Goal: Task Accomplishment & Management: Manage account settings

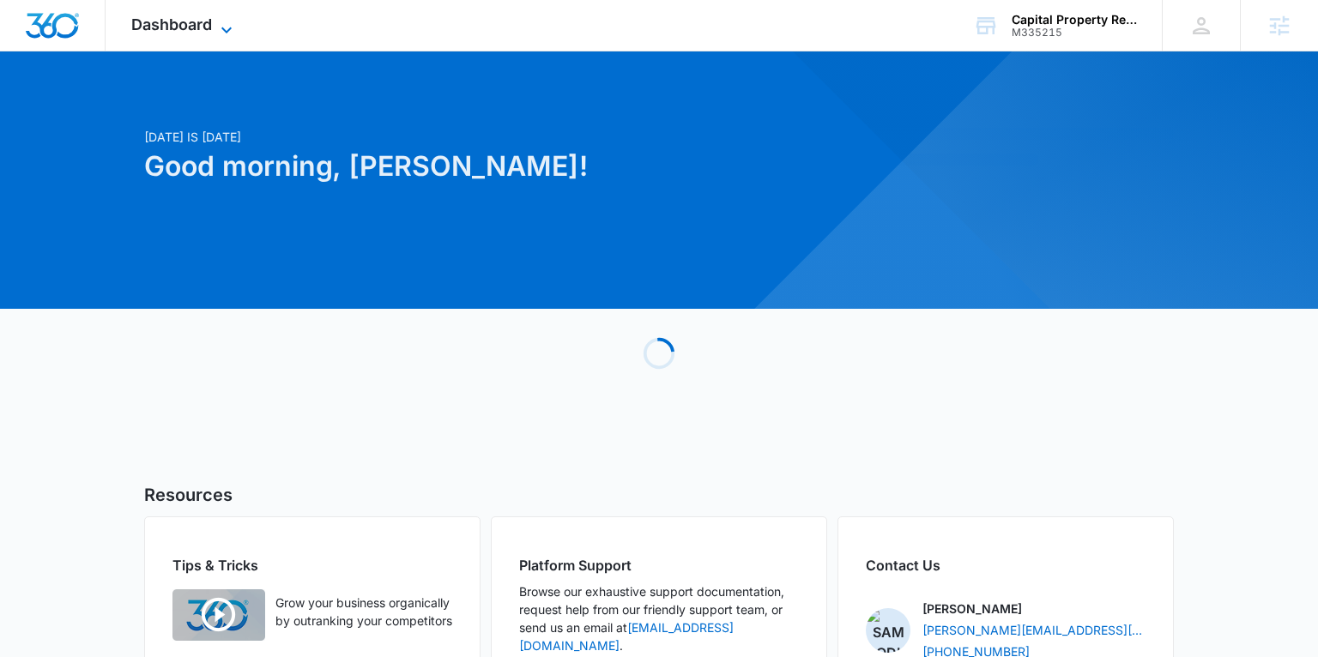
click at [167, 23] on span "Dashboard" at bounding box center [171, 24] width 81 height 18
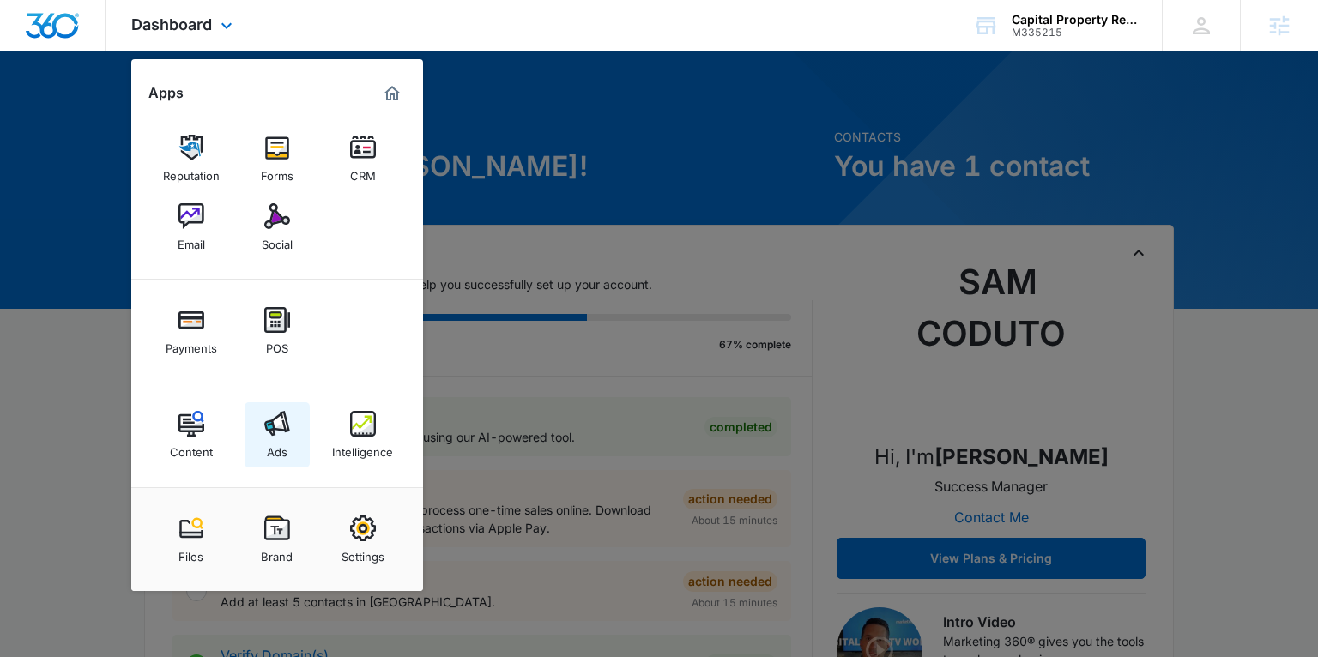
click at [272, 422] on img at bounding box center [277, 424] width 26 height 26
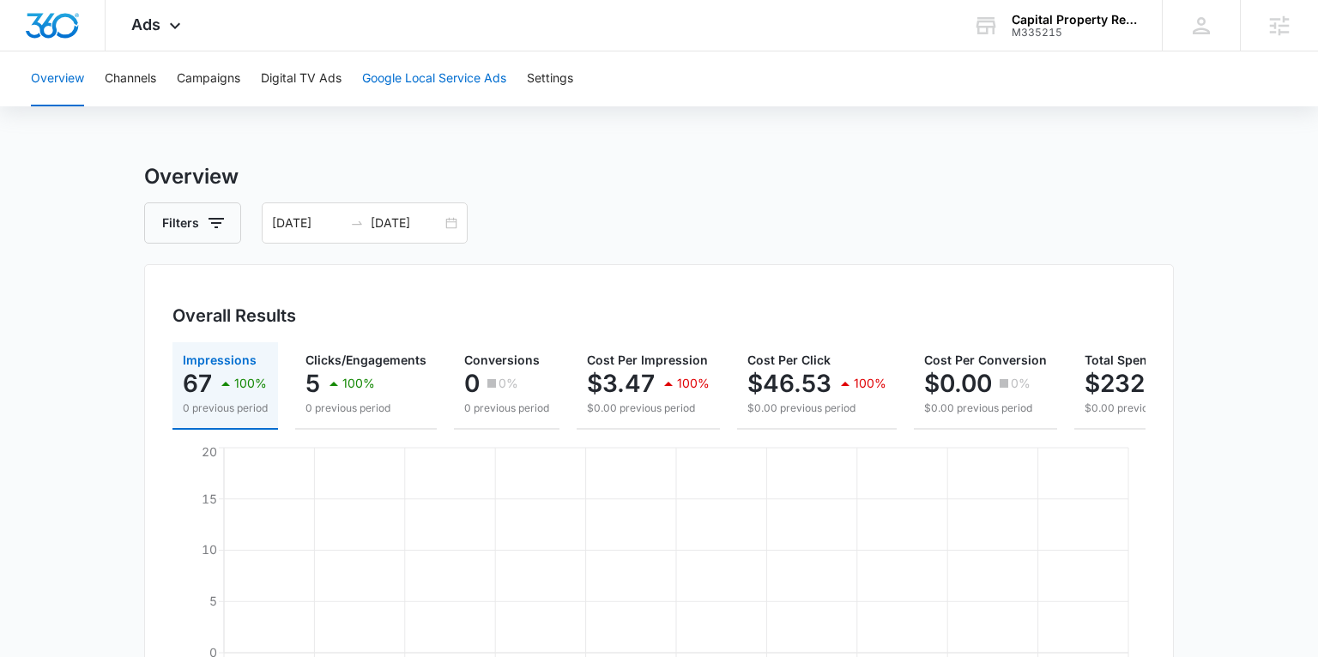
click at [401, 73] on button "Google Local Service Ads" at bounding box center [434, 78] width 144 height 55
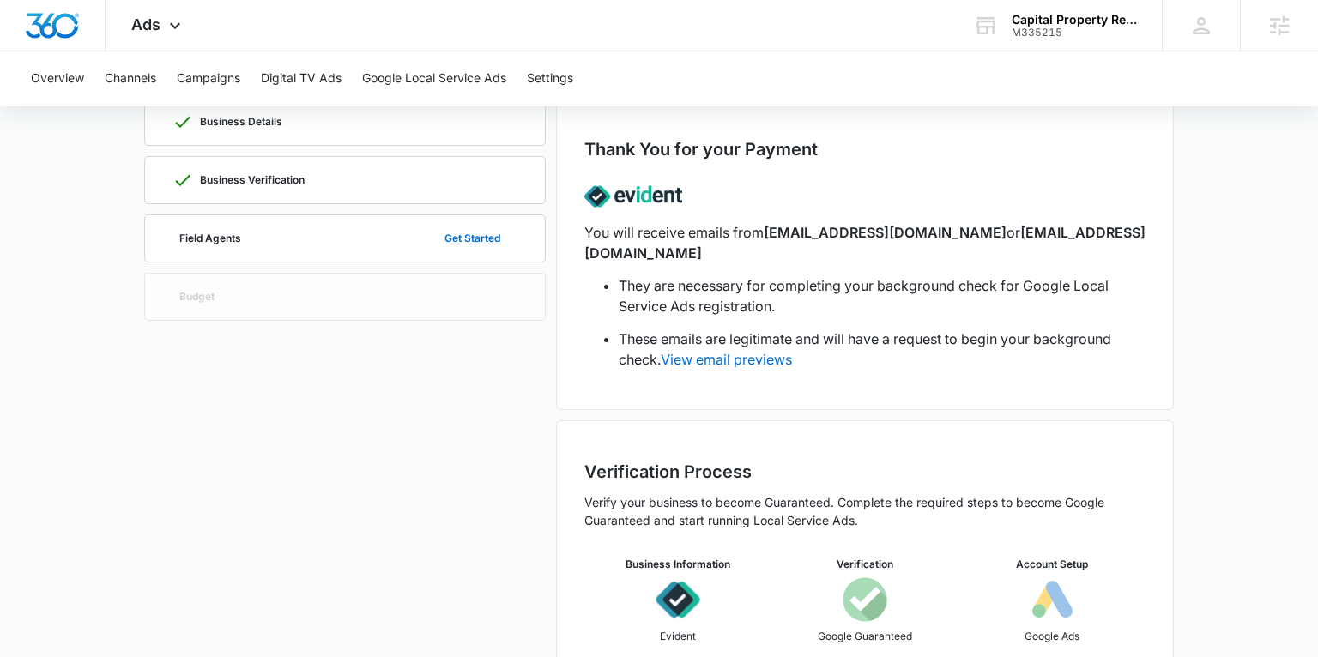
scroll to position [63, 0]
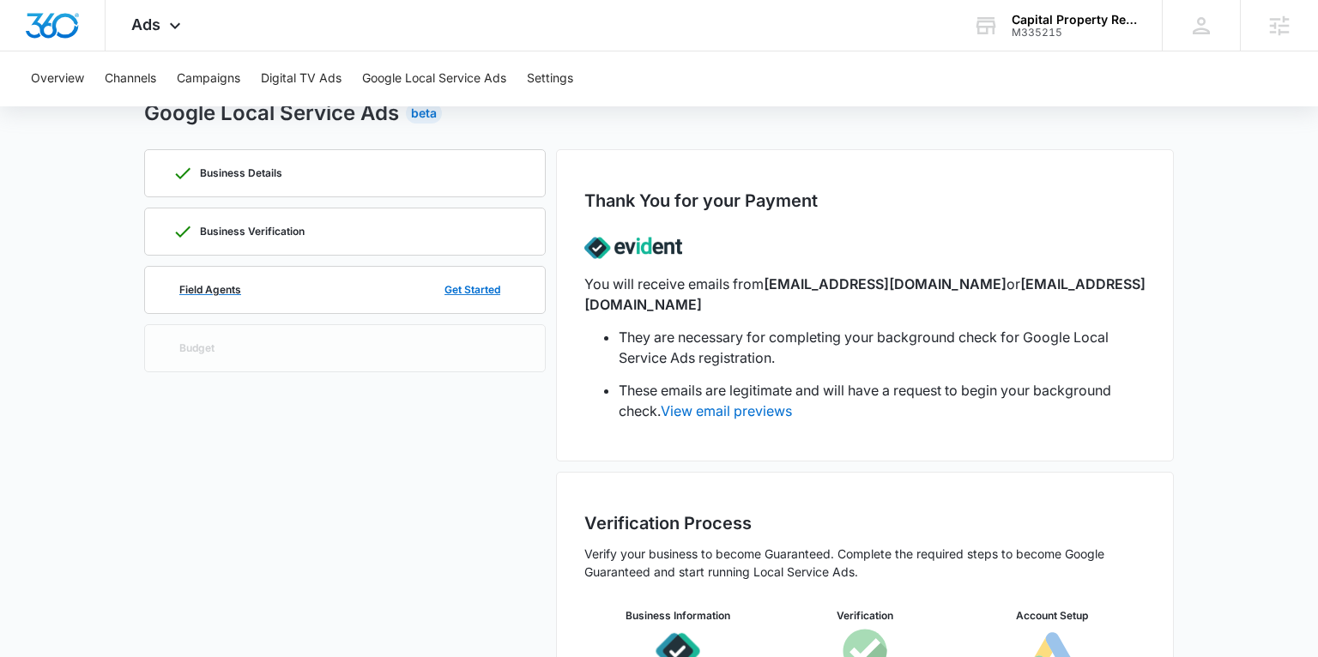
click at [208, 287] on p "Field Agents" at bounding box center [210, 290] width 62 height 10
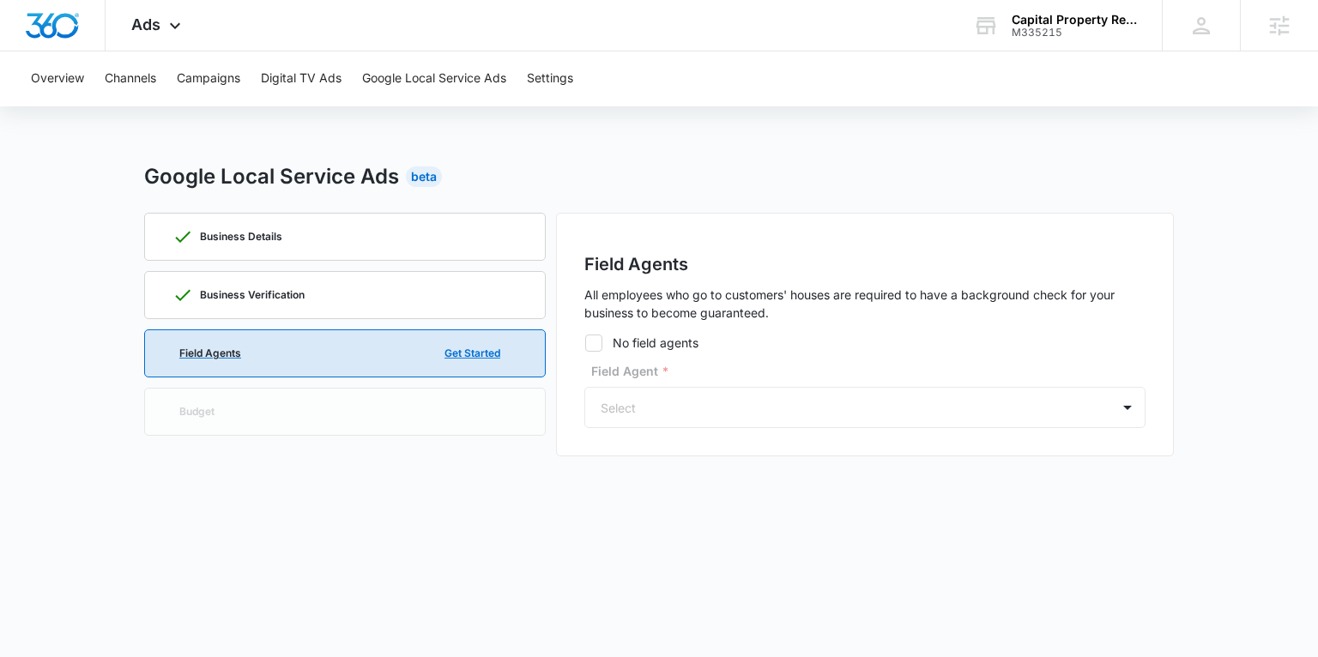
scroll to position [0, 0]
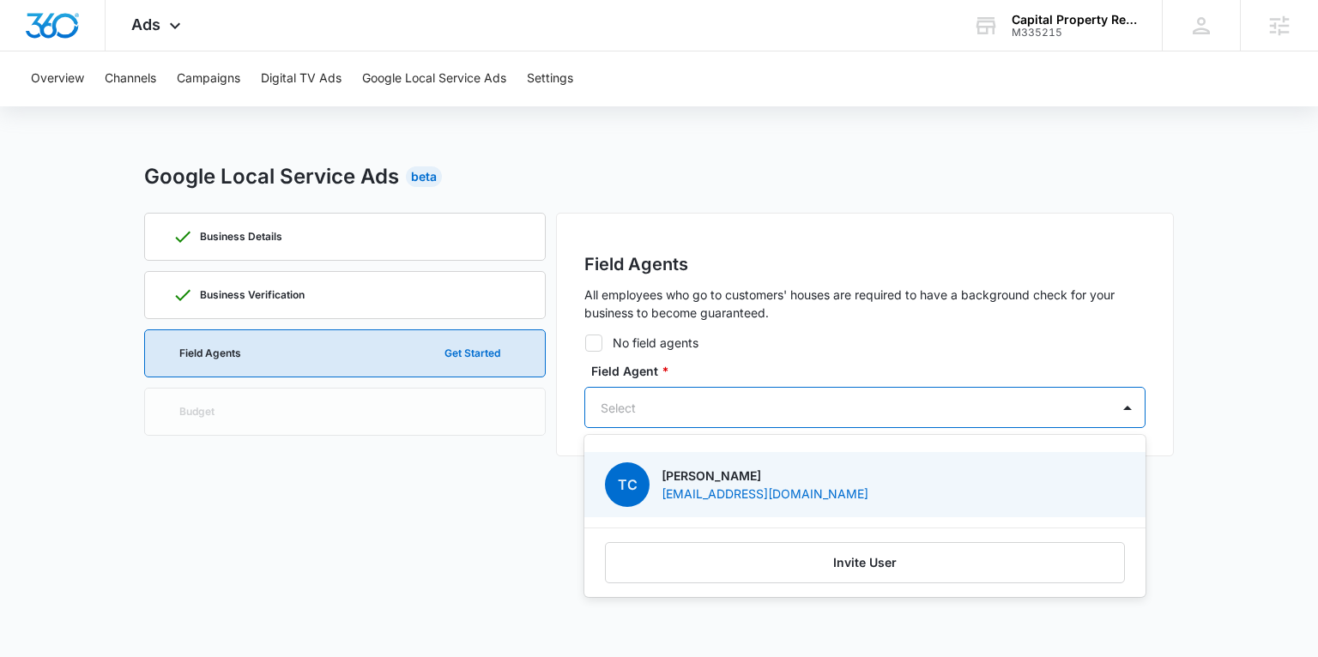
click at [661, 401] on div at bounding box center [844, 407] width 487 height 21
click at [474, 433] on div "Business Details Business Verification Field Agents Get Started Budget" at bounding box center [345, 335] width 402 height 244
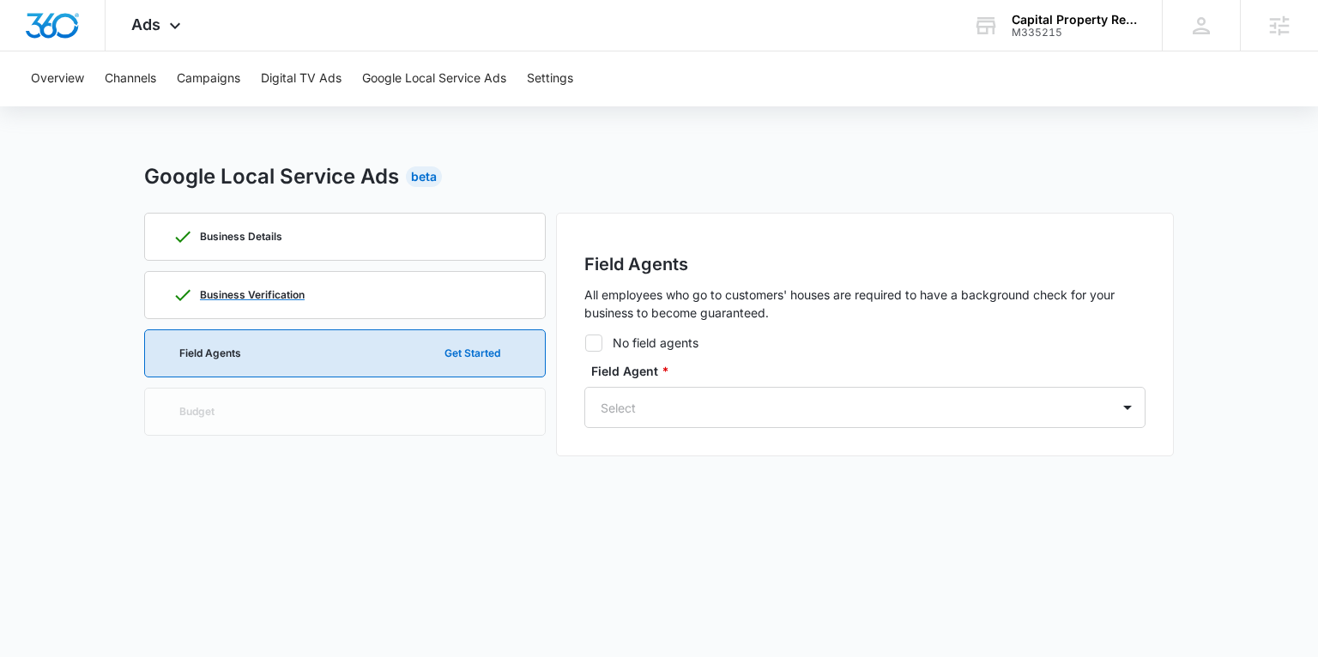
click at [276, 293] on p "Business Verification" at bounding box center [252, 295] width 105 height 10
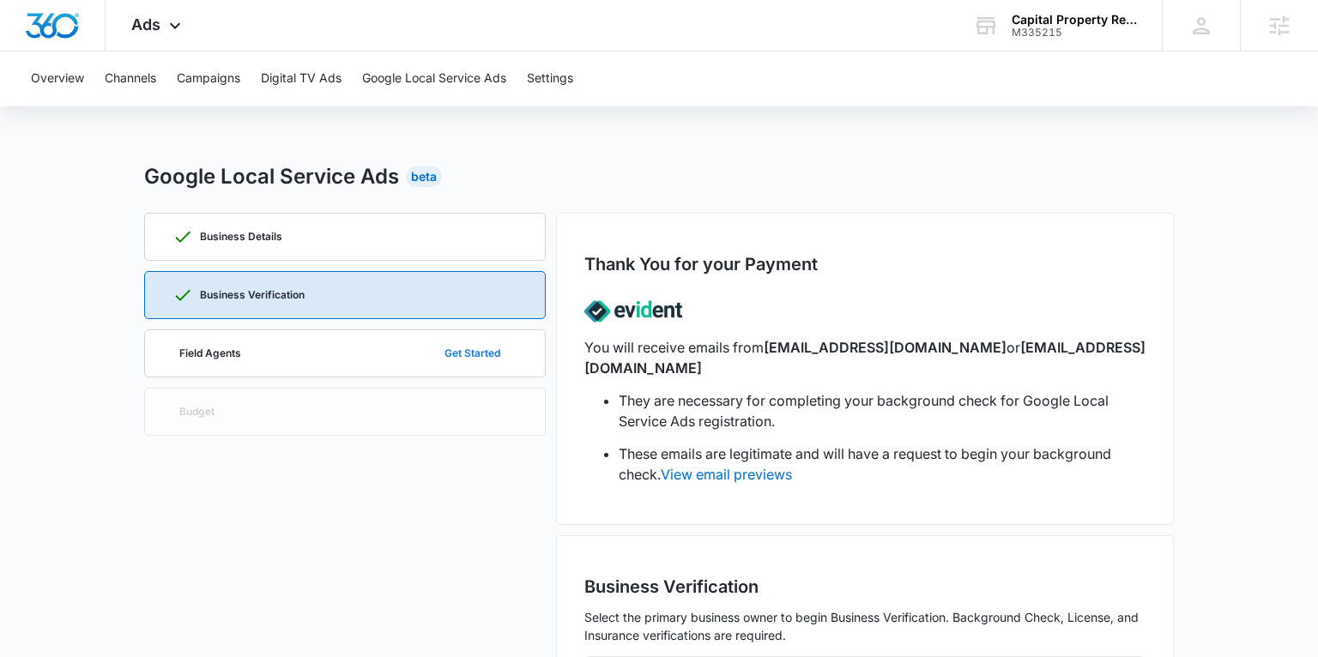
click at [469, 344] on button "Get Started" at bounding box center [472, 353] width 90 height 41
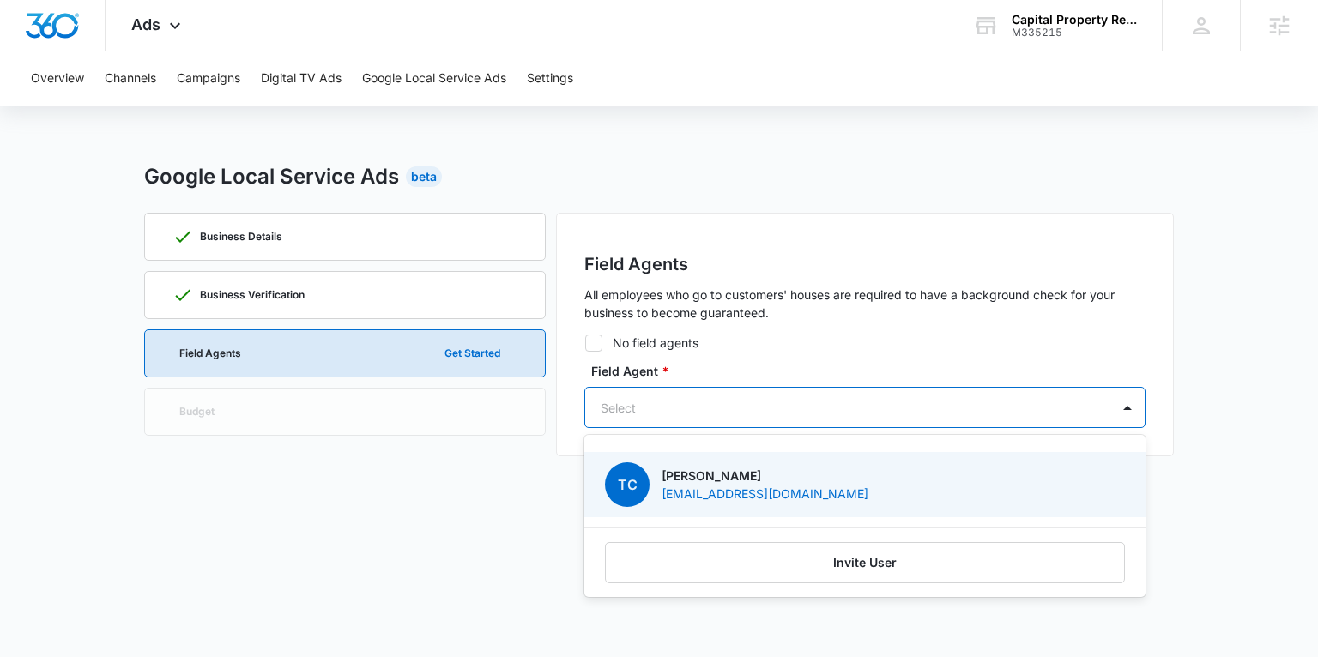
click at [681, 397] on div at bounding box center [844, 407] width 487 height 21
click at [687, 472] on p "[PERSON_NAME]" at bounding box center [765, 476] width 207 height 18
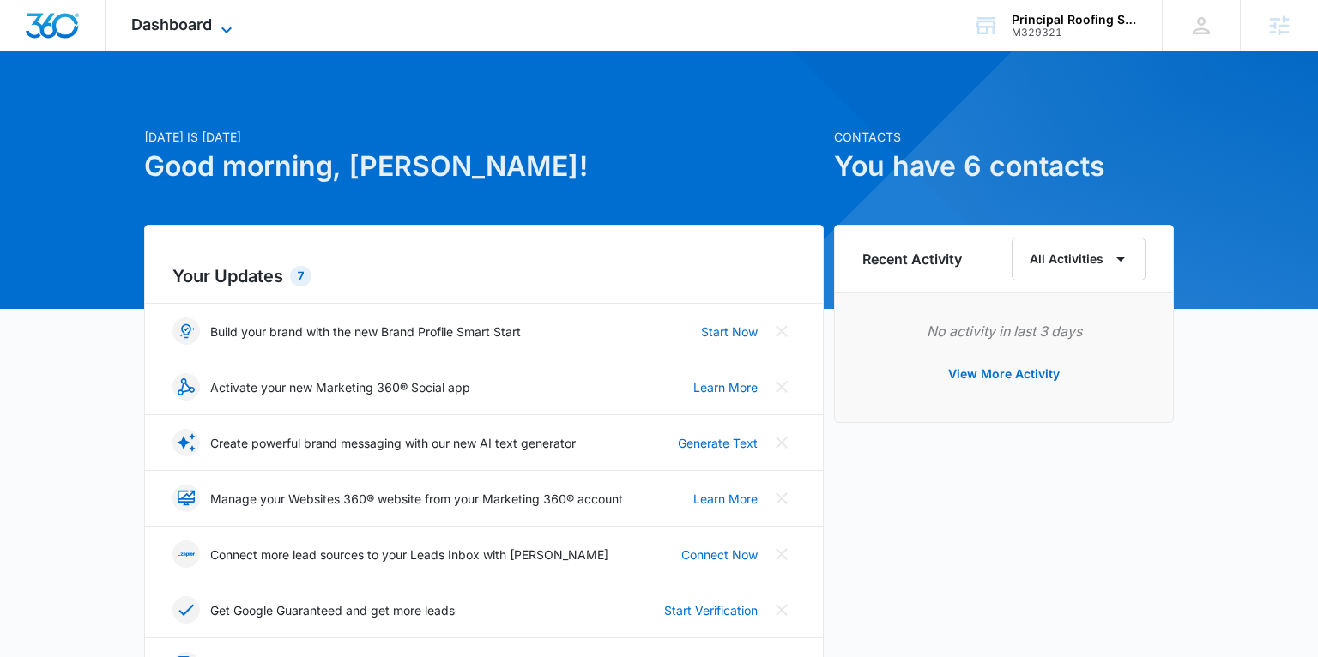
click at [192, 25] on span "Dashboard" at bounding box center [171, 24] width 81 height 18
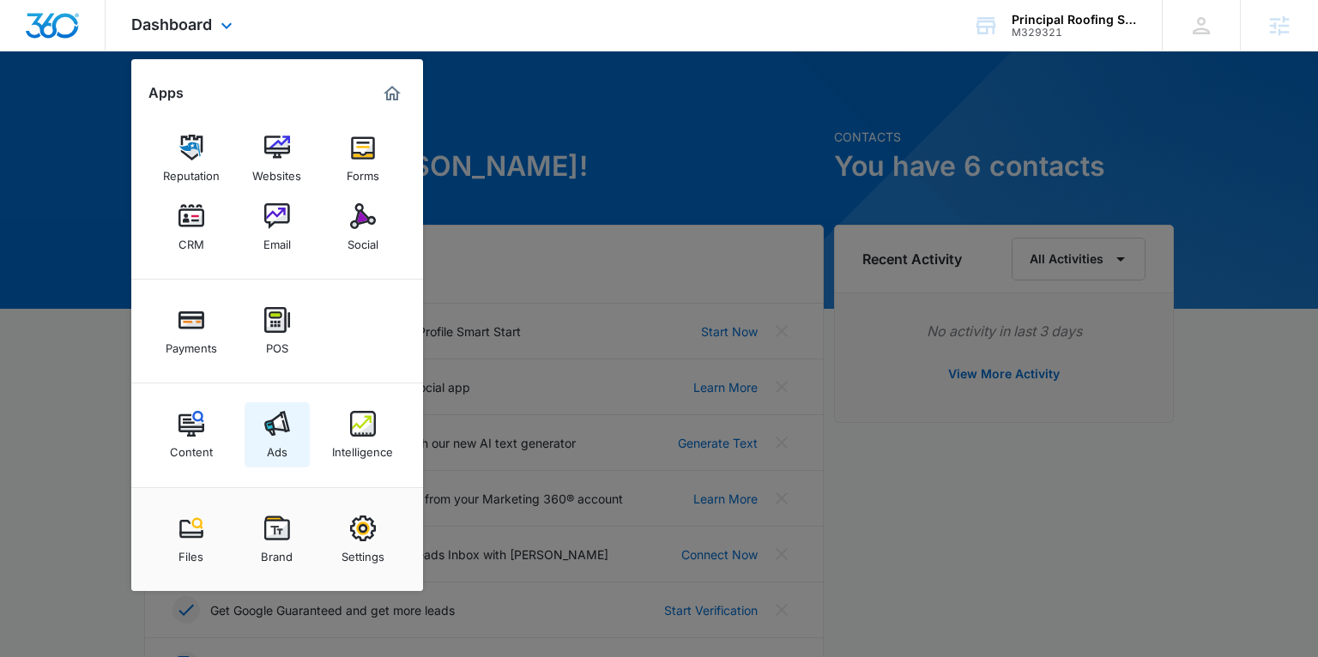
click at [273, 406] on link "Ads" at bounding box center [277, 434] width 65 height 65
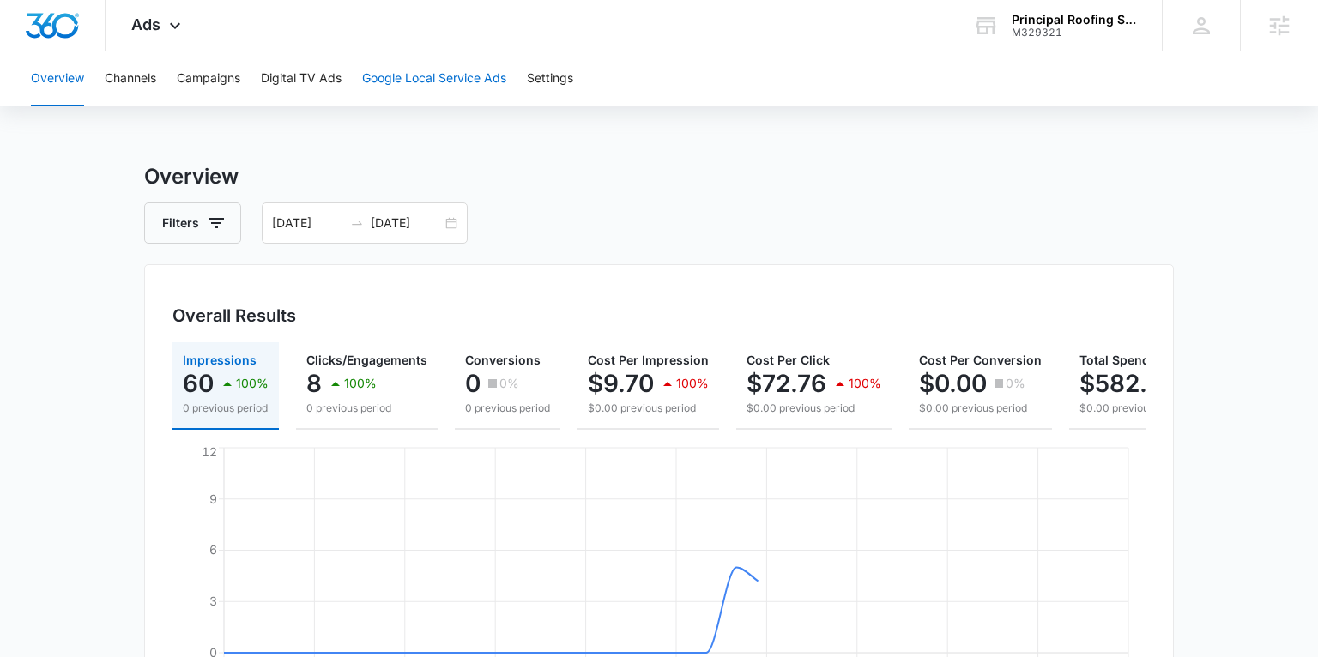
click at [416, 82] on button "Google Local Service Ads" at bounding box center [434, 78] width 144 height 55
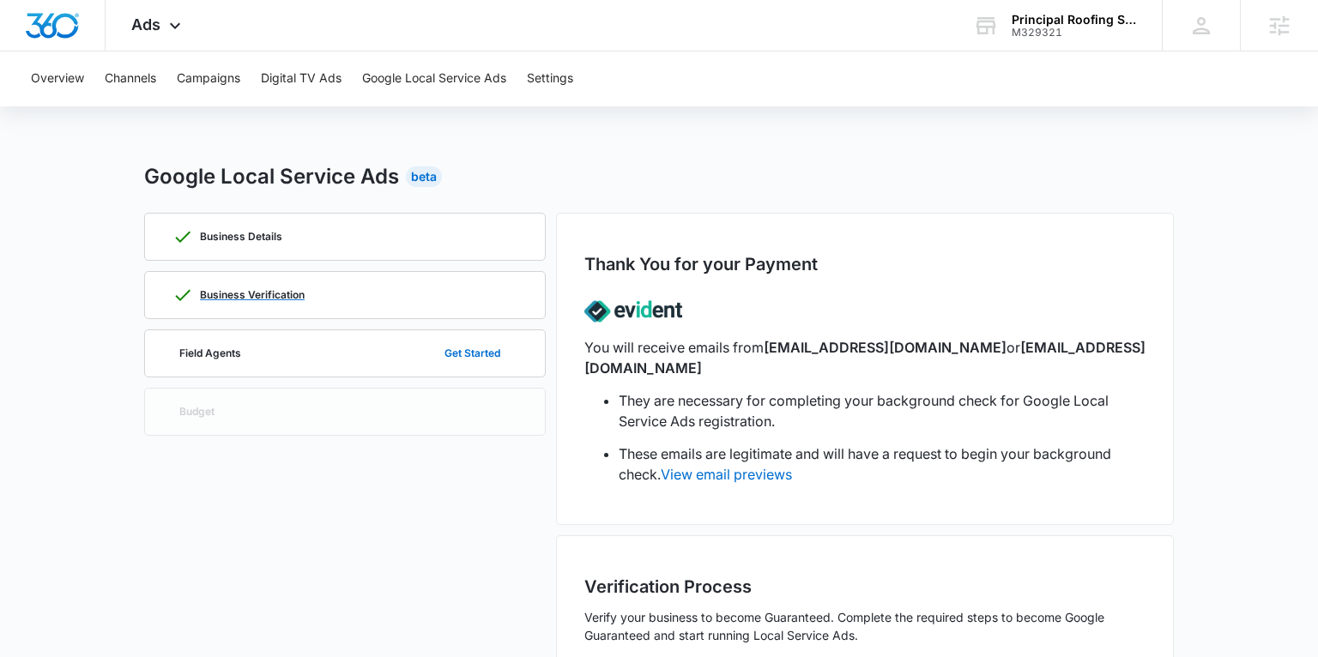
click at [261, 295] on p "Business Verification" at bounding box center [252, 295] width 105 height 10
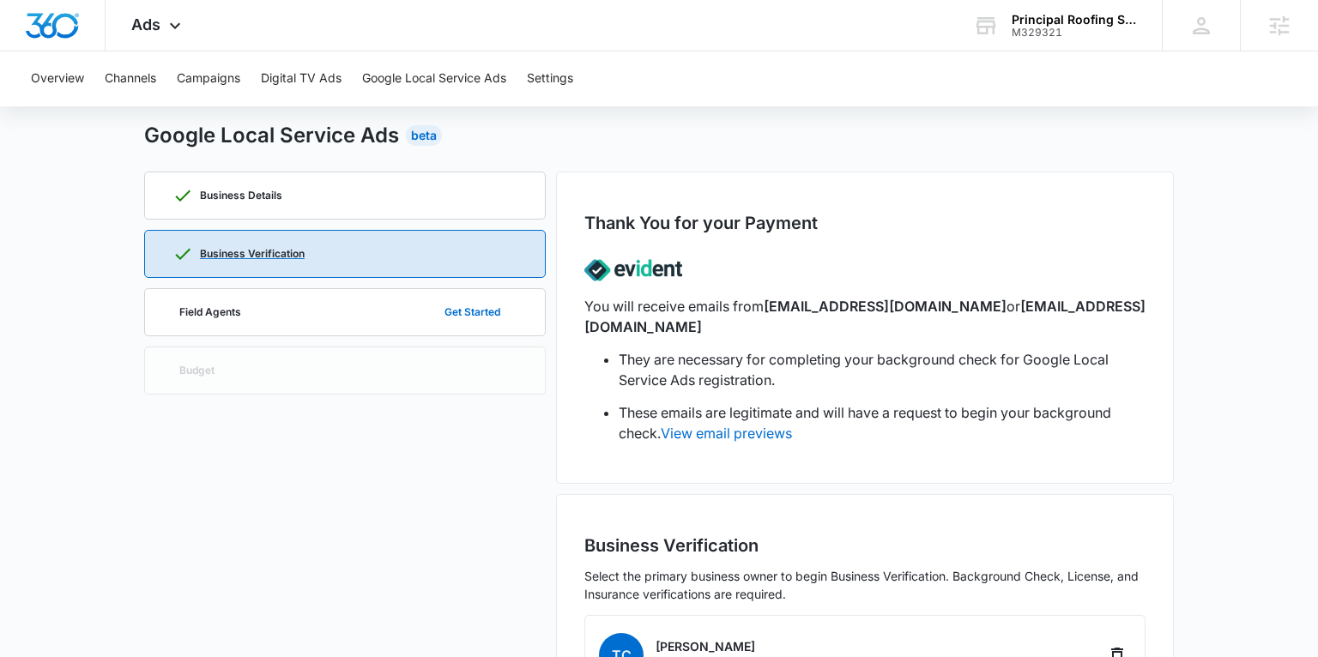
scroll to position [9, 0]
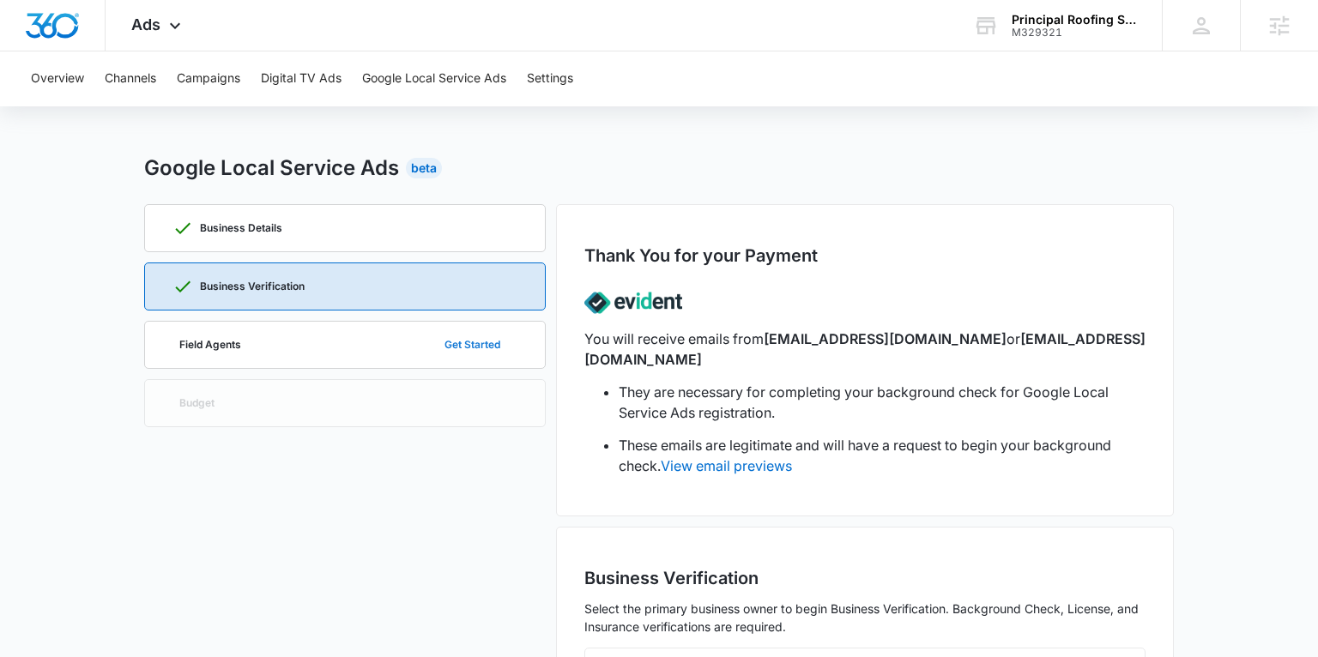
click at [462, 349] on button "Get Started" at bounding box center [472, 344] width 90 height 41
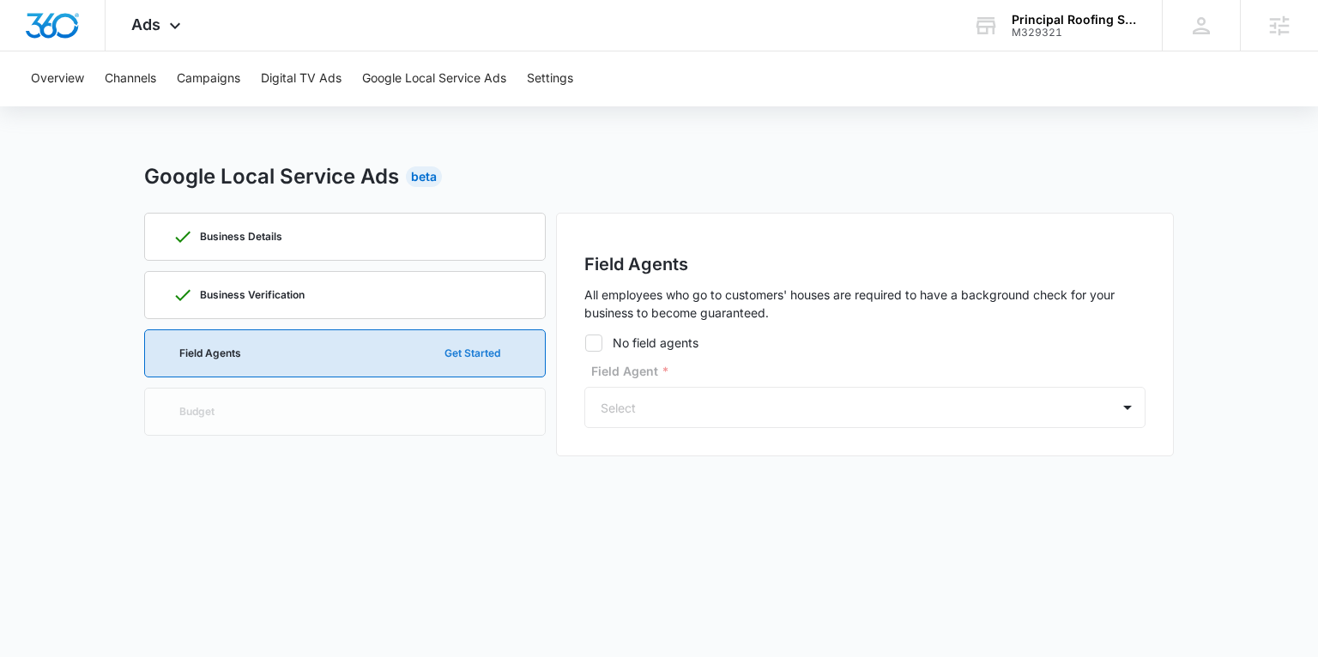
scroll to position [0, 0]
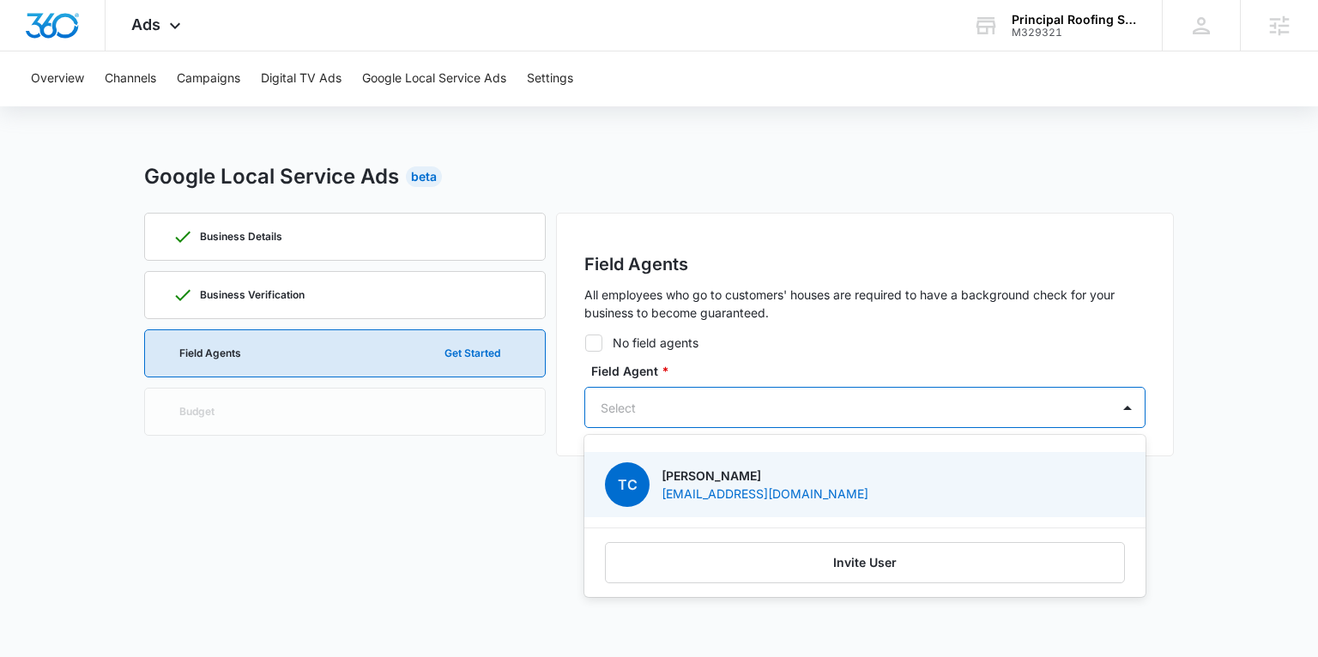
click at [614, 391] on div "Select" at bounding box center [847, 408] width 525 height 39
click at [691, 492] on p "tscrossed@verizon.net" at bounding box center [765, 494] width 207 height 18
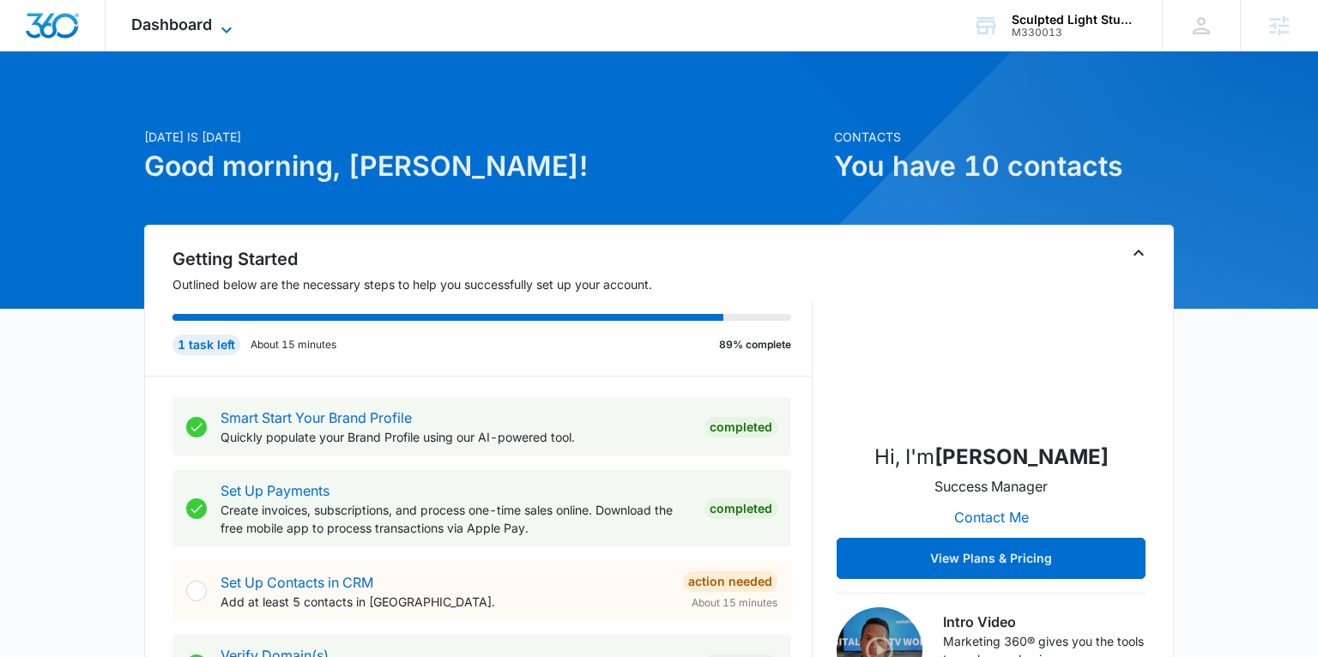
click at [203, 20] on span "Dashboard" at bounding box center [171, 24] width 81 height 18
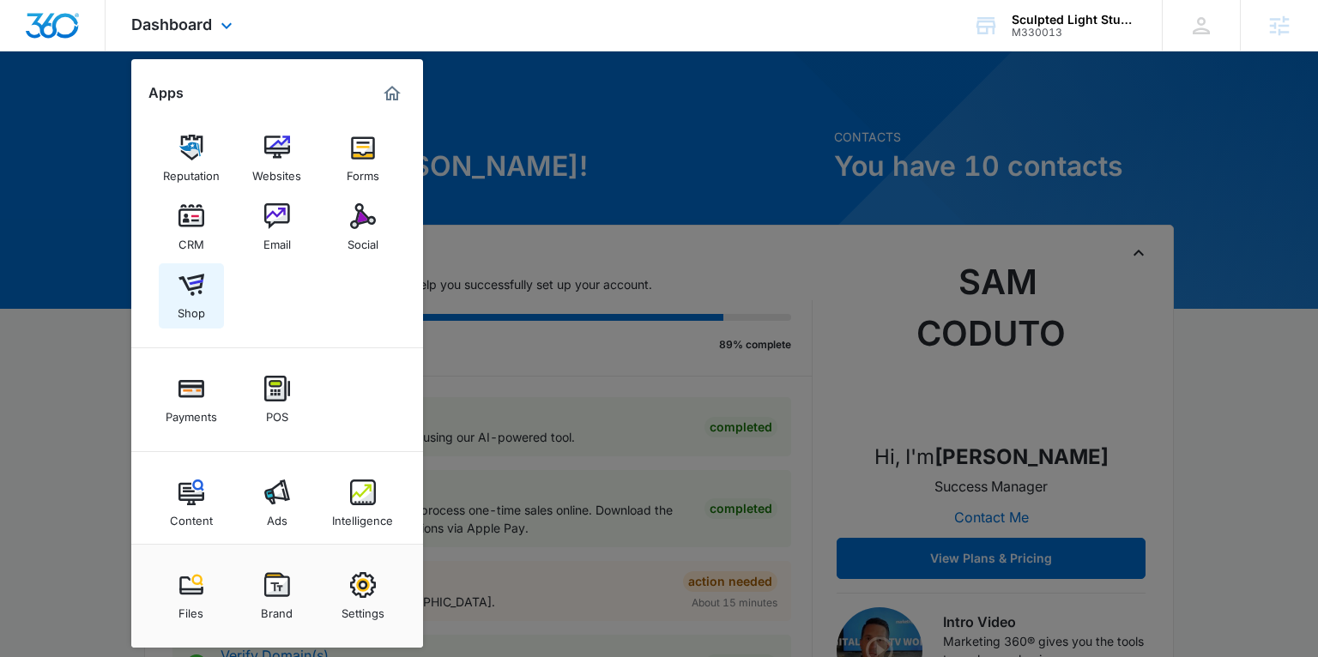
click at [212, 272] on link "Shop" at bounding box center [191, 295] width 65 height 65
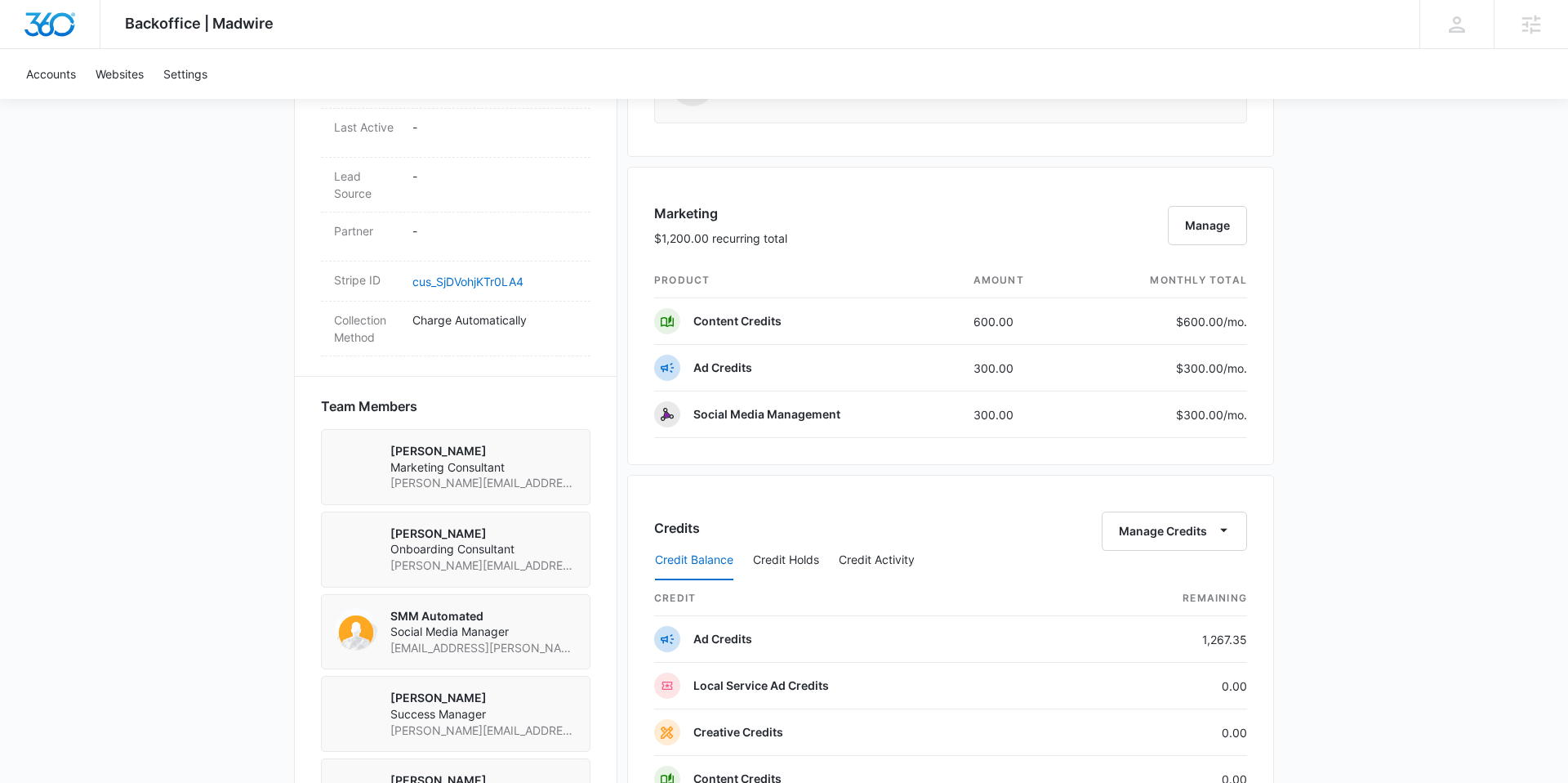
scroll to position [951, 0]
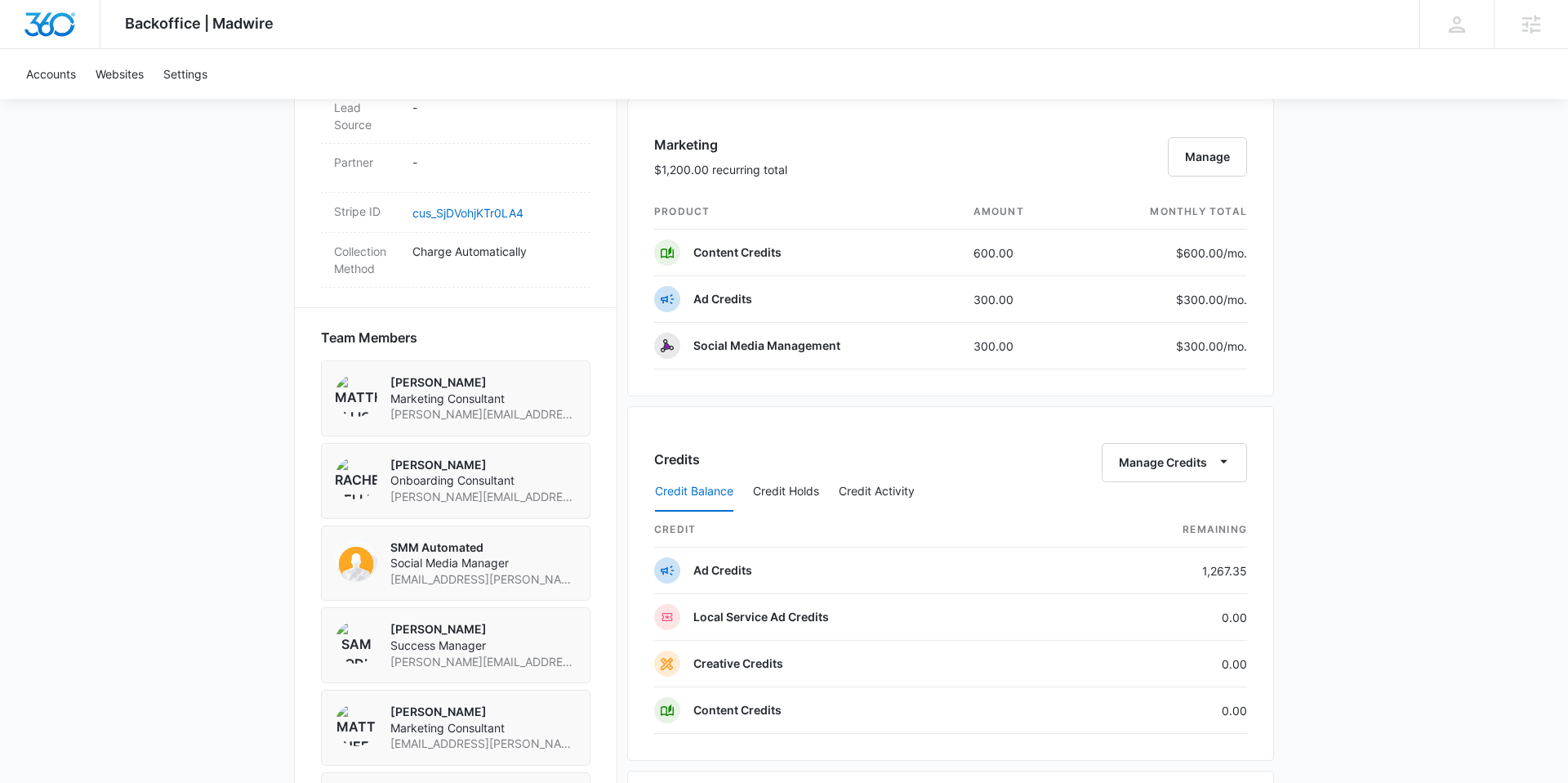
click at [1141, 472] on div "Credit Balance Credit Holds Credit Activity" at bounding box center [950, 492] width 593 height 41
click at [1133, 464] on button "Manage Credits" at bounding box center [1174, 462] width 146 height 39
click at [1141, 504] on button "Transfer Credits" at bounding box center [1176, 515] width 145 height 25
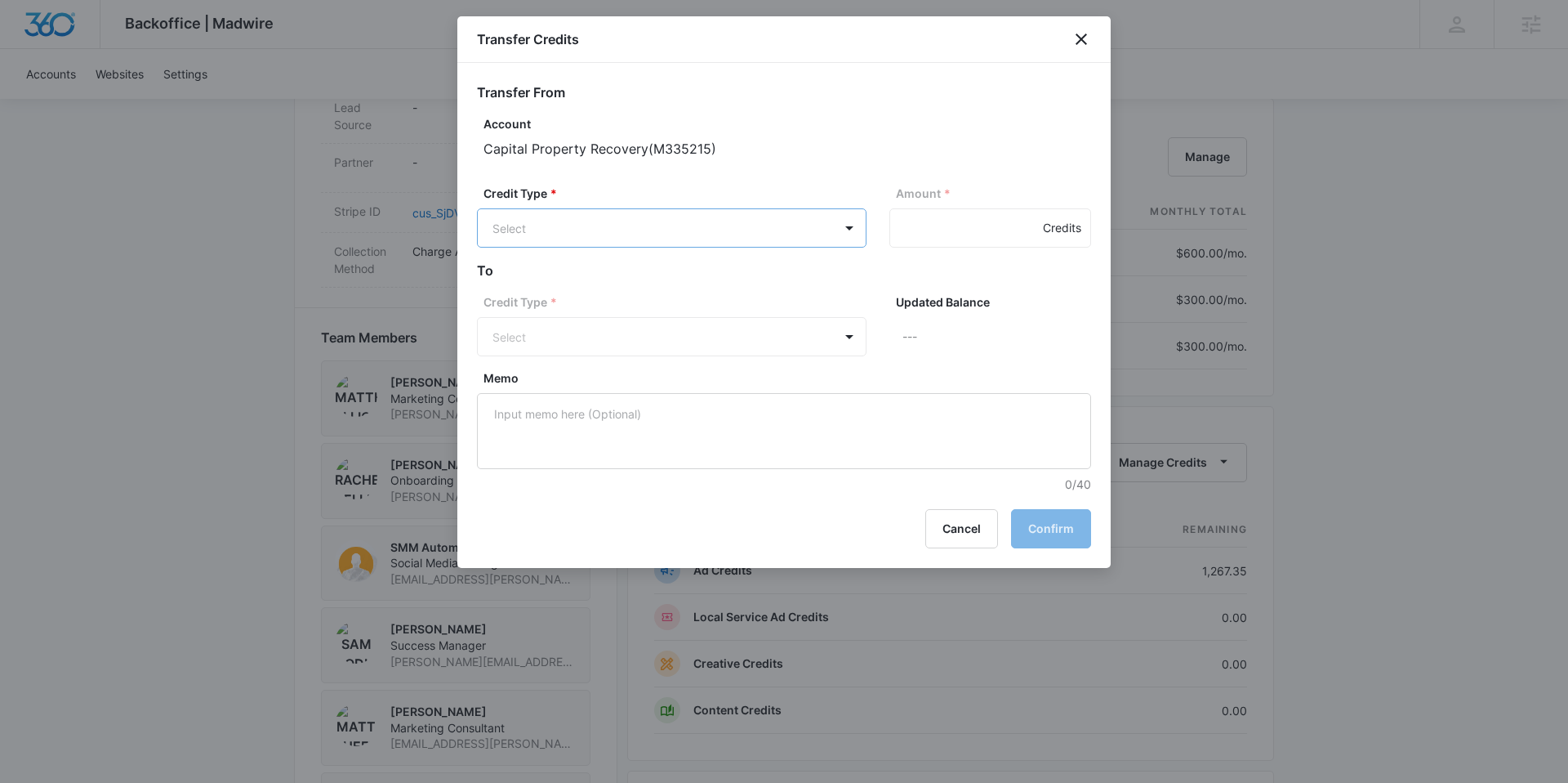
click at [581, 216] on body "Backoffice | Madwire Apps Settings SC Sam Coduto sam.coduto@madwire.com My Prof…" at bounding box center [784, 181] width 1568 height 2264
click at [583, 279] on div "Ad Credits (1267.35 Credits)" at bounding box center [670, 290] width 347 height 26
click at [560, 339] on body "Backoffice | Madwire Apps Settings SC Sam Coduto sam.coduto@madwire.com My Prof…" at bounding box center [784, 181] width 1568 height 2264
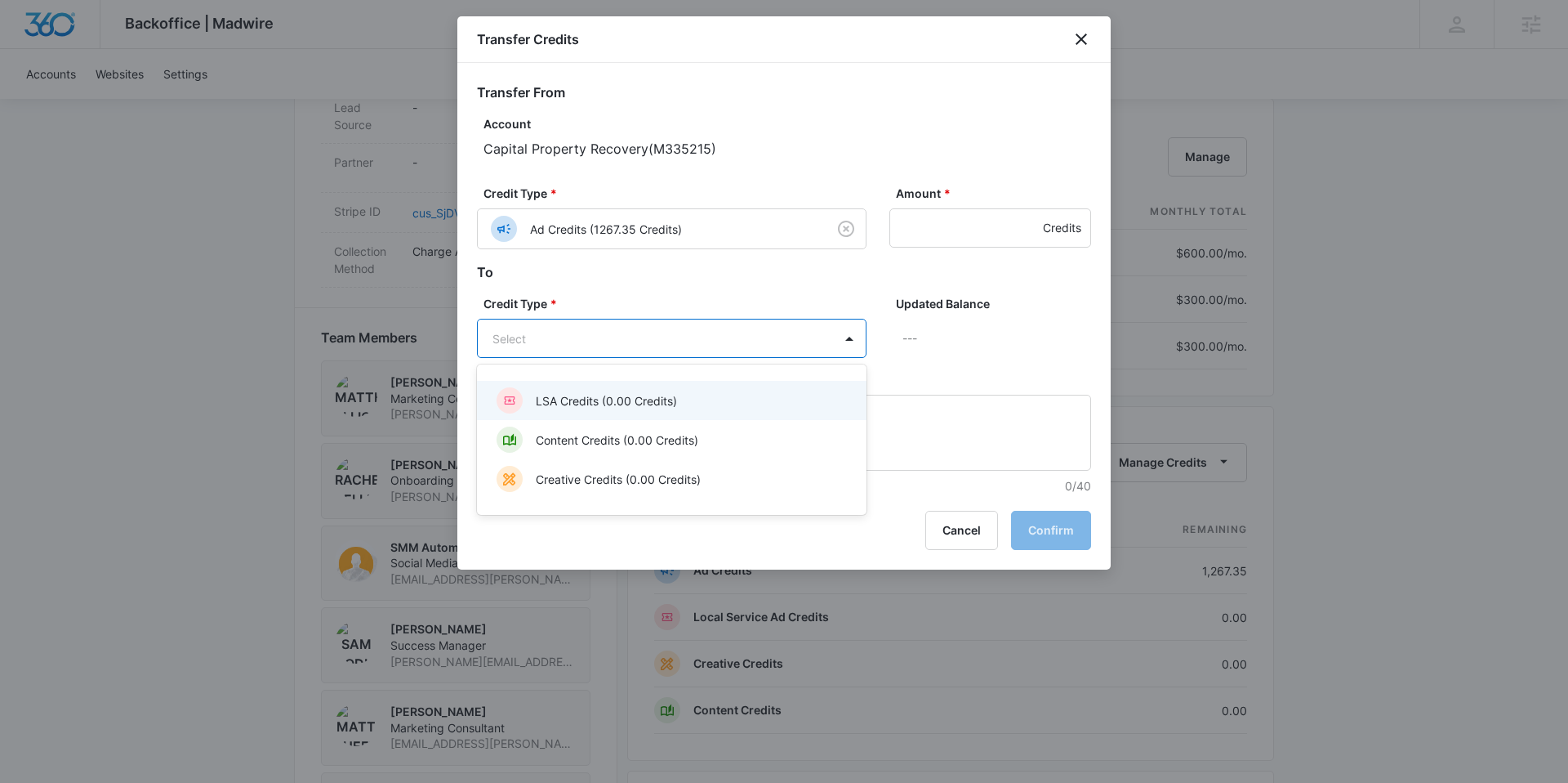
click at [578, 392] on p "LSA Credits (0.00 Credits)" at bounding box center [606, 401] width 141 height 17
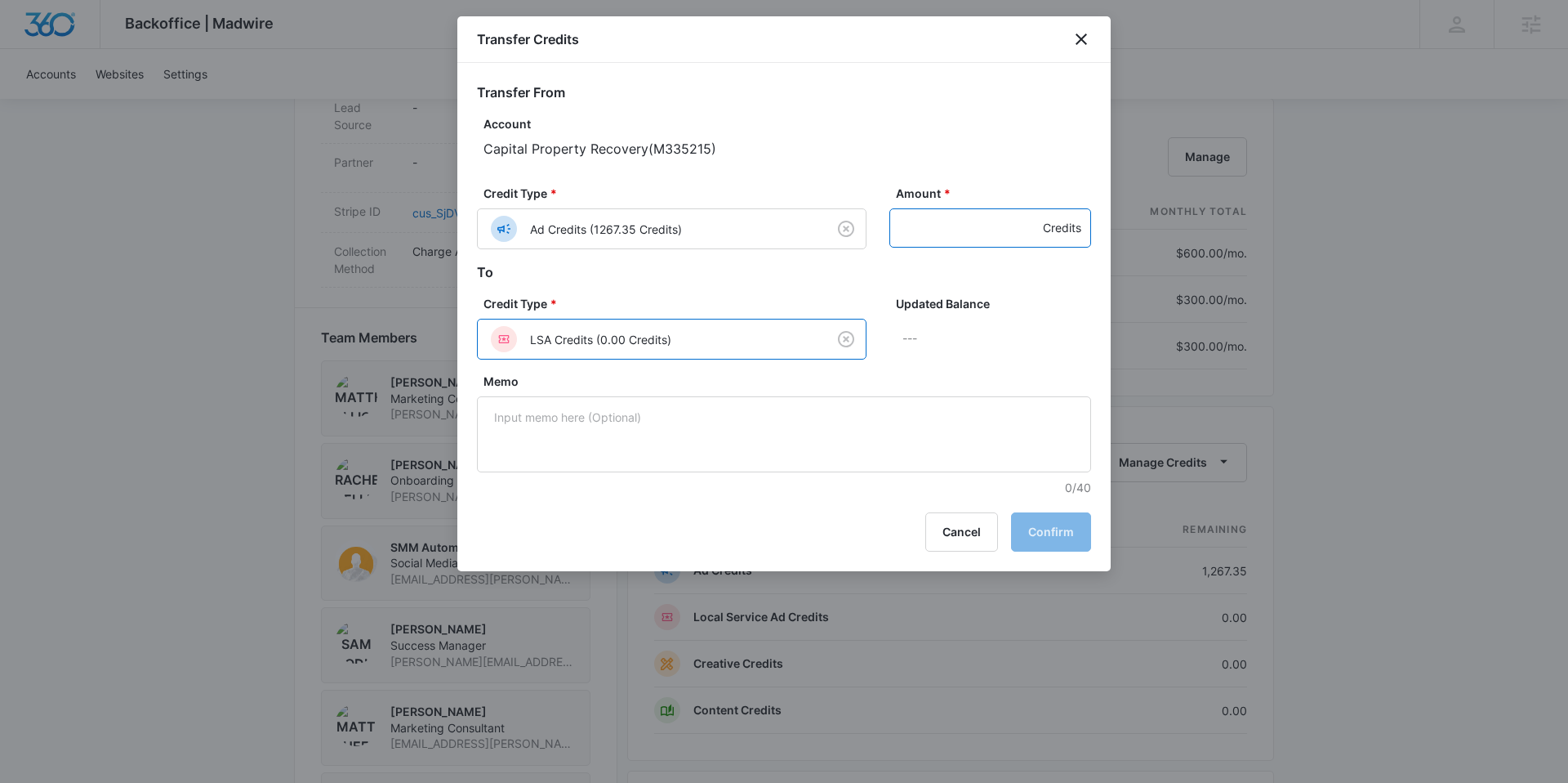
click at [929, 238] on input "Amount *" at bounding box center [990, 228] width 202 height 39
type input "500"
click at [1037, 522] on button "Confirm" at bounding box center [1051, 532] width 80 height 39
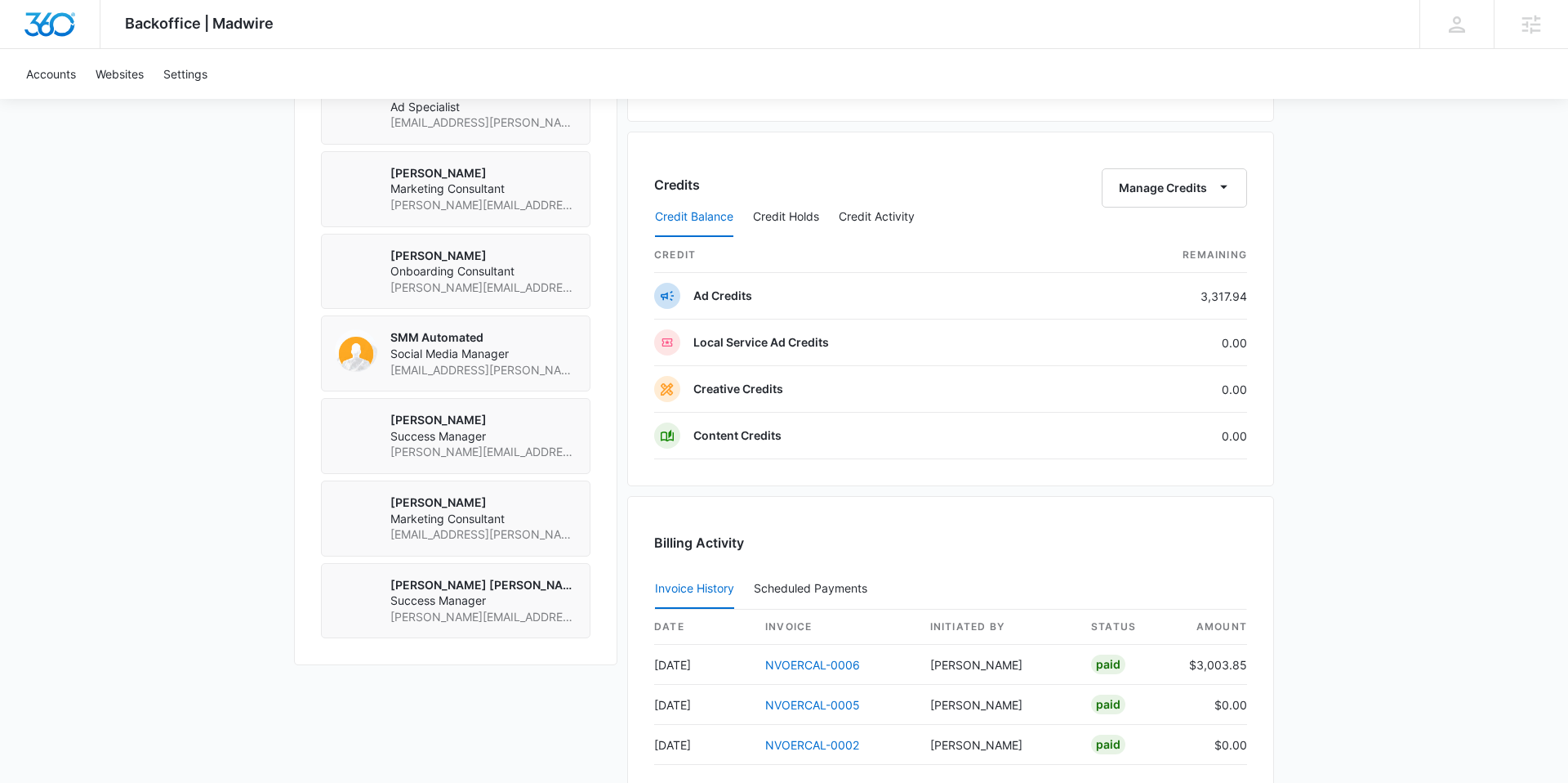
scroll to position [1217, 0]
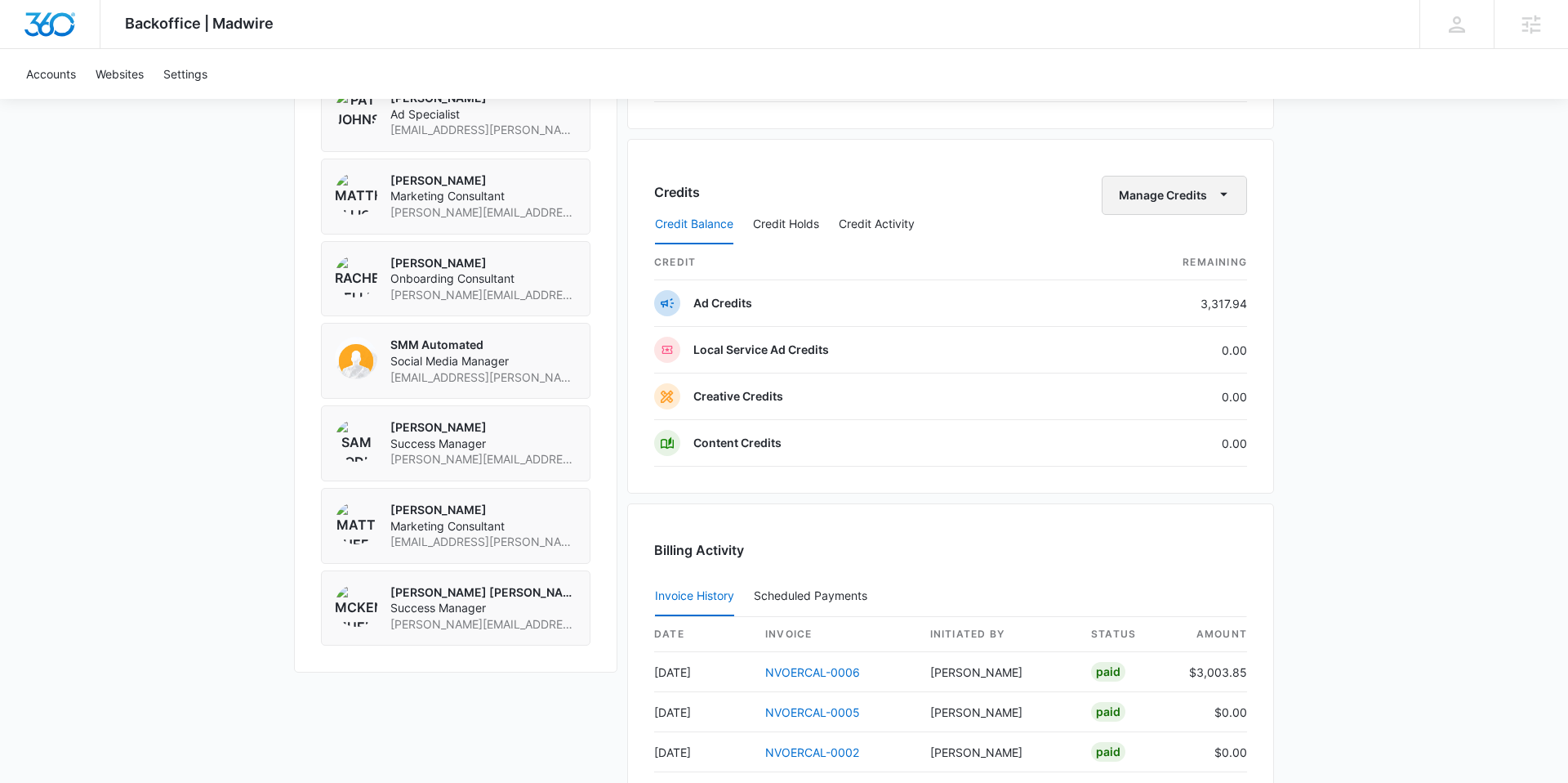
click at [1111, 202] on button "Manage Credits" at bounding box center [1174, 194] width 146 height 39
click at [1134, 256] on button "Transfer Credits" at bounding box center [1176, 248] width 145 height 25
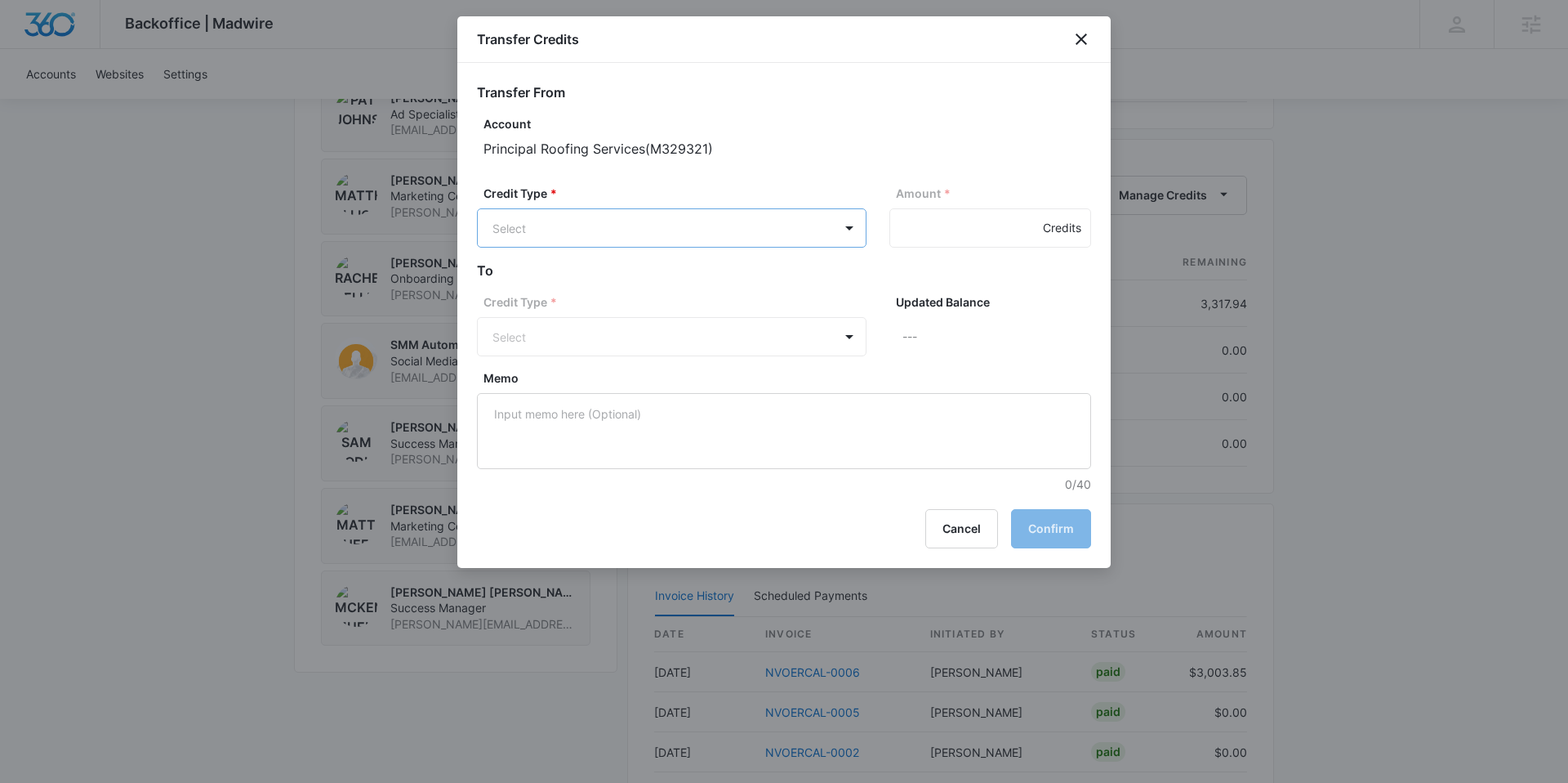
click at [608, 291] on p "Ad Credits (3317.94 Credits)" at bounding box center [612, 291] width 152 height 17
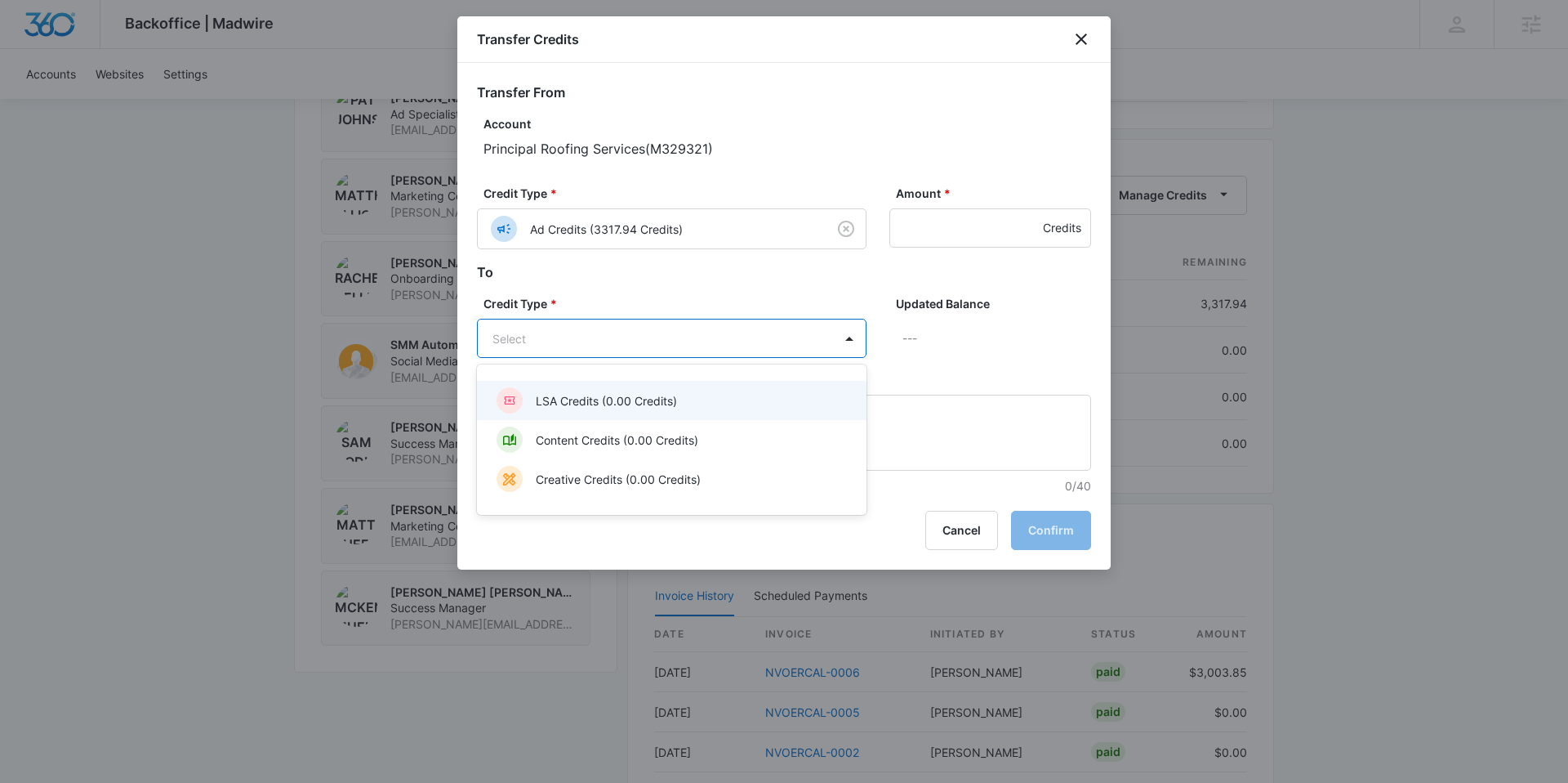
click at [603, 401] on p "LSA Credits (0.00 Credits)" at bounding box center [606, 401] width 141 height 17
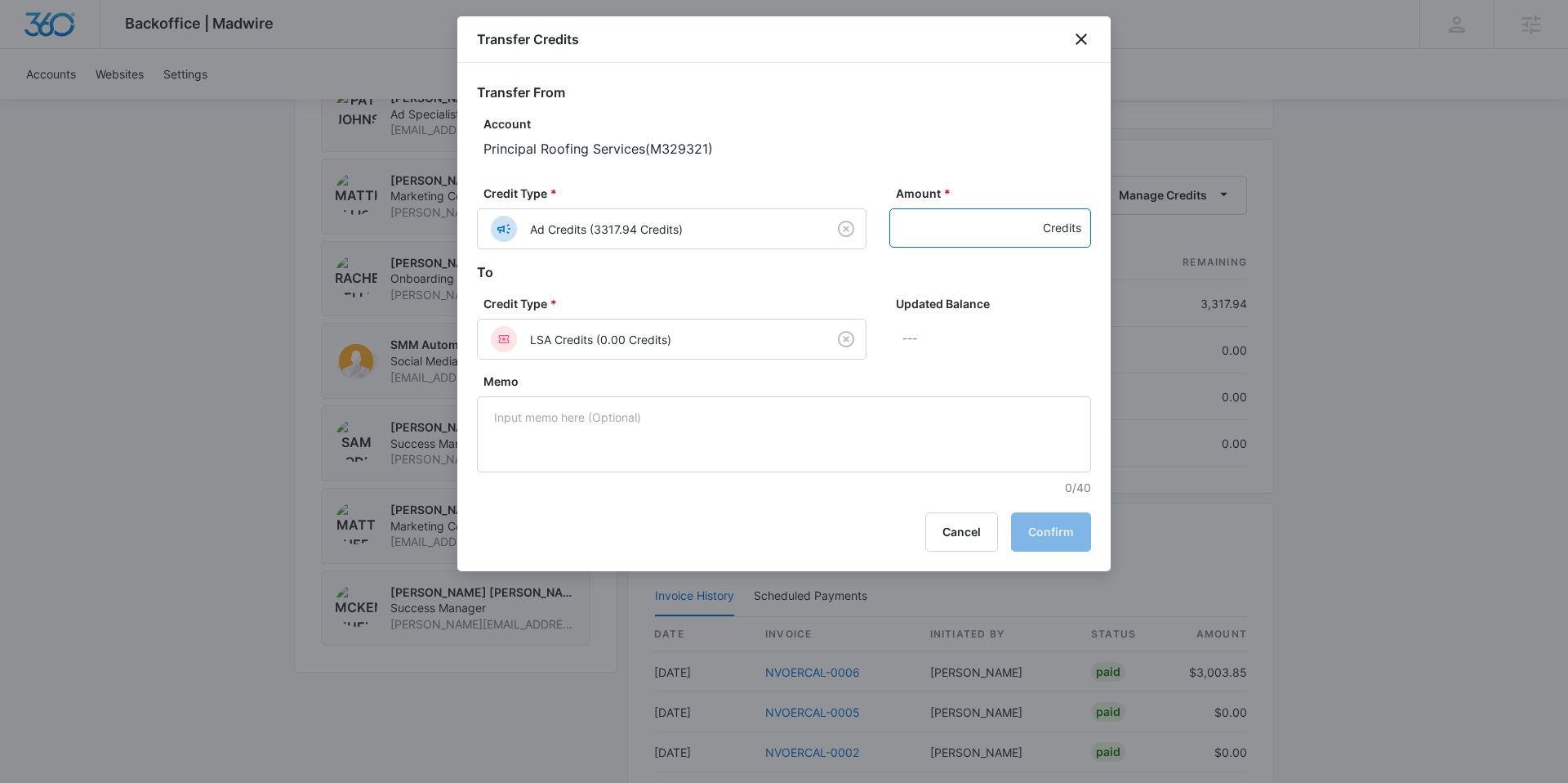
click at [941, 236] on input "Amount *" at bounding box center [990, 228] width 202 height 39
type input "500"
click at [1054, 527] on button "Confirm" at bounding box center [1051, 532] width 80 height 39
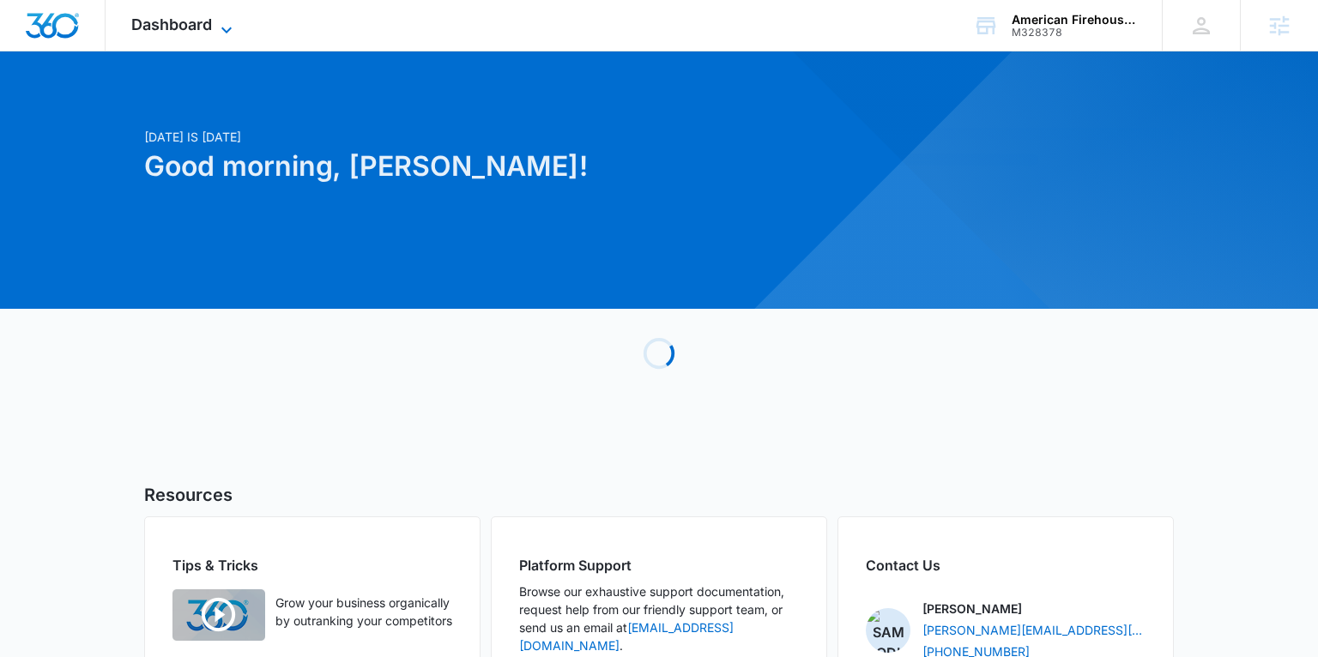
click at [227, 30] on icon at bounding box center [226, 30] width 10 height 6
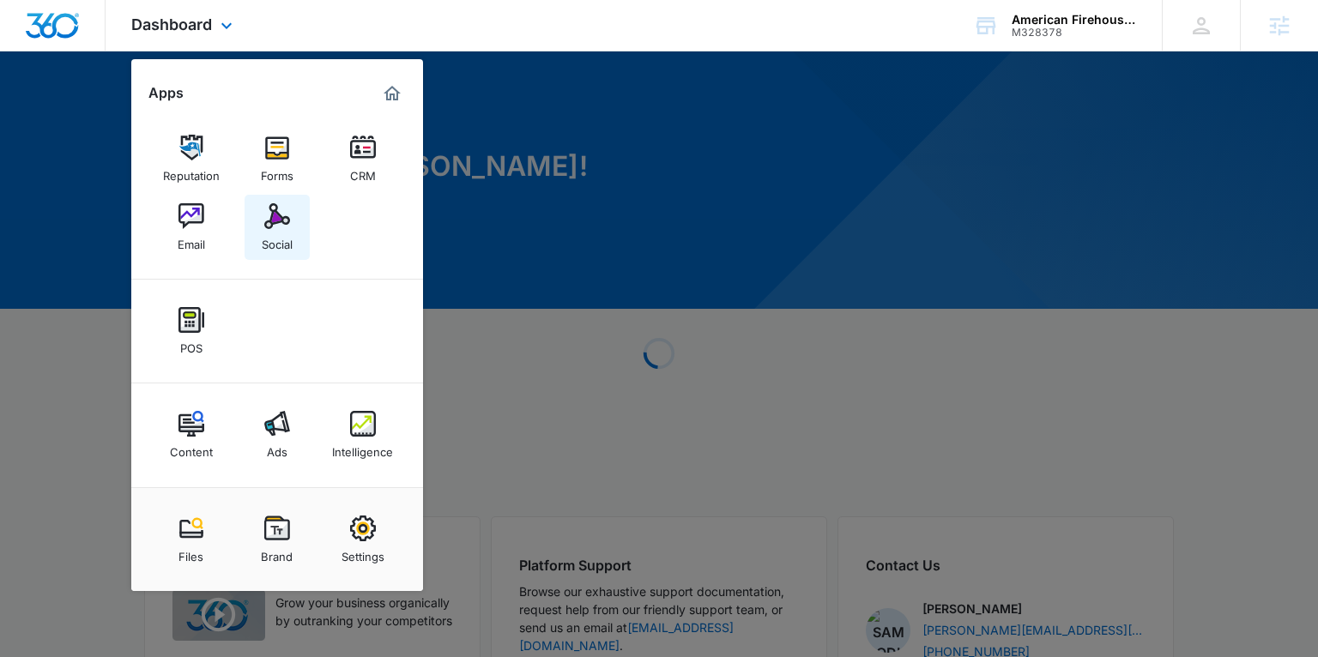
click at [269, 210] on img at bounding box center [277, 216] width 26 height 26
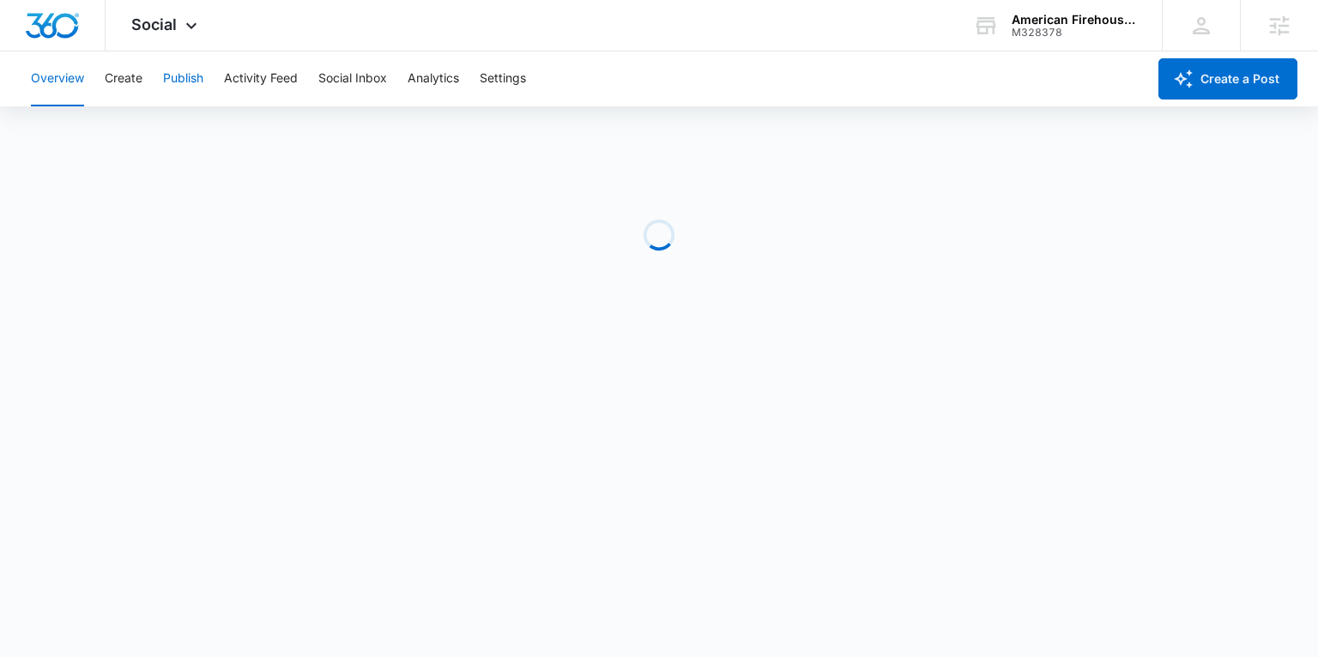
click at [186, 83] on button "Publish" at bounding box center [183, 78] width 40 height 55
click at [270, 78] on button "Activity Feed" at bounding box center [261, 78] width 74 height 55
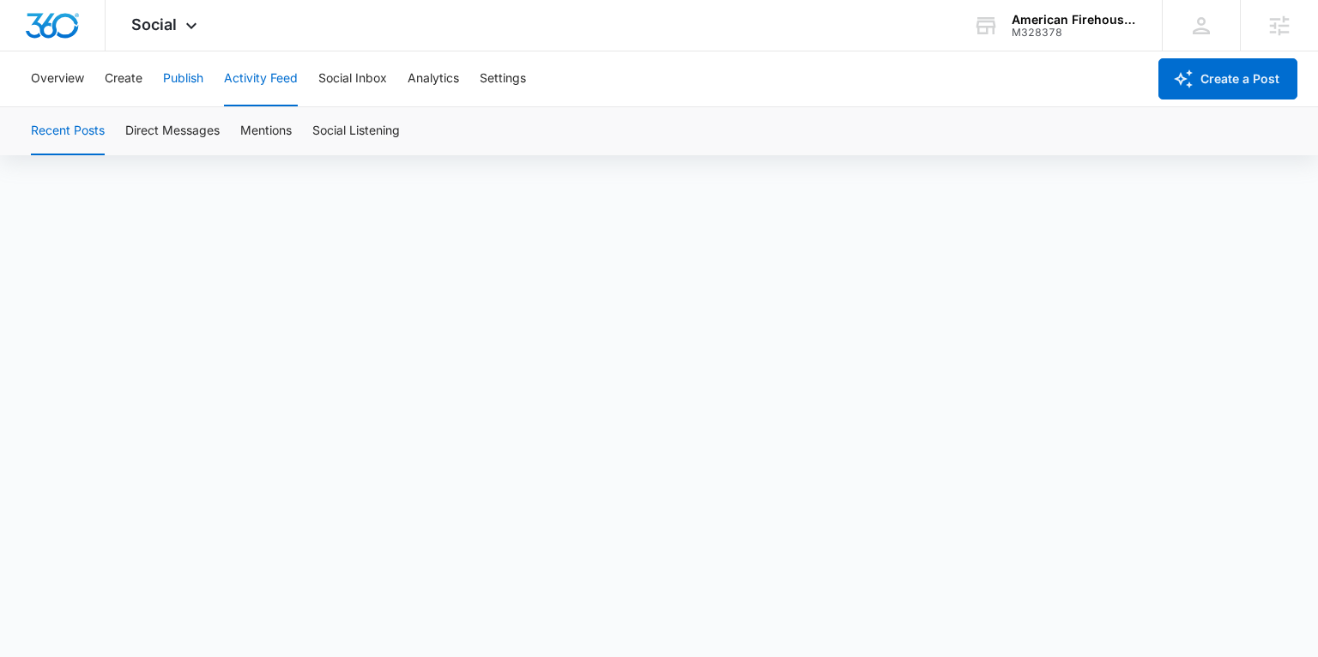
click at [181, 82] on button "Publish" at bounding box center [183, 78] width 40 height 55
click at [139, 81] on button "Create" at bounding box center [124, 78] width 38 height 55
click at [186, 132] on button "Approvals" at bounding box center [167, 131] width 57 height 48
click at [87, 124] on button "Content Library" at bounding box center [75, 131] width 88 height 48
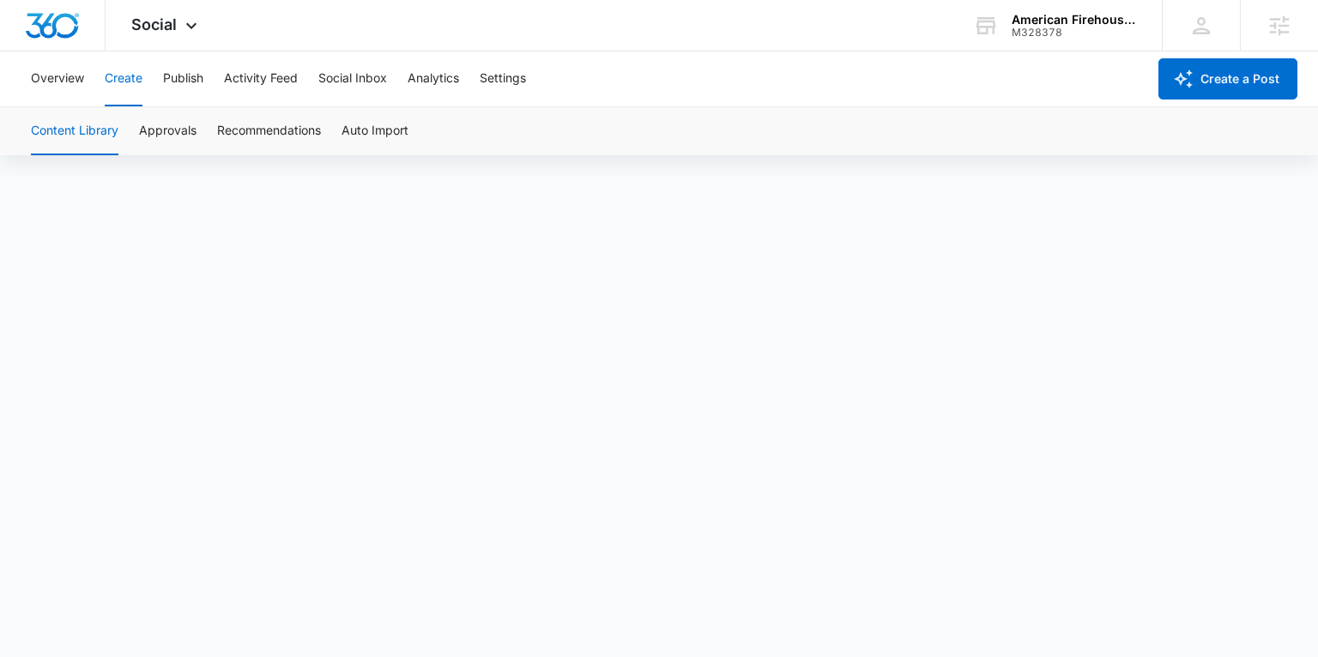
click at [124, 79] on button "Create" at bounding box center [124, 78] width 38 height 55
click at [179, 124] on button "Approvals" at bounding box center [167, 131] width 57 height 48
click at [177, 80] on button "Publish" at bounding box center [183, 78] width 40 height 55
click at [136, 78] on button "Create" at bounding box center [124, 78] width 38 height 55
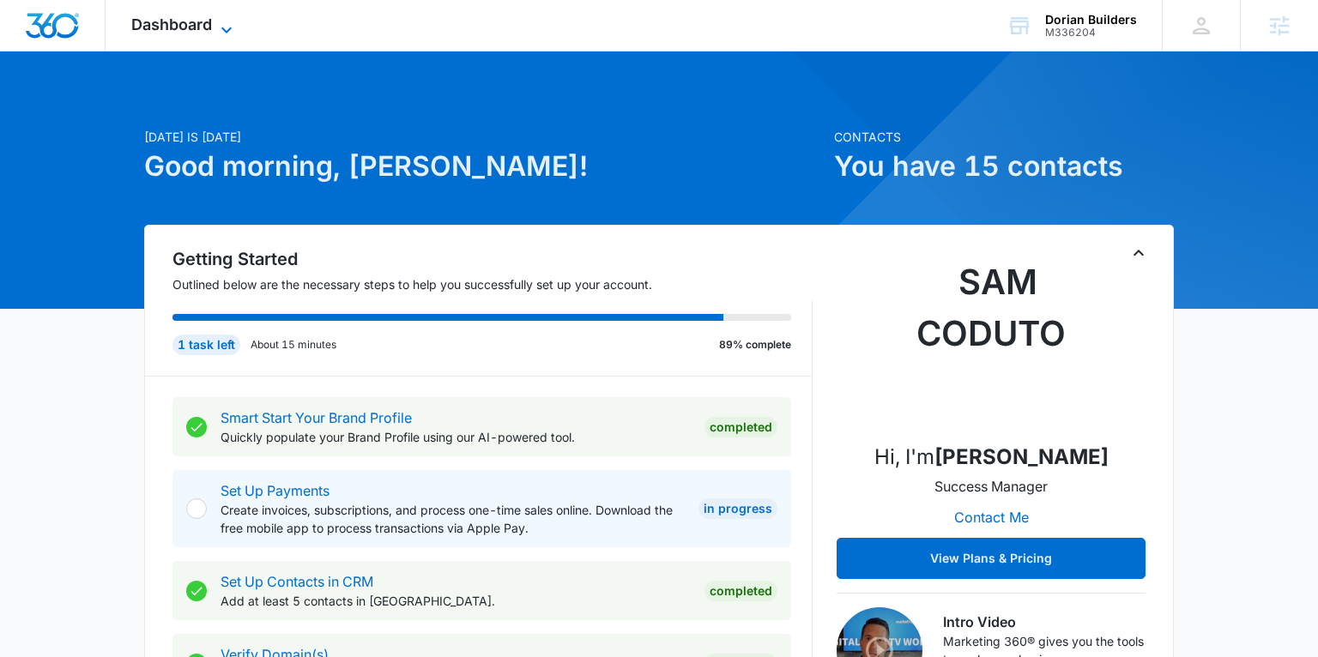
click at [233, 25] on icon at bounding box center [226, 30] width 21 height 21
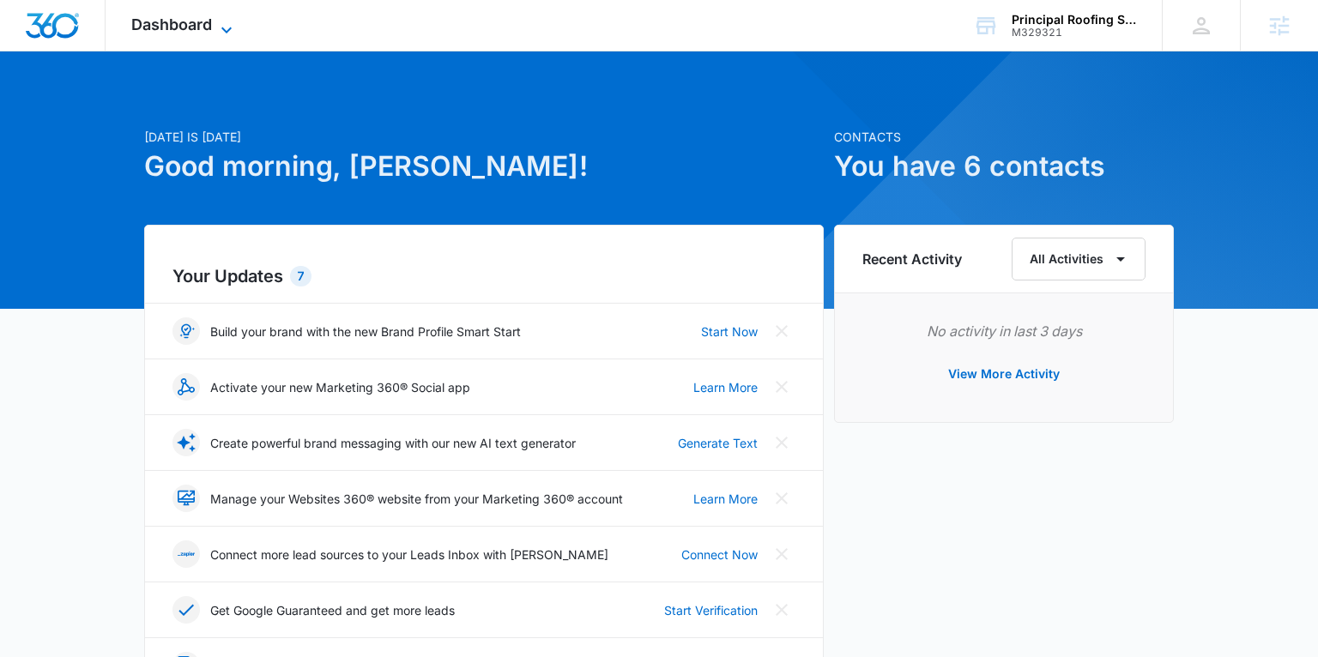
click at [229, 32] on icon at bounding box center [226, 30] width 21 height 21
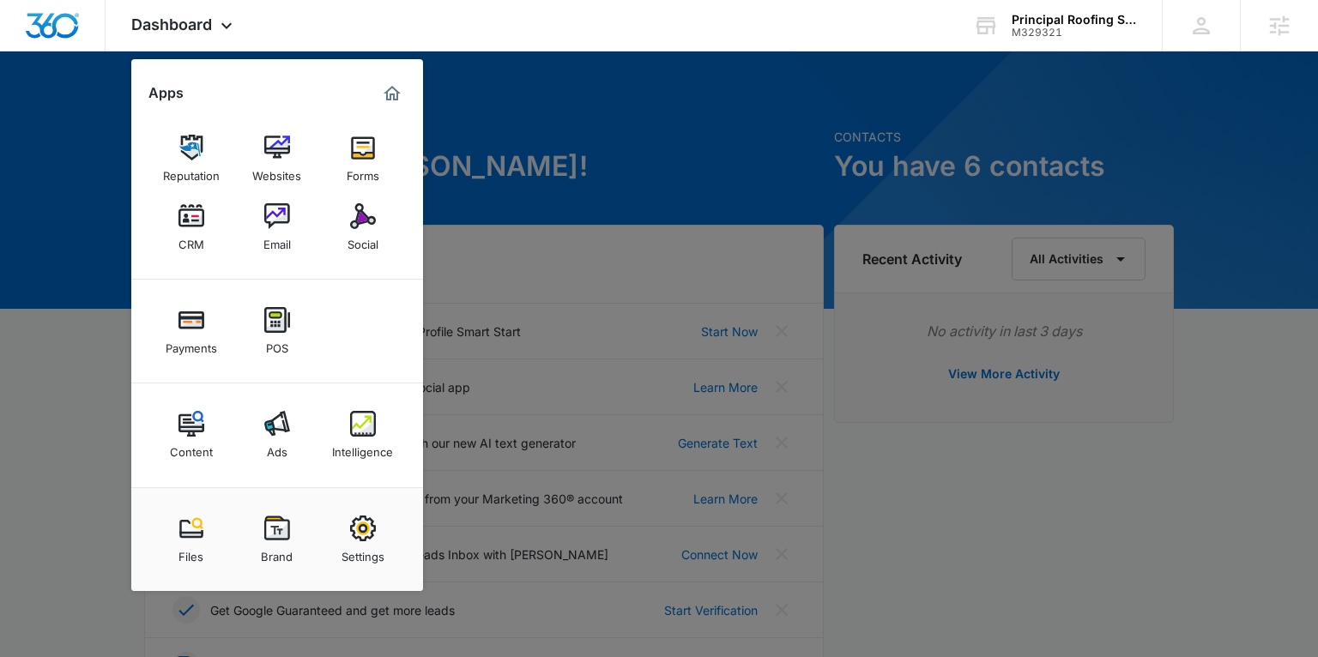
scroll to position [3, 0]
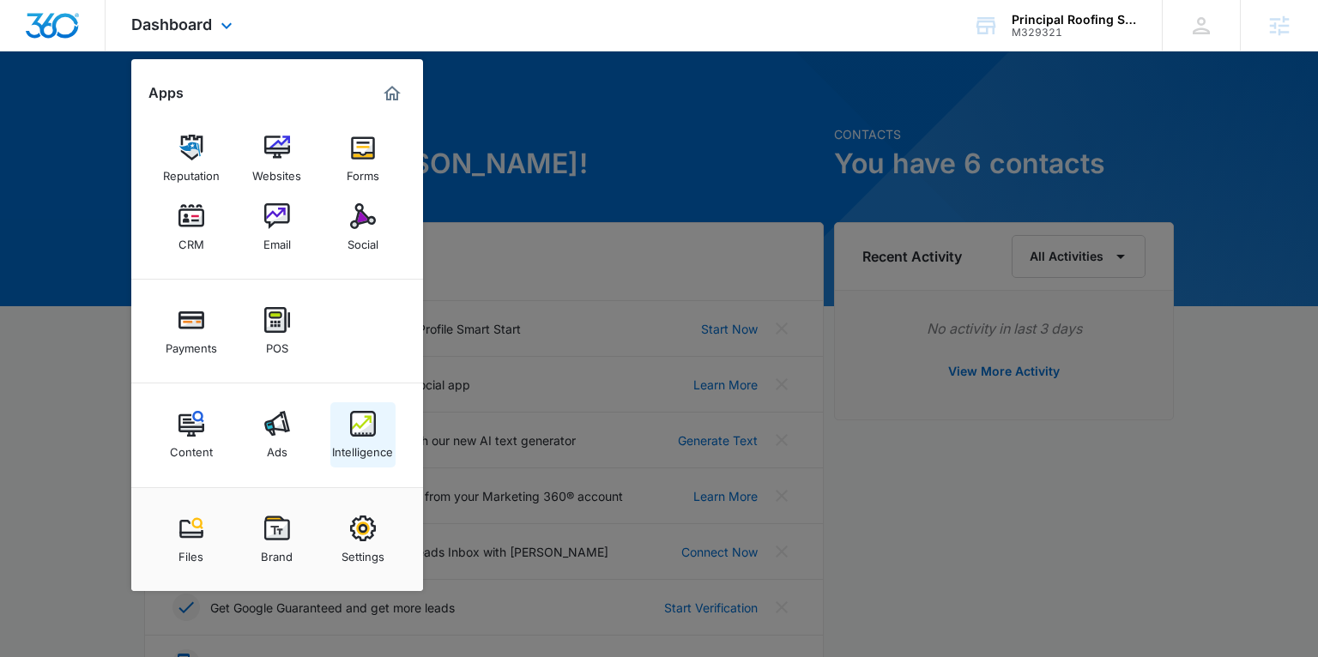
click at [358, 420] on img at bounding box center [363, 424] width 26 height 26
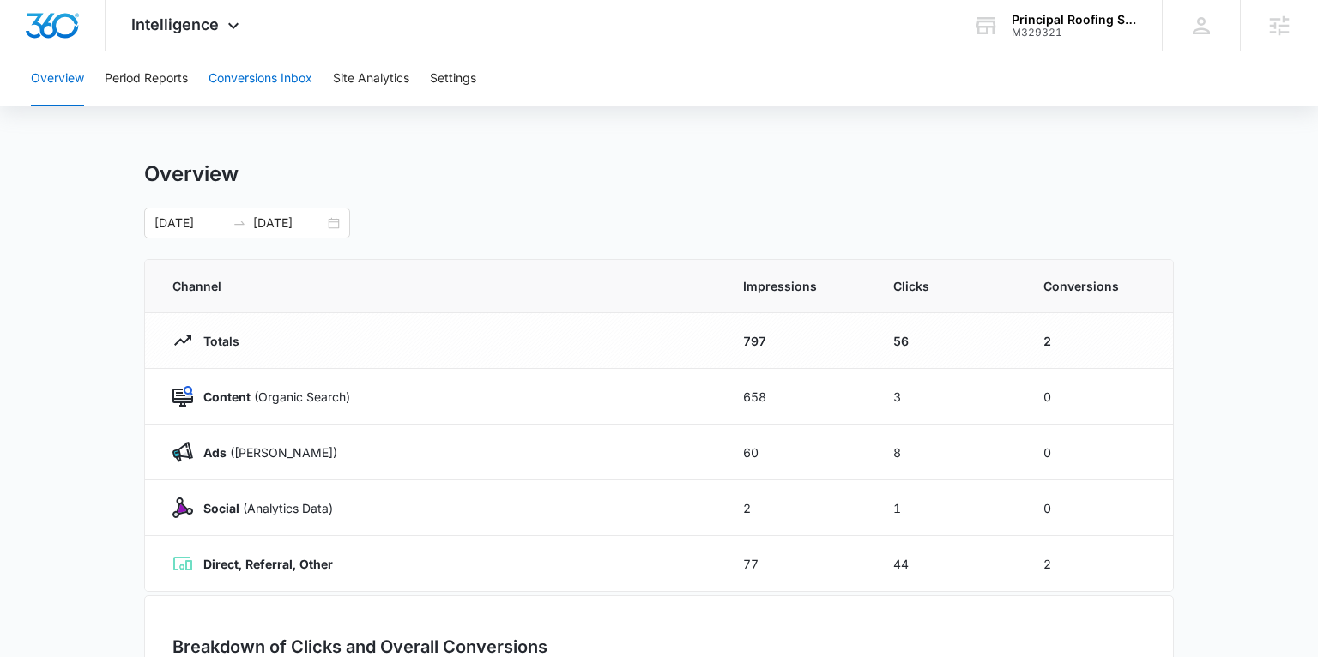
click at [273, 74] on button "Conversions Inbox" at bounding box center [260, 78] width 104 height 55
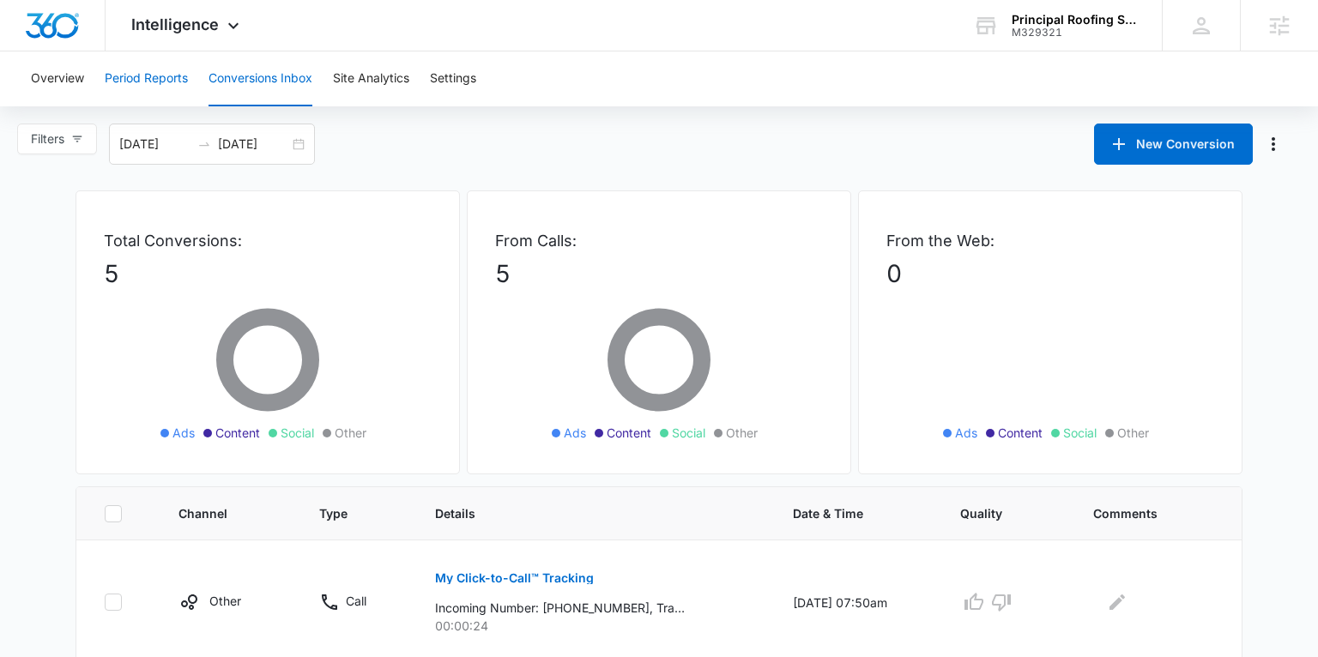
click at [135, 82] on button "Period Reports" at bounding box center [146, 78] width 83 height 55
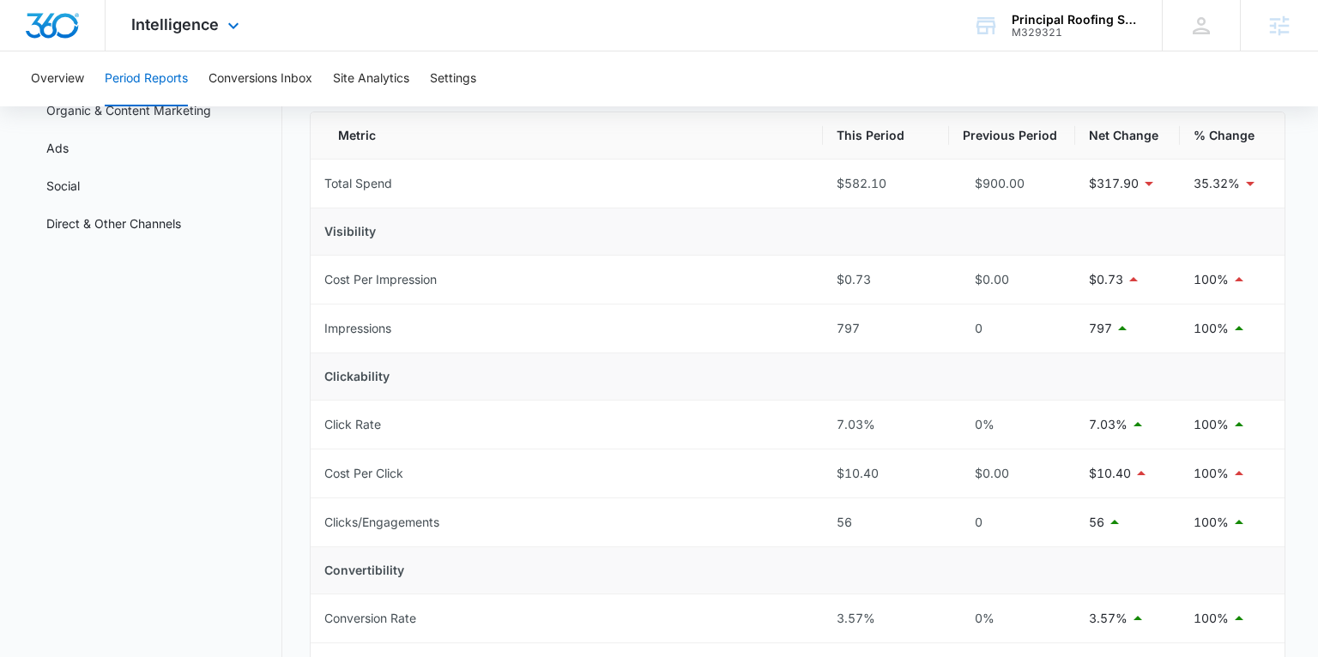
click at [192, 45] on div "Intelligence Apps Reputation Websites Forms CRM Email Social Payments POS Conte…" at bounding box center [188, 25] width 164 height 51
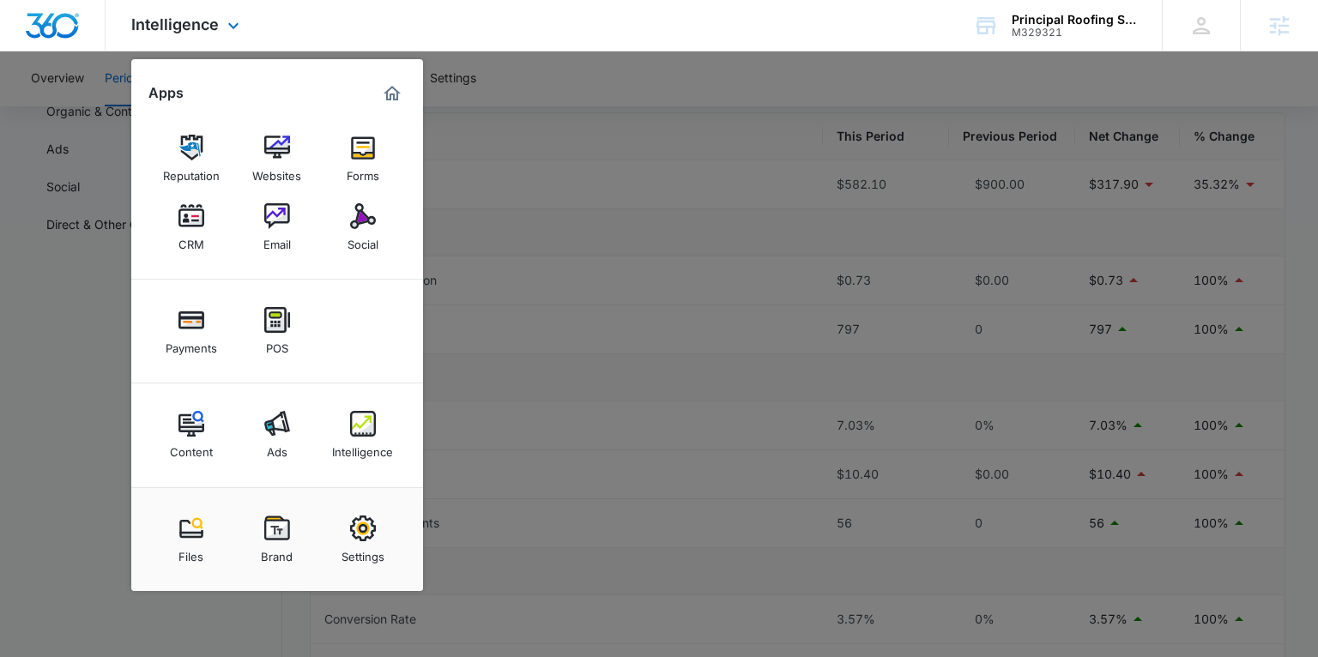
scroll to position [148, 0]
click at [196, 428] on img at bounding box center [191, 424] width 26 height 26
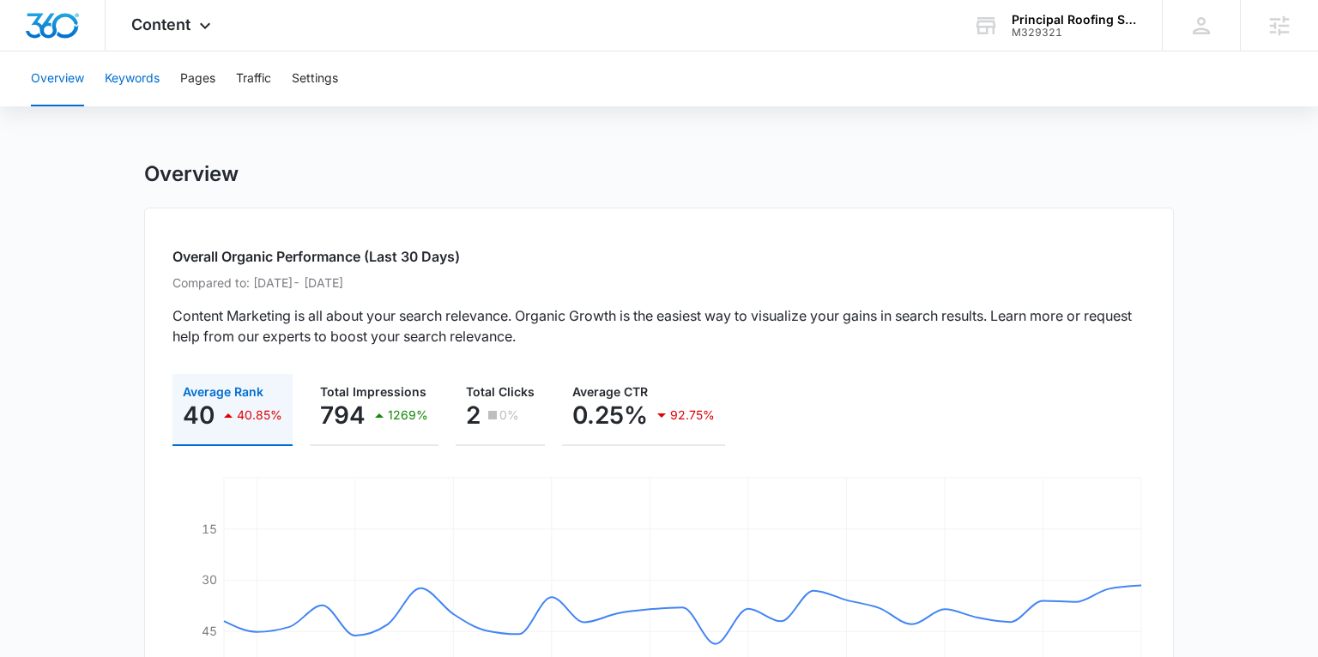
click at [147, 84] on button "Keywords" at bounding box center [132, 78] width 55 height 55
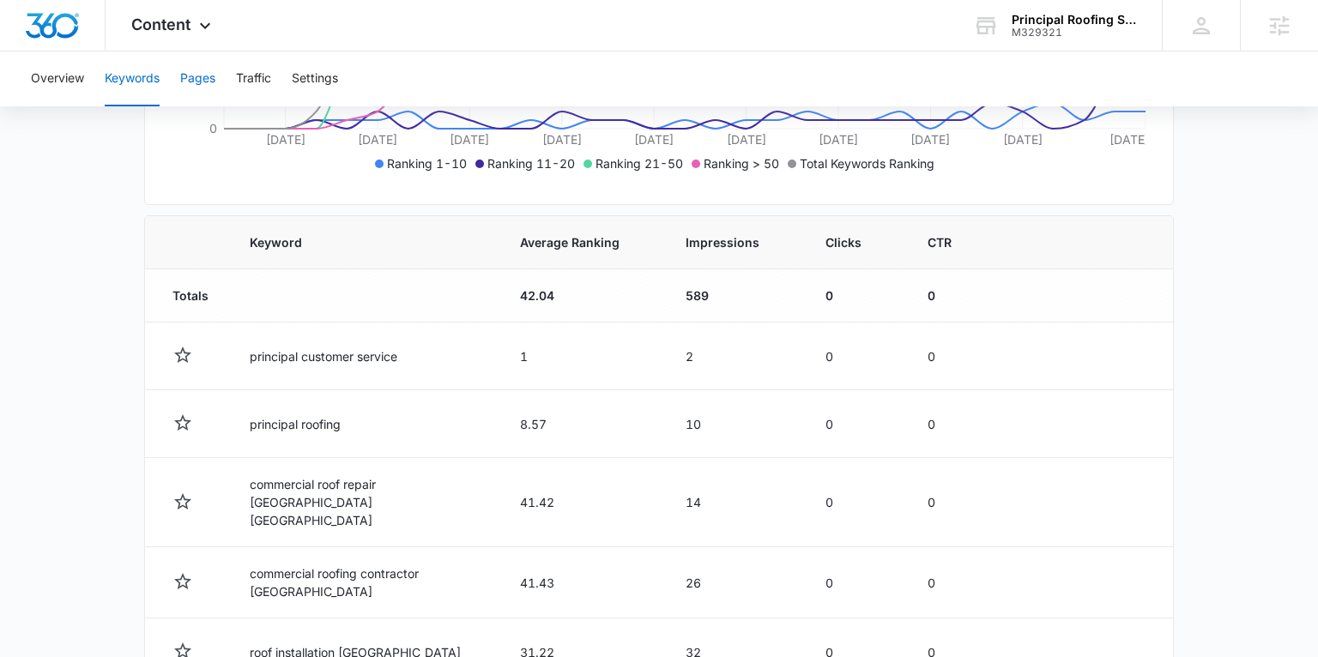
scroll to position [494, 0]
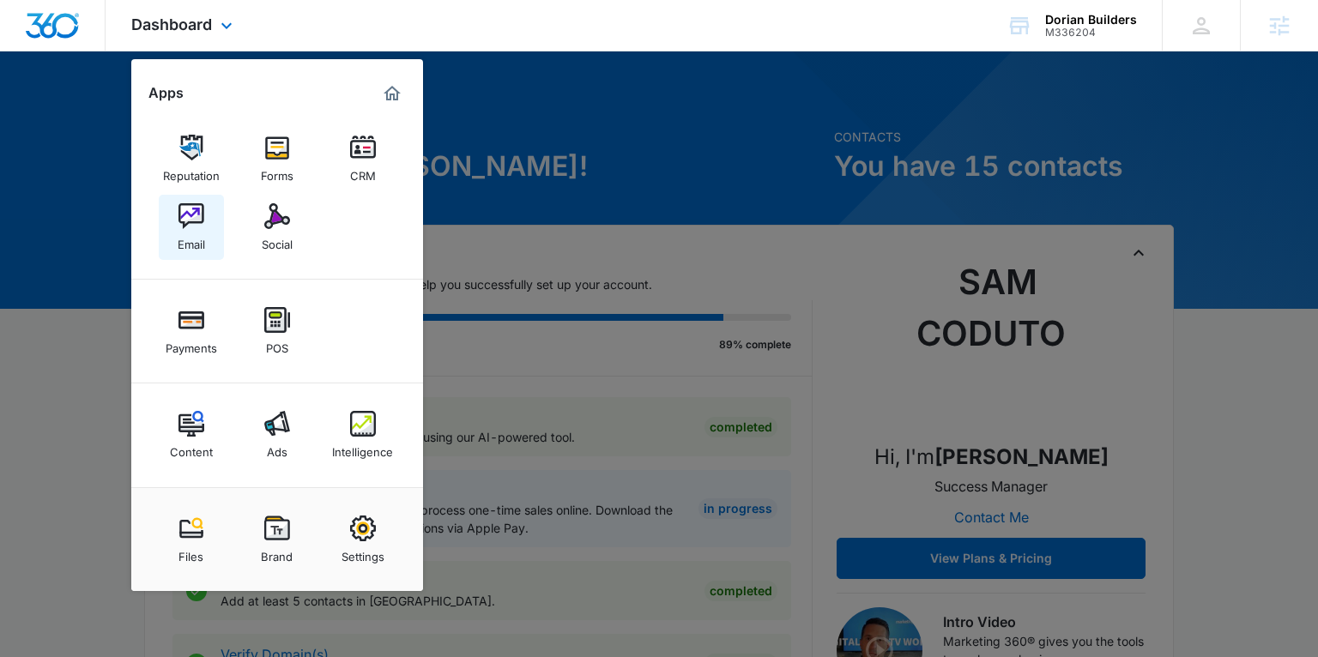
click at [188, 233] on div "Email" at bounding box center [191, 240] width 27 height 22
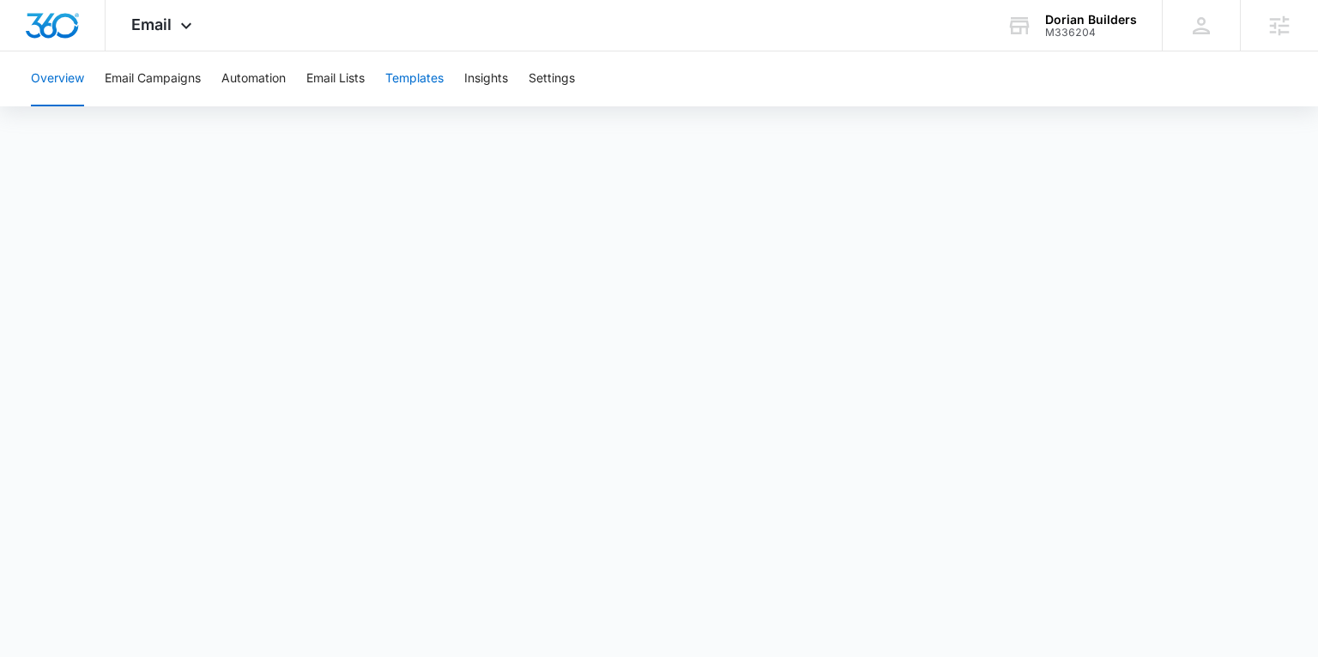
click at [413, 85] on button "Templates" at bounding box center [414, 78] width 58 height 55
click at [178, 28] on icon at bounding box center [186, 30] width 21 height 21
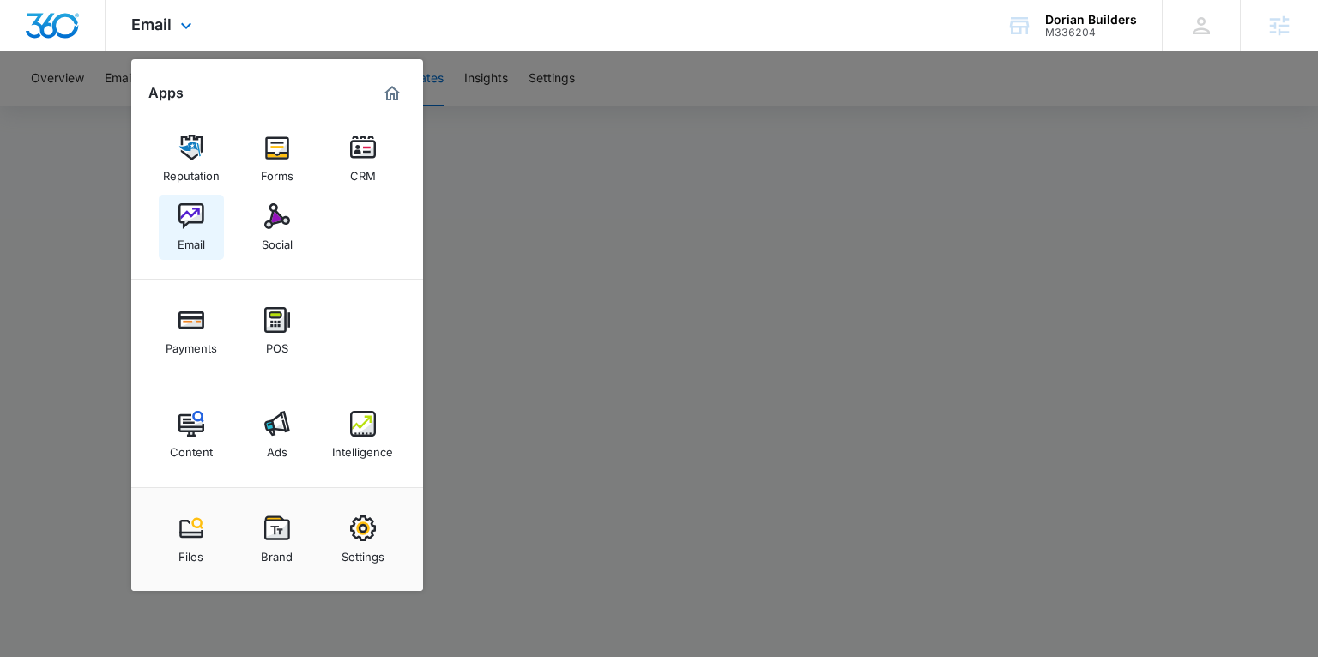
click at [196, 237] on div "Email" at bounding box center [191, 240] width 27 height 22
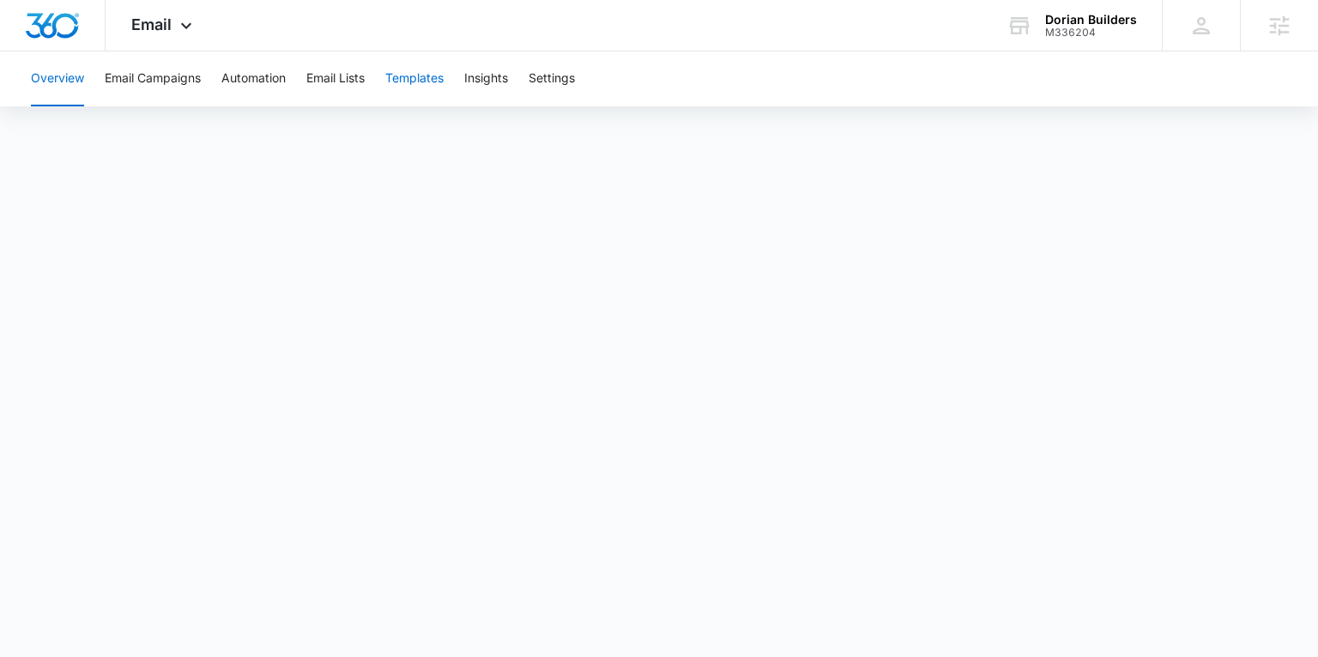
click at [417, 80] on button "Templates" at bounding box center [414, 78] width 58 height 55
click at [148, 82] on button "Email Campaigns" at bounding box center [153, 78] width 96 height 55
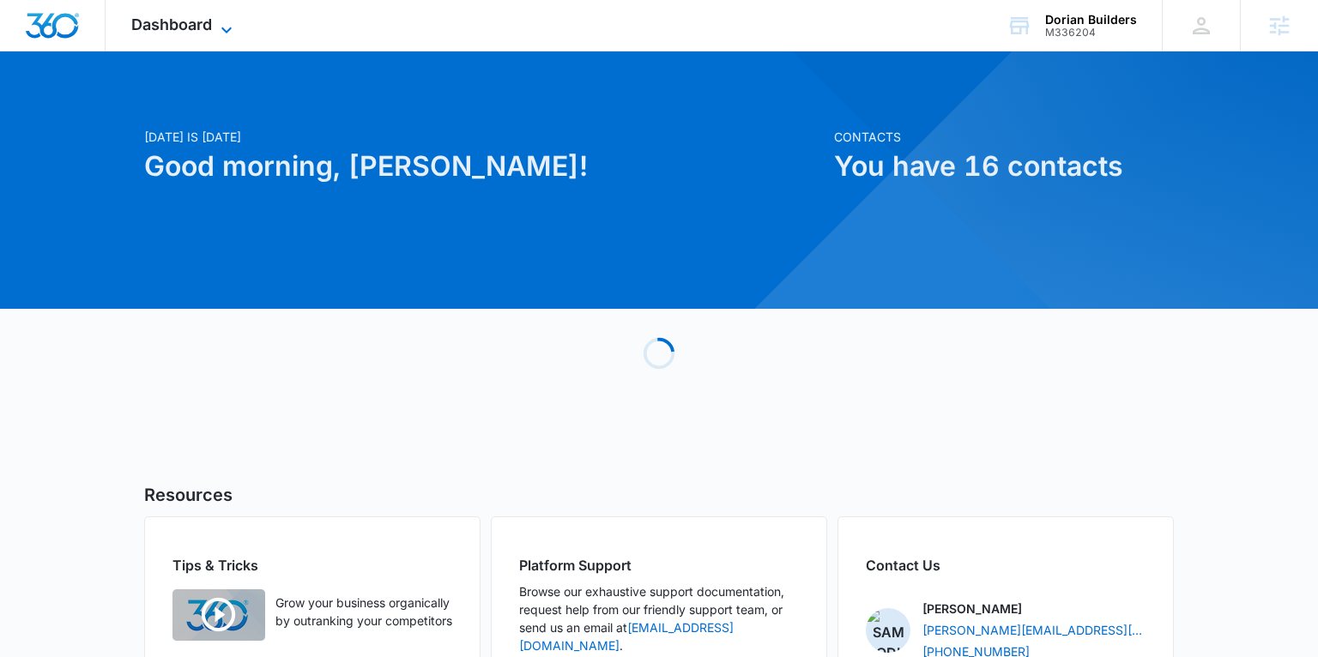
click at [229, 27] on icon at bounding box center [226, 30] width 21 height 21
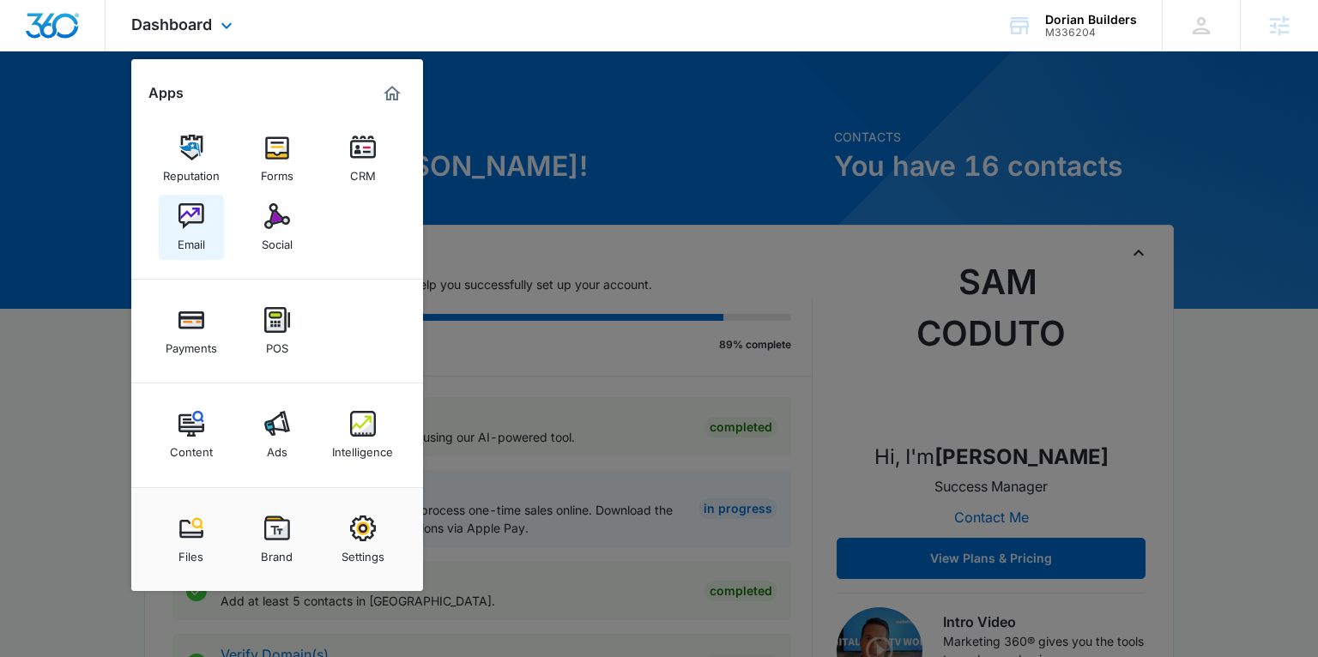
click at [185, 223] on img at bounding box center [191, 216] width 26 height 26
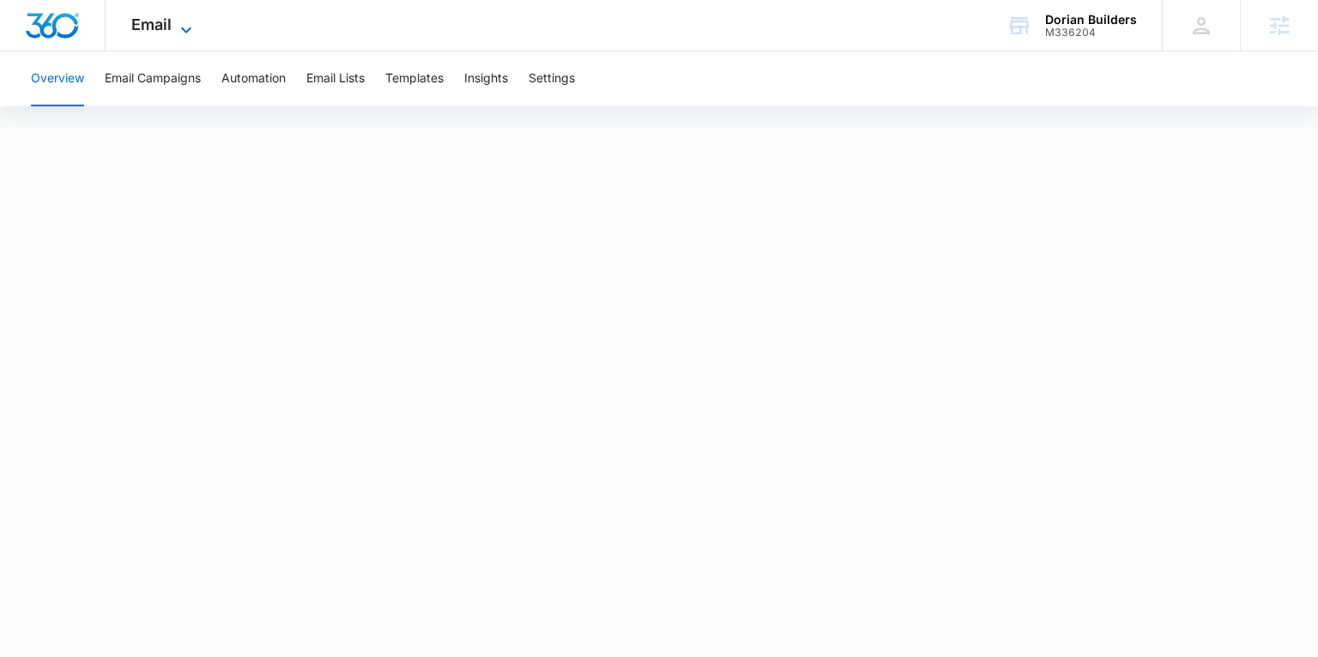
click at [158, 21] on span "Email" at bounding box center [151, 24] width 40 height 18
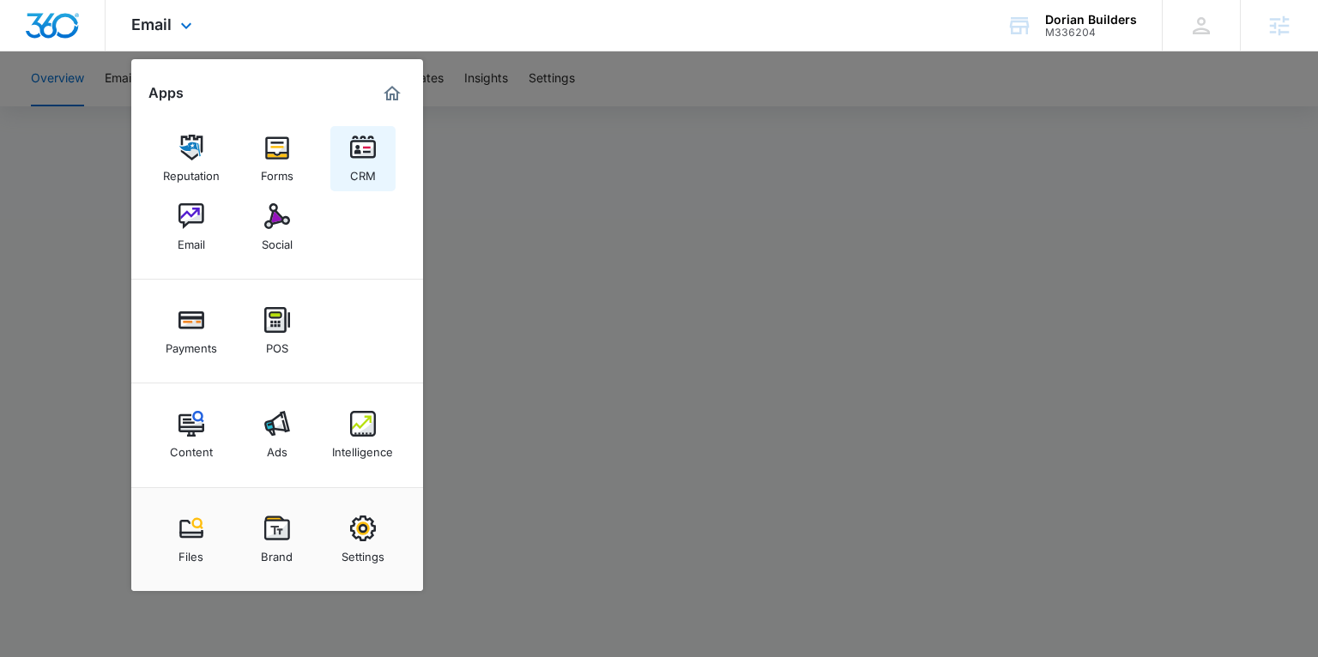
click at [365, 168] on div "CRM" at bounding box center [363, 171] width 26 height 22
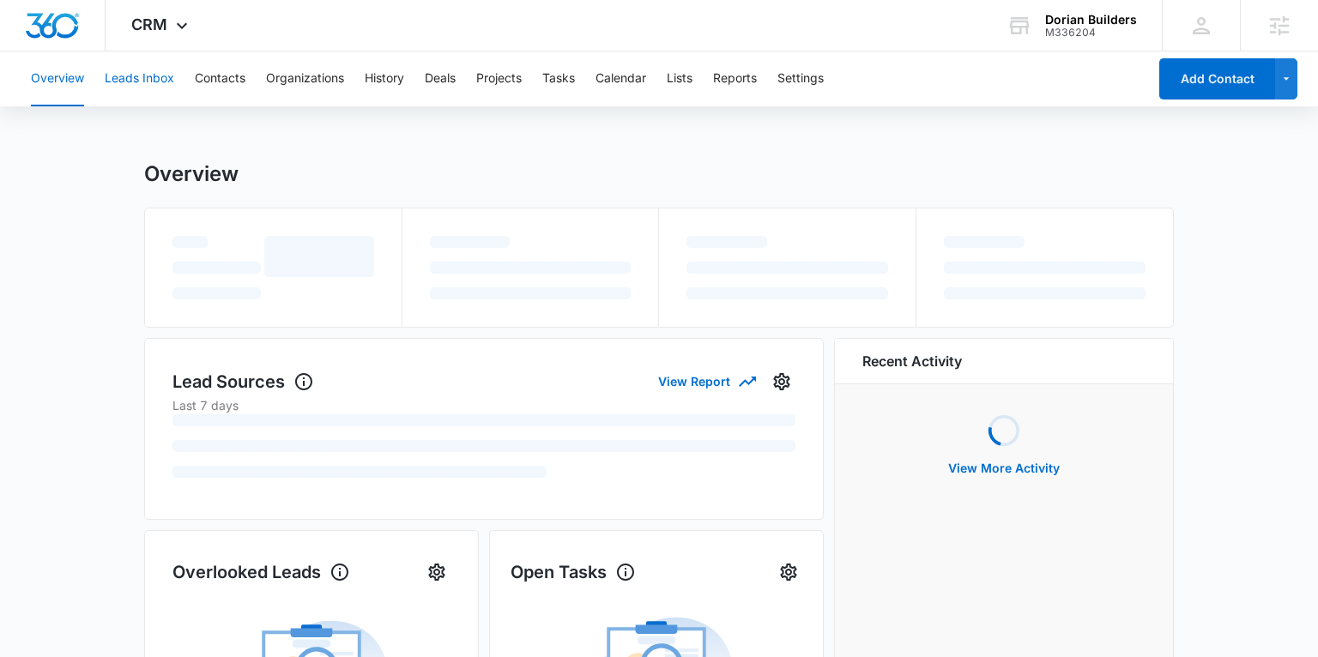
click at [148, 68] on button "Leads Inbox" at bounding box center [139, 78] width 69 height 55
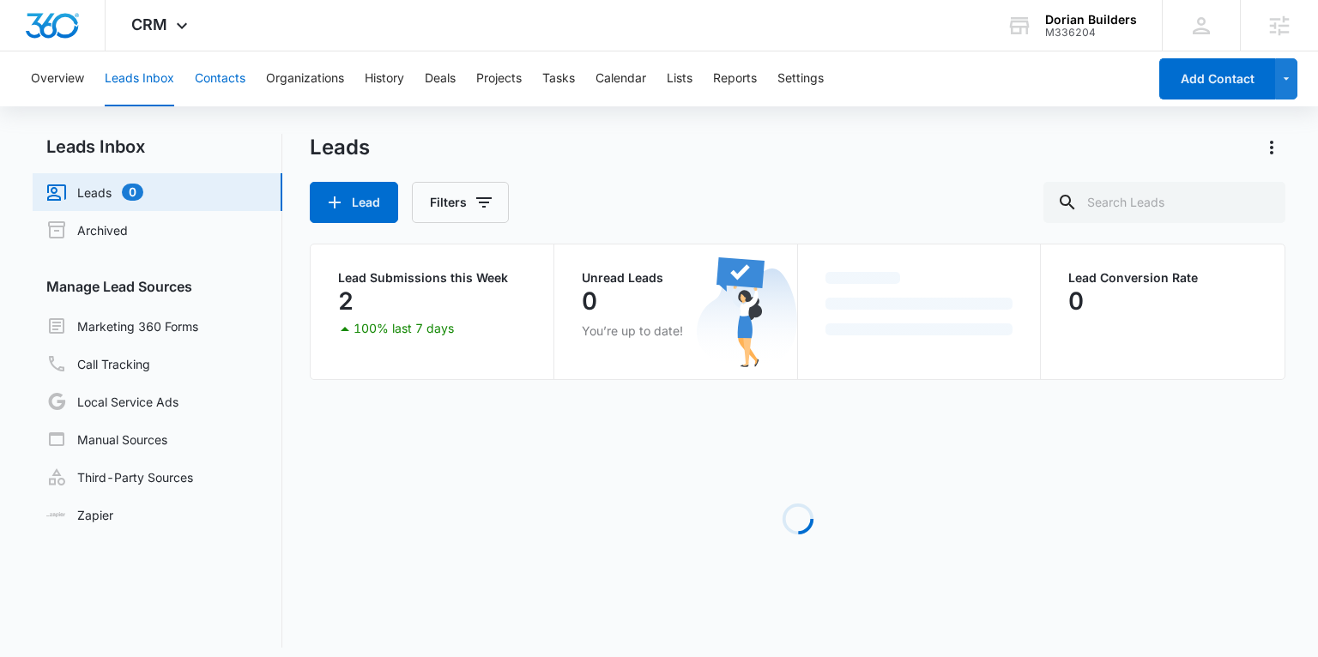
click at [221, 75] on button "Contacts" at bounding box center [220, 78] width 51 height 55
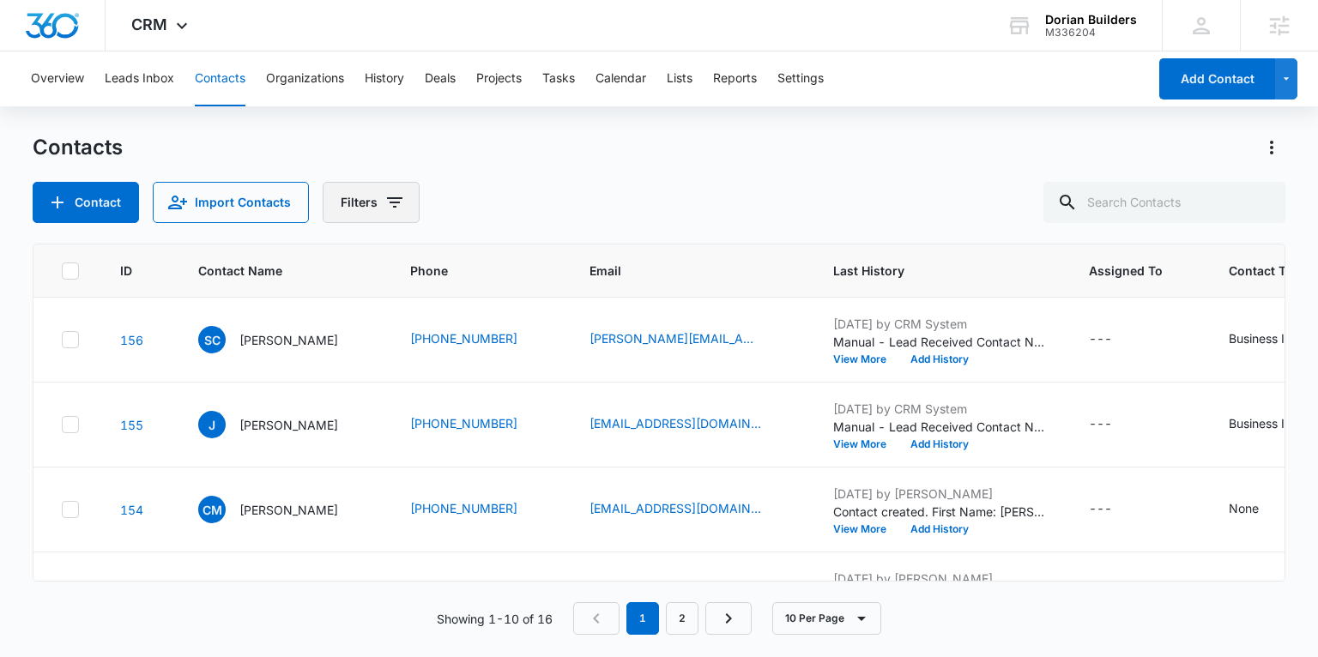
click at [349, 214] on button "Filters" at bounding box center [371, 202] width 97 height 41
click at [822, 77] on button "Settings" at bounding box center [800, 78] width 46 height 55
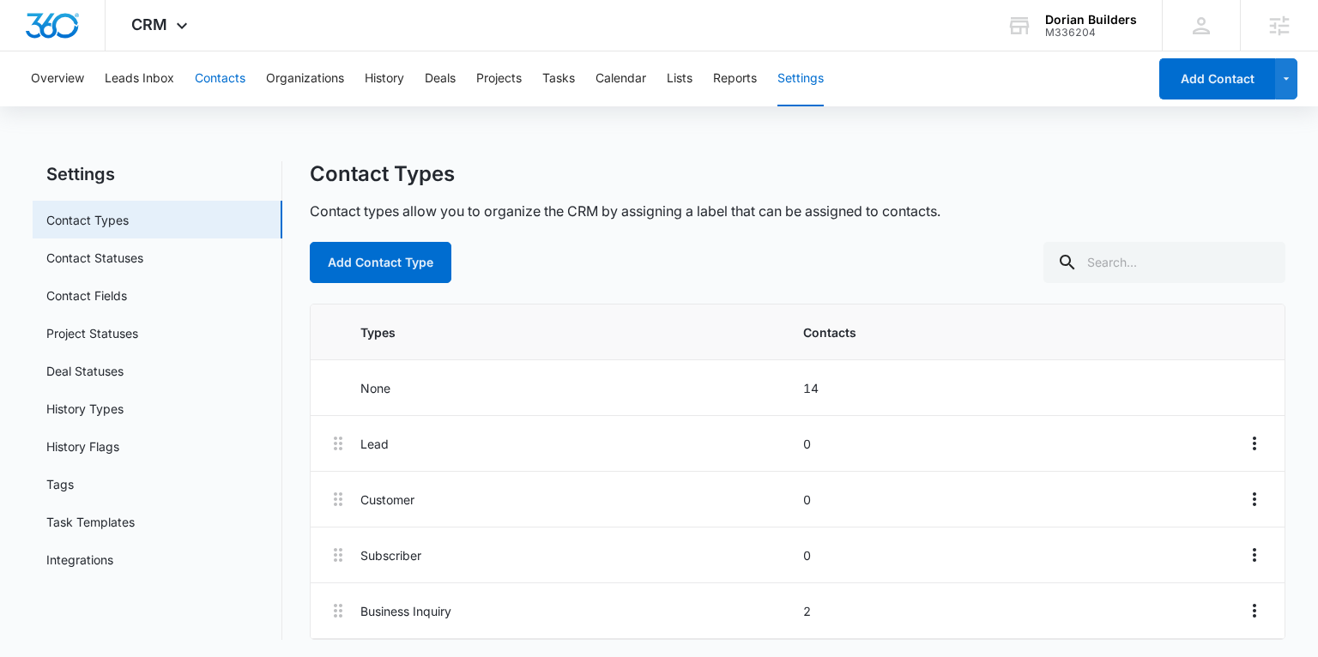
click at [217, 88] on button "Contacts" at bounding box center [220, 78] width 51 height 55
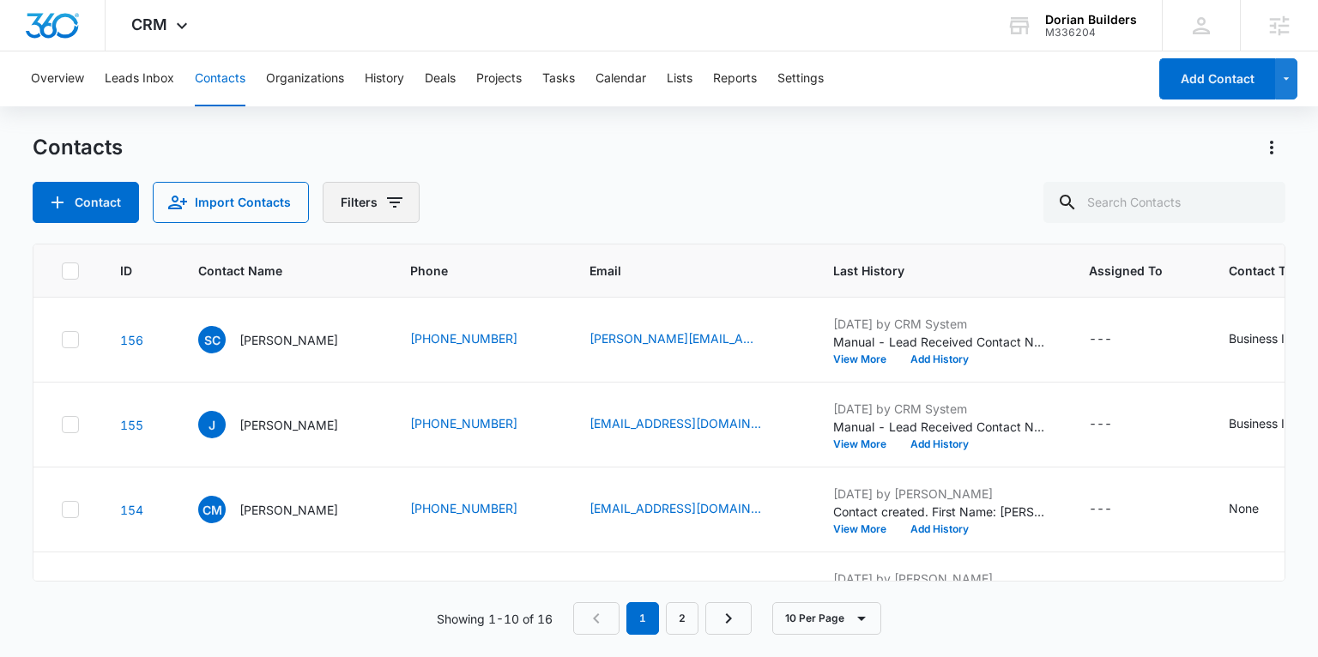
click at [385, 213] on button "Filters" at bounding box center [371, 202] width 97 height 41
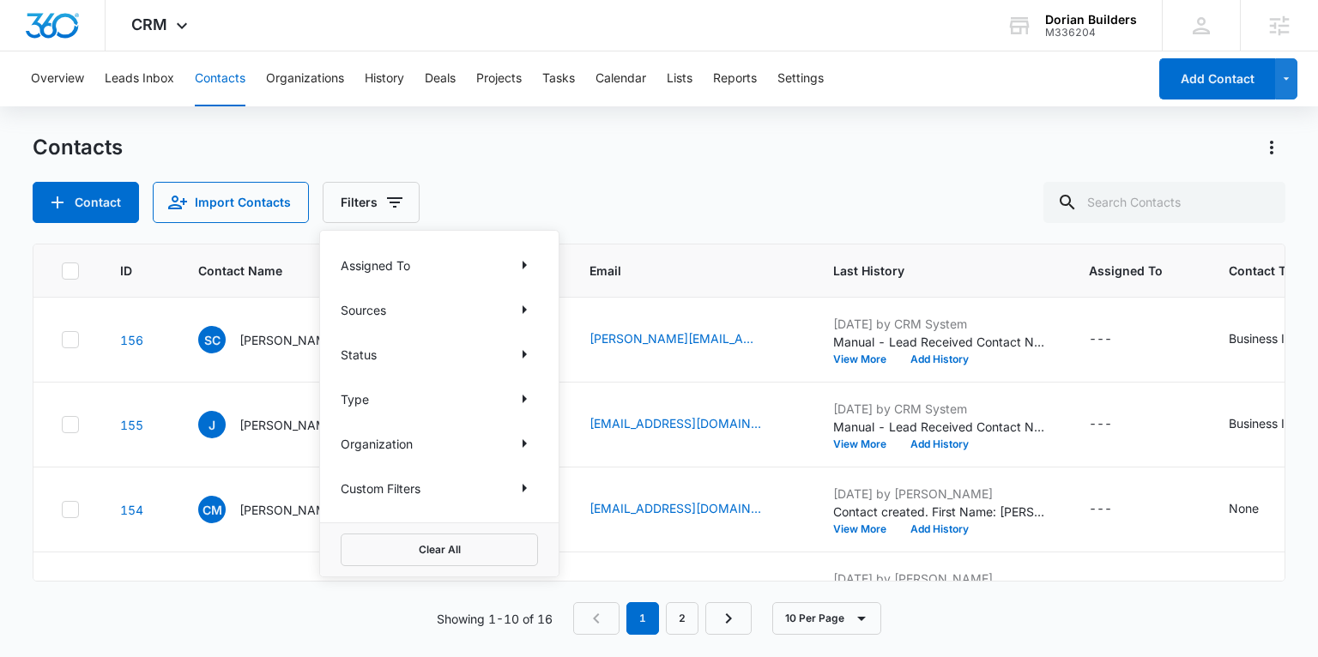
click at [362, 391] on p "Type" at bounding box center [355, 399] width 28 height 18
click at [519, 397] on icon "Show Type filters" at bounding box center [524, 399] width 21 height 21
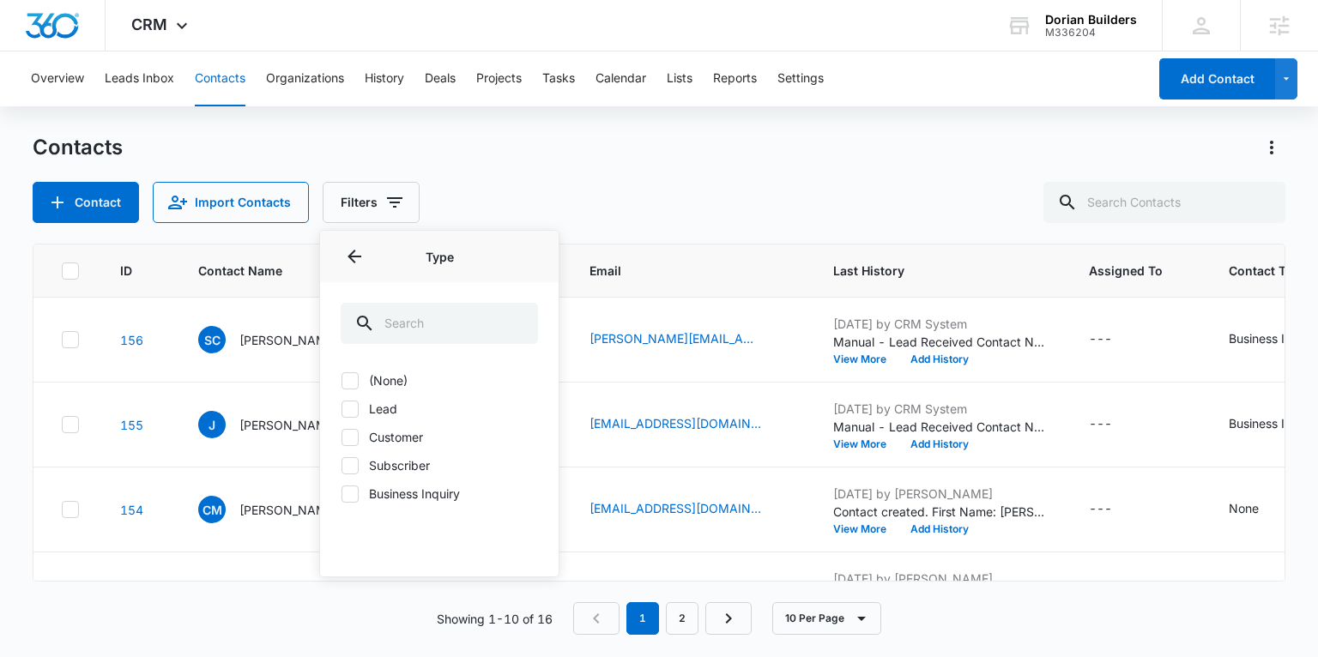
click at [352, 378] on icon at bounding box center [350, 381] width 10 height 8
click at [341, 380] on input "(None)" at bounding box center [341, 380] width 1 height 1
checkbox input "true"
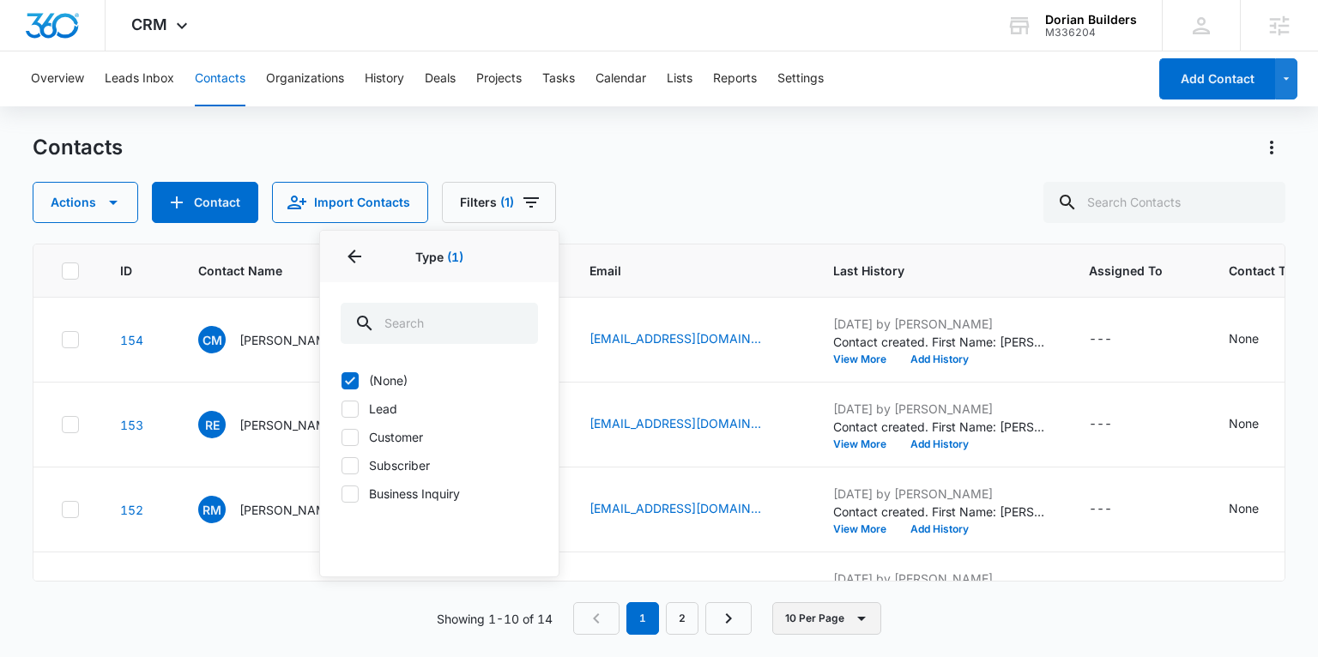
click at [831, 613] on button "10 Per Page" at bounding box center [826, 618] width 109 height 33
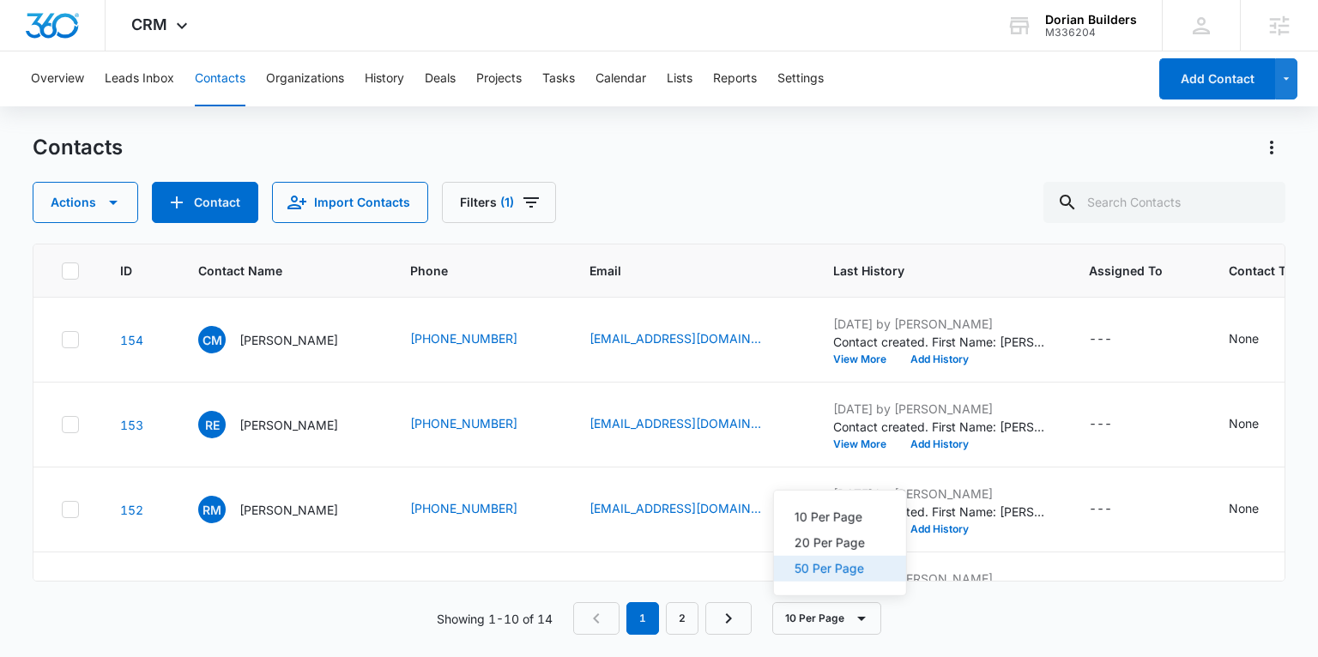
click at [830, 577] on button "50 Per Page" at bounding box center [840, 569] width 132 height 26
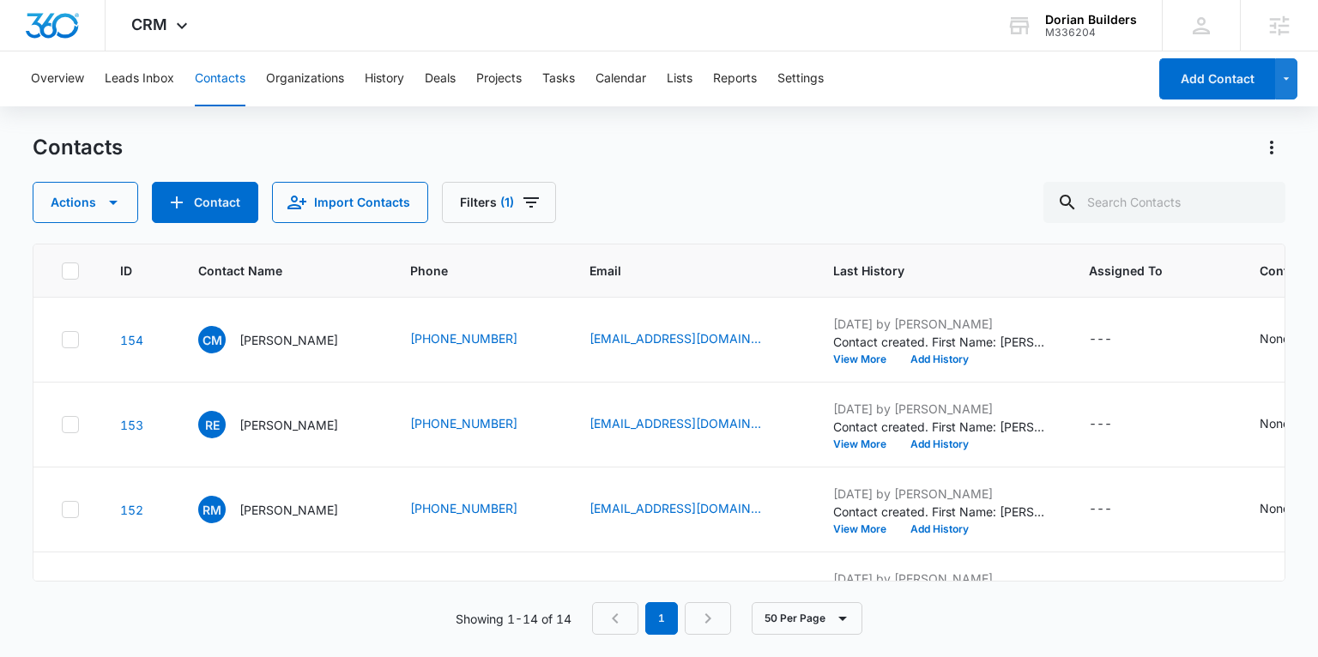
click at [66, 268] on icon at bounding box center [70, 270] width 15 height 15
click at [62, 270] on input "checkbox" at bounding box center [61, 270] width 1 height 1
click at [100, 217] on button "Actions" at bounding box center [86, 202] width 106 height 41
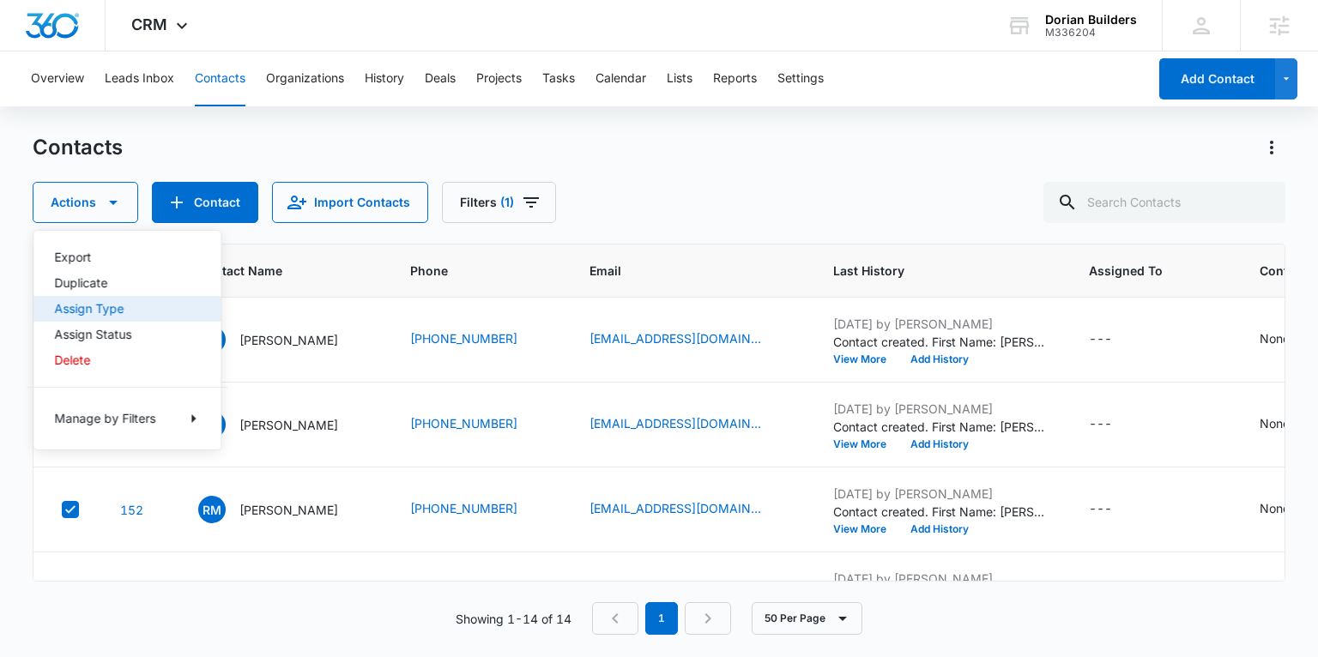
click at [110, 304] on div "Assign Type" at bounding box center [116, 309] width 125 height 12
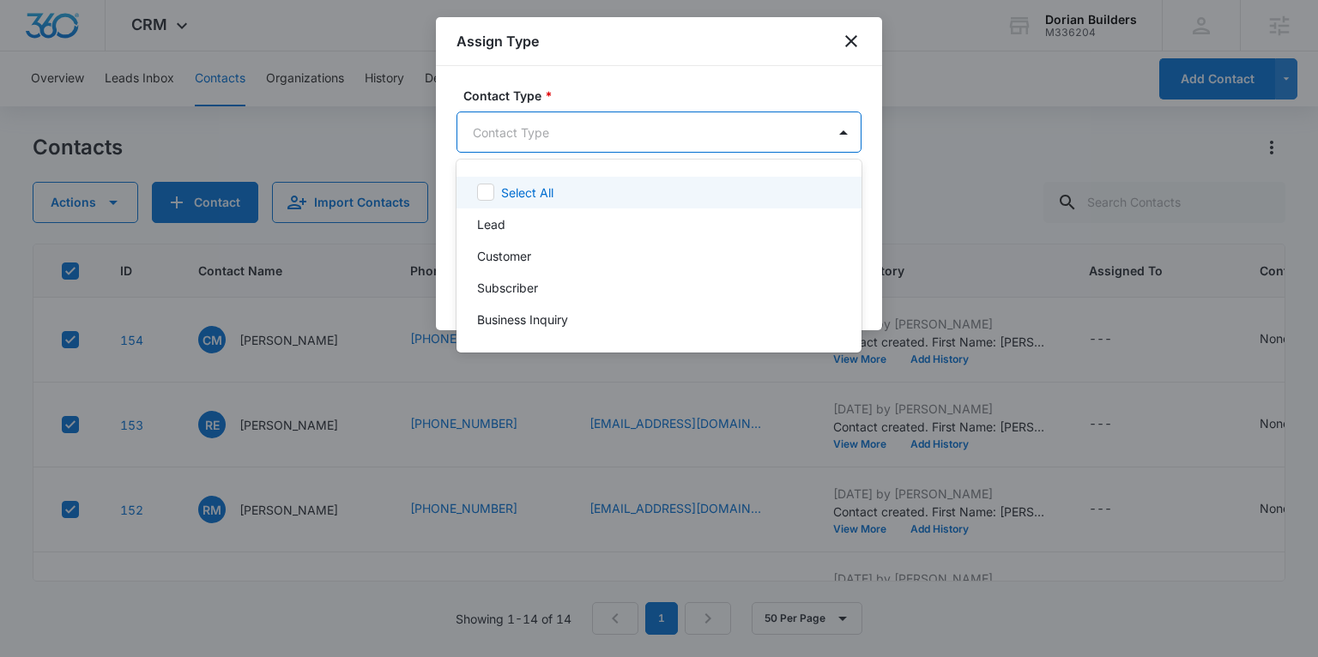
click at [547, 133] on body "CRM Apps Reputation Forms CRM Email Social Payments POS Content Ads Intelligenc…" at bounding box center [659, 328] width 1318 height 657
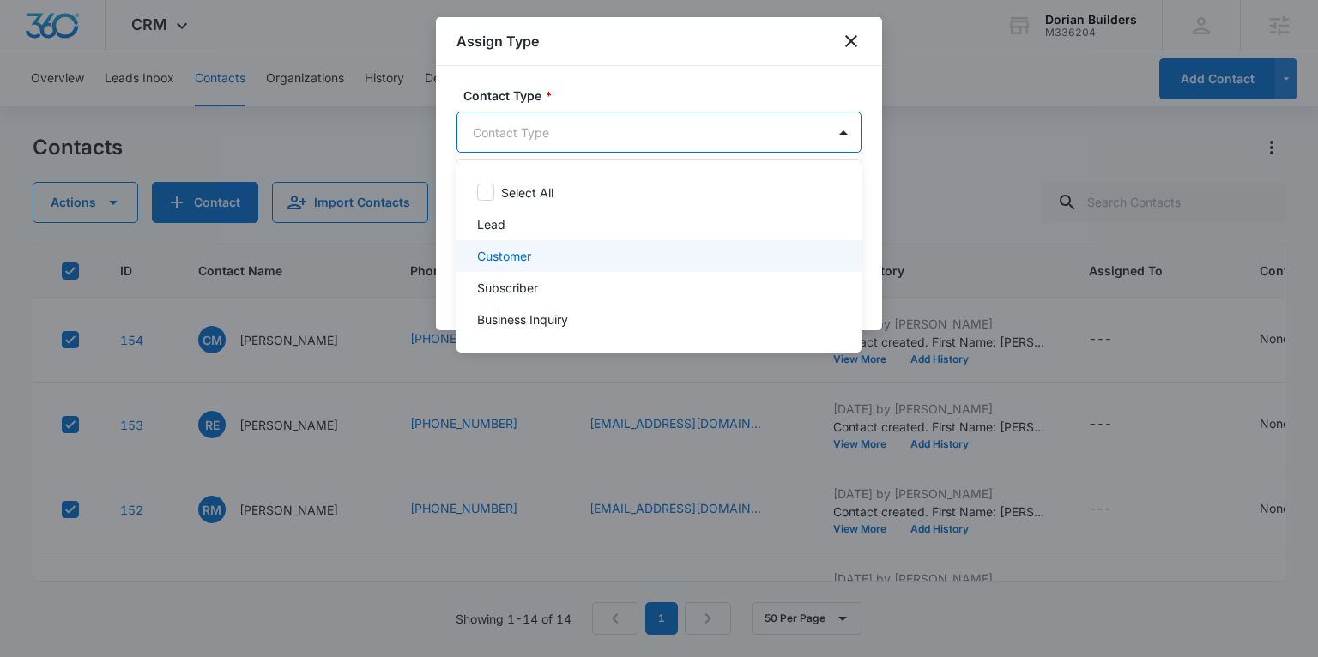
click at [523, 258] on p "Customer" at bounding box center [504, 256] width 54 height 18
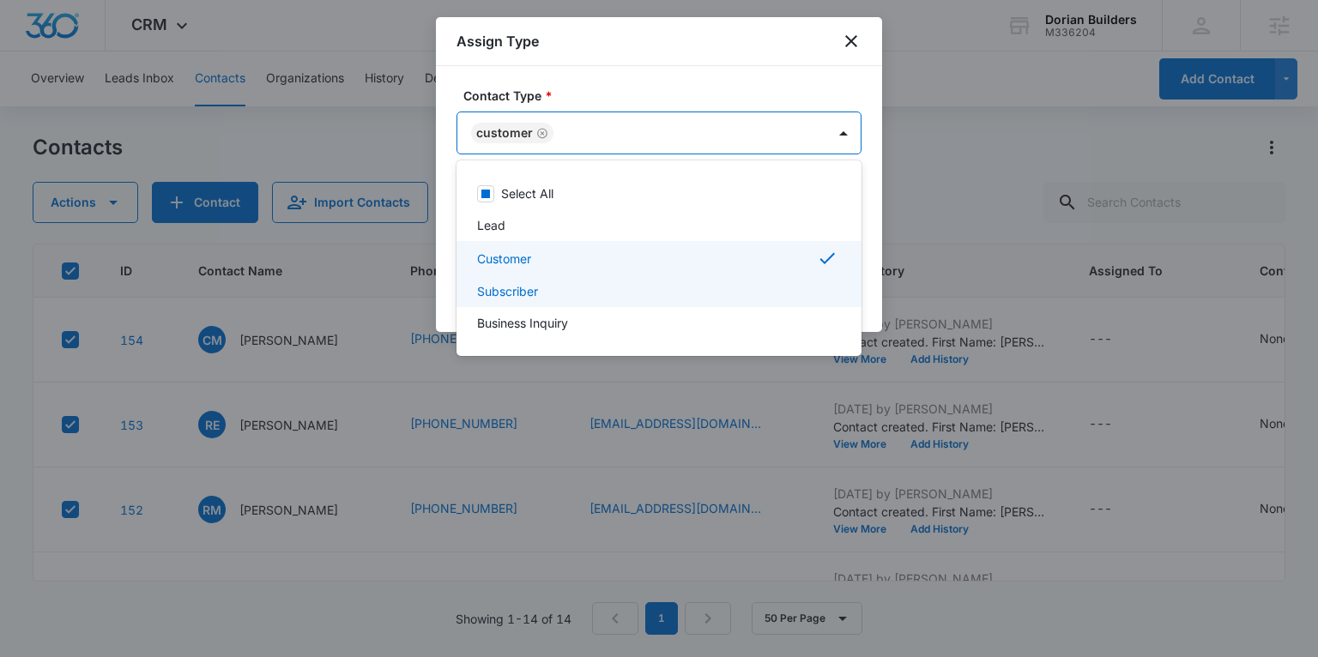
click at [871, 293] on div at bounding box center [659, 328] width 1318 height 657
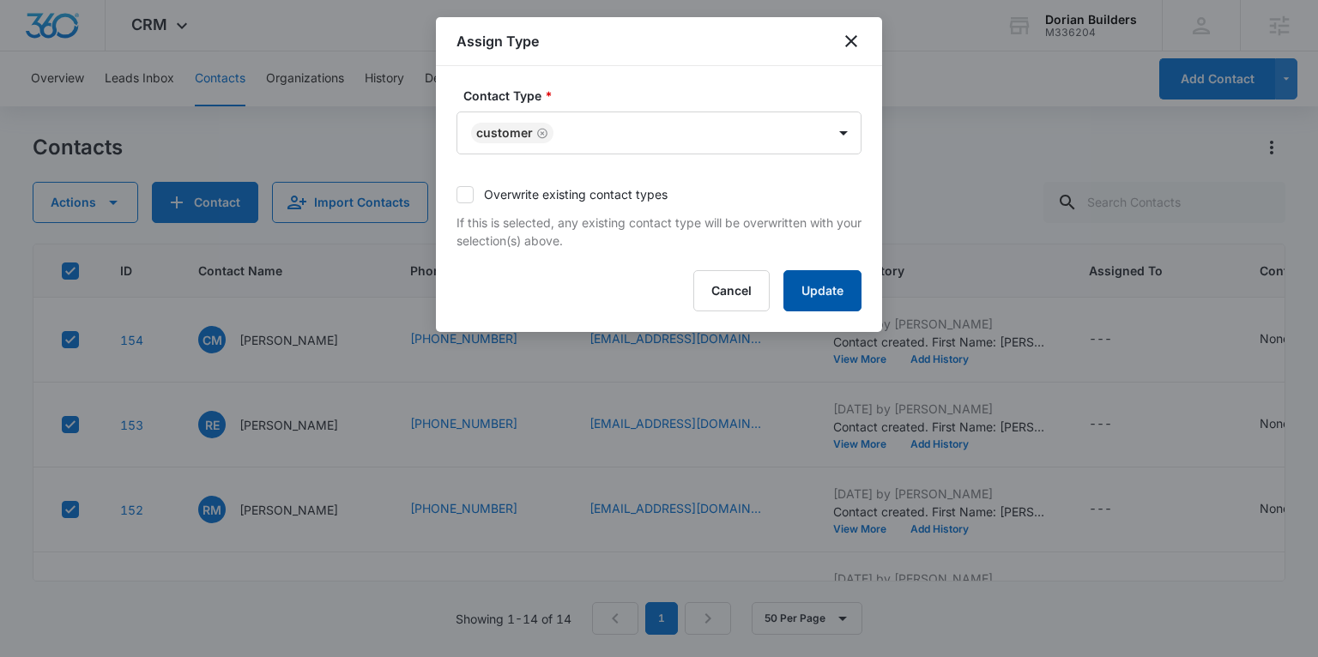
click at [816, 299] on button "Update" at bounding box center [822, 290] width 78 height 41
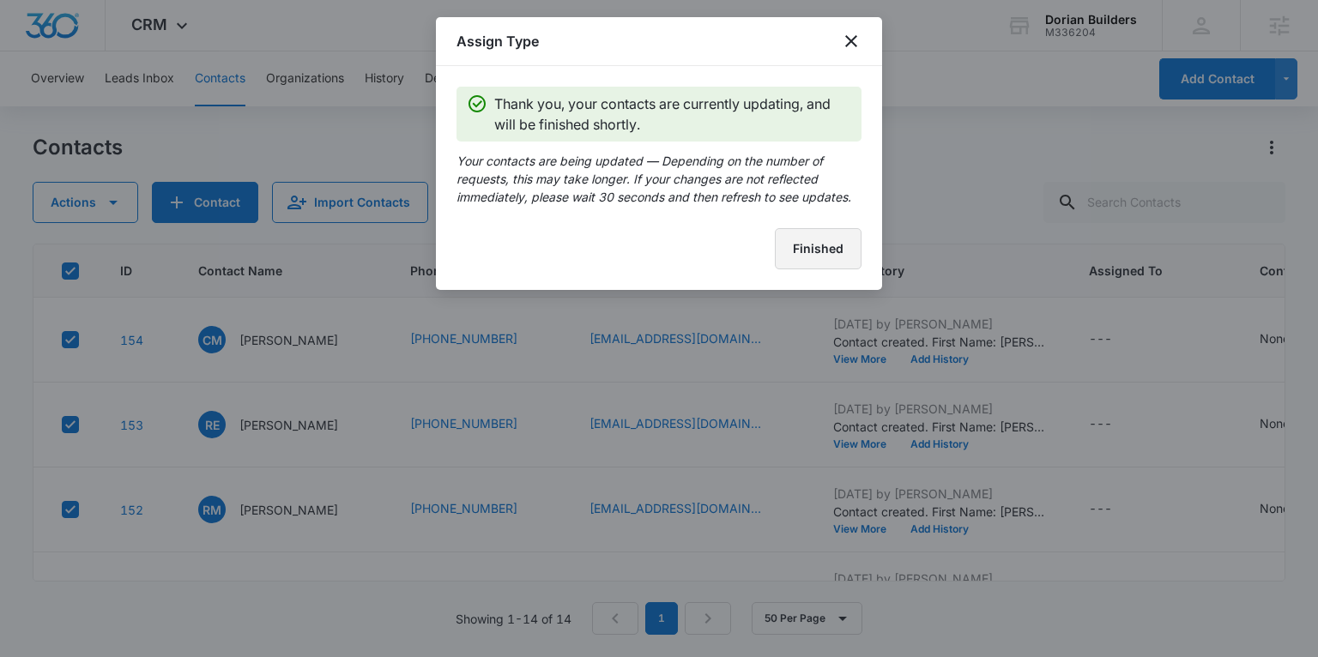
click at [804, 255] on button "Finished" at bounding box center [818, 248] width 87 height 41
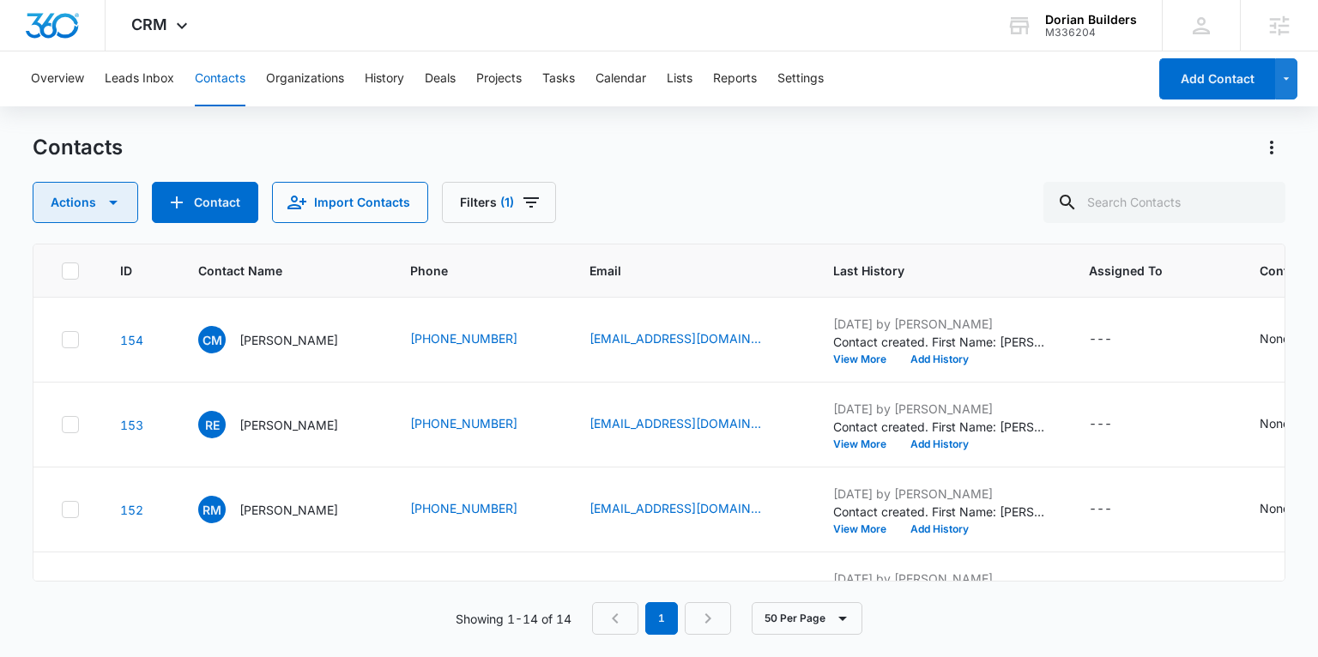
click at [99, 202] on button "Actions" at bounding box center [86, 202] width 106 height 41
click at [72, 271] on icon at bounding box center [70, 270] width 15 height 15
click at [62, 271] on input "checkbox" at bounding box center [61, 270] width 1 height 1
click at [88, 209] on button "Actions" at bounding box center [86, 202] width 106 height 41
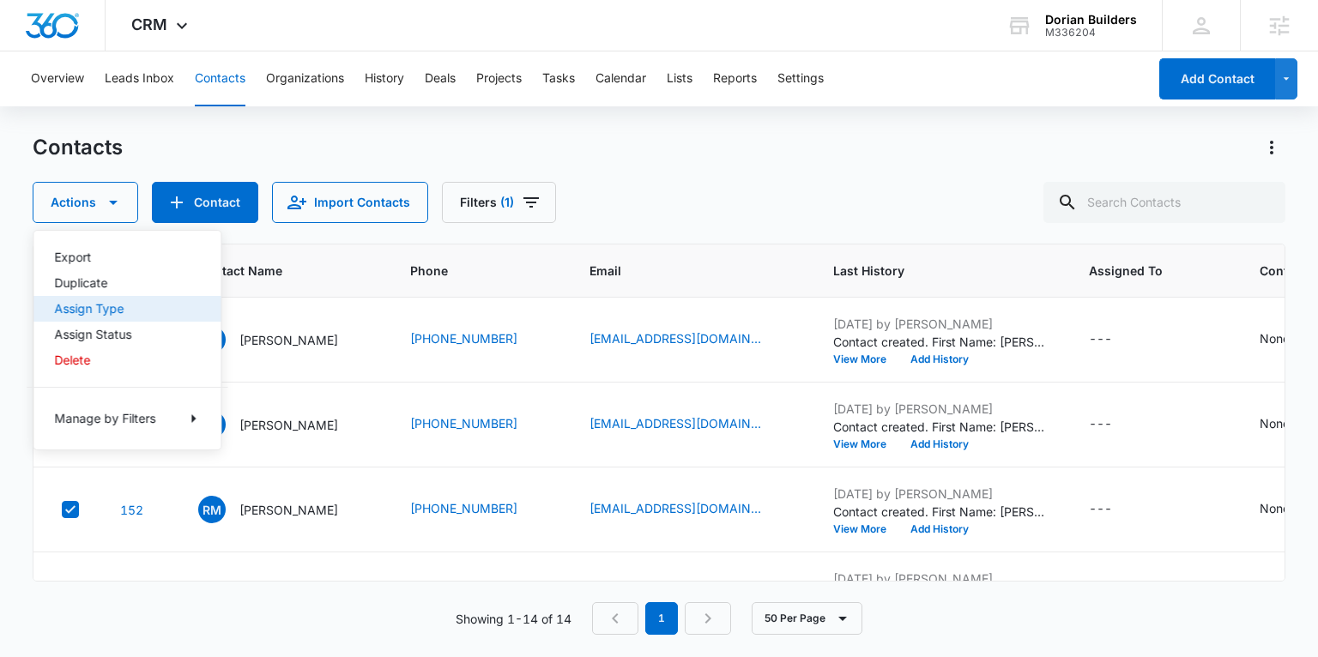
click at [100, 309] on div "Assign Type" at bounding box center [116, 309] width 125 height 12
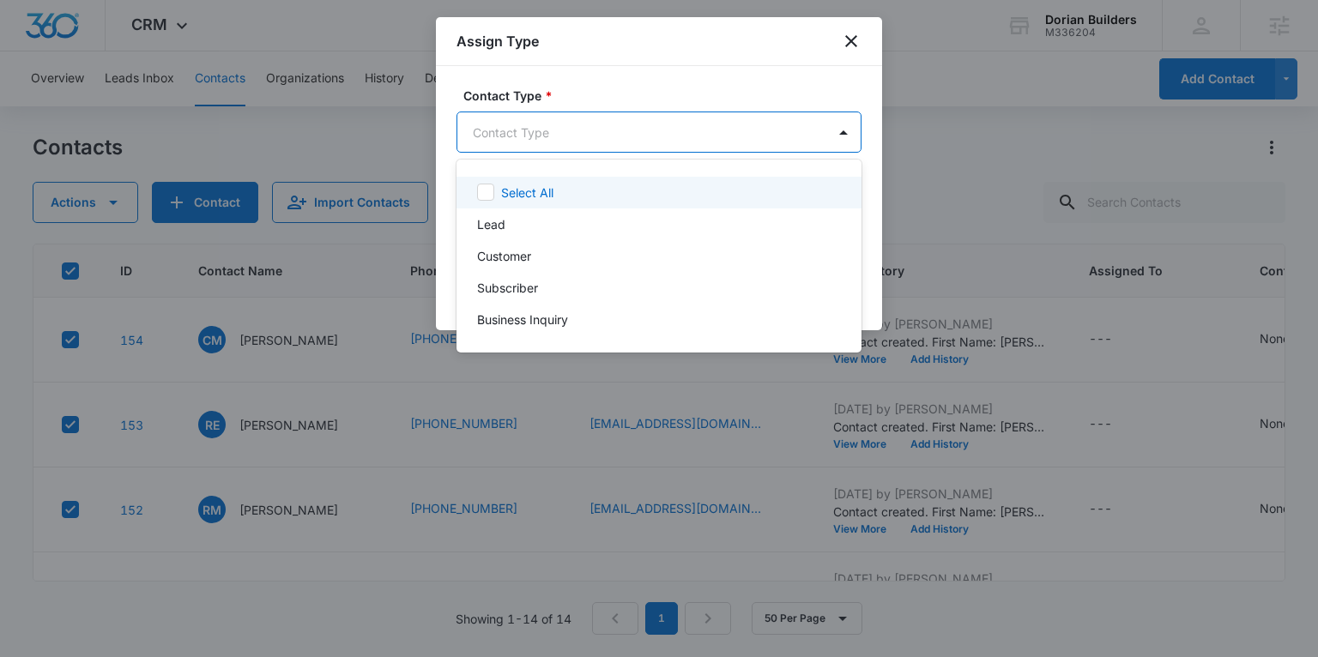
click at [493, 136] on body "CRM Apps Reputation Forms CRM Email Social Payments POS Content Ads Intelligenc…" at bounding box center [659, 328] width 1318 height 657
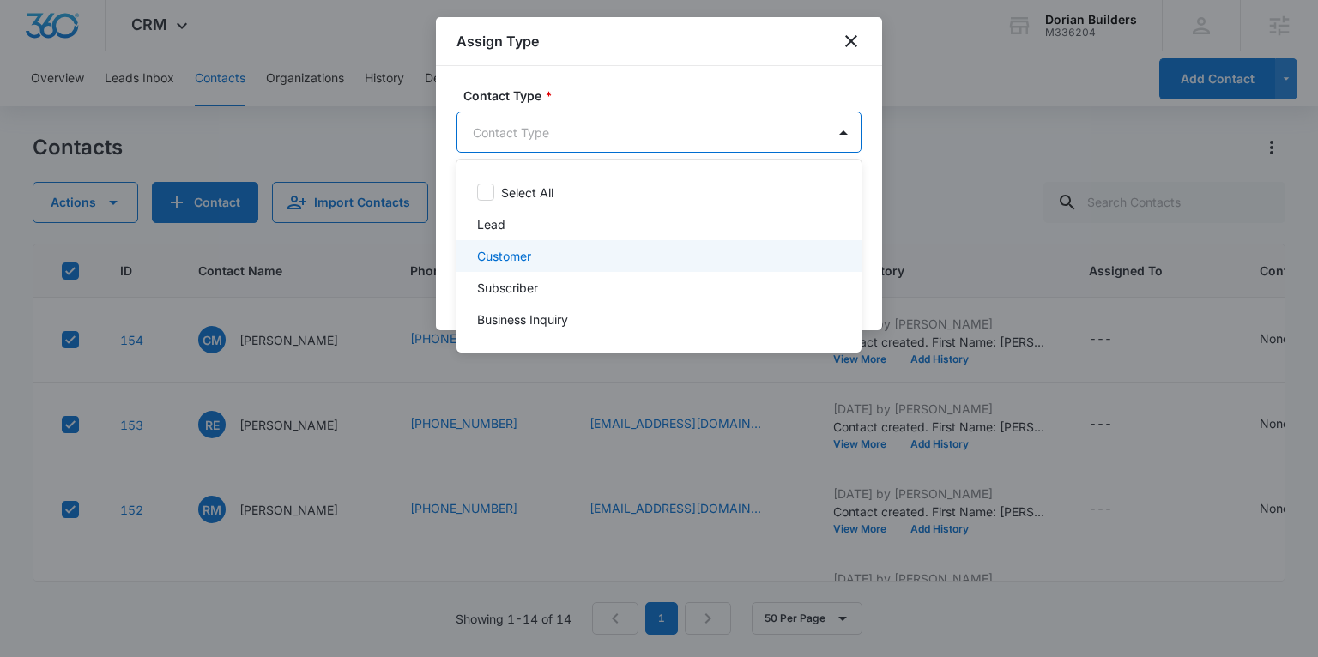
click at [521, 255] on p "Customer" at bounding box center [504, 256] width 54 height 18
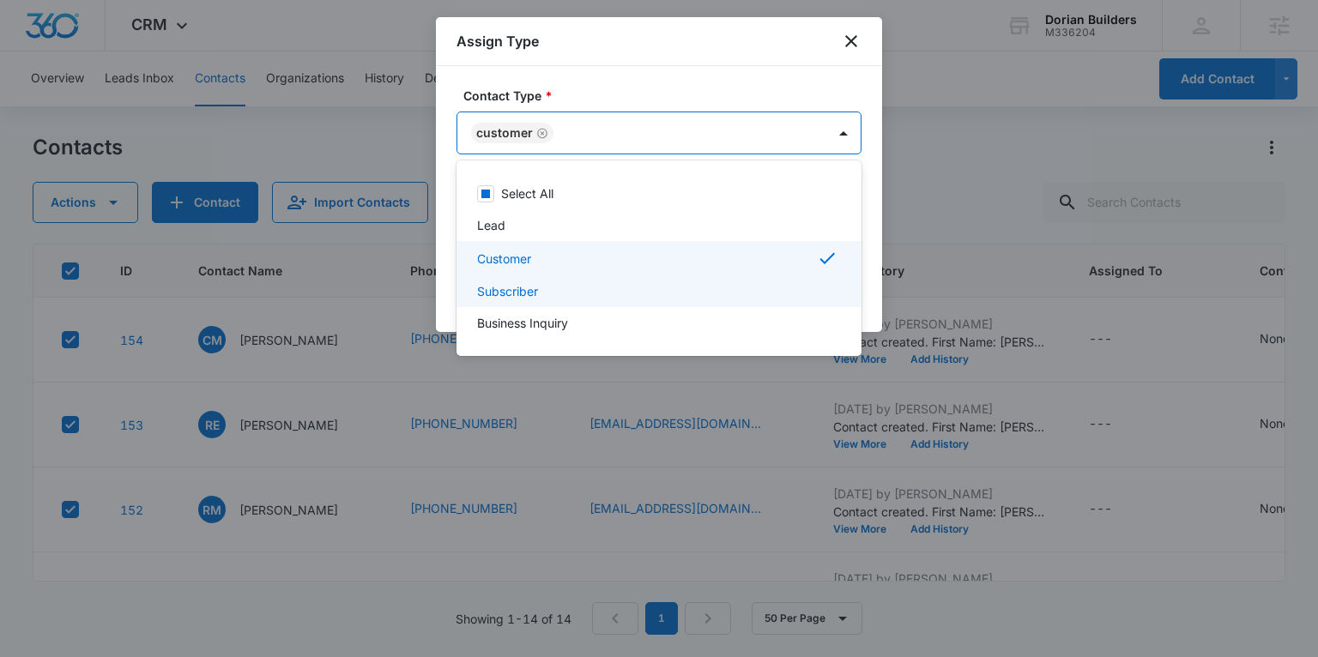
click at [877, 288] on div at bounding box center [659, 328] width 1318 height 657
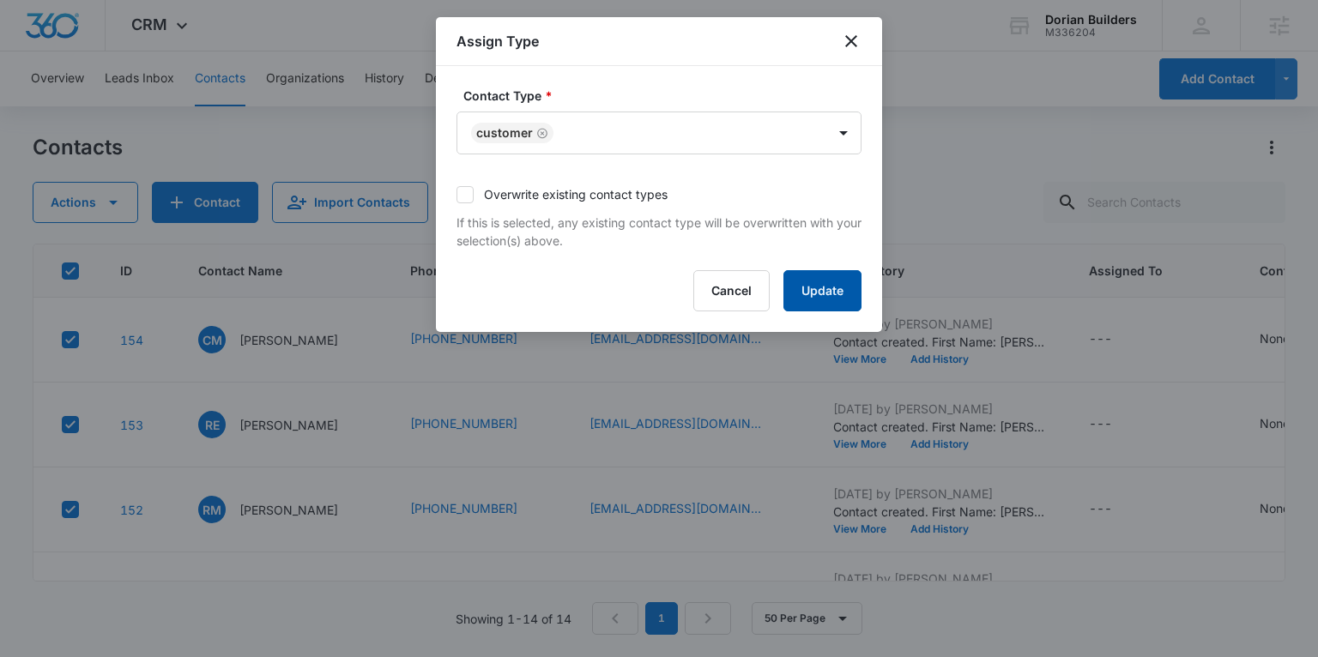
click at [843, 294] on button "Update" at bounding box center [822, 290] width 78 height 41
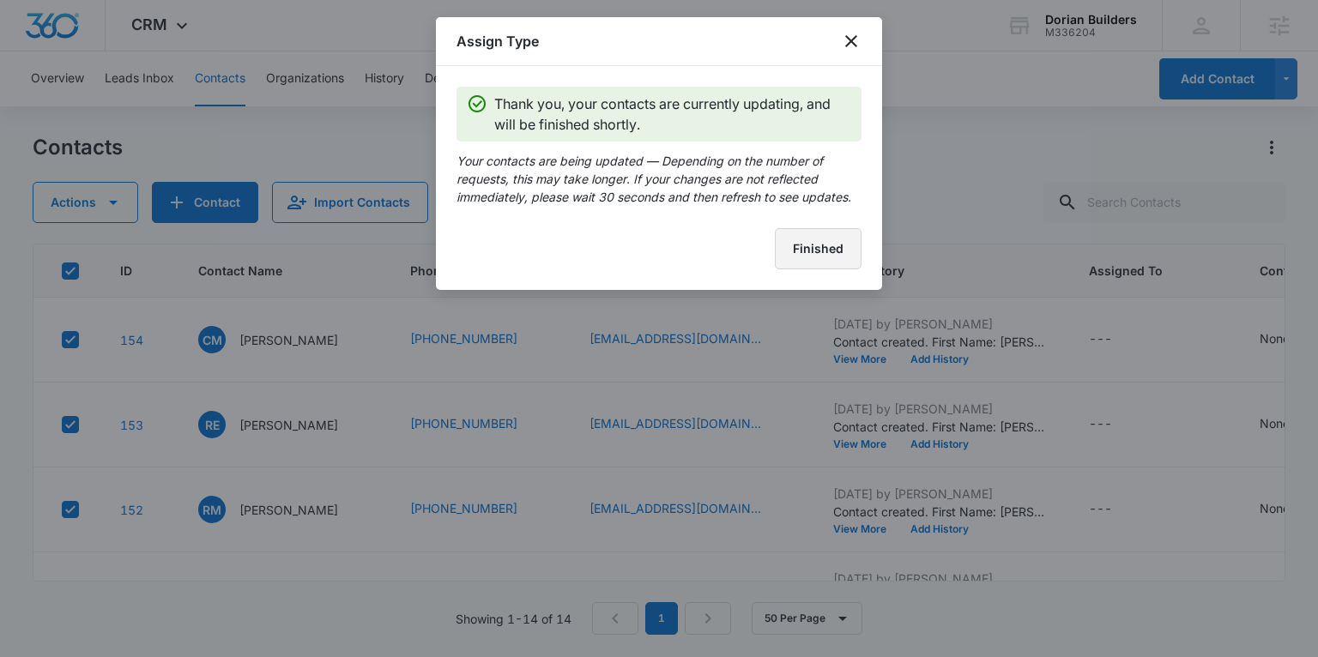
click at [814, 245] on button "Finished" at bounding box center [818, 248] width 87 height 41
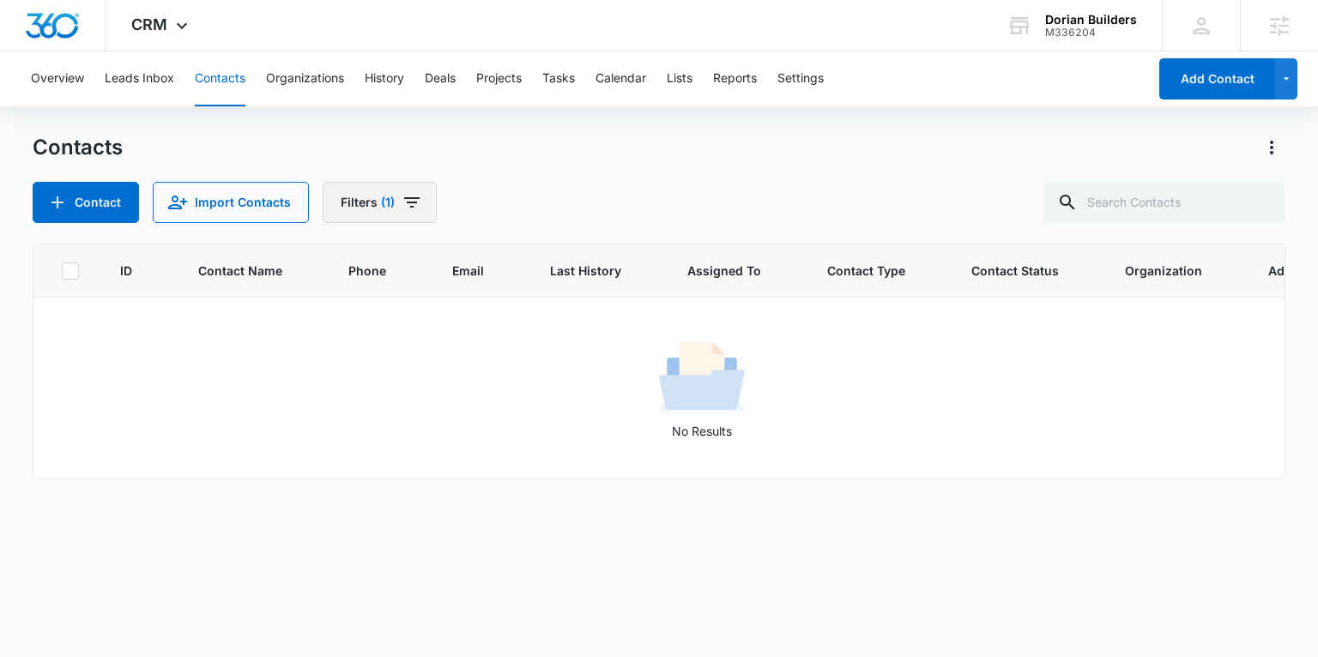
click at [396, 208] on button "Filters (1)" at bounding box center [380, 202] width 114 height 41
click at [399, 399] on icon "Clear" at bounding box center [400, 399] width 11 height 11
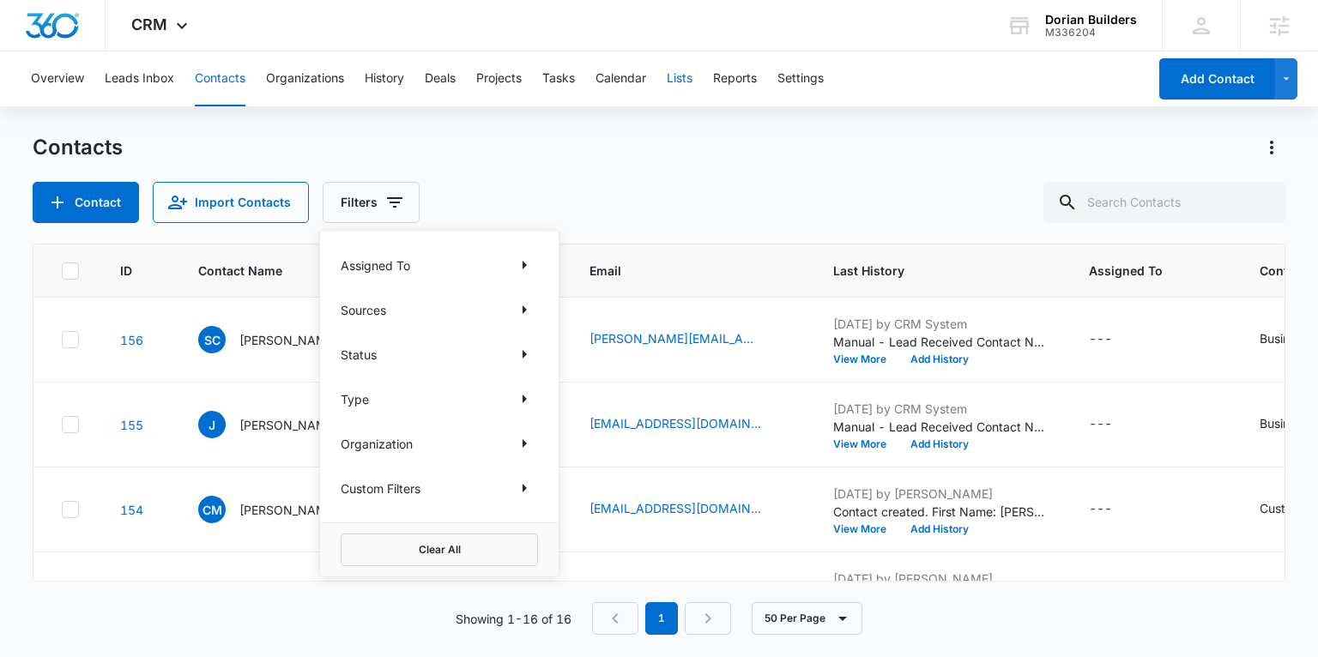
click at [686, 82] on button "Lists" at bounding box center [680, 78] width 26 height 55
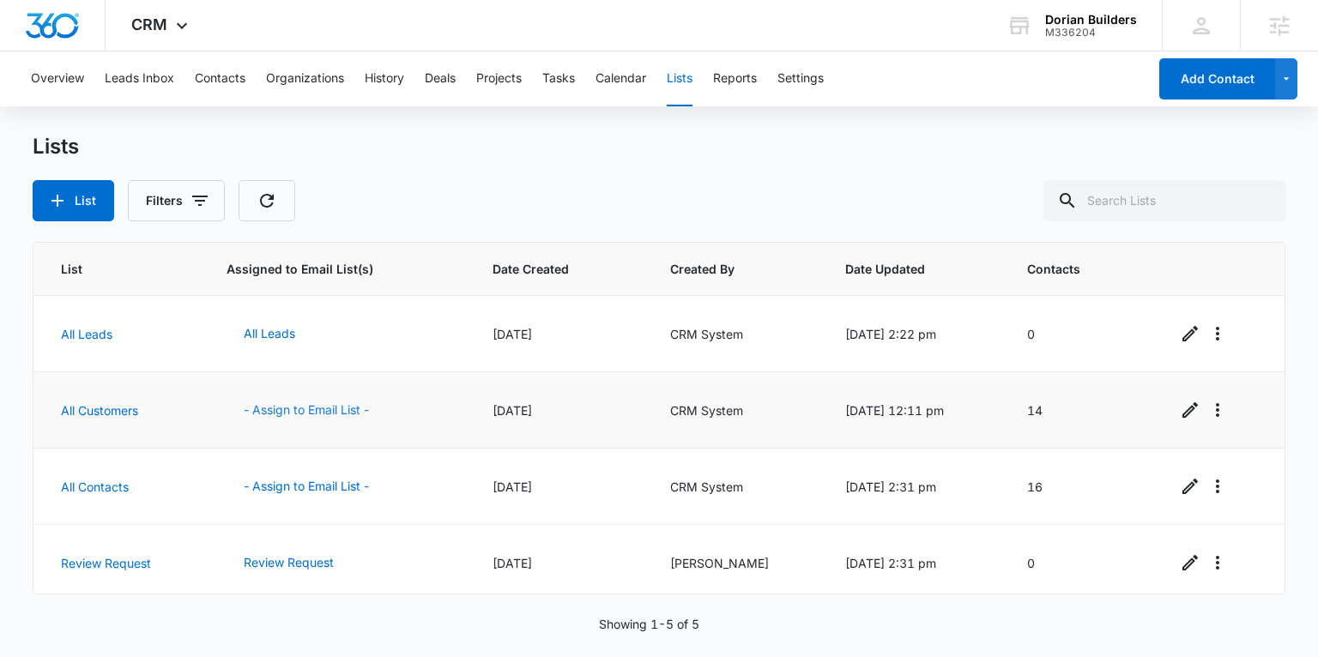
click at [275, 410] on button "- Assign to Email List -" at bounding box center [307, 410] width 160 height 41
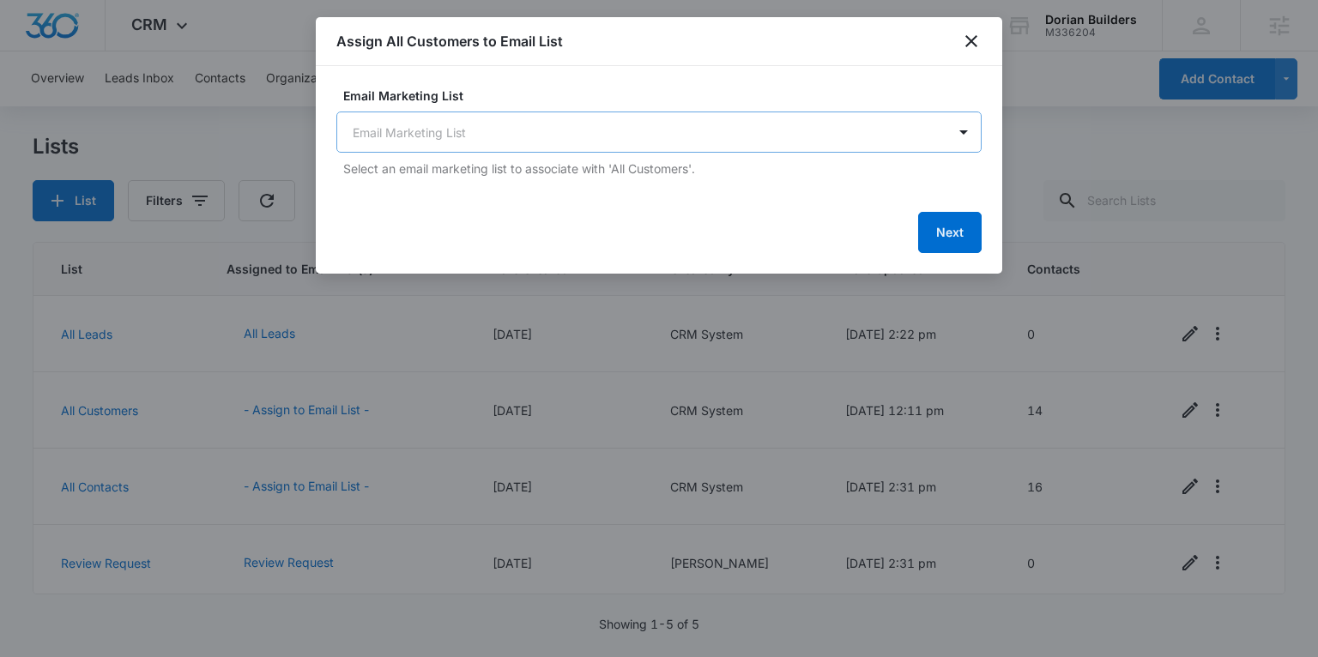
click at [563, 113] on body "CRM Apps Reputation Forms CRM Email Social Payments POS Content Ads Intelligenc…" at bounding box center [659, 328] width 1318 height 657
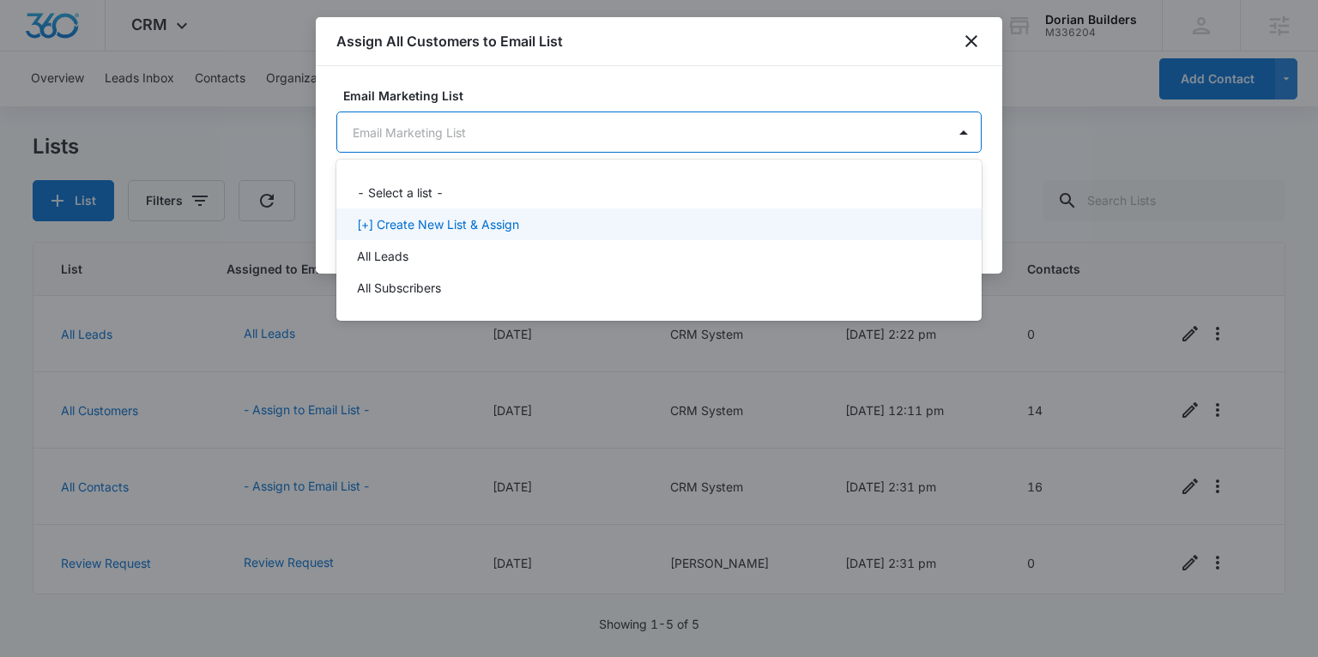
click at [416, 221] on p "[+] Create New List & Assign" at bounding box center [438, 224] width 162 height 18
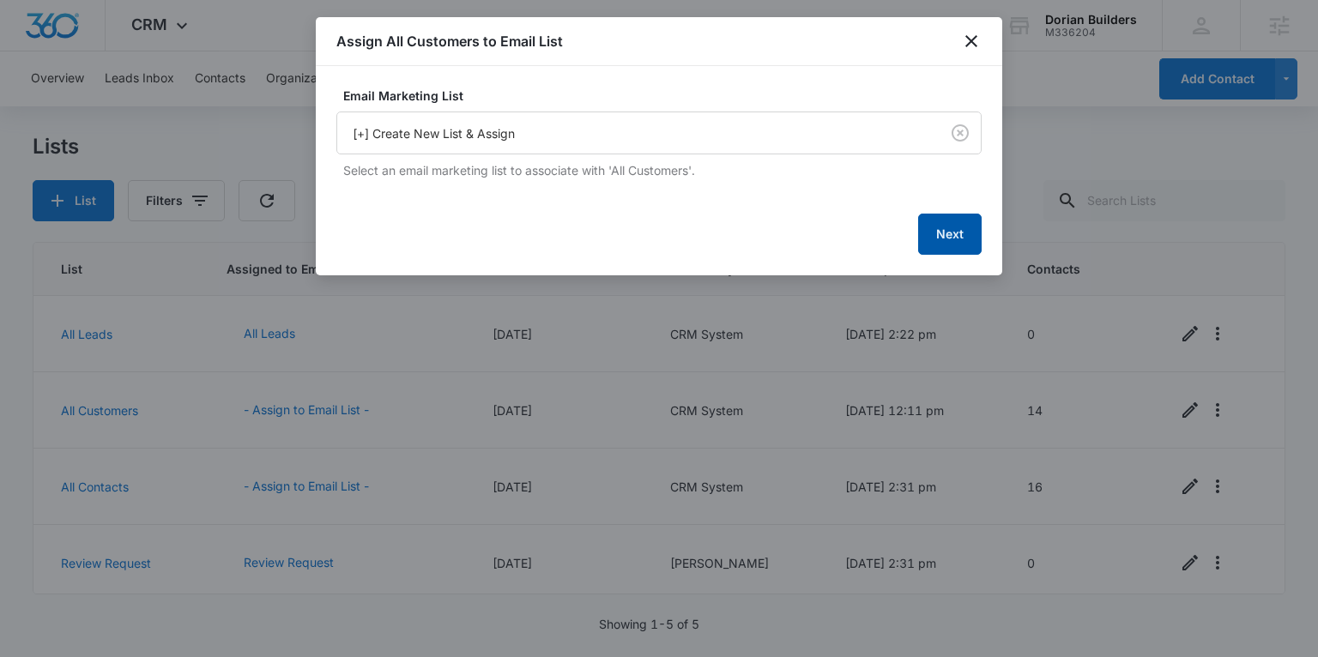
click at [954, 227] on button "Next" at bounding box center [949, 234] width 63 height 41
click at [944, 233] on button "Next" at bounding box center [949, 232] width 63 height 41
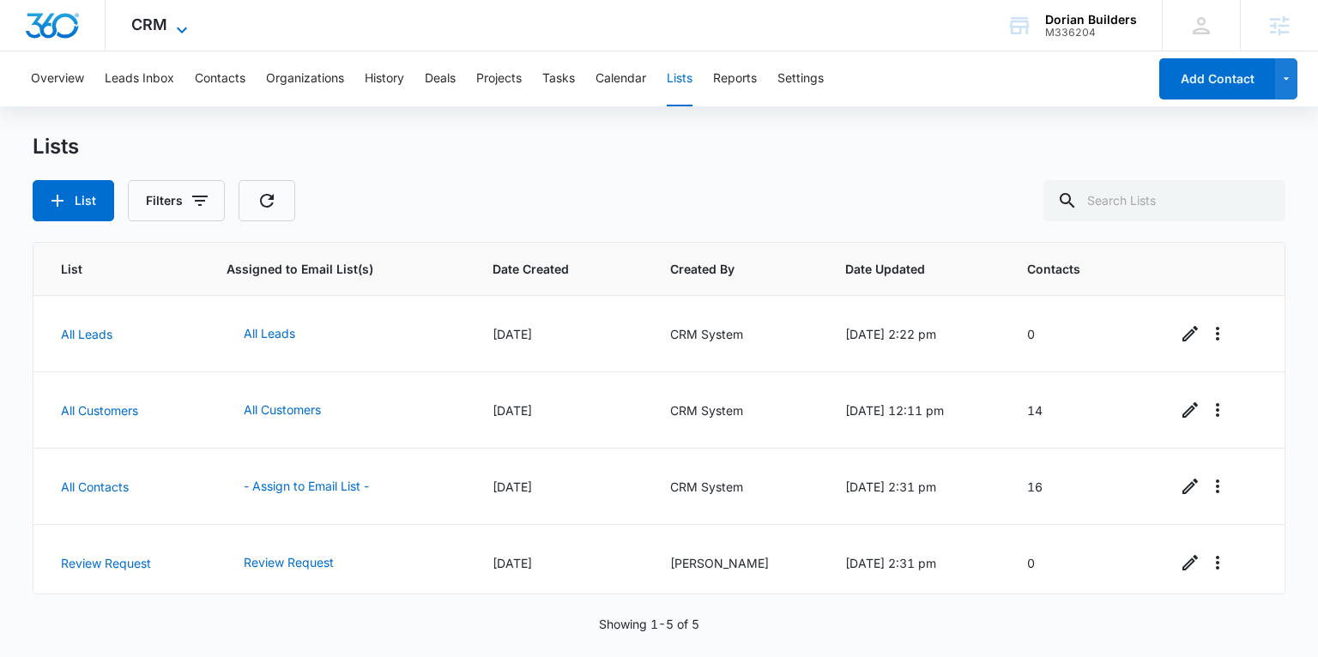
click at [174, 33] on icon at bounding box center [182, 30] width 21 height 21
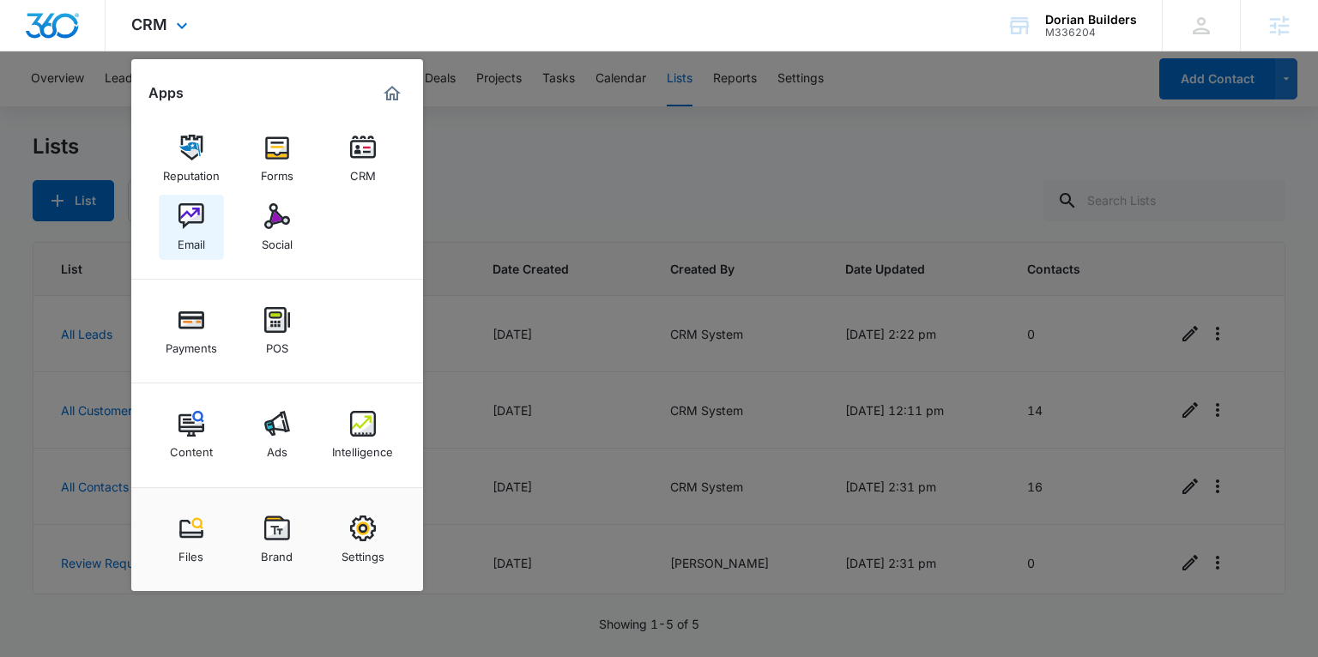
click at [201, 250] on div "Email" at bounding box center [191, 240] width 27 height 22
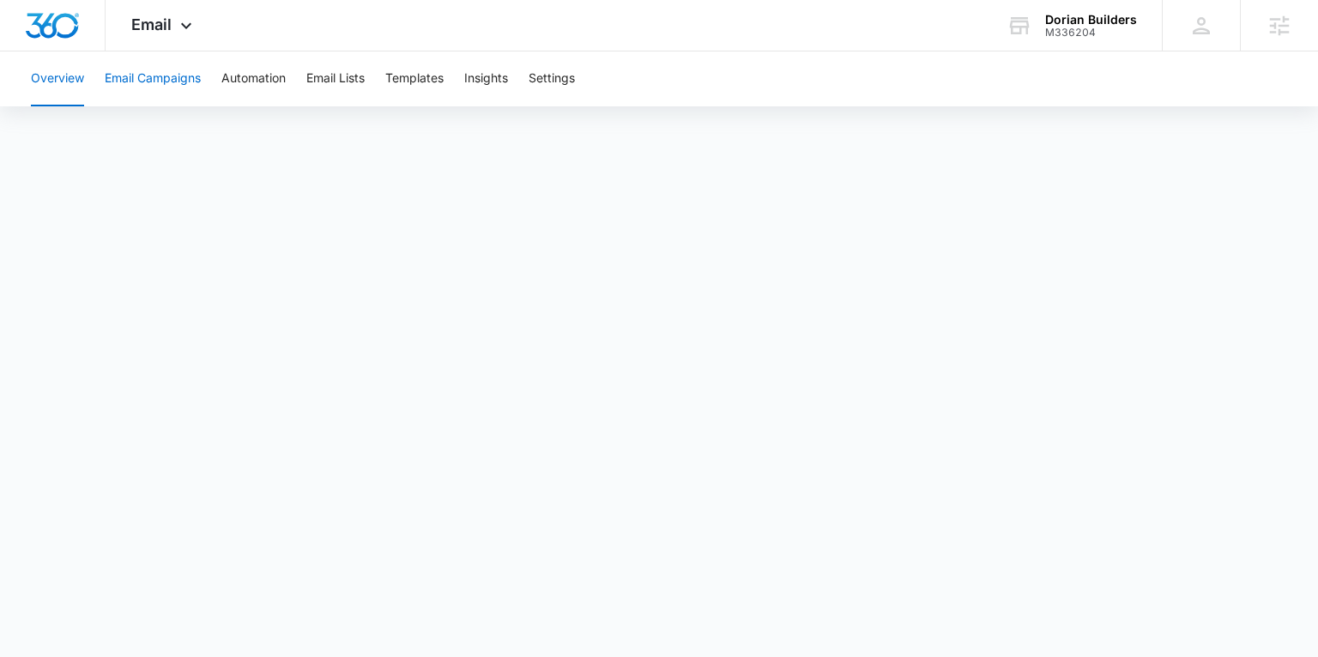
click at [151, 80] on button "Email Campaigns" at bounding box center [153, 78] width 96 height 55
click at [179, 27] on icon at bounding box center [186, 30] width 21 height 21
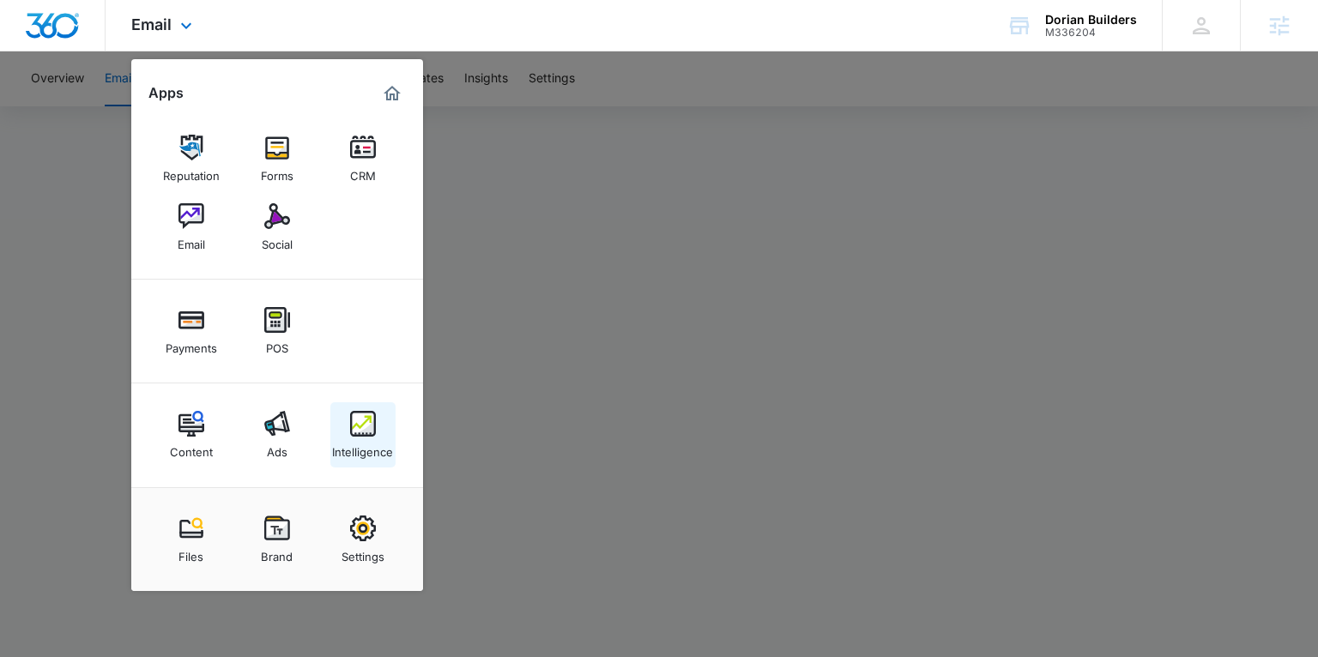
click at [368, 446] on div "Intelligence" at bounding box center [362, 448] width 61 height 22
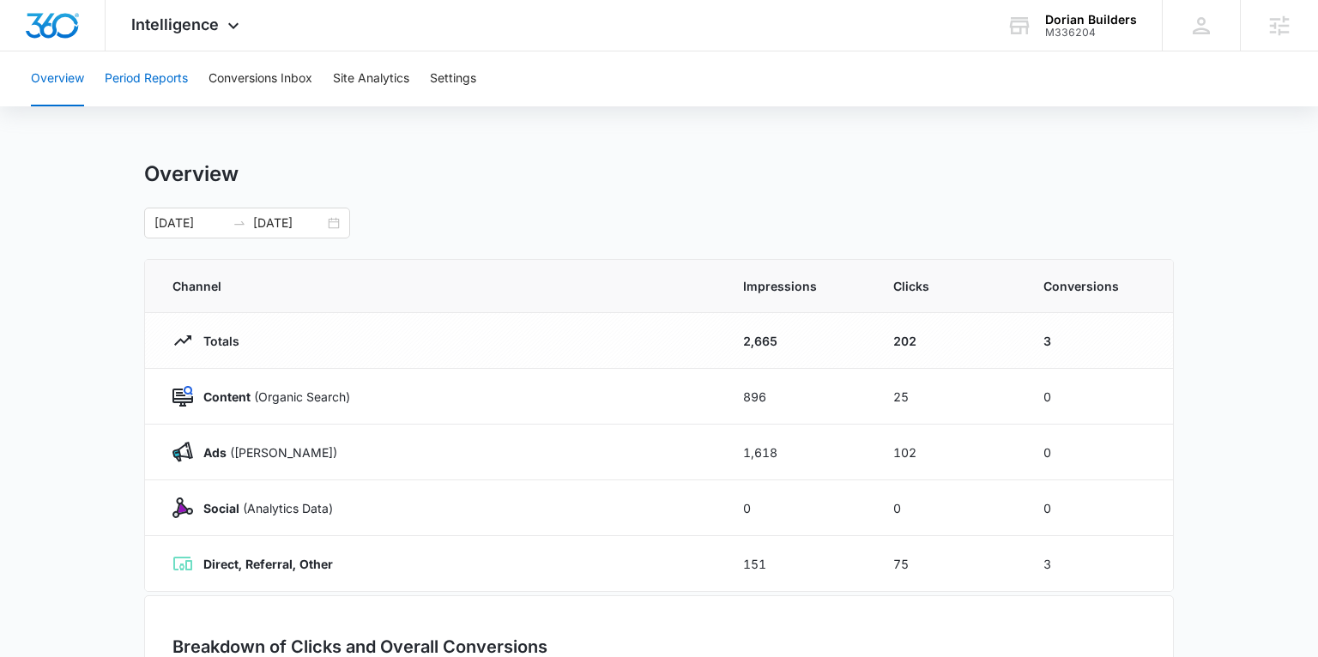
click at [172, 78] on button "Period Reports" at bounding box center [146, 78] width 83 height 55
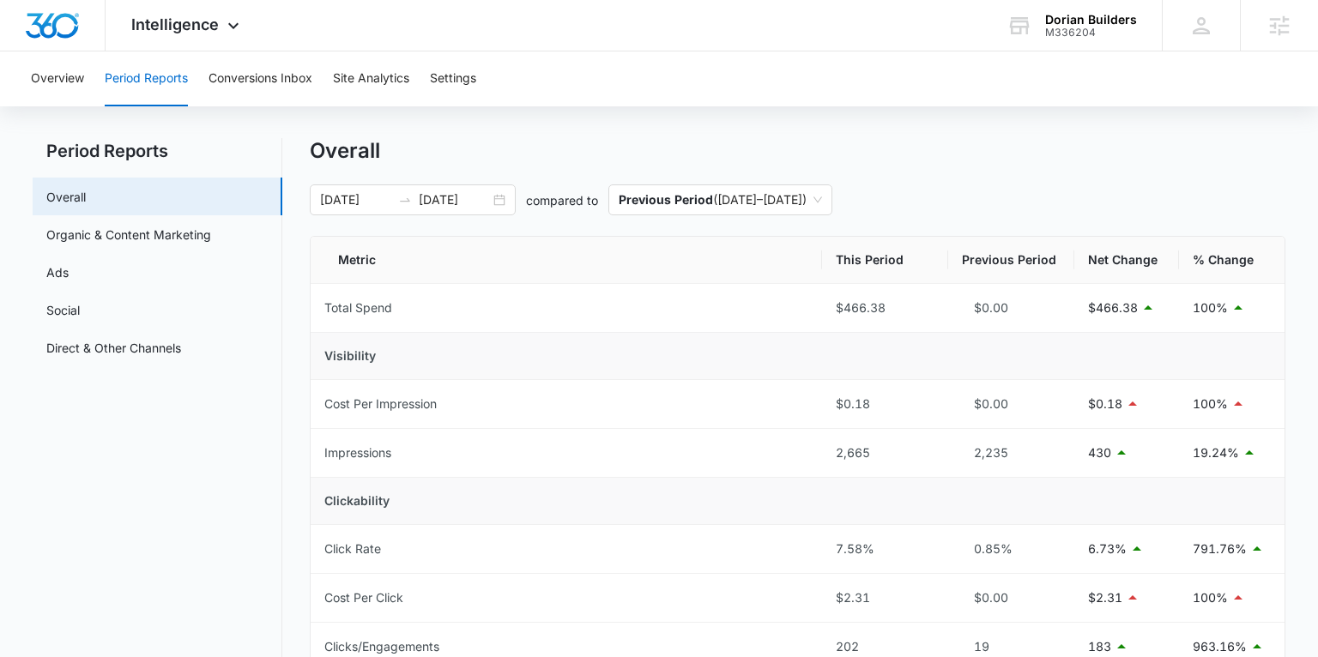
scroll to position [10, 0]
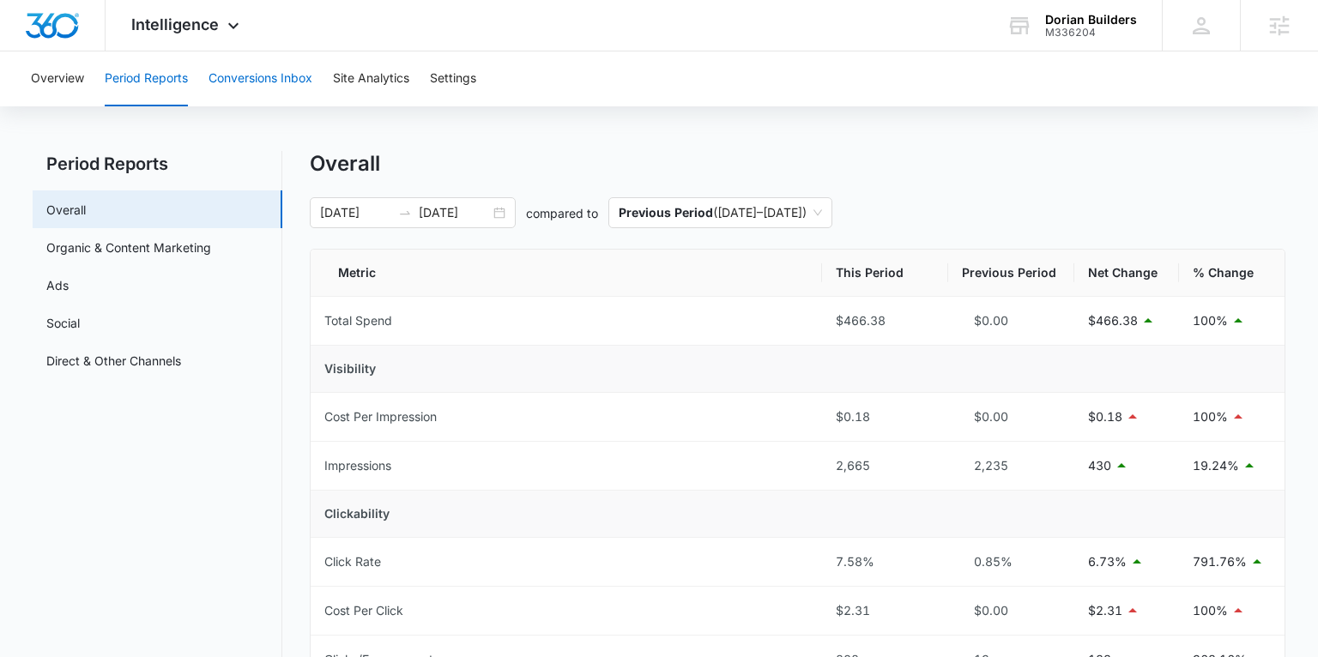
click at [264, 88] on button "Conversions Inbox" at bounding box center [260, 78] width 104 height 55
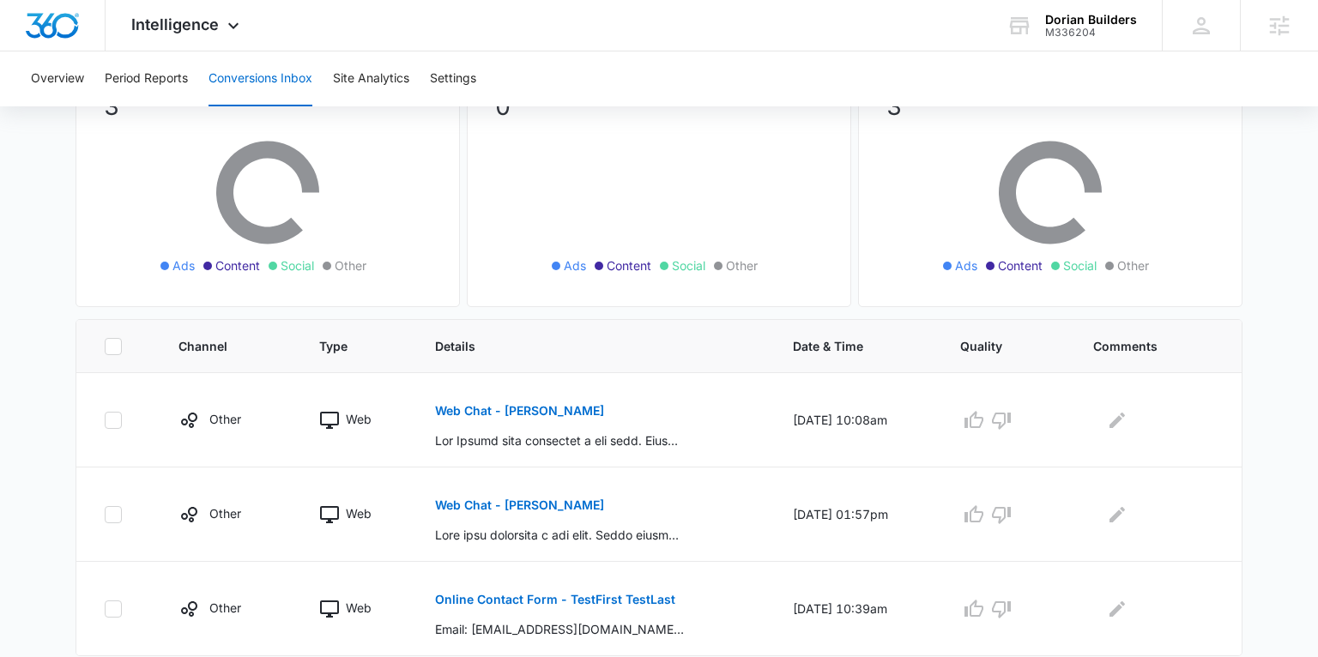
scroll to position [203, 0]
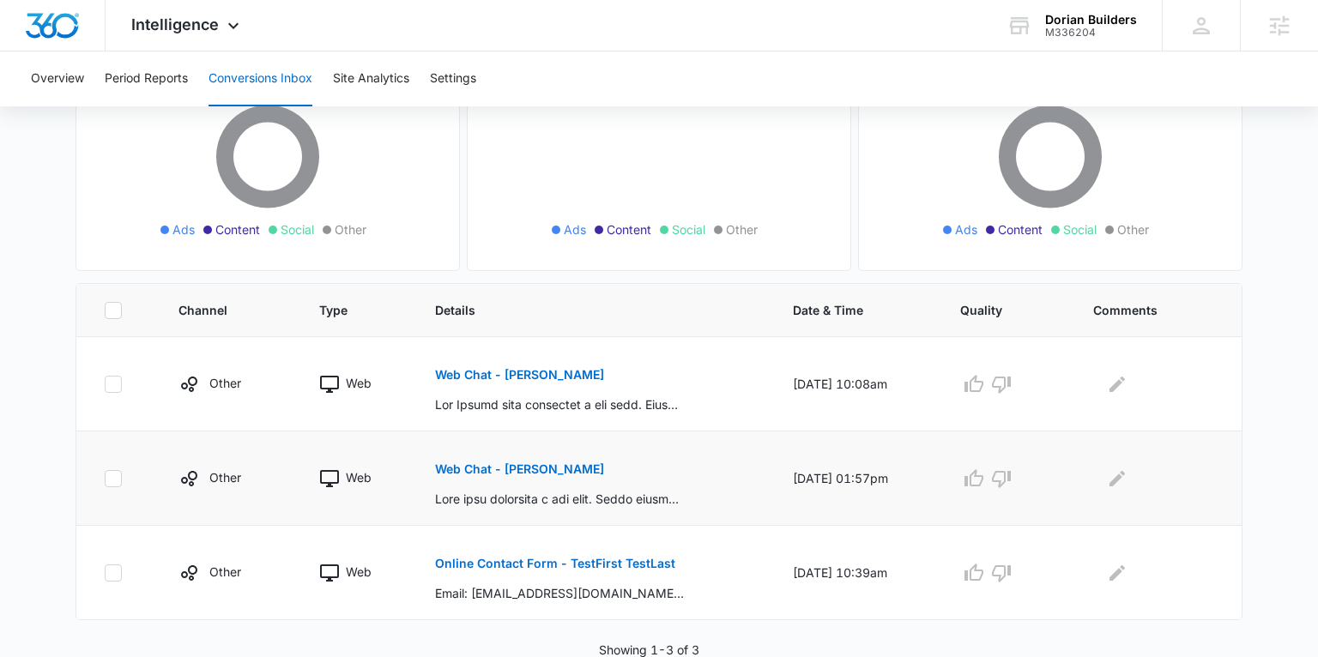
click at [486, 468] on p "Web Chat - John" at bounding box center [519, 469] width 169 height 12
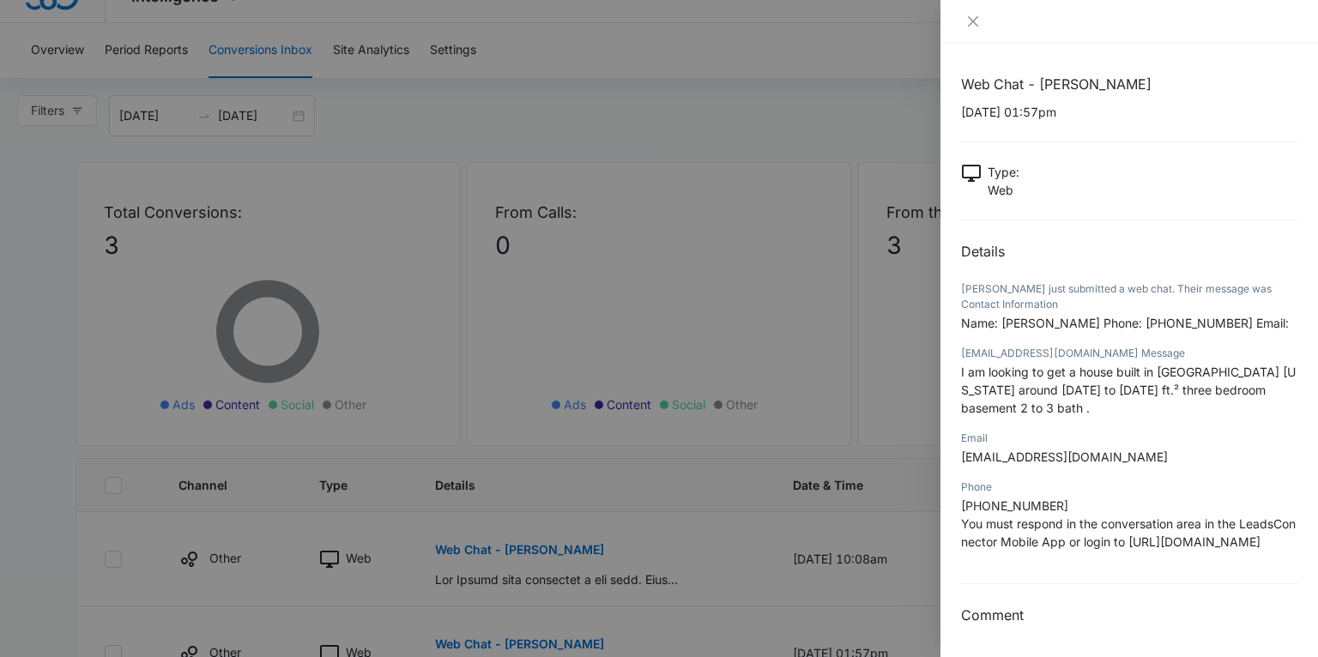
scroll to position [0, 0]
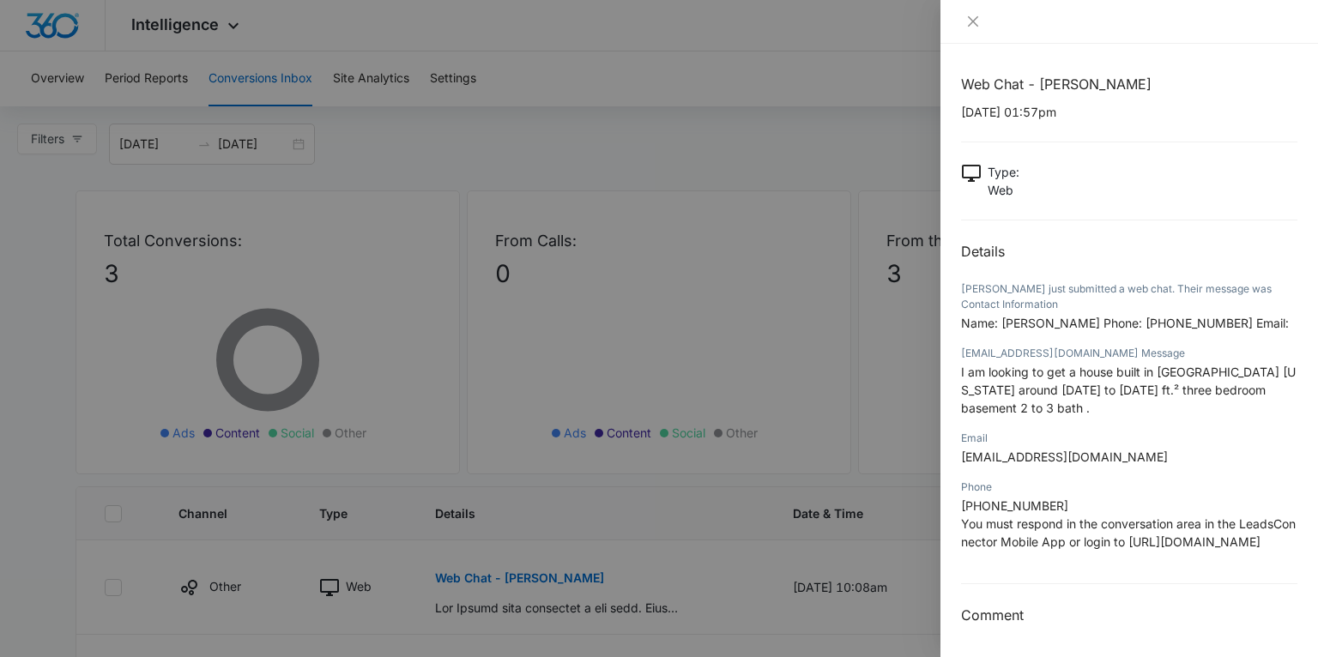
click at [143, 77] on div at bounding box center [659, 328] width 1318 height 657
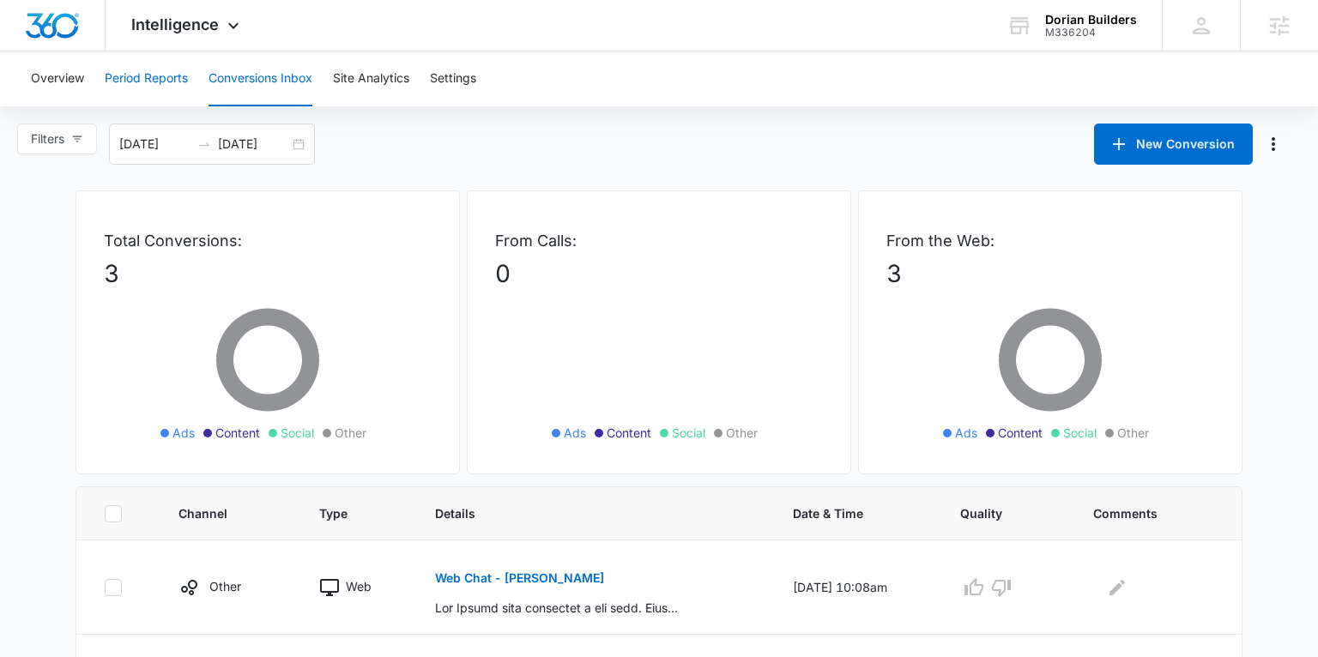
click at [156, 82] on button "Period Reports" at bounding box center [146, 78] width 83 height 55
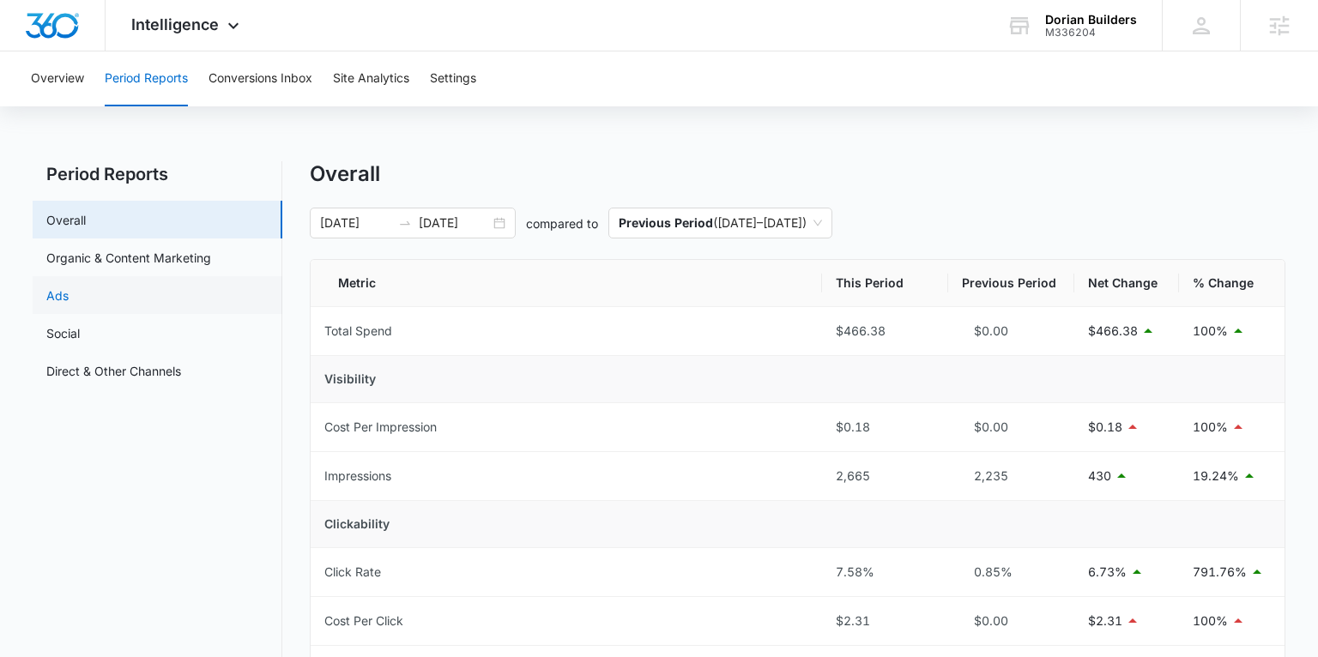
click at [69, 294] on link "Ads" at bounding box center [57, 296] width 22 height 18
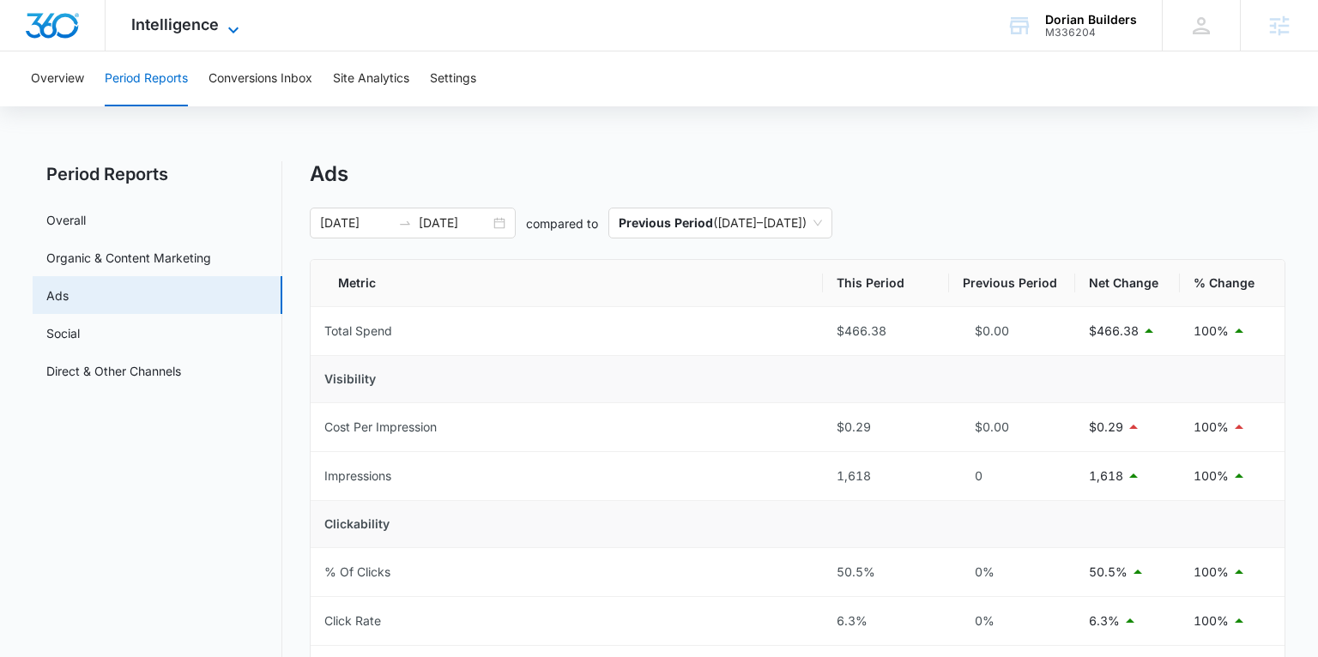
click at [177, 20] on span "Intelligence" at bounding box center [175, 24] width 88 height 18
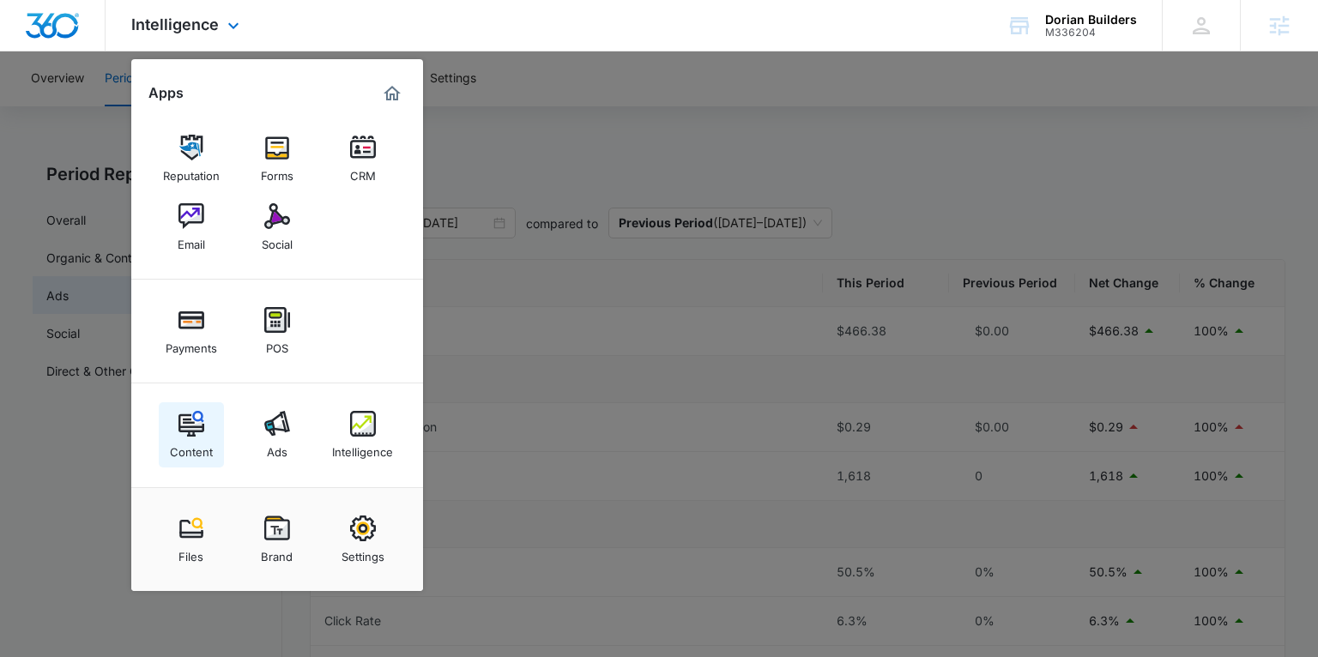
click at [194, 440] on div "Content" at bounding box center [191, 448] width 43 height 22
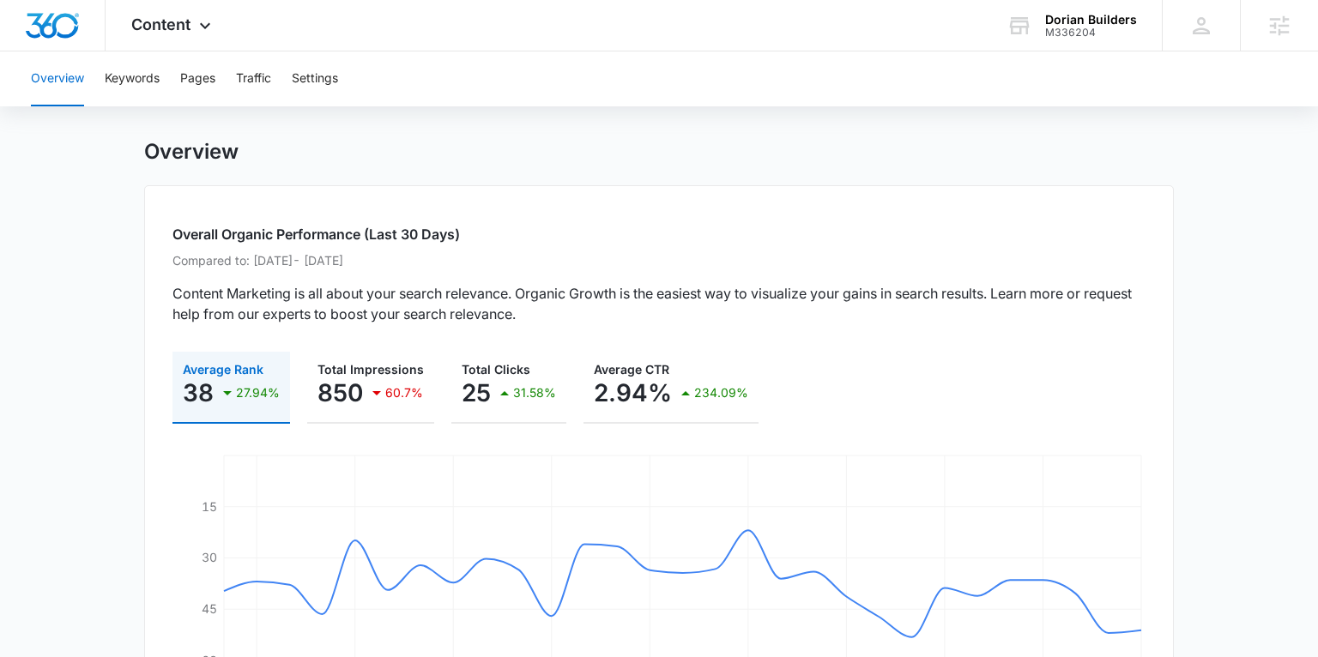
scroll to position [17, 0]
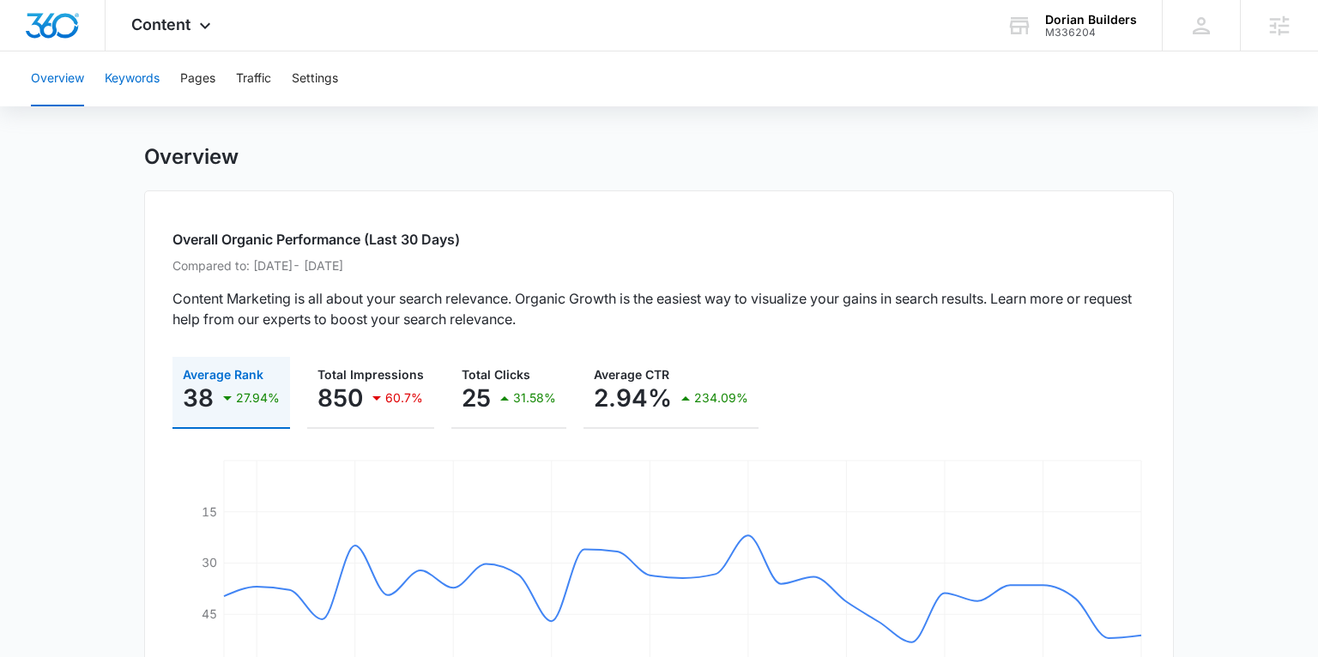
click at [139, 76] on button "Keywords" at bounding box center [132, 78] width 55 height 55
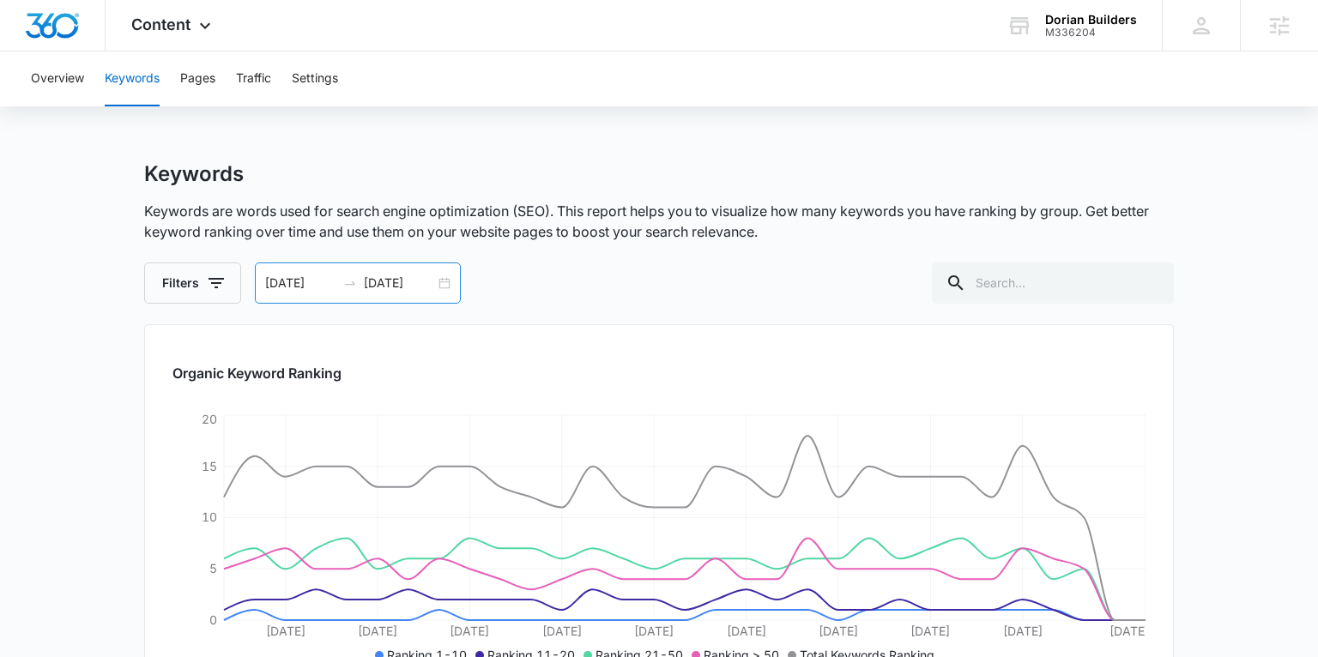
click at [313, 285] on input "08/10/2025" at bounding box center [300, 283] width 71 height 19
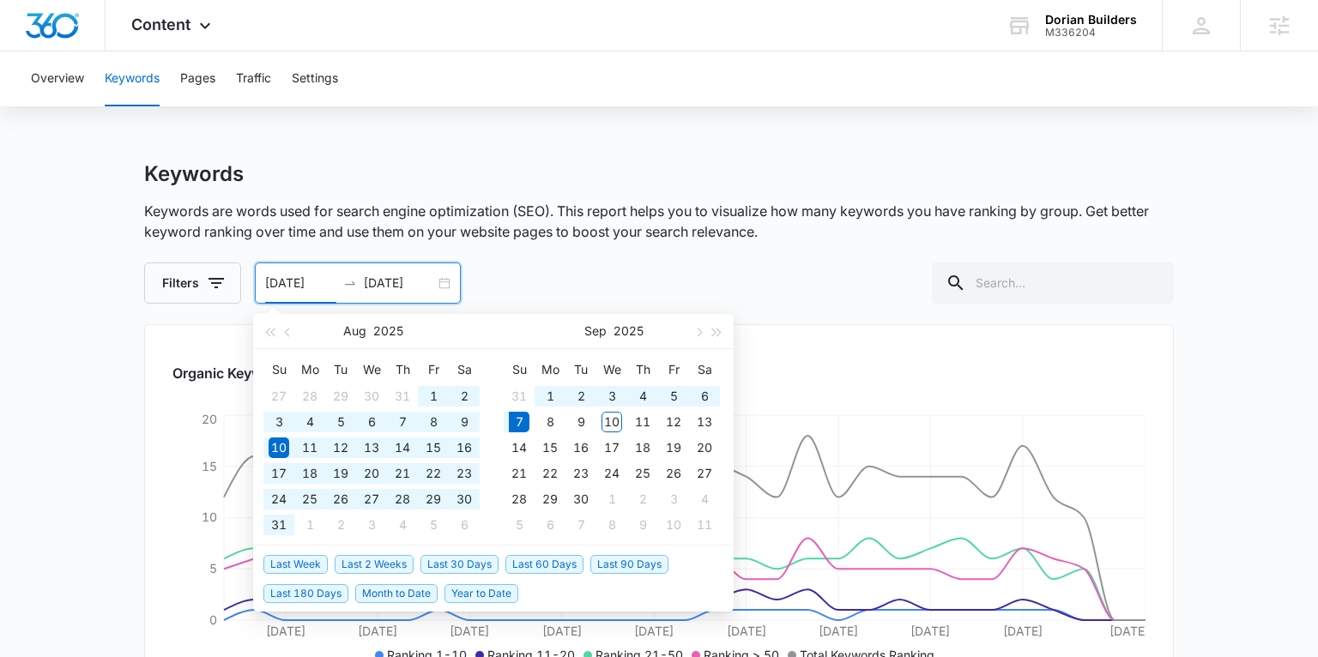
click at [313, 595] on span "Last 180 Days" at bounding box center [305, 593] width 85 height 19
type input "03/11/2025"
type input "09/07/2025"
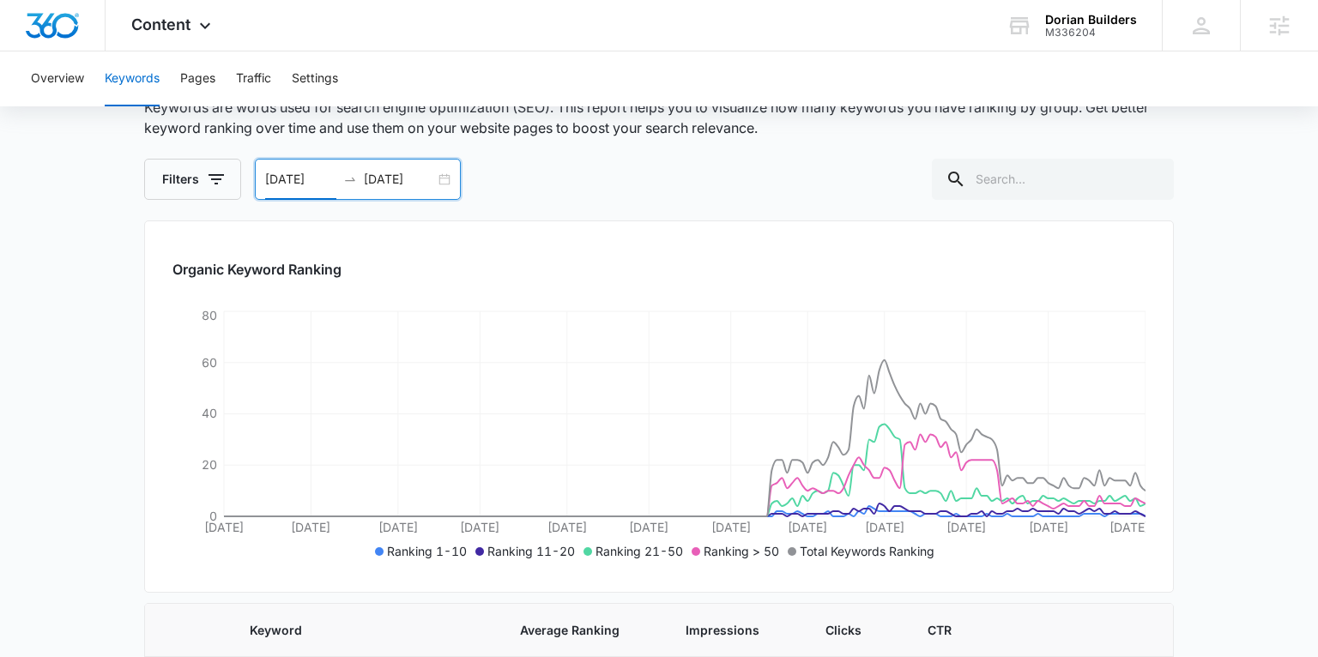
scroll to position [102, 0]
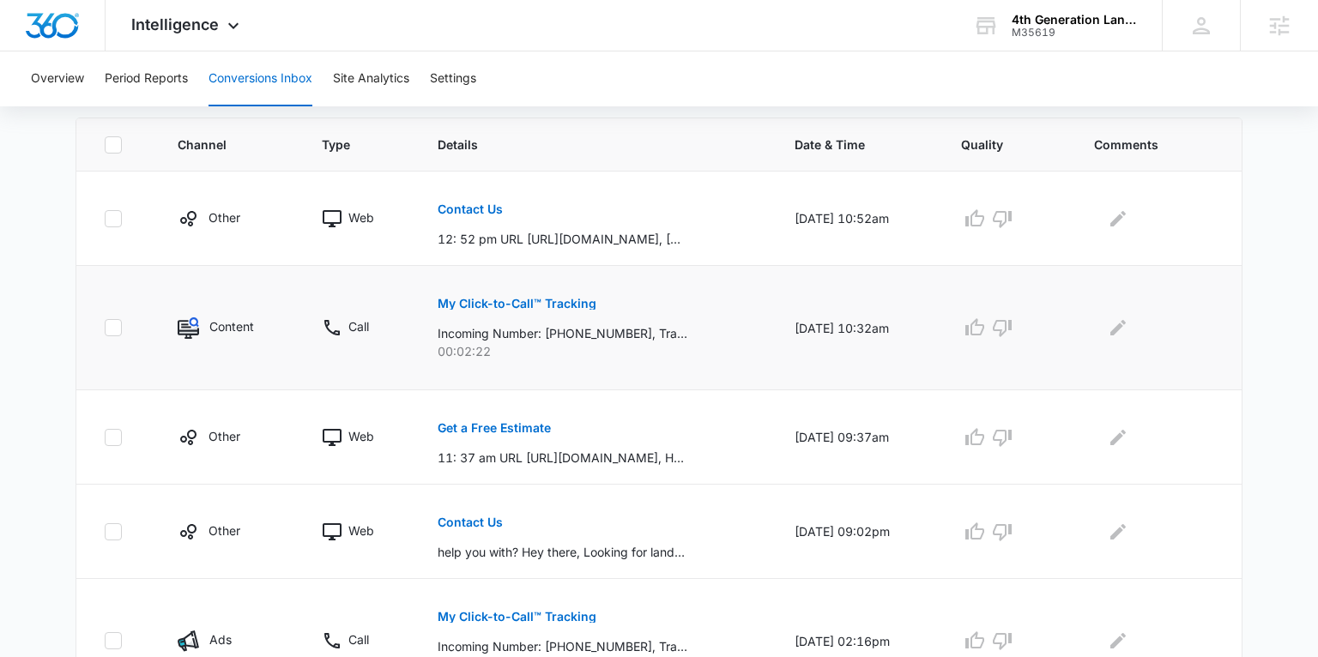
scroll to position [441, 0]
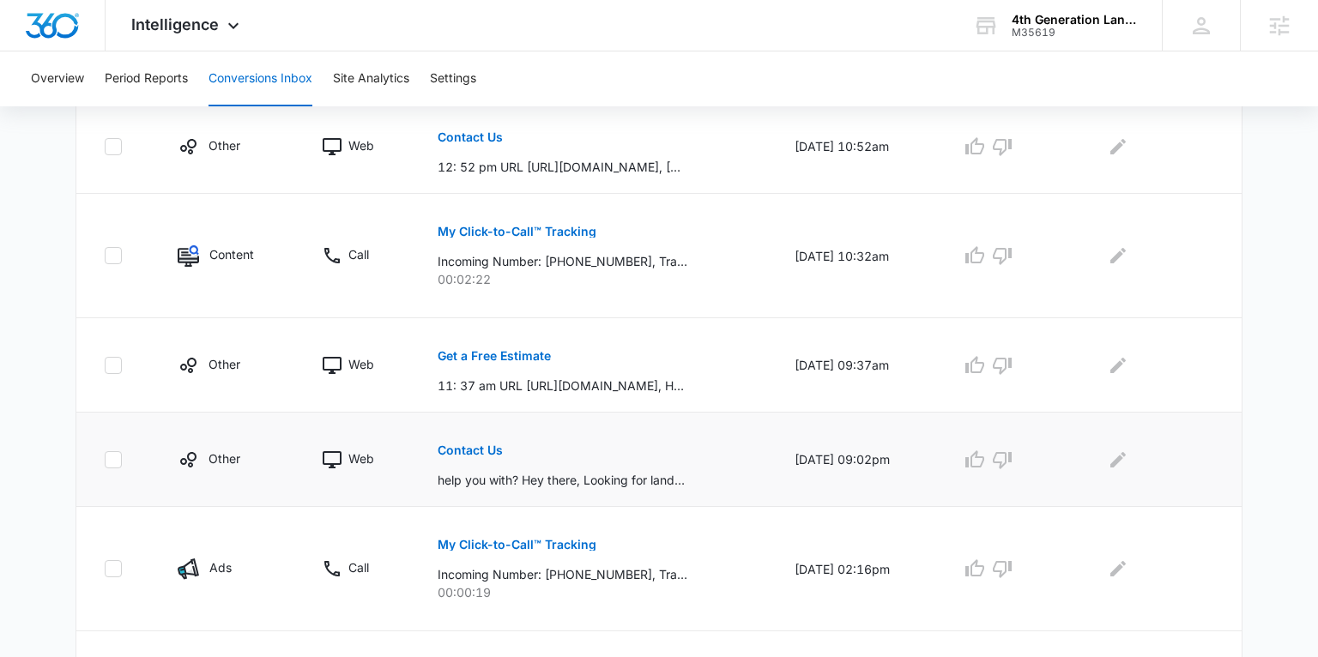
click at [456, 450] on p "Contact Us" at bounding box center [470, 450] width 65 height 12
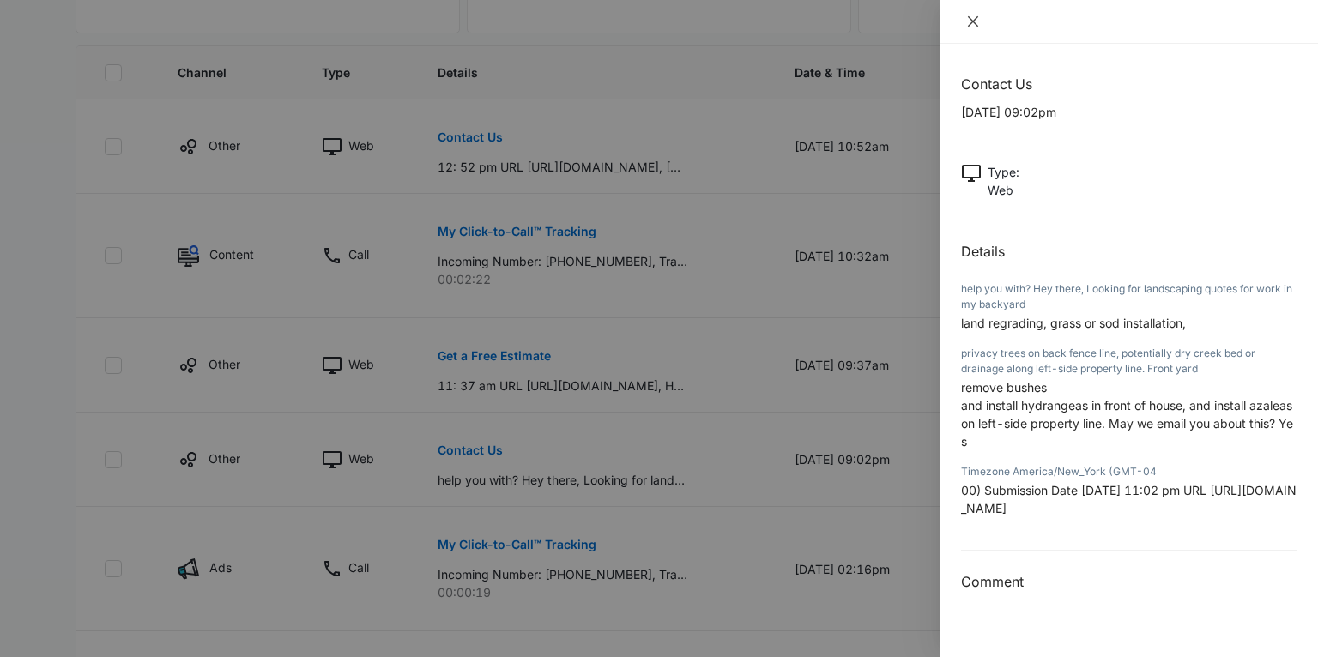
click at [964, 26] on button "Close" at bounding box center [973, 21] width 24 height 15
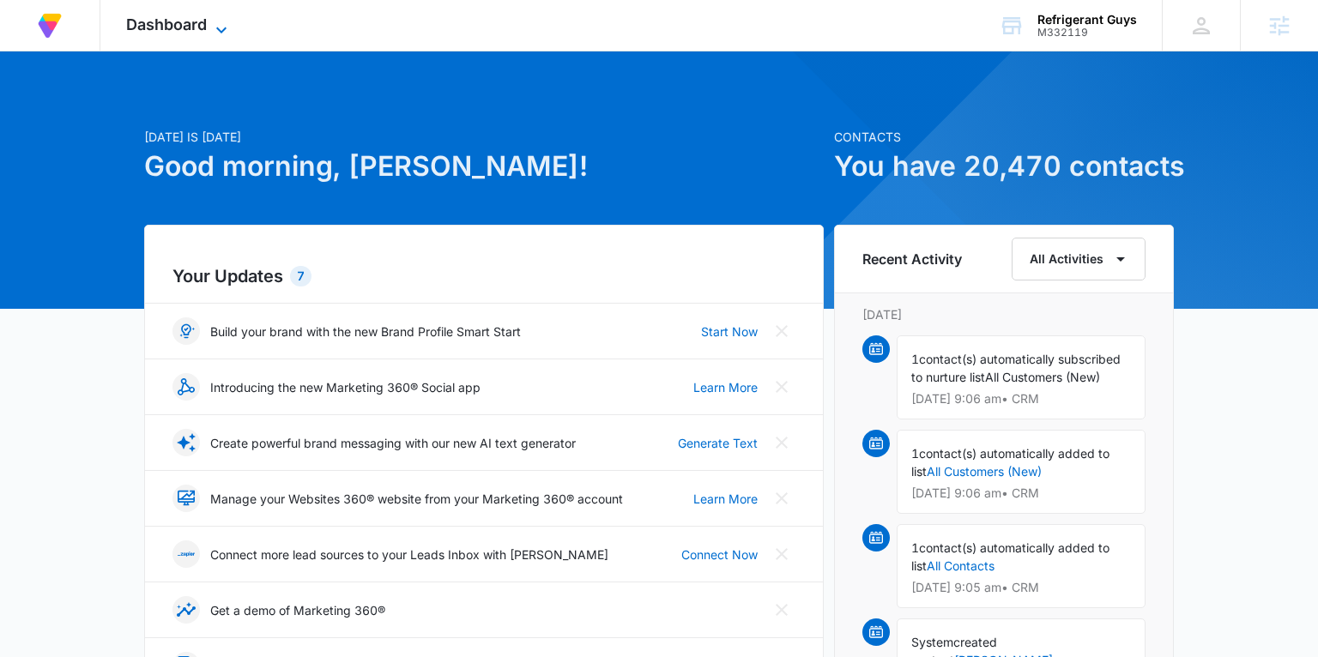
click at [200, 22] on span "Dashboard" at bounding box center [166, 24] width 81 height 18
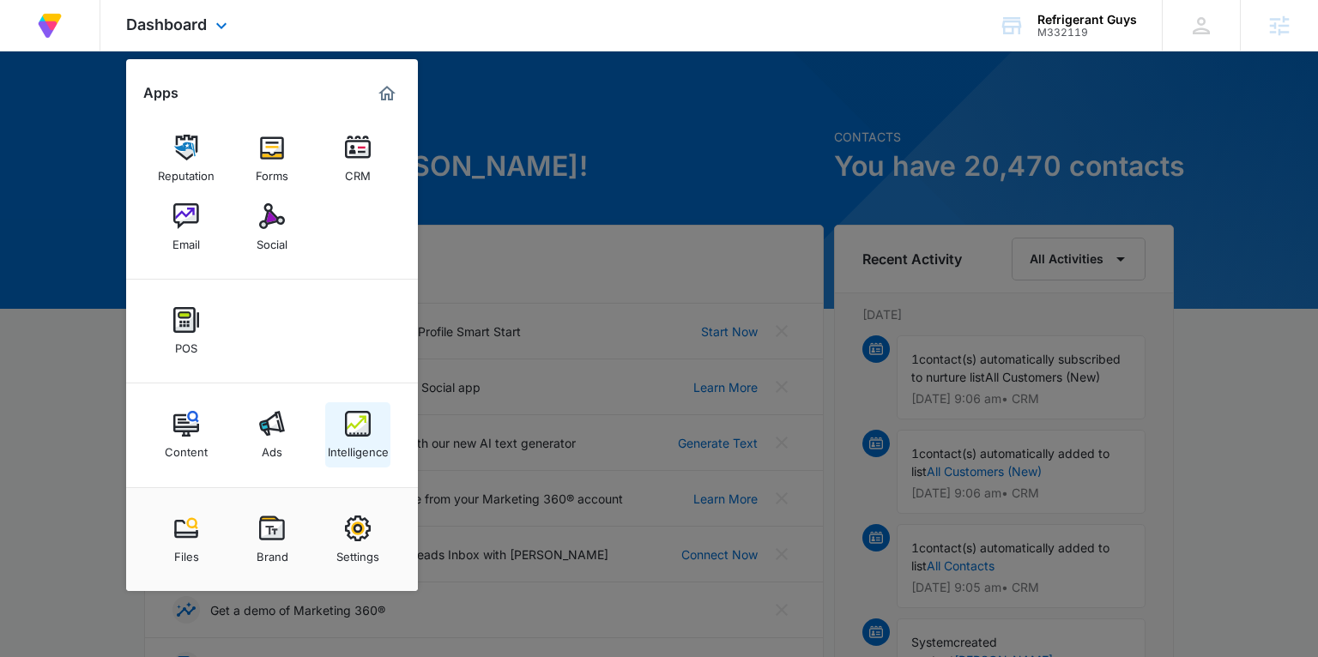
click at [364, 430] on img at bounding box center [358, 424] width 26 height 26
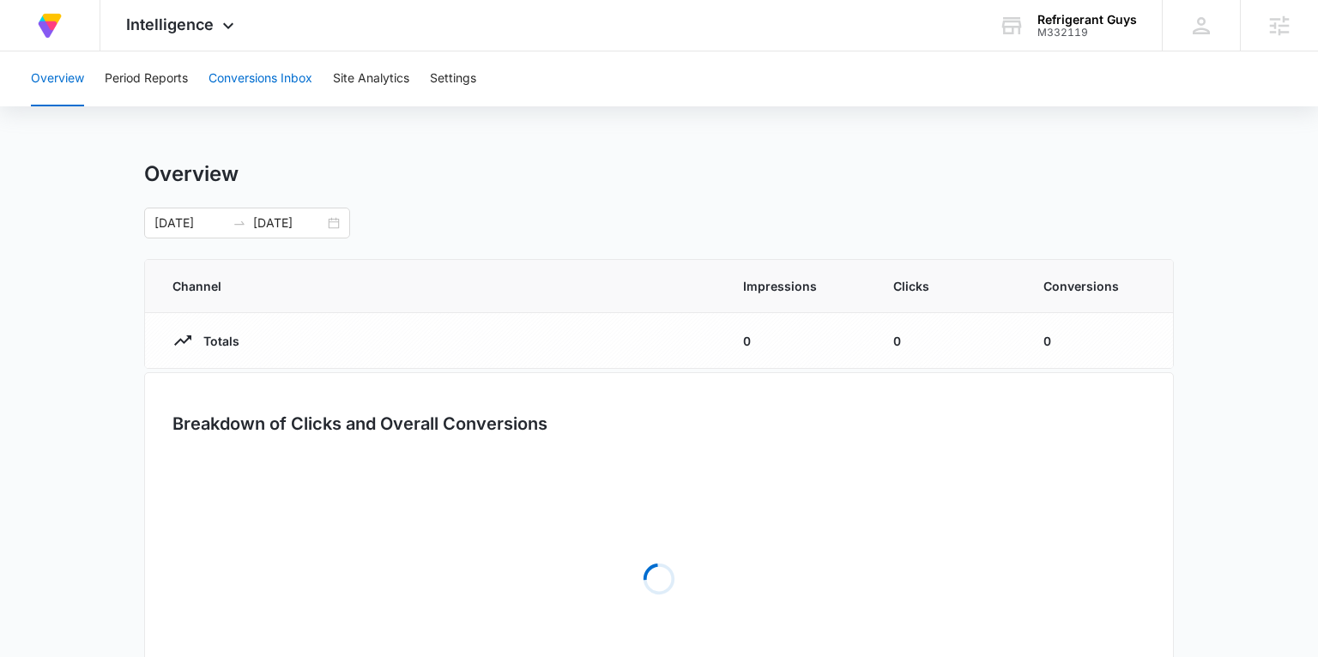
click at [251, 81] on button "Conversions Inbox" at bounding box center [260, 78] width 104 height 55
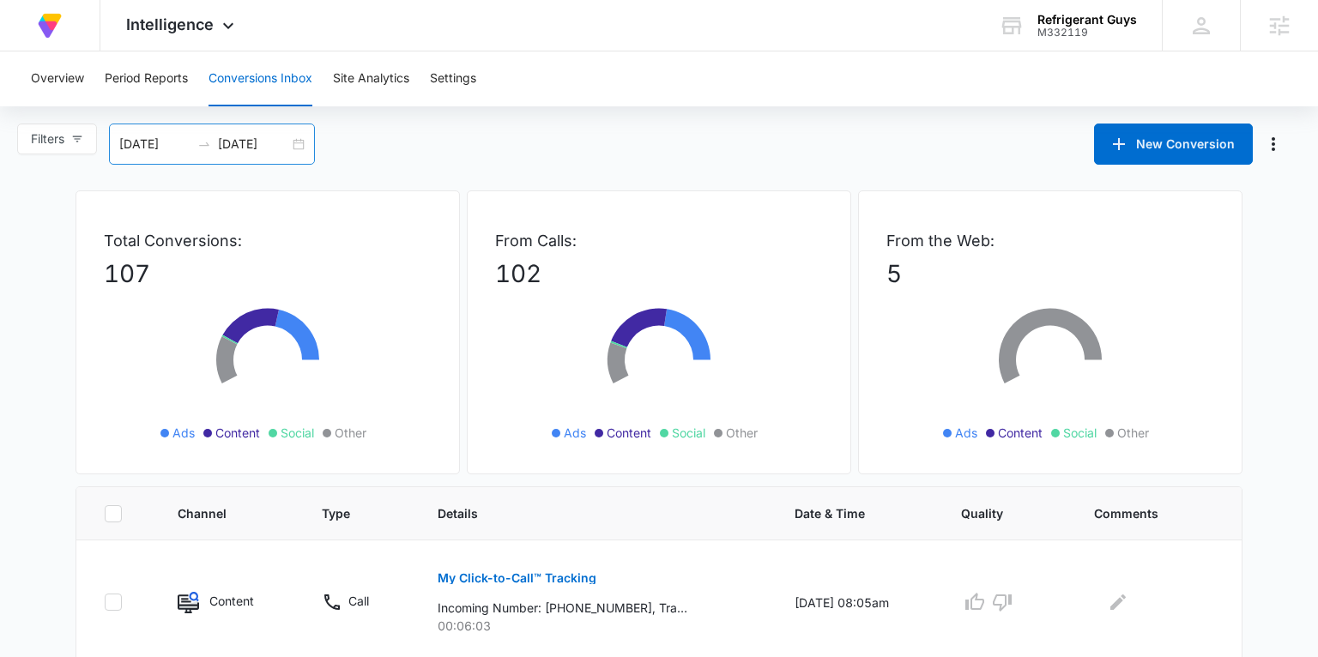
click at [297, 148] on div "[DATE] [DATE]" at bounding box center [212, 144] width 206 height 41
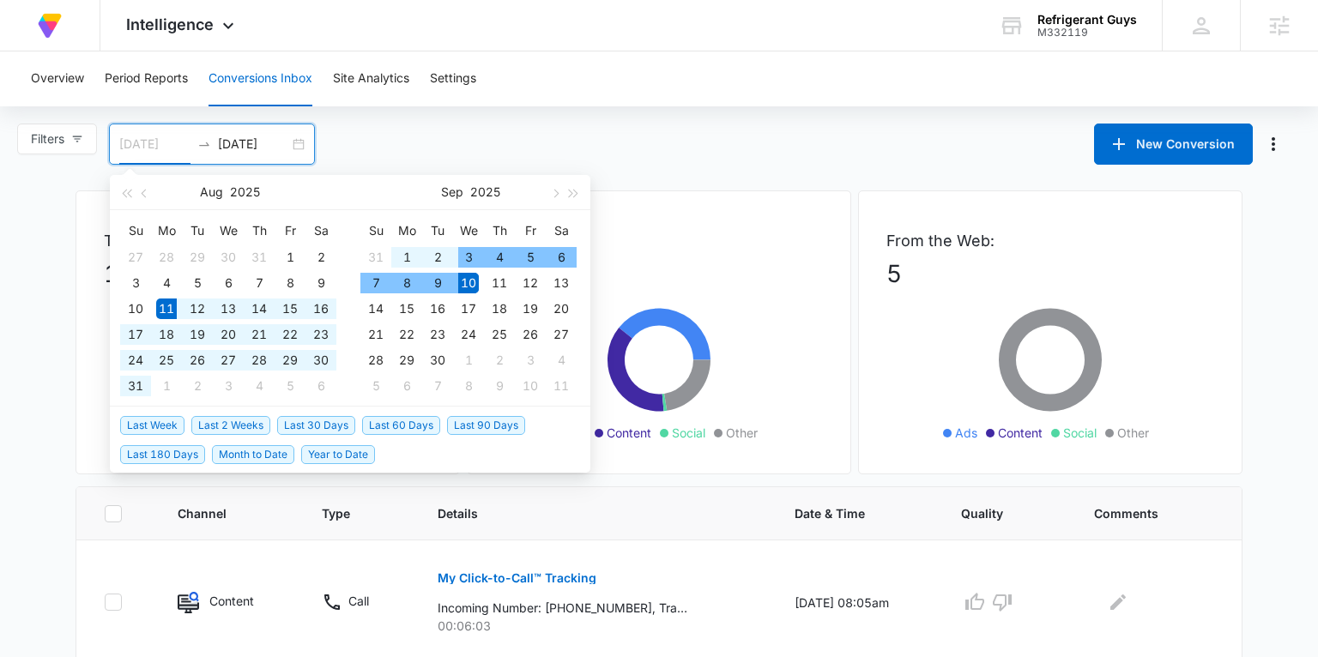
type input "08/11/2025"
click at [293, 420] on span "Last 30 Days" at bounding box center [316, 425] width 78 height 19
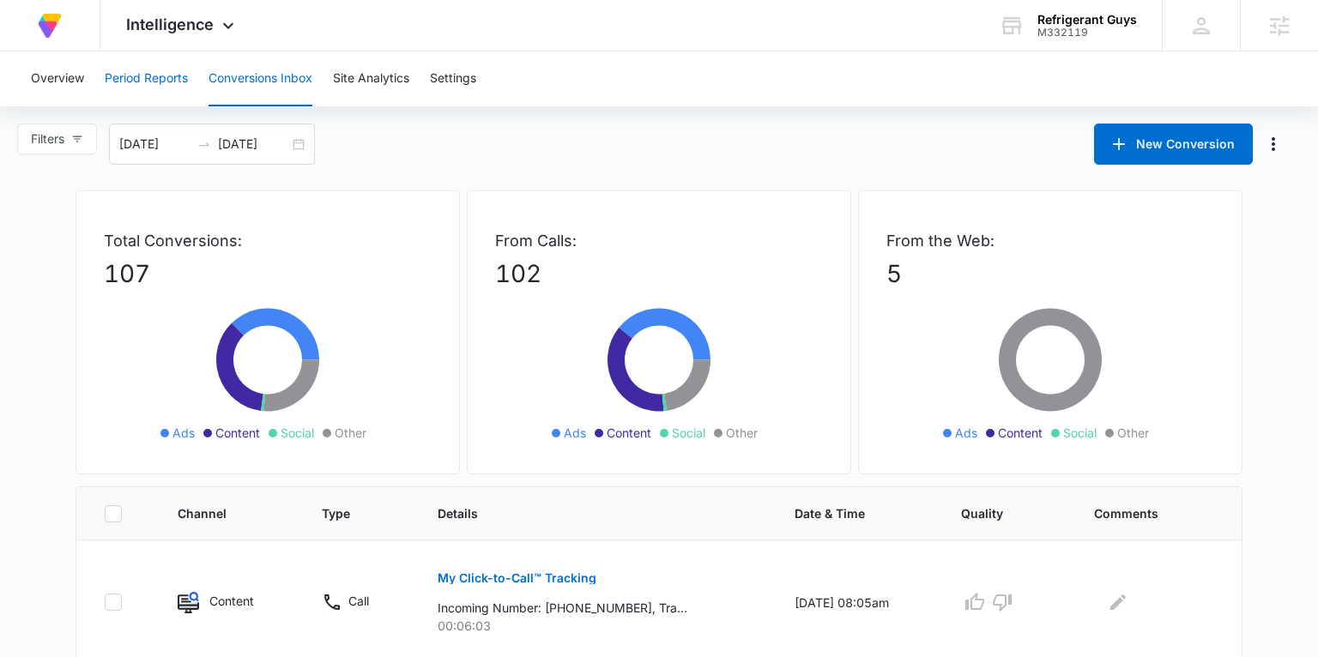
click at [153, 86] on button "Period Reports" at bounding box center [146, 78] width 83 height 55
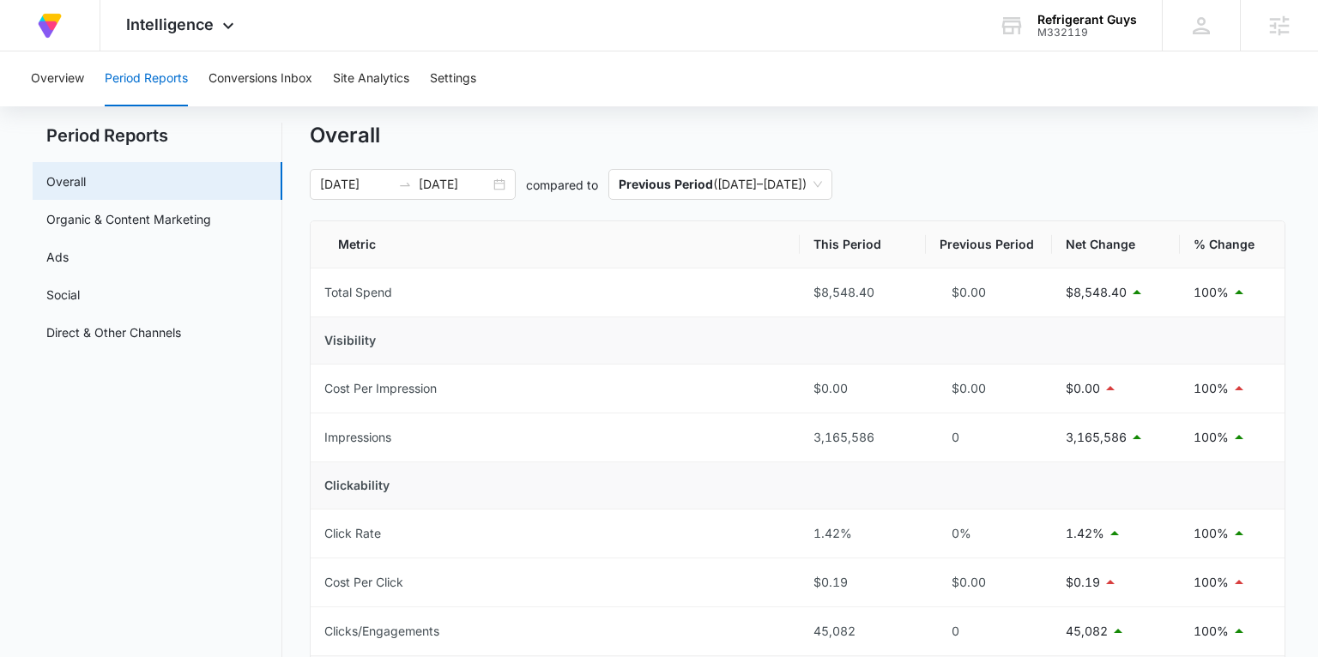
scroll to position [78, 0]
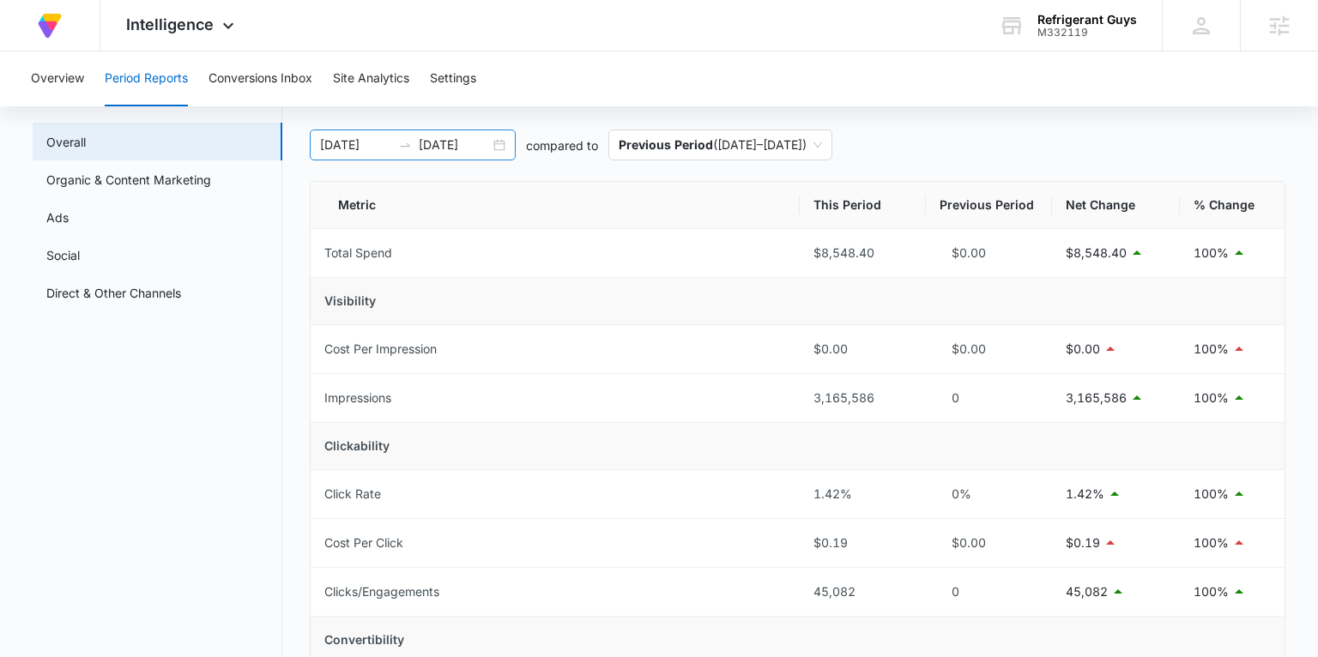
click at [498, 149] on div "02/25/2025 08/24/2025" at bounding box center [413, 145] width 206 height 31
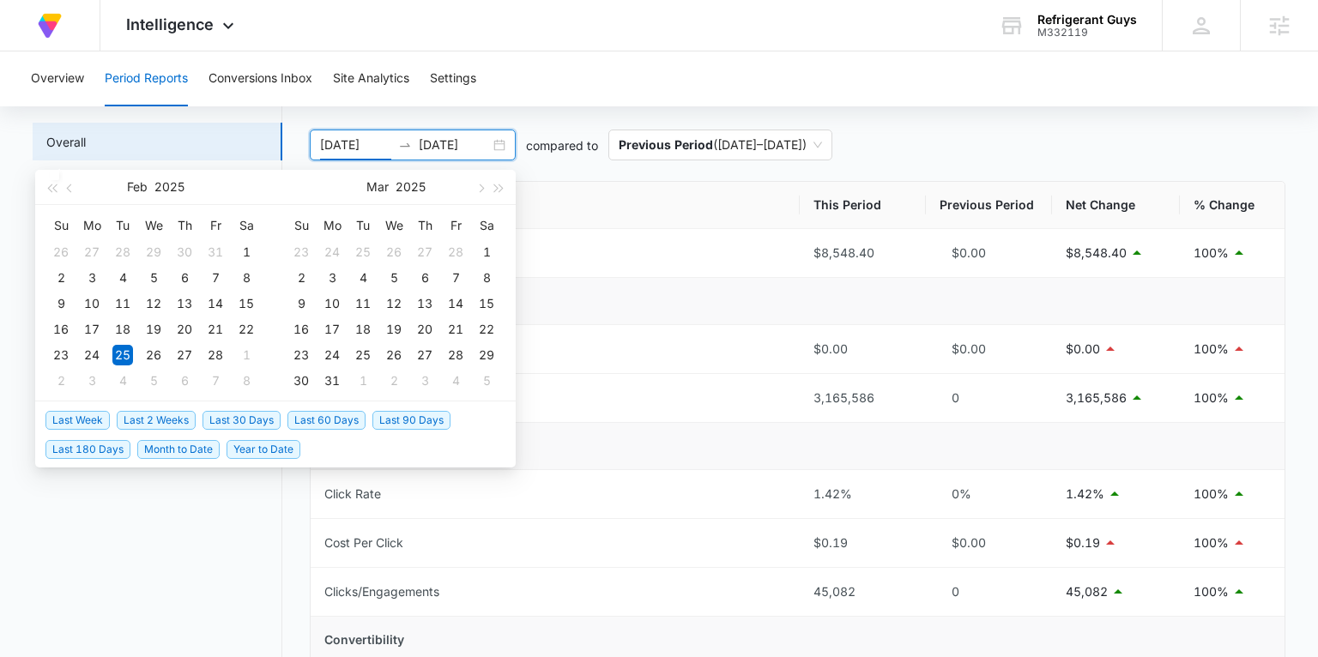
click at [229, 422] on span "Last 30 Days" at bounding box center [241, 420] width 78 height 19
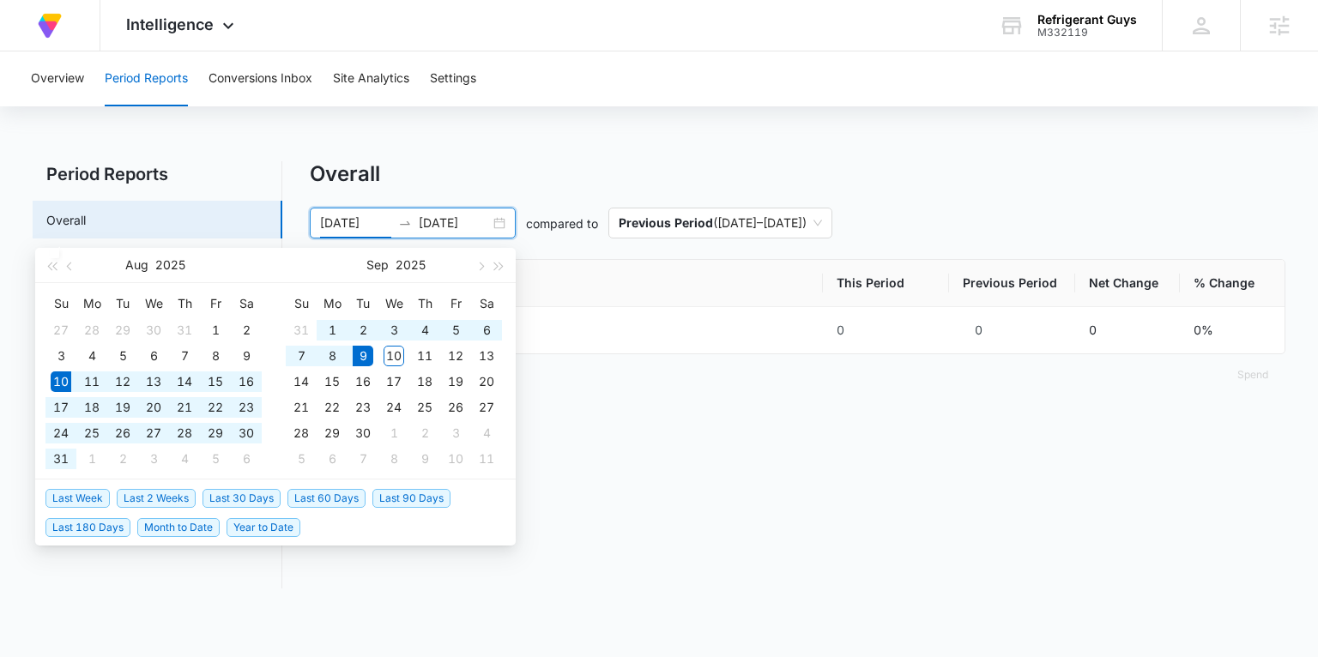
type input "08/10/2025"
type input "09/09/2025"
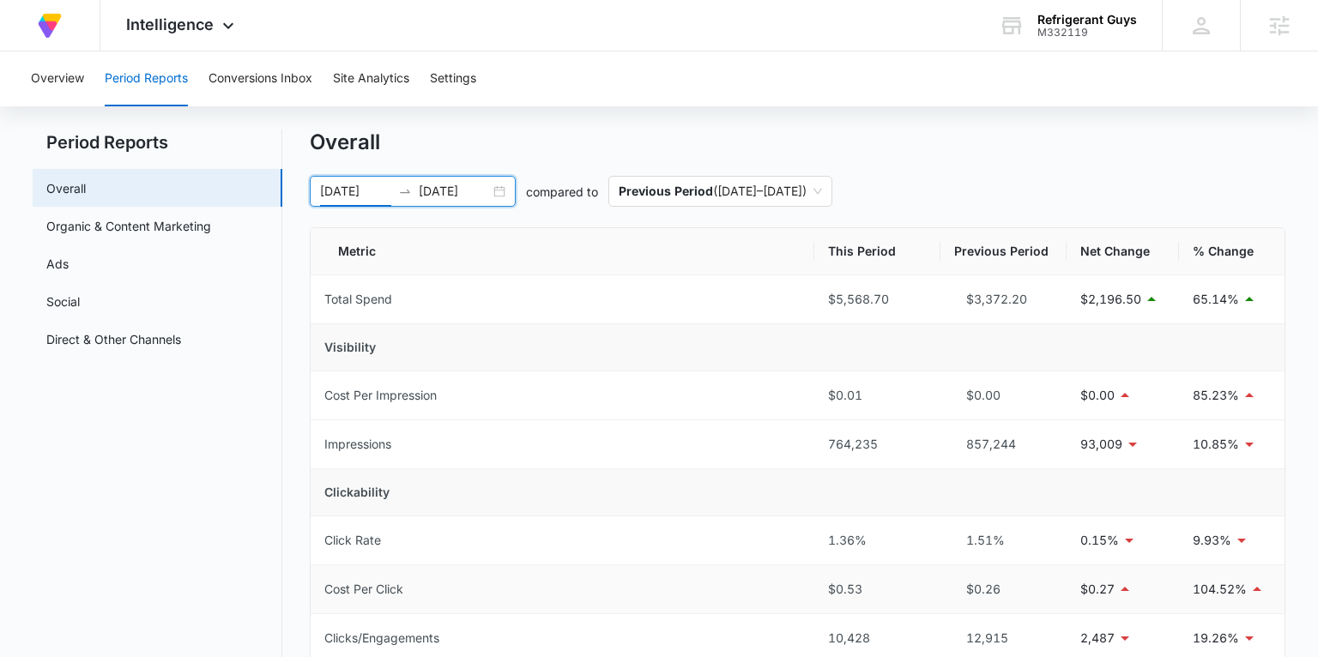
scroll to position [0, 0]
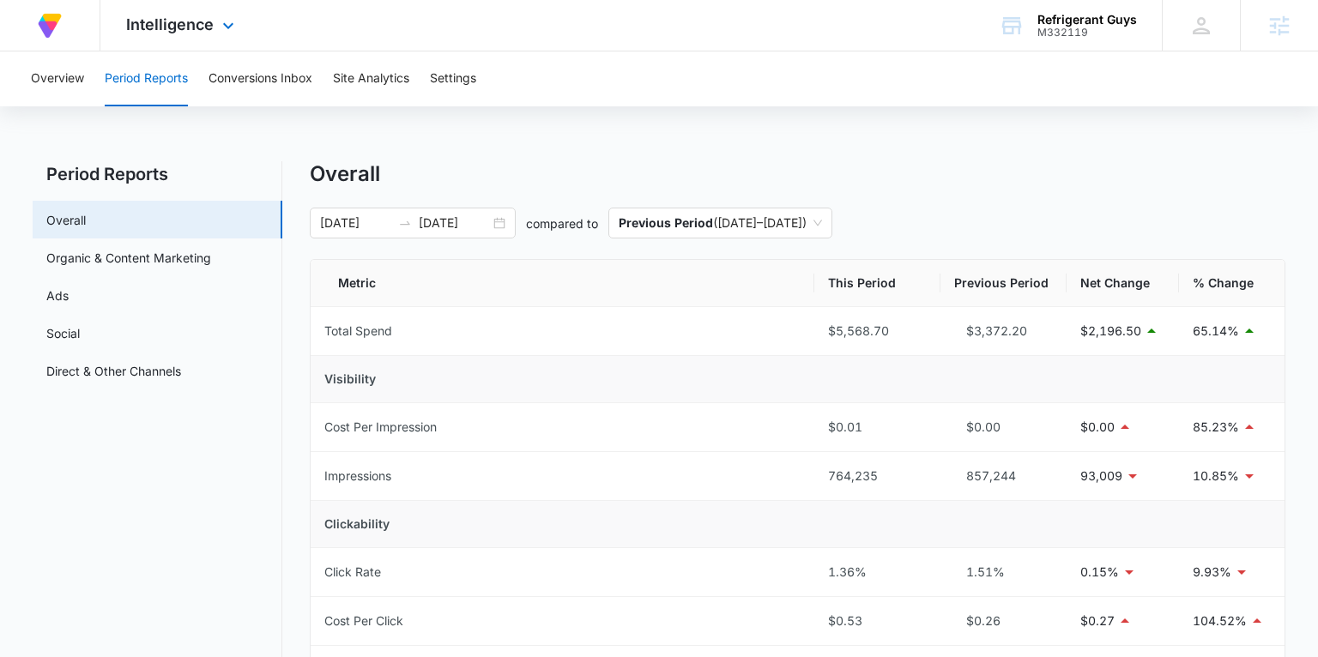
click at [192, 33] on div "Intelligence Apps Reputation Forms CRM Email Social POS Content Ads Intelligenc…" at bounding box center [182, 25] width 164 height 51
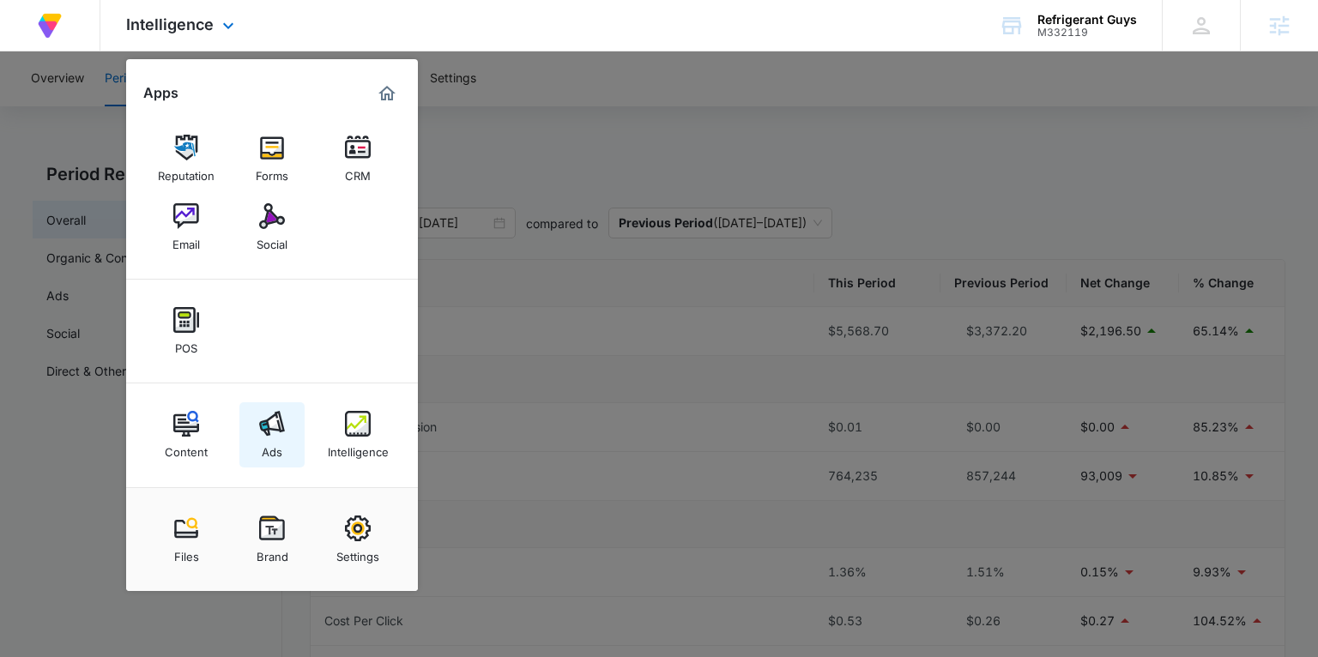
click at [269, 419] on img at bounding box center [272, 424] width 26 height 26
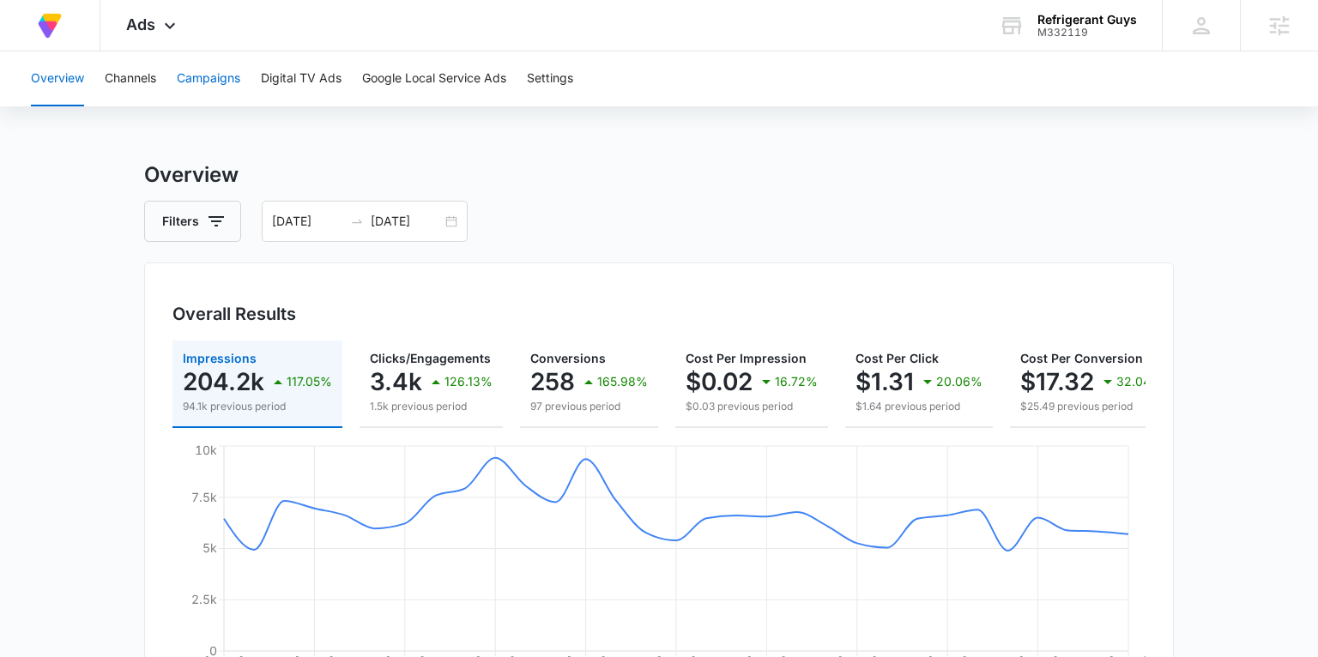
click at [213, 83] on button "Campaigns" at bounding box center [208, 78] width 63 height 55
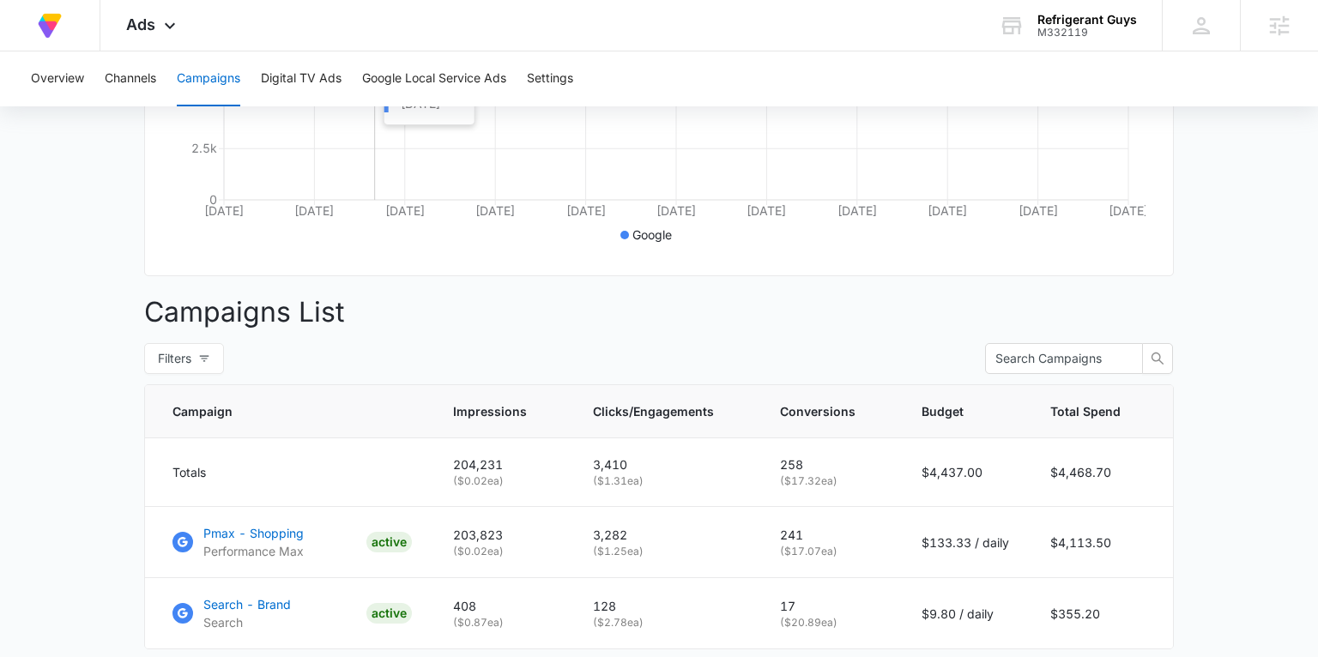
scroll to position [479, 0]
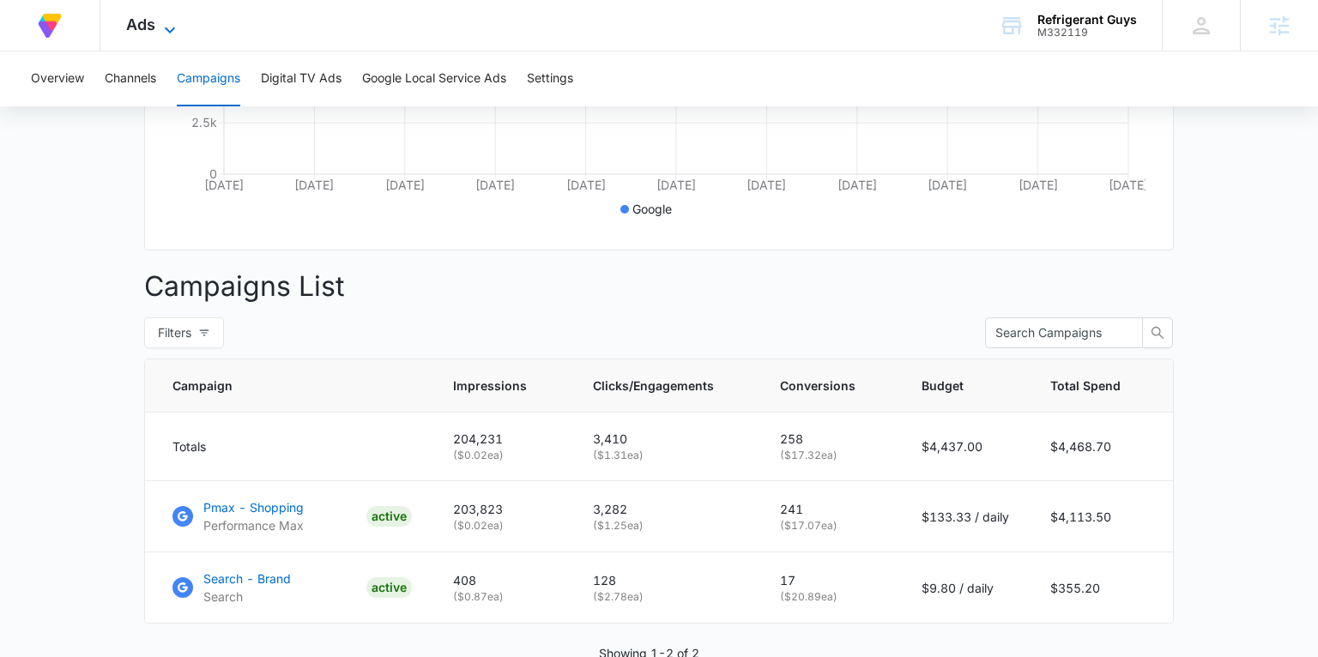
click at [163, 27] on icon at bounding box center [170, 30] width 21 height 21
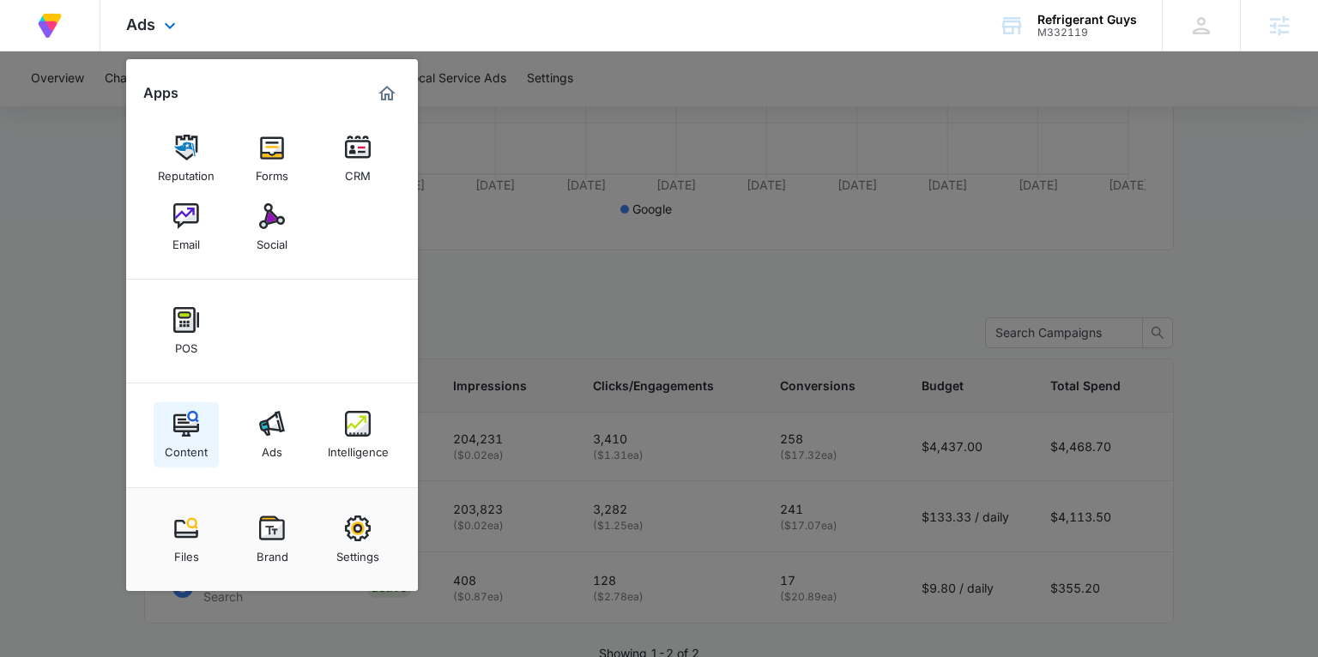
click at [194, 432] on img at bounding box center [186, 424] width 26 height 26
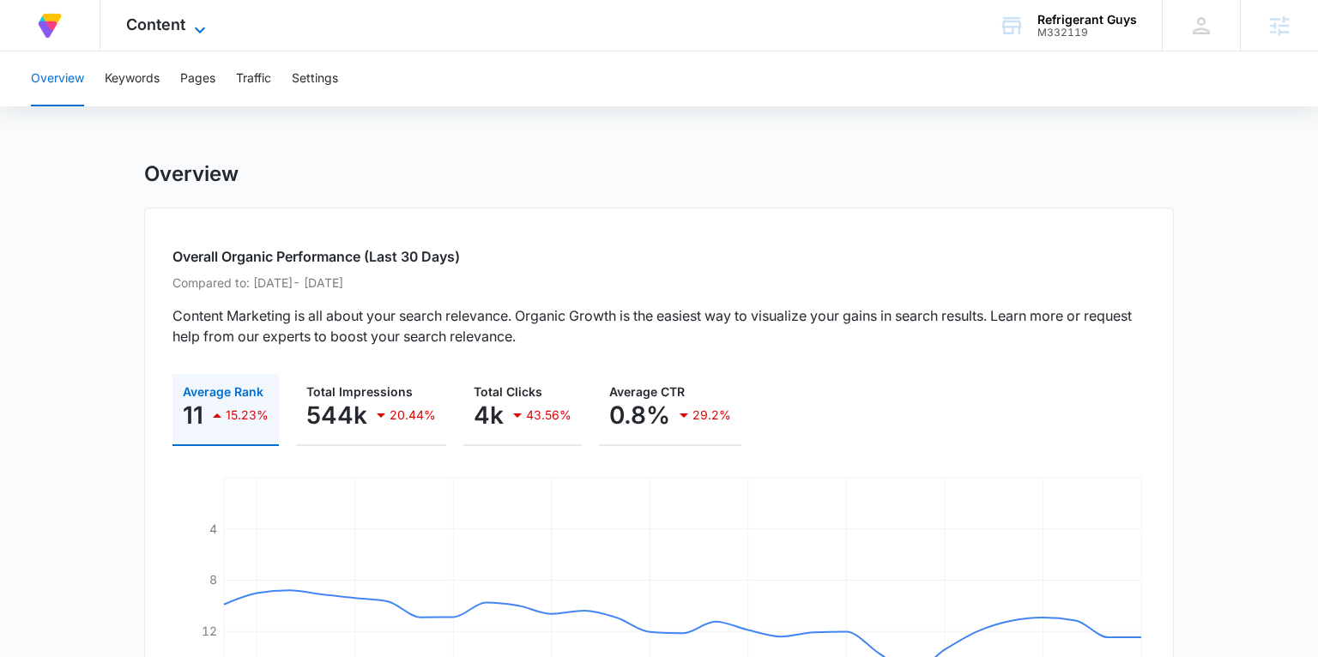
click at [182, 26] on span "Content" at bounding box center [155, 24] width 59 height 18
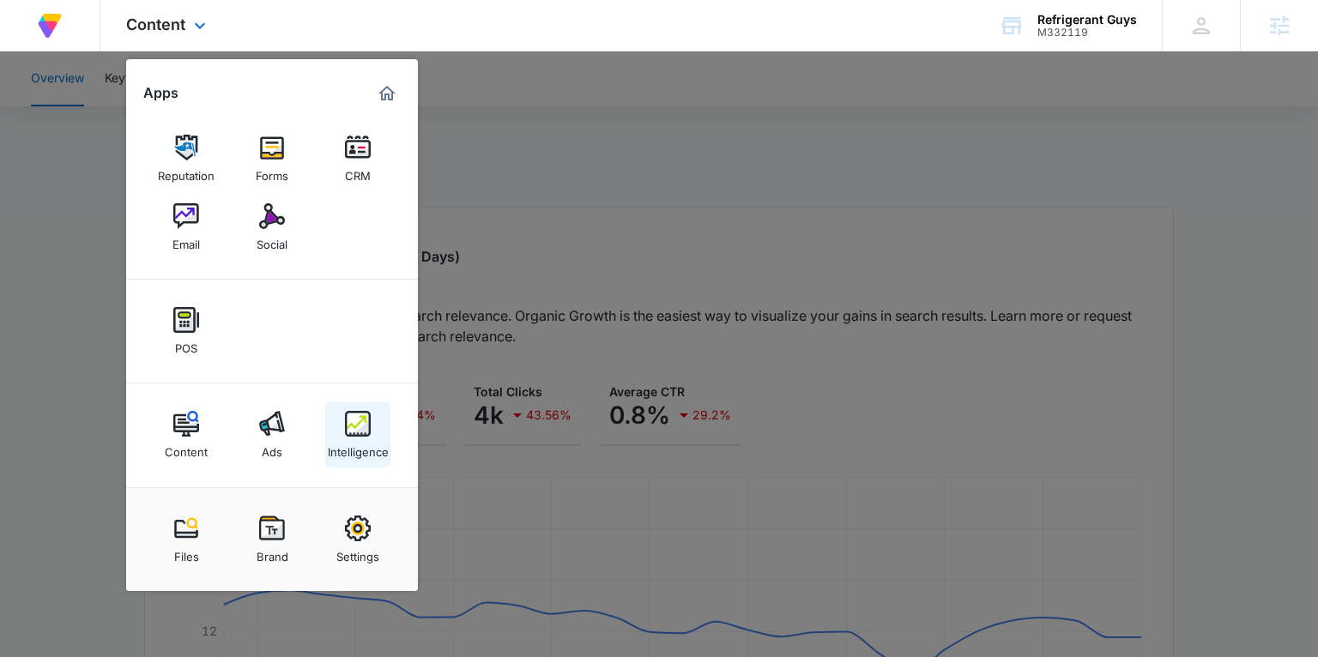
click at [346, 441] on div "Intelligence" at bounding box center [358, 448] width 61 height 22
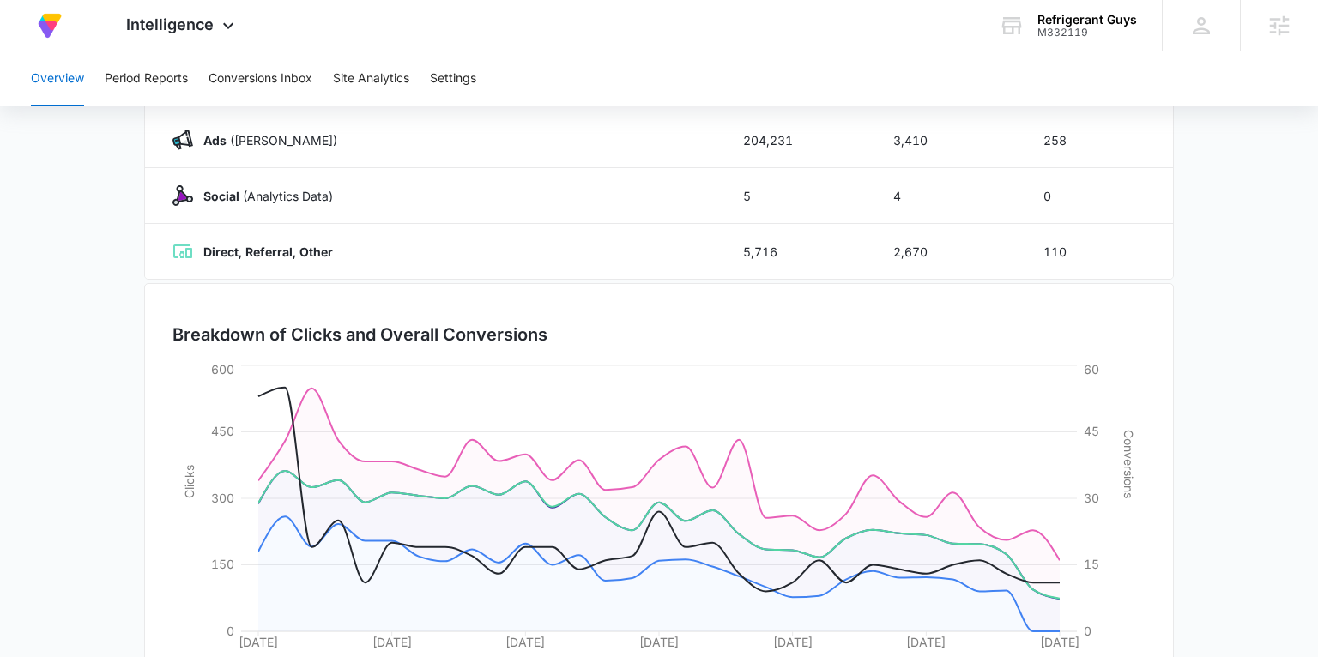
scroll to position [402, 0]
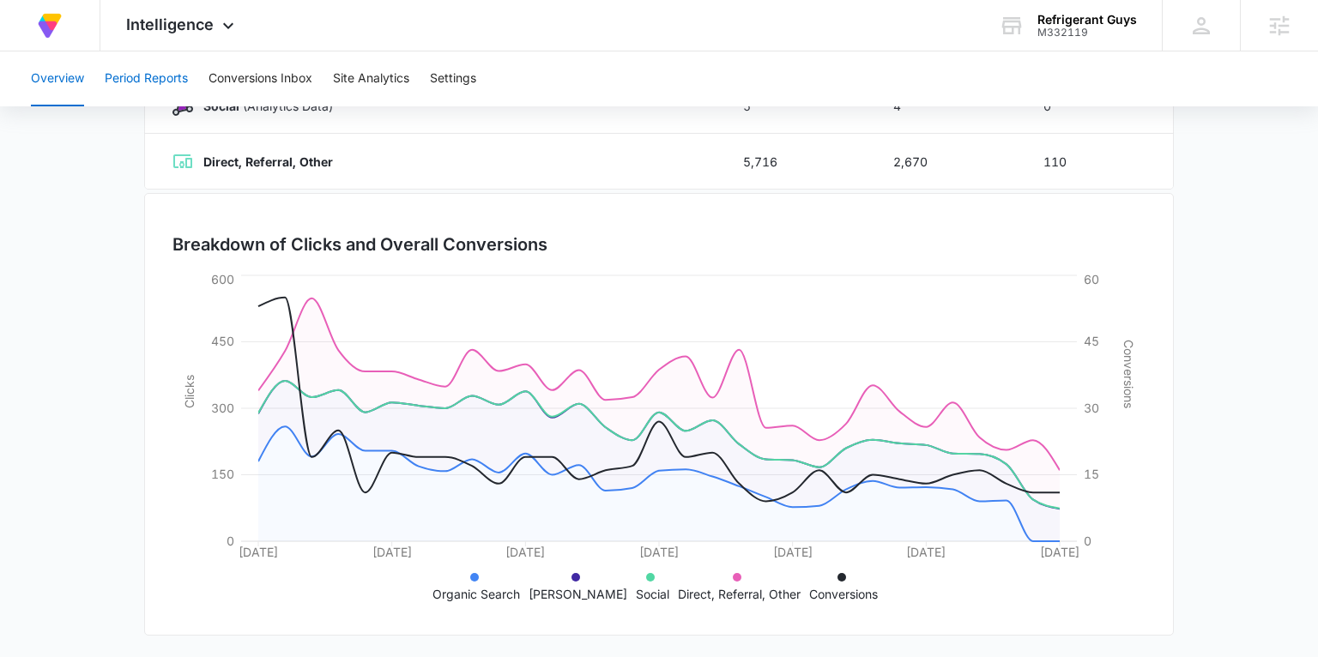
click at [142, 80] on button "Period Reports" at bounding box center [146, 78] width 83 height 55
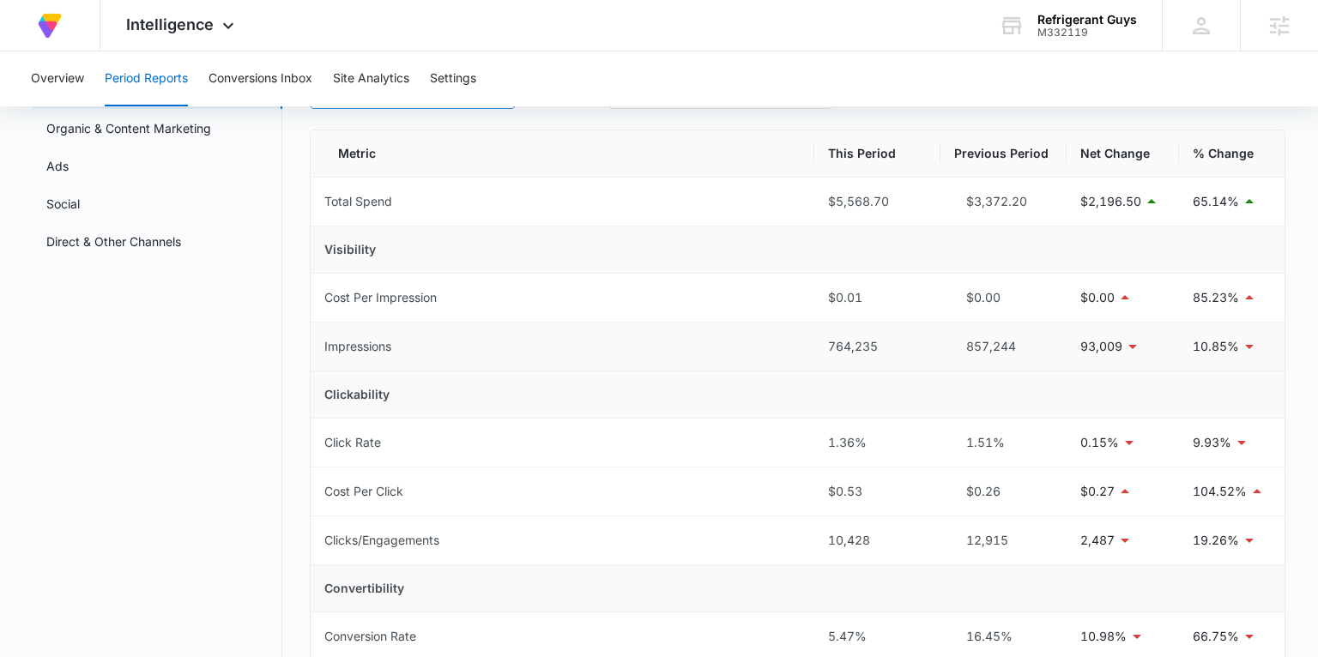
scroll to position [68, 0]
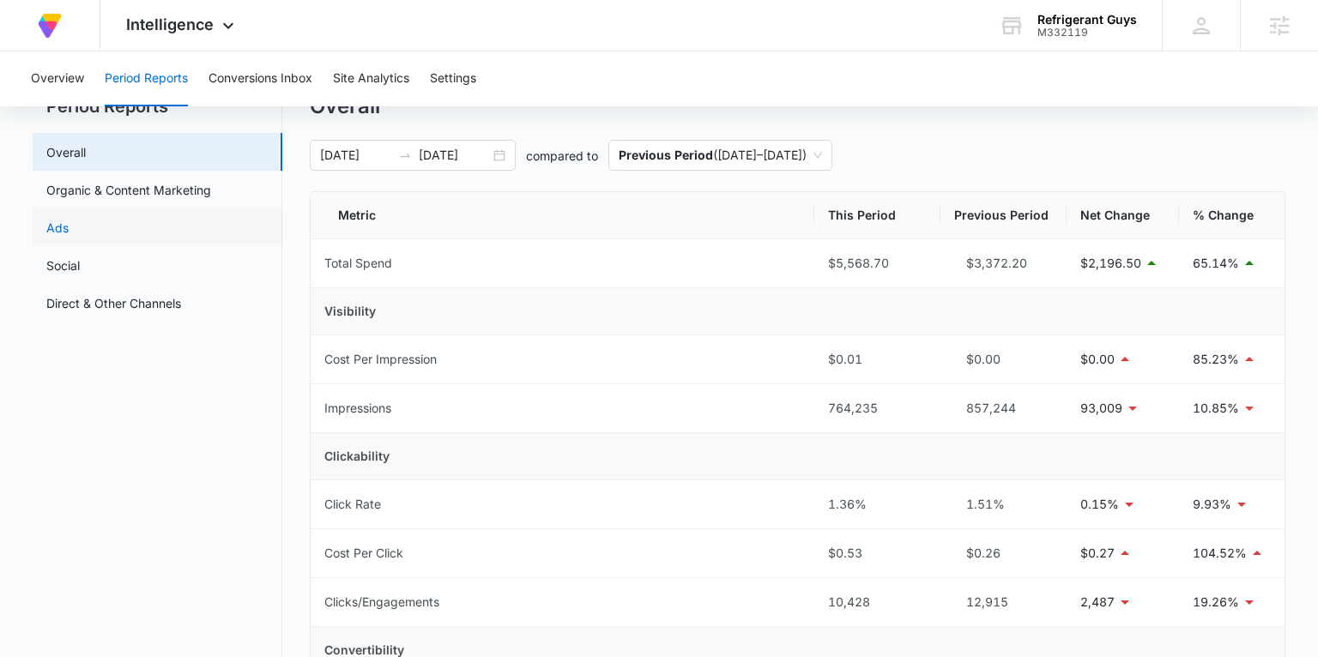
click at [69, 219] on link "Ads" at bounding box center [57, 228] width 22 height 18
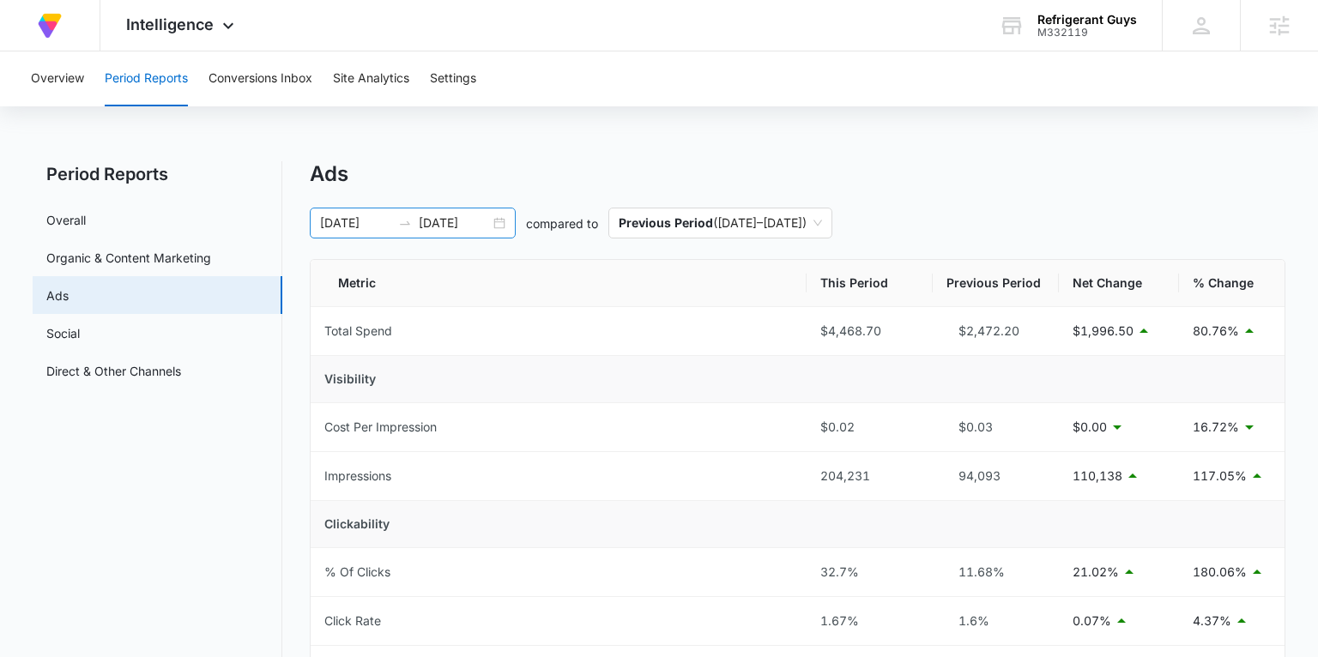
click at [499, 223] on div "08/10/2025 09/09/2025" at bounding box center [413, 223] width 206 height 31
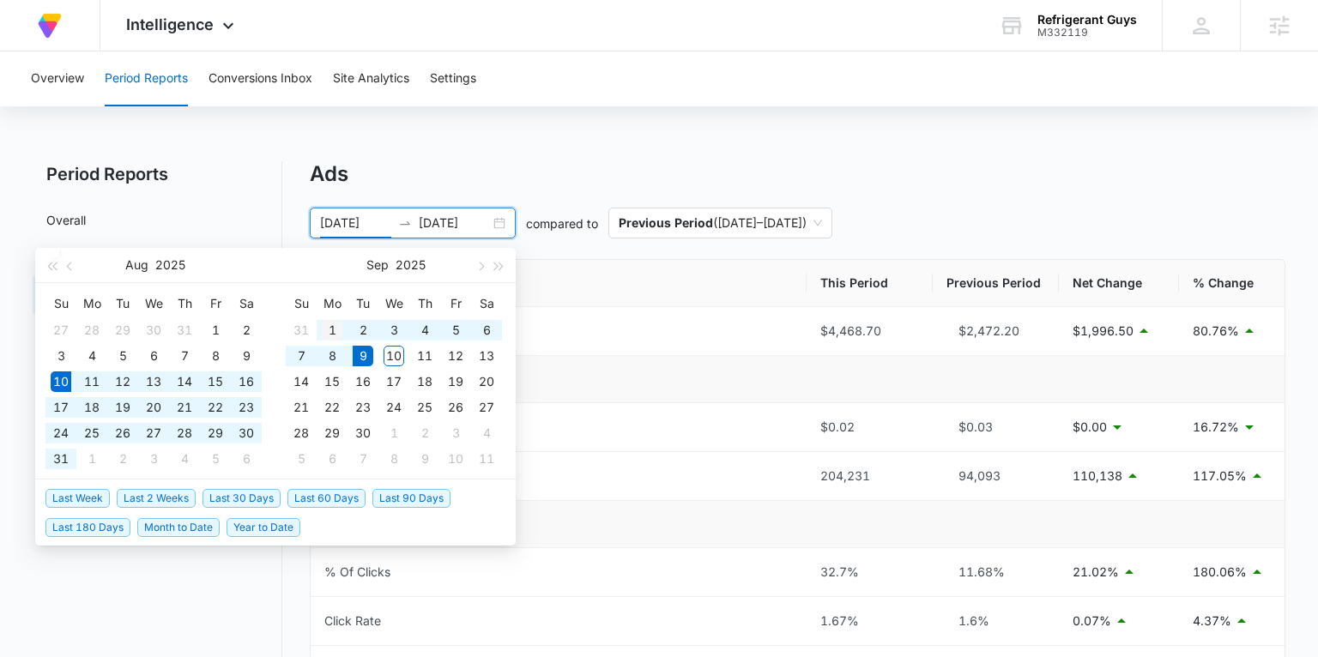
type input "09/01/2025"
click at [326, 330] on div "1" at bounding box center [332, 330] width 21 height 21
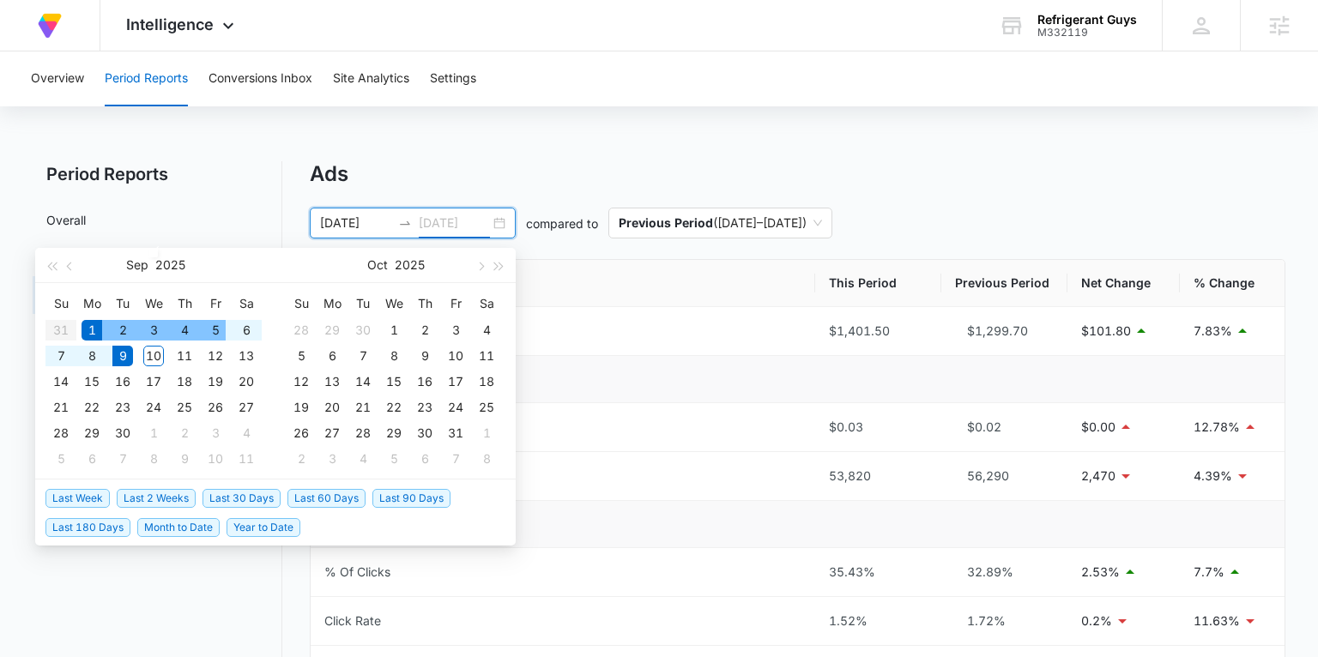
type input "09/09/2025"
click at [123, 354] on div "9" at bounding box center [122, 356] width 21 height 21
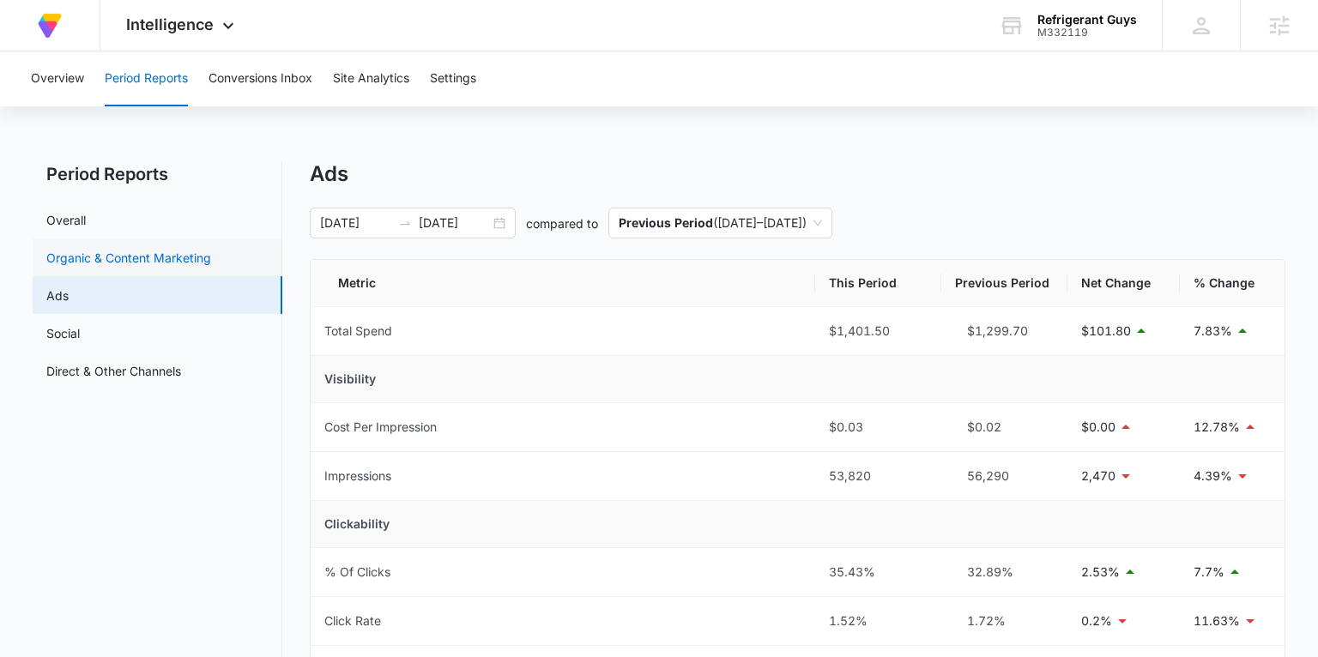
click at [133, 257] on link "Organic & Content Marketing" at bounding box center [128, 258] width 165 height 18
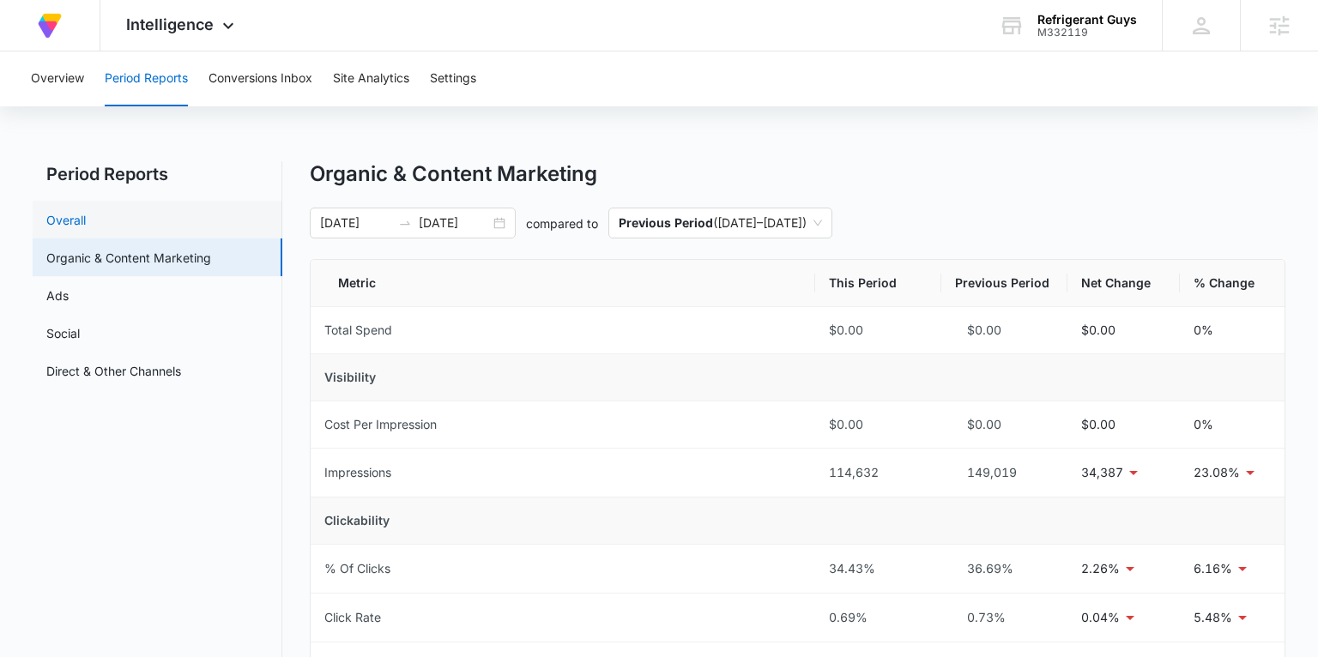
click at [66, 220] on link "Overall" at bounding box center [65, 220] width 39 height 18
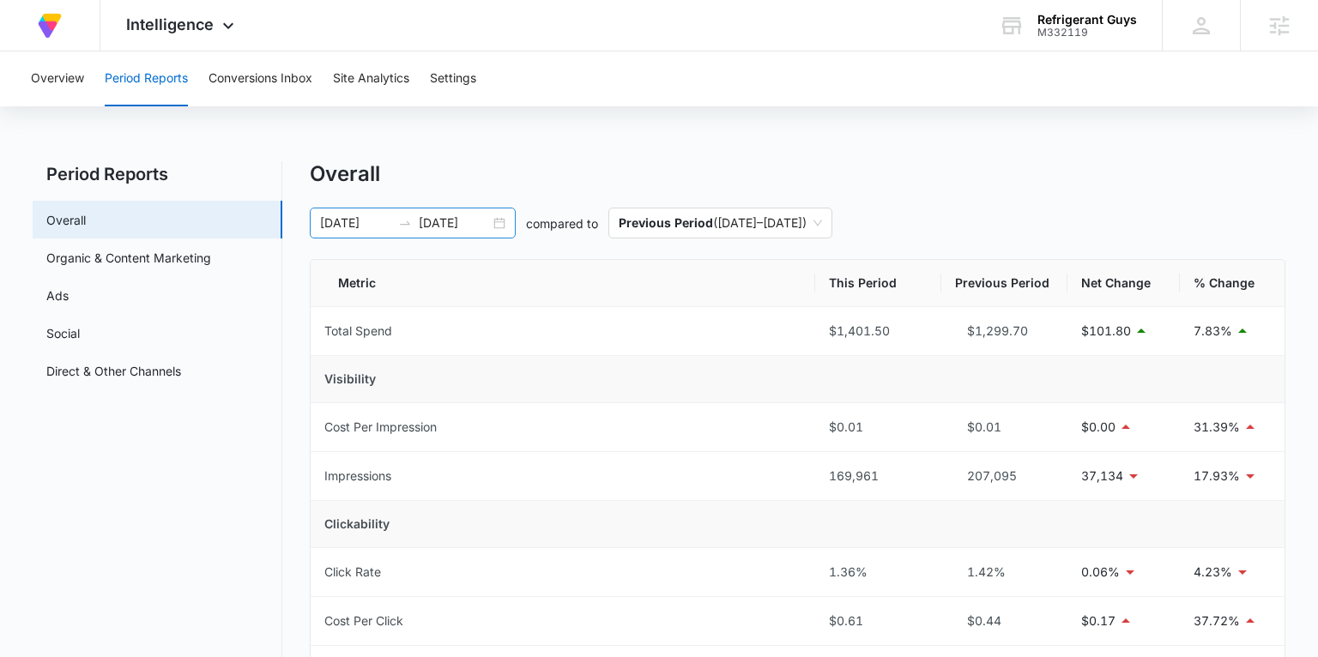
click at [501, 224] on div "09/01/2025 09/09/2025" at bounding box center [413, 223] width 206 height 31
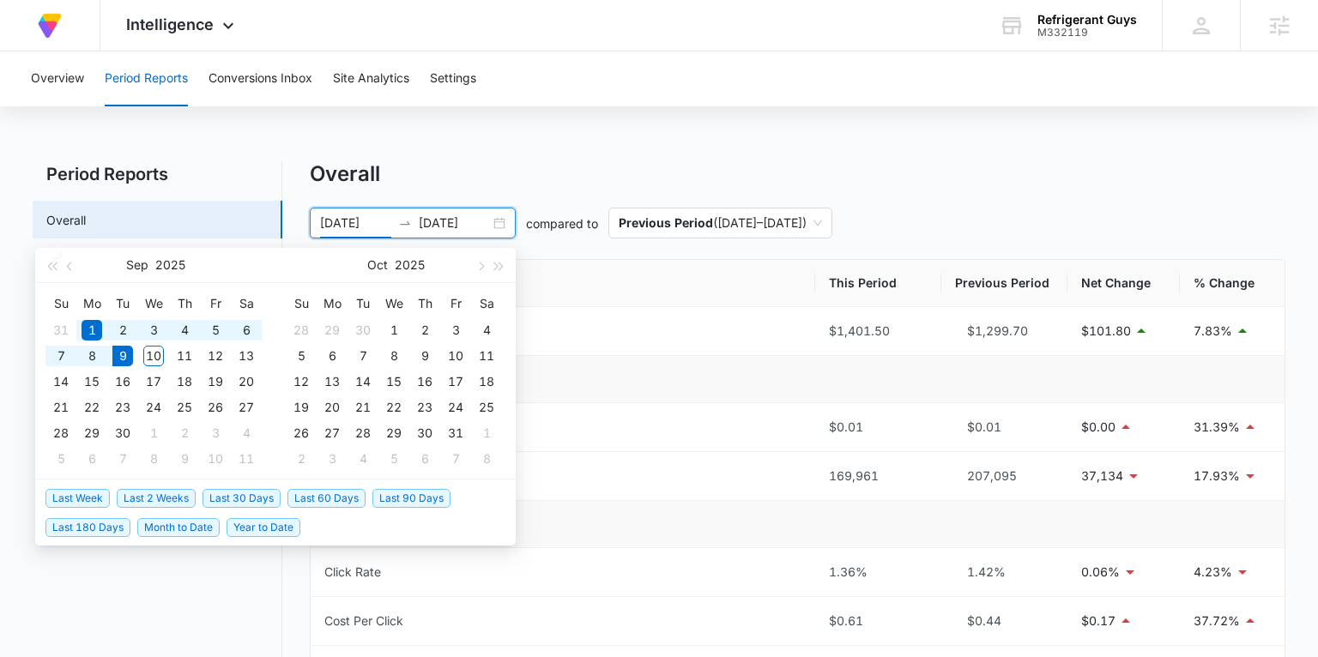
click at [384, 498] on span "Last 90 Days" at bounding box center [411, 498] width 78 height 19
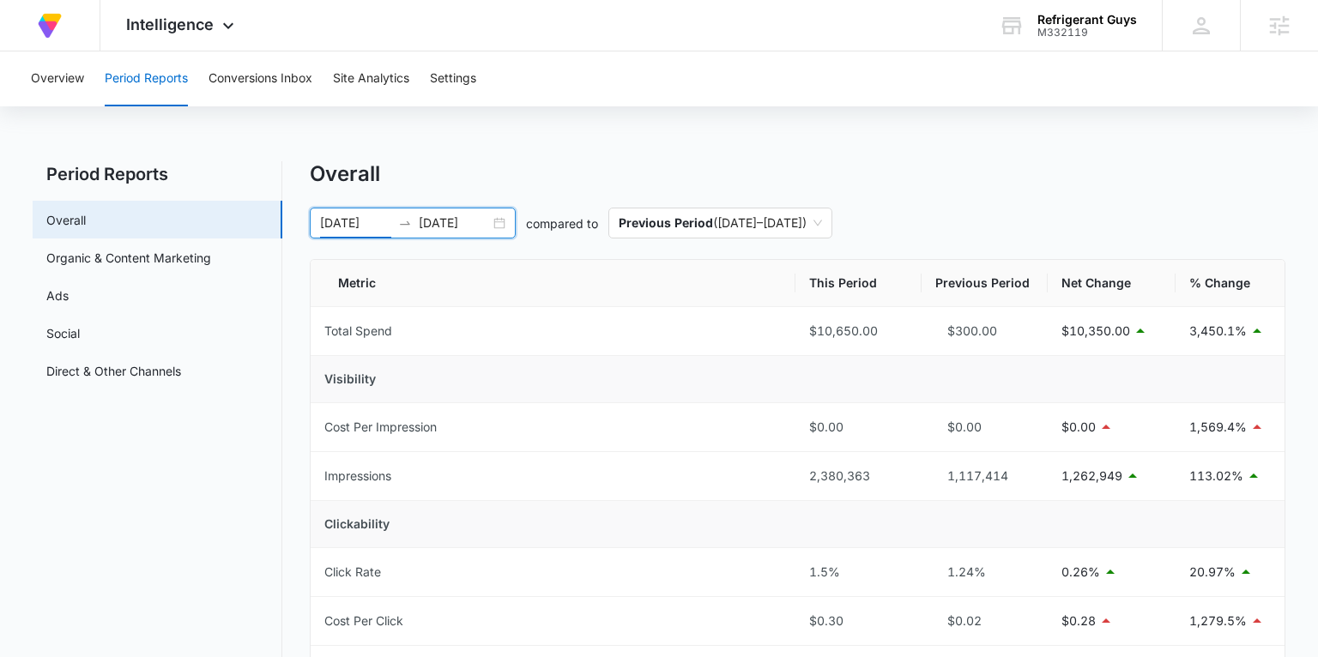
click at [491, 217] on div "06/11/2025 09/09/2025" at bounding box center [413, 223] width 206 height 31
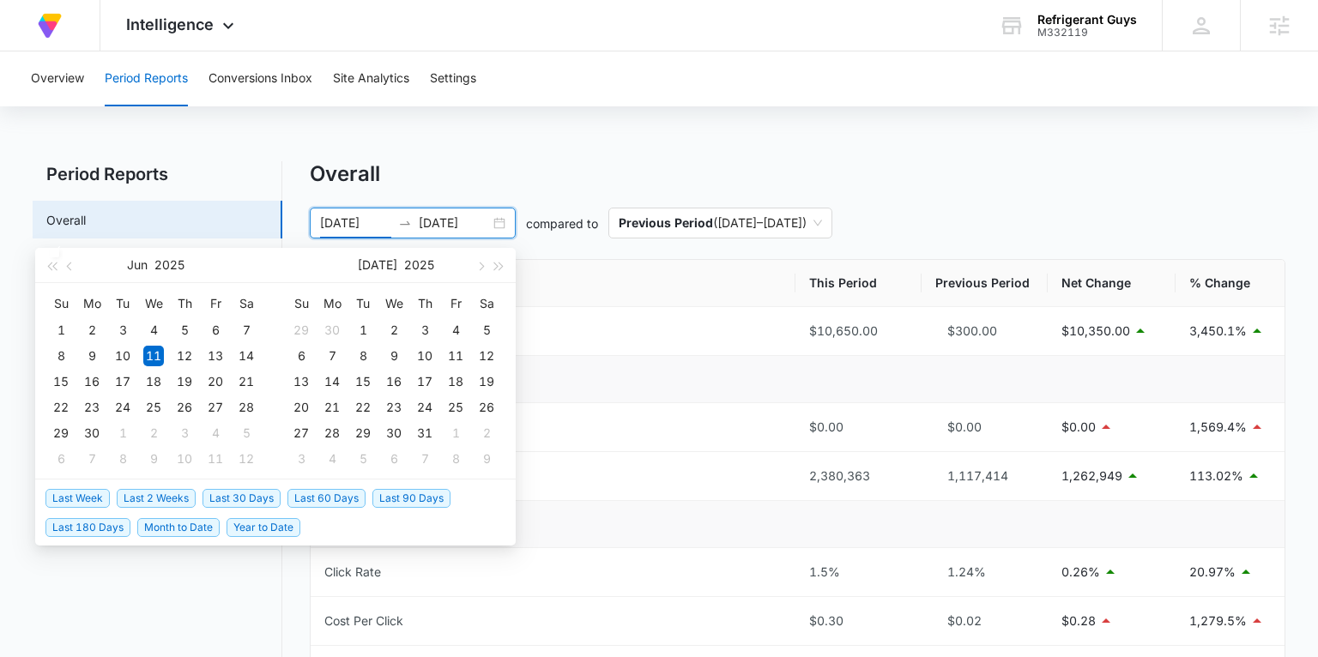
click at [227, 498] on span "Last 30 Days" at bounding box center [241, 498] width 78 height 19
type input "08/10/2025"
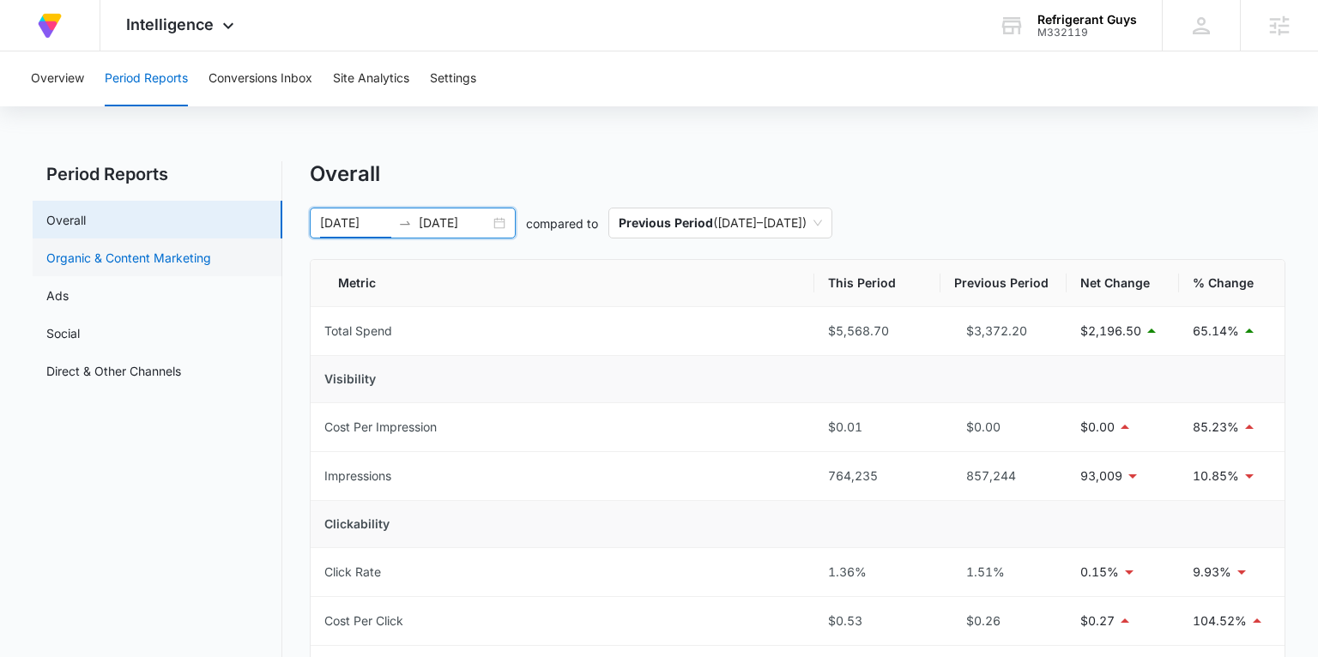
click at [122, 259] on link "Organic & Content Marketing" at bounding box center [128, 258] width 165 height 18
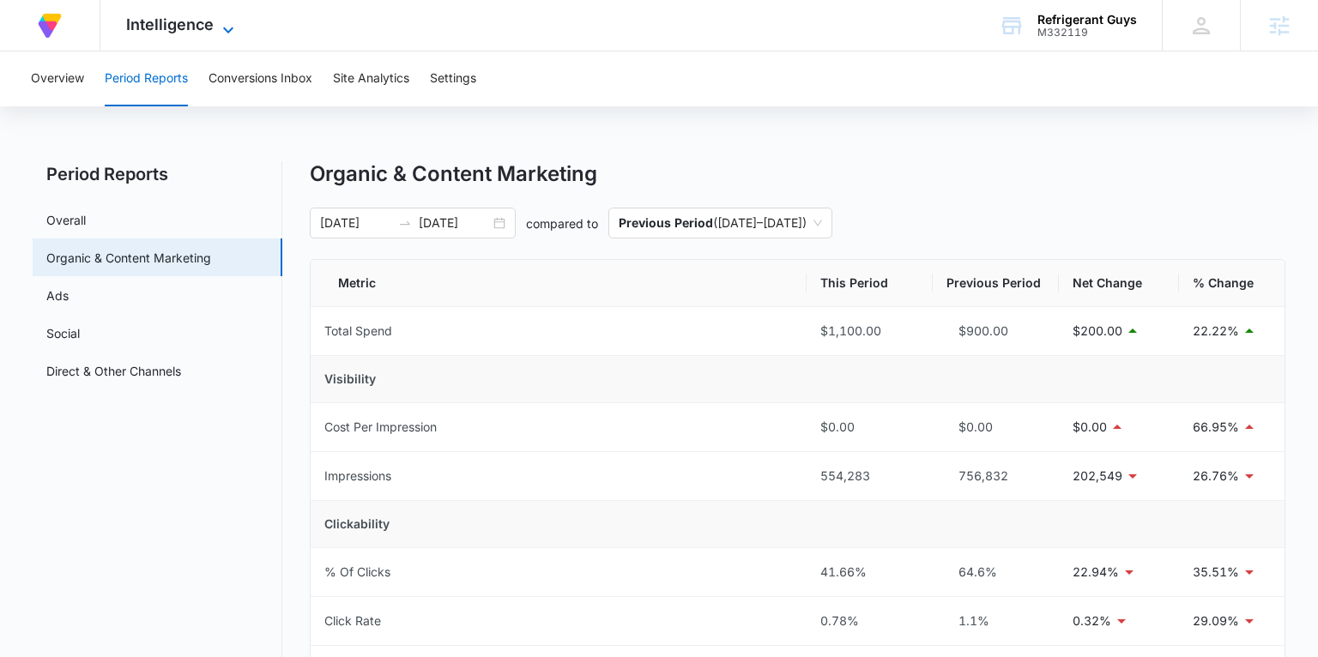
click at [154, 21] on span "Intelligence" at bounding box center [170, 24] width 88 height 18
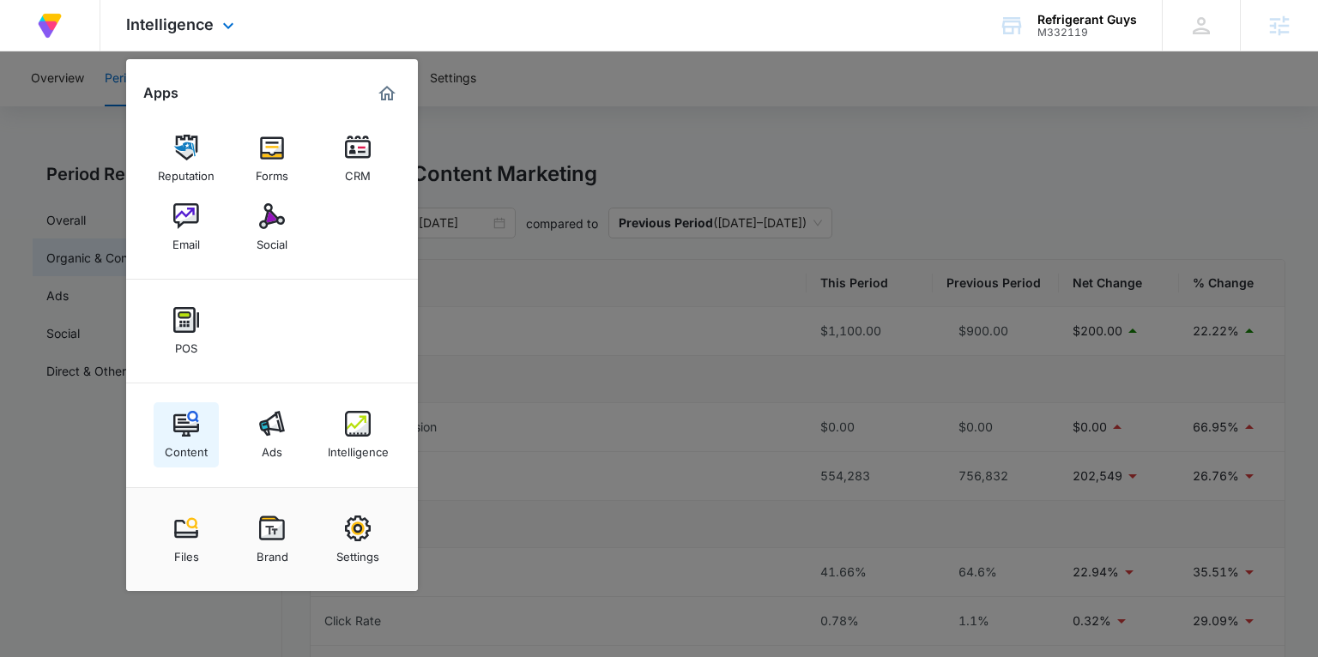
click at [195, 414] on img at bounding box center [186, 424] width 26 height 26
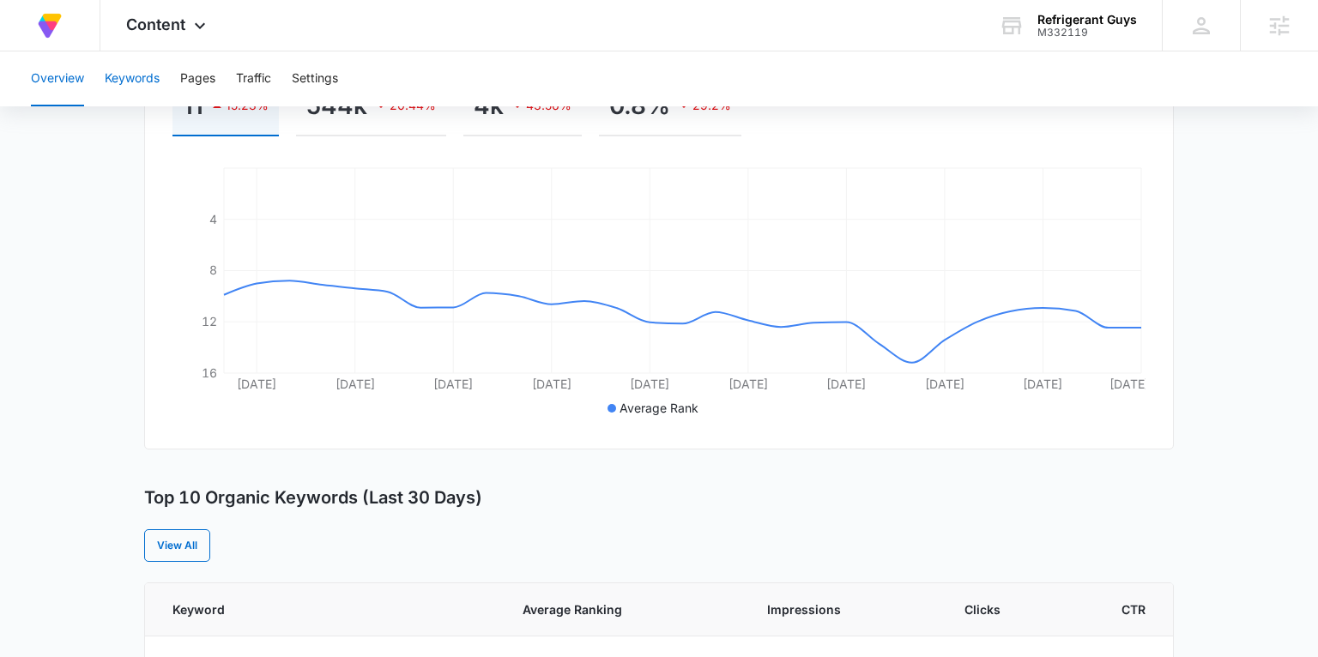
scroll to position [309, 0]
click at [140, 84] on button "Keywords" at bounding box center [132, 78] width 55 height 55
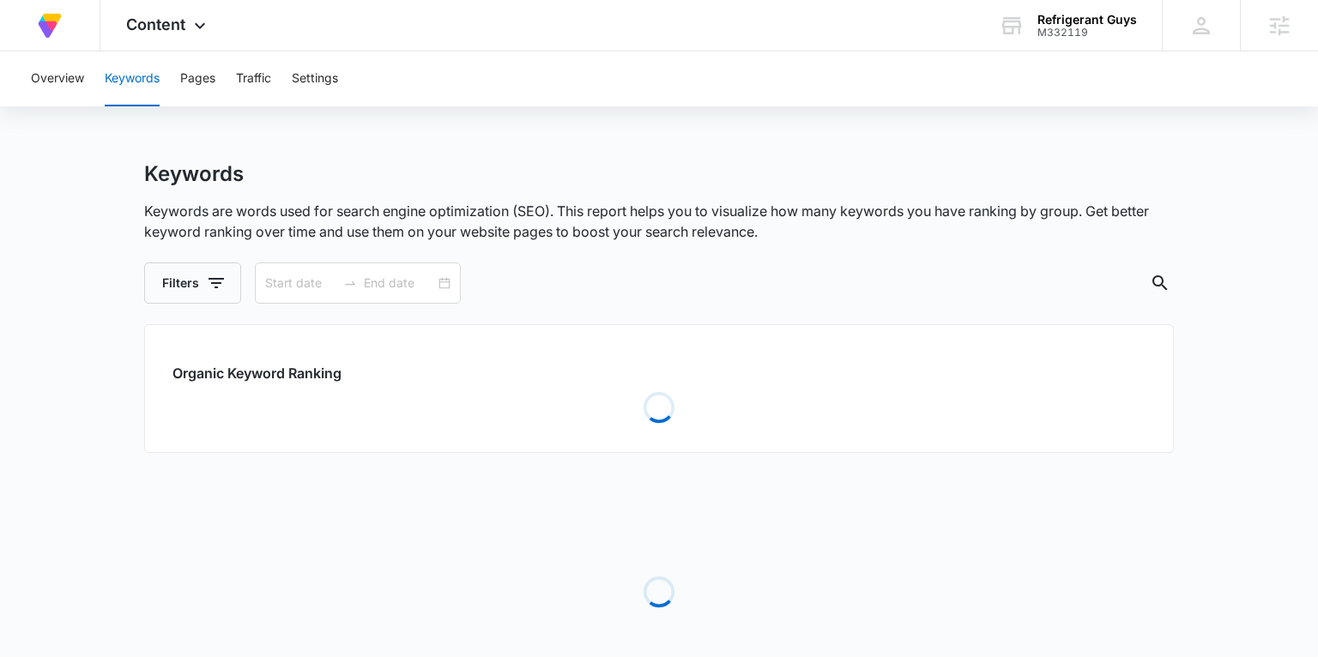
type input "08/10/2025"
type input "09/09/2025"
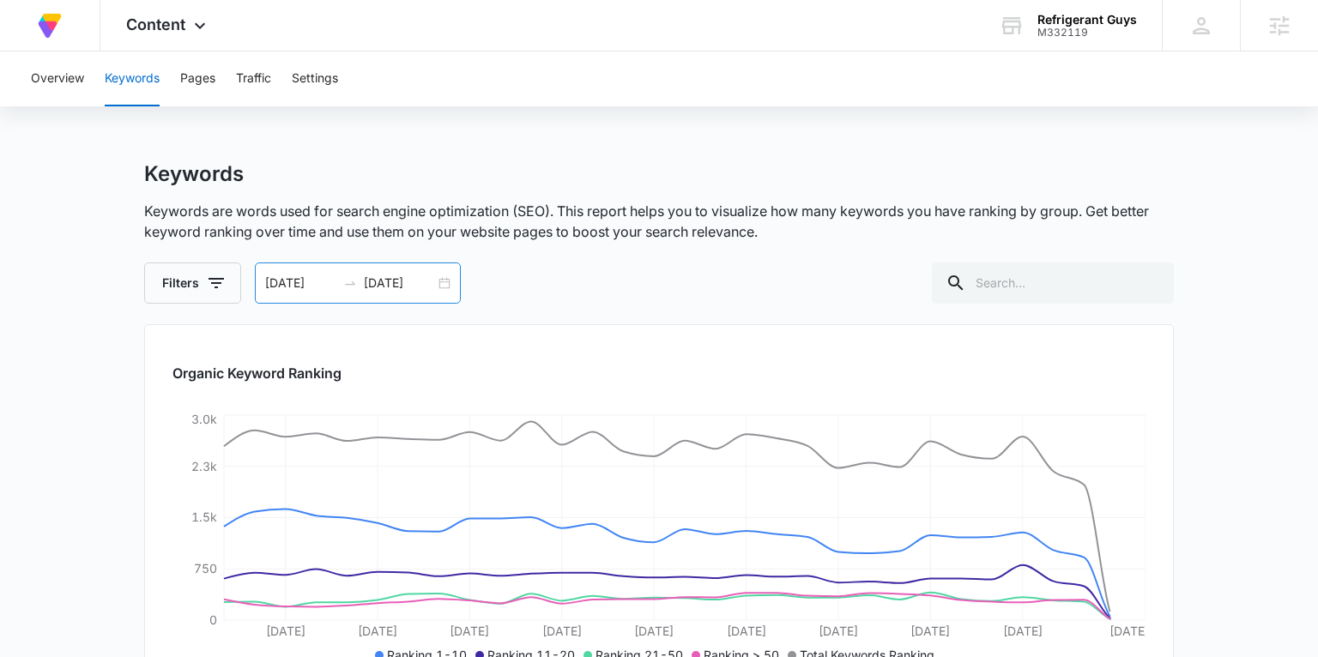
click at [449, 287] on div "08/10/2025 09/09/2025" at bounding box center [358, 283] width 206 height 41
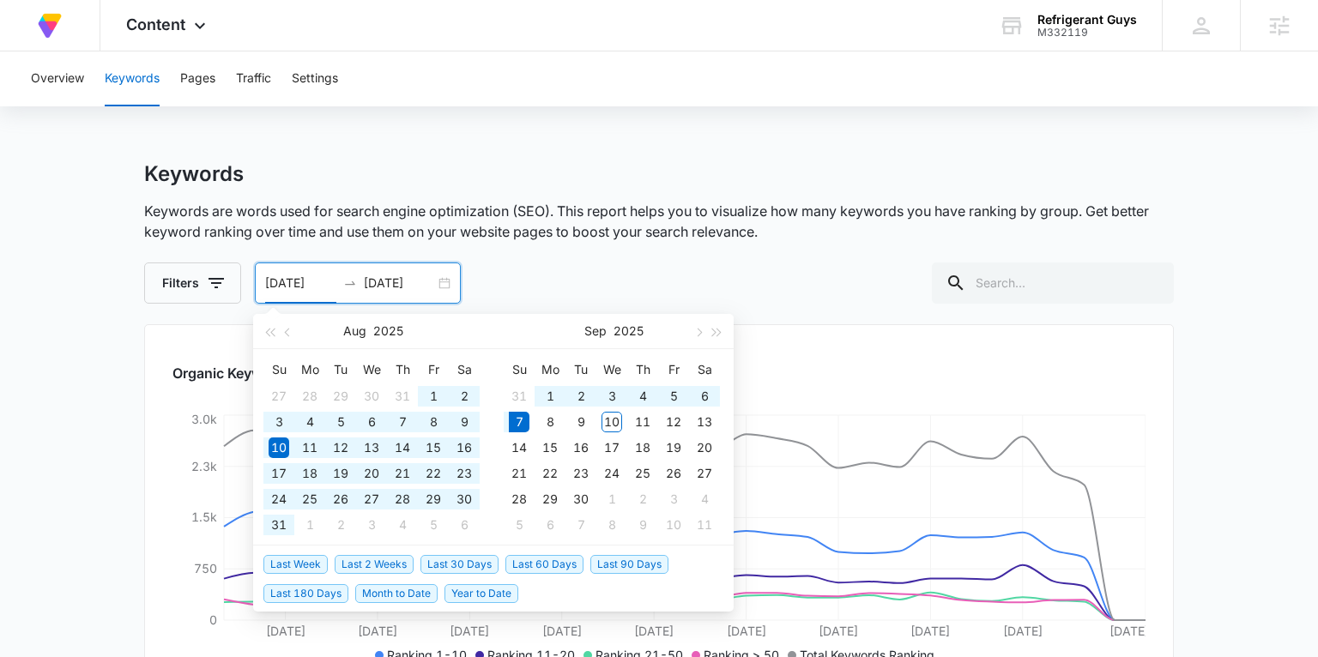
click at [323, 592] on span "Last 180 Days" at bounding box center [305, 593] width 85 height 19
type input "03/11/2025"
type input "09/07/2025"
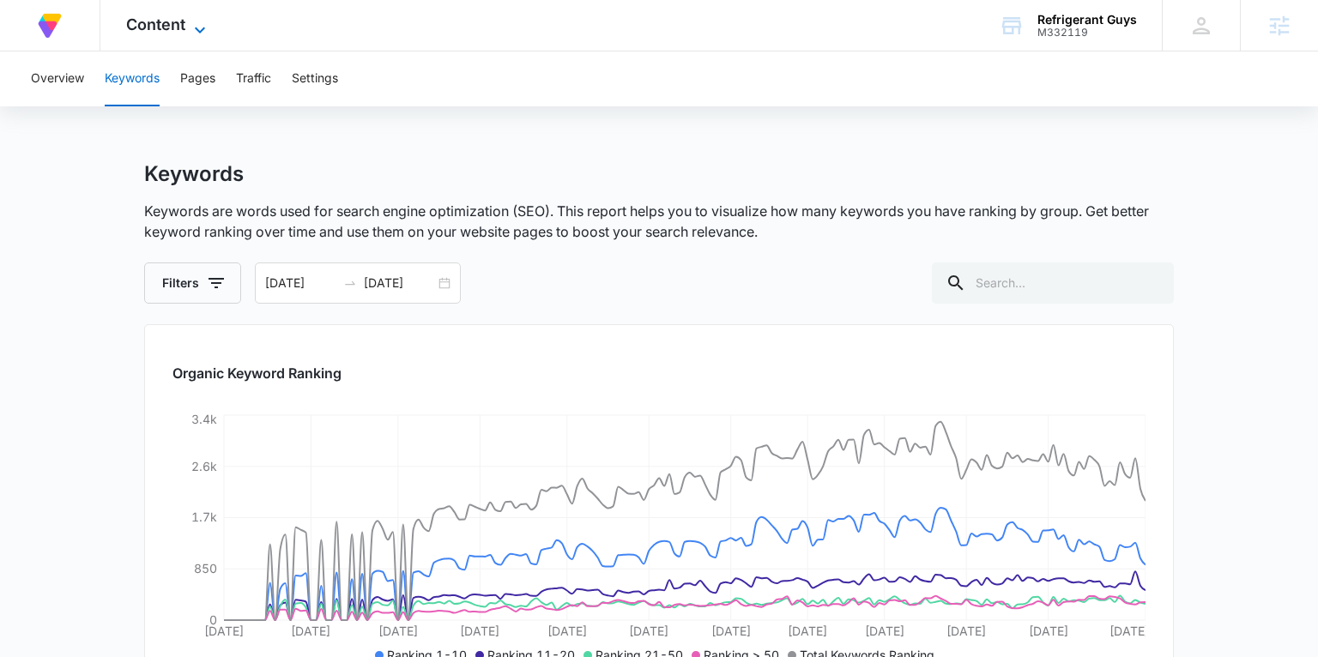
click at [142, 29] on span "Content" at bounding box center [155, 24] width 59 height 18
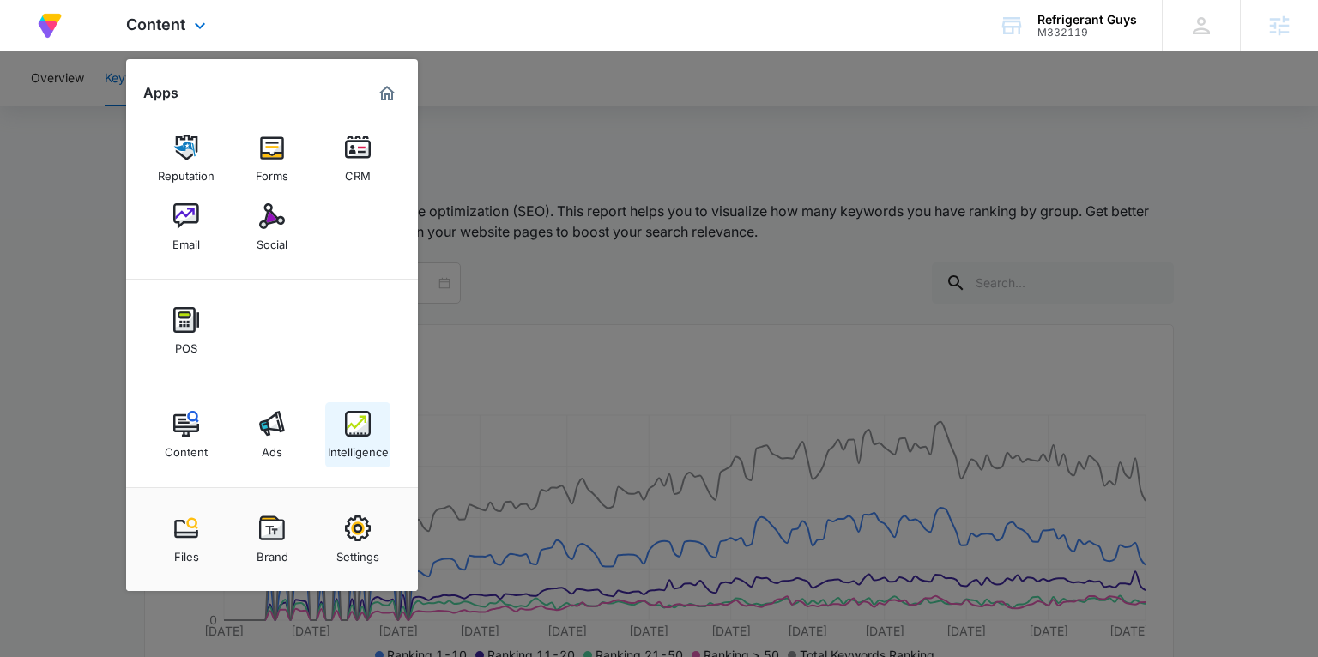
click at [347, 437] on div "Intelligence" at bounding box center [358, 448] width 61 height 22
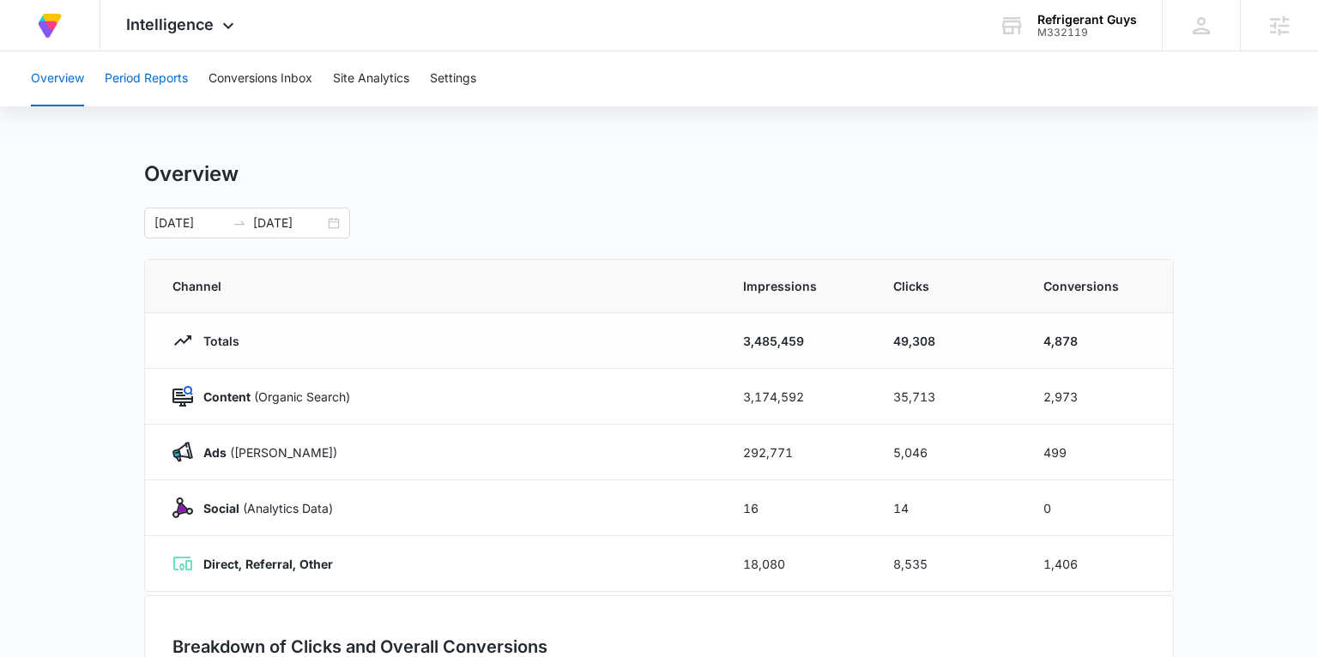
click at [166, 82] on button "Period Reports" at bounding box center [146, 78] width 83 height 55
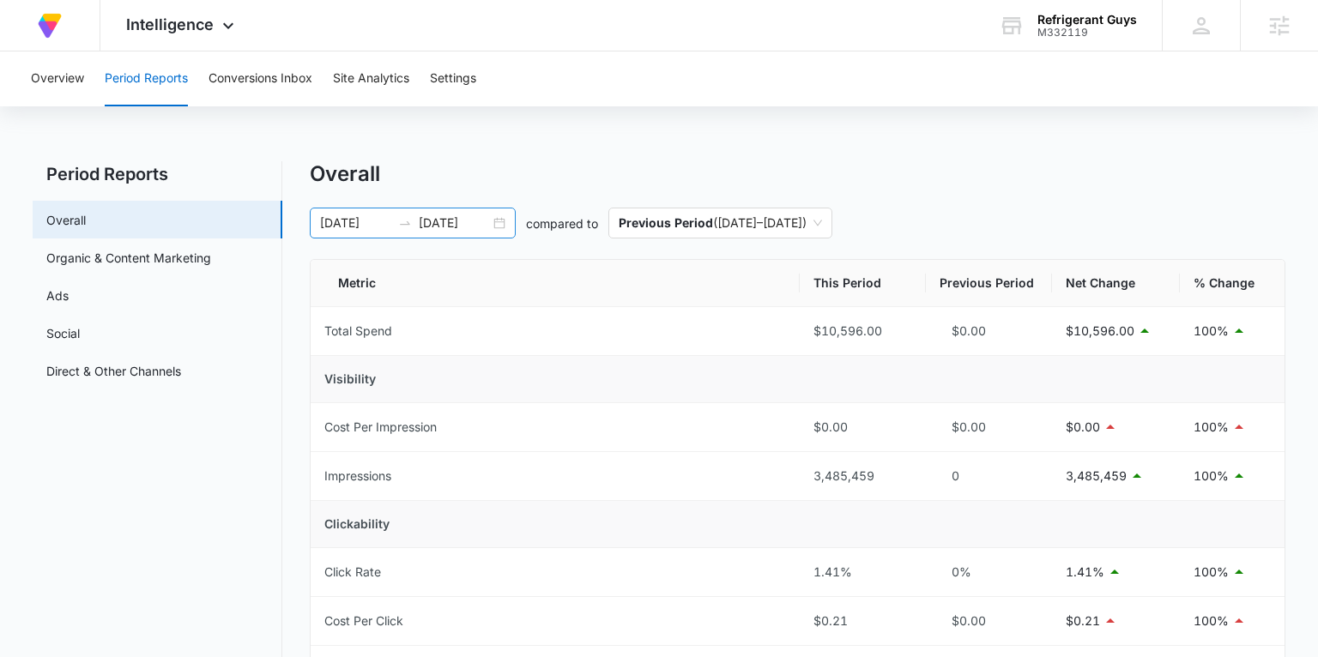
click at [501, 221] on div "03/11/2025 09/07/2025" at bounding box center [413, 223] width 206 height 31
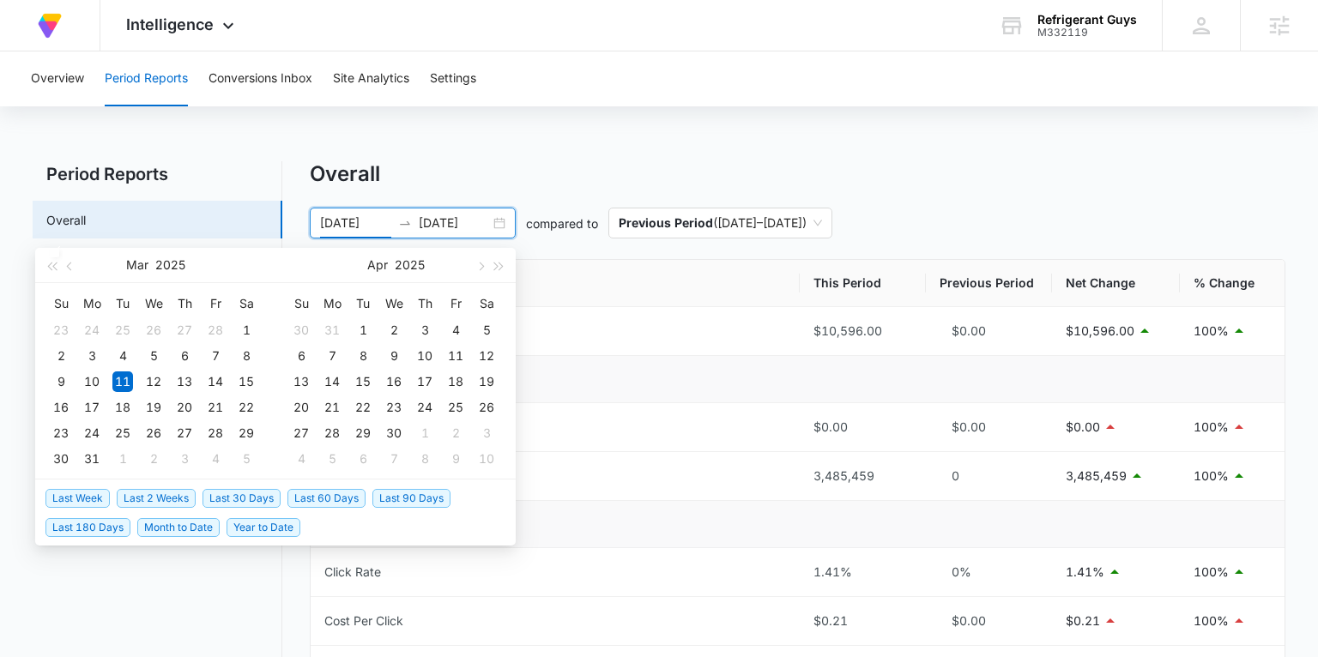
click at [260, 495] on span "Last 30 Days" at bounding box center [241, 498] width 78 height 19
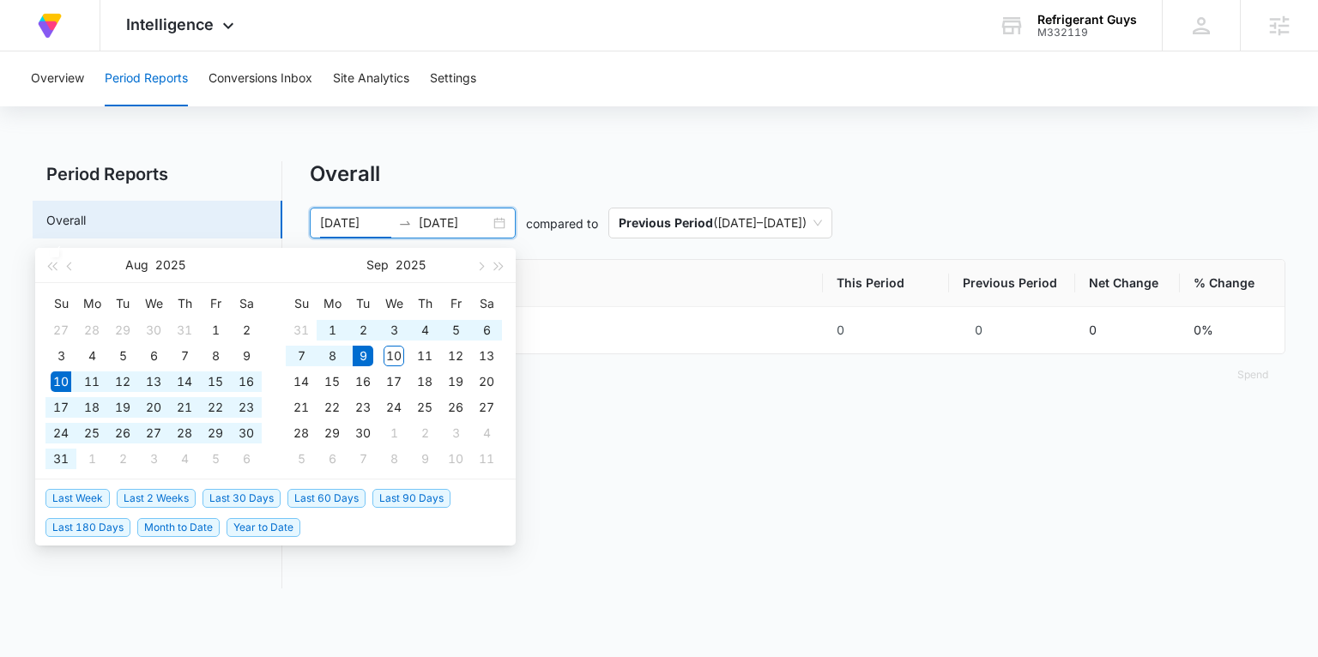
type input "08/10/2025"
type input "09/09/2025"
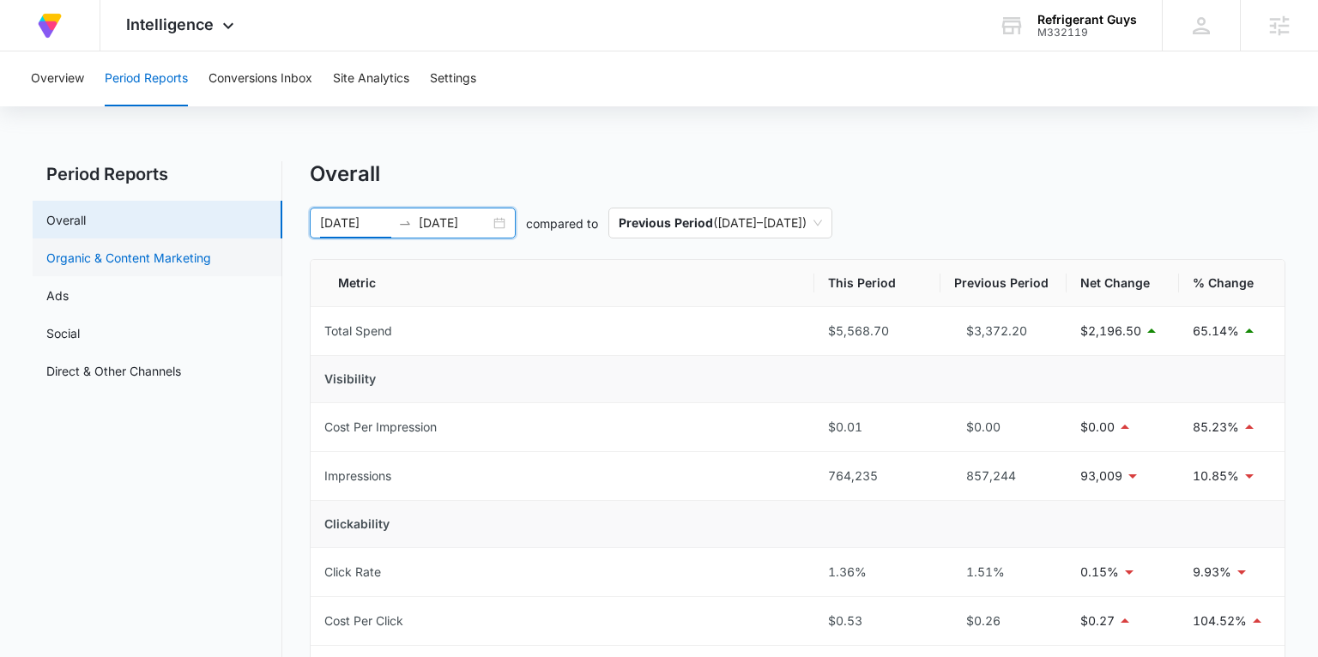
click at [163, 263] on link "Organic & Content Marketing" at bounding box center [128, 258] width 165 height 18
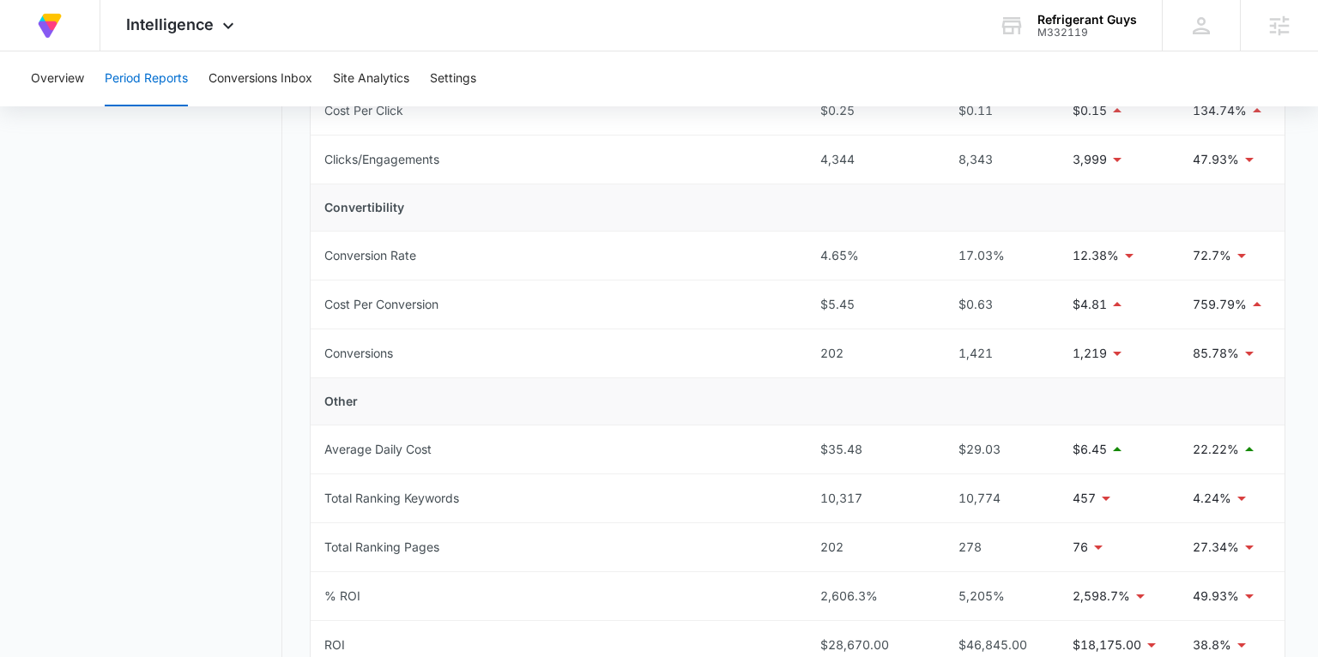
scroll to position [564, 0]
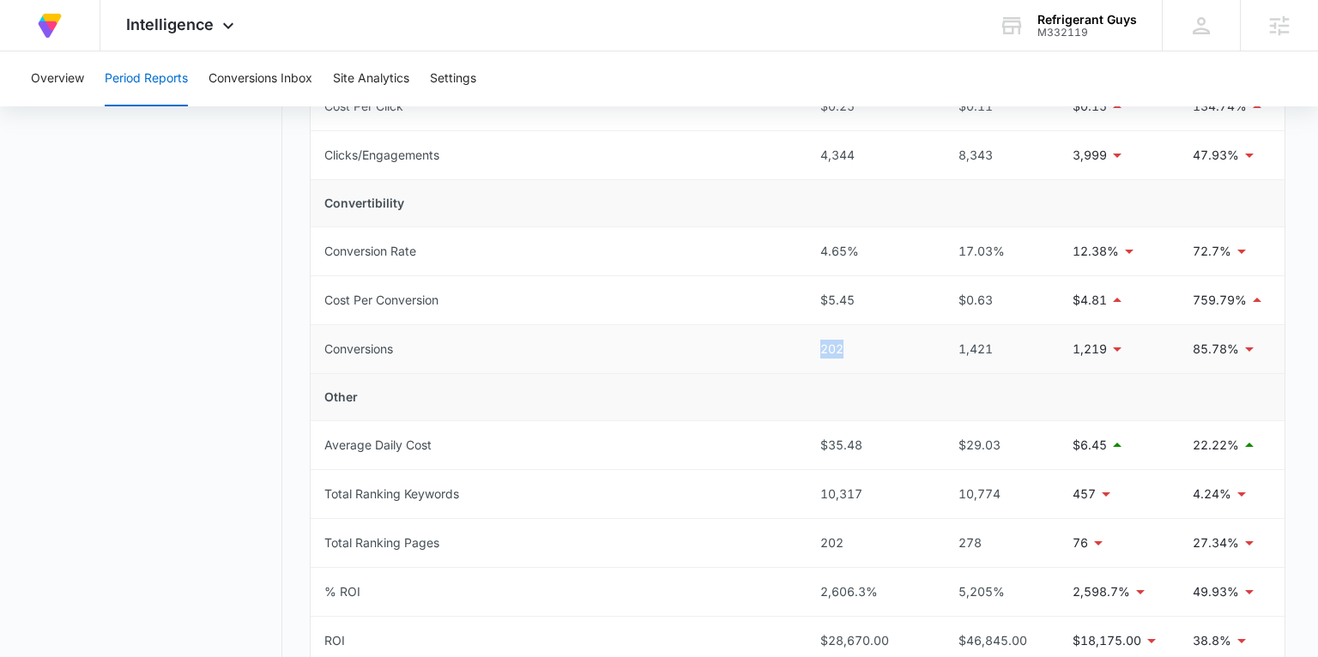
drag, startPoint x: 833, startPoint y: 348, endPoint x: 845, endPoint y: 348, distance: 12.0
click at [845, 348] on td "202" at bounding box center [870, 349] width 126 height 49
drag, startPoint x: 816, startPoint y: 248, endPoint x: 855, endPoint y: 251, distance: 39.6
click at [855, 251] on td "4.65%" at bounding box center [870, 251] width 126 height 49
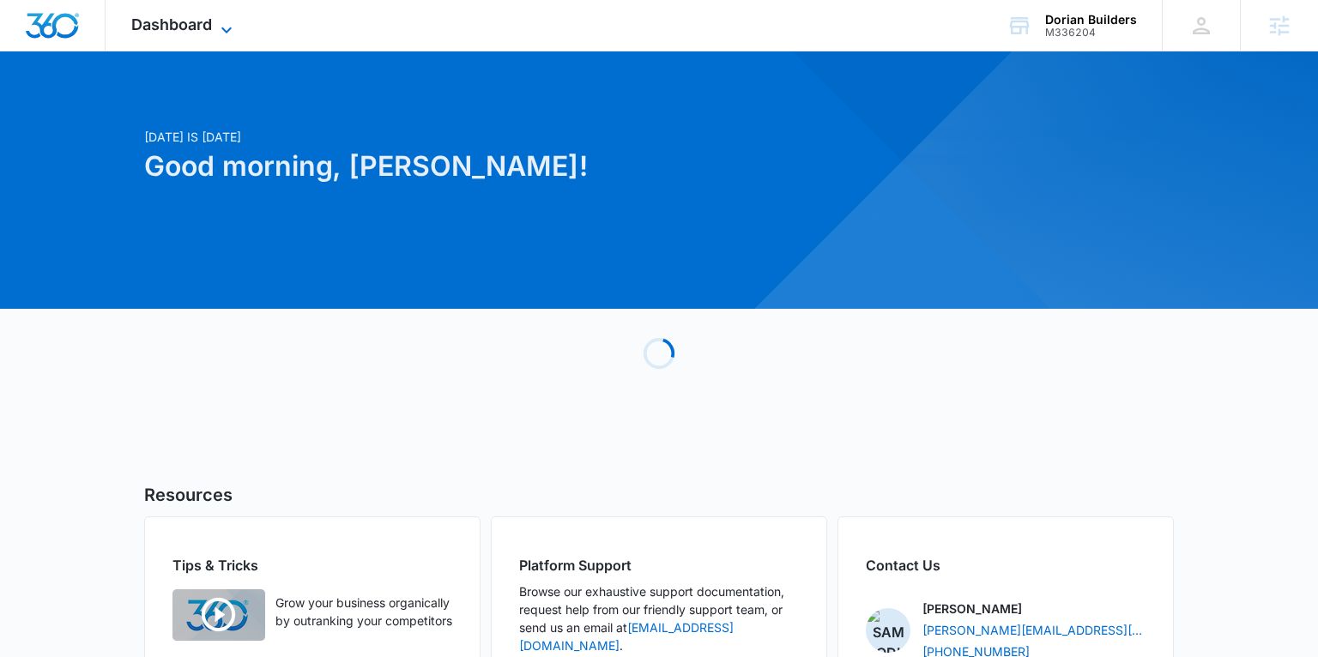
click at [222, 26] on icon at bounding box center [226, 30] width 21 height 21
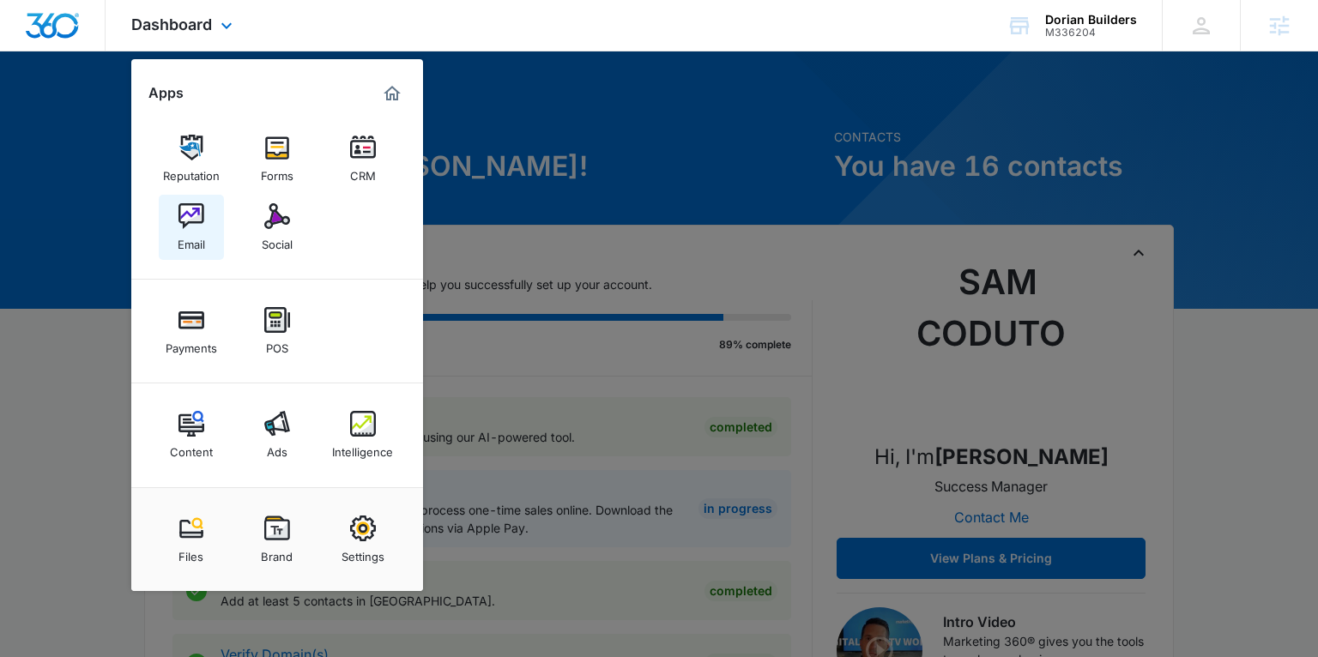
click at [195, 239] on div "Email" at bounding box center [191, 240] width 27 height 22
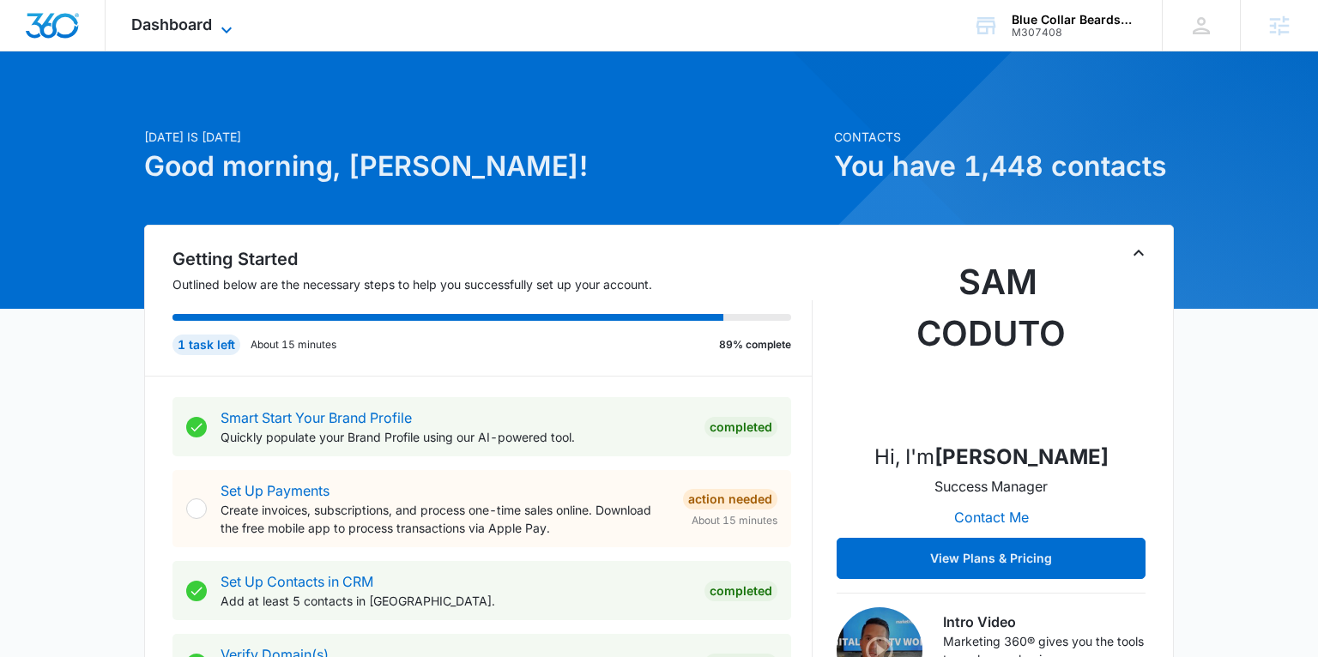
click at [205, 20] on span "Dashboard" at bounding box center [171, 24] width 81 height 18
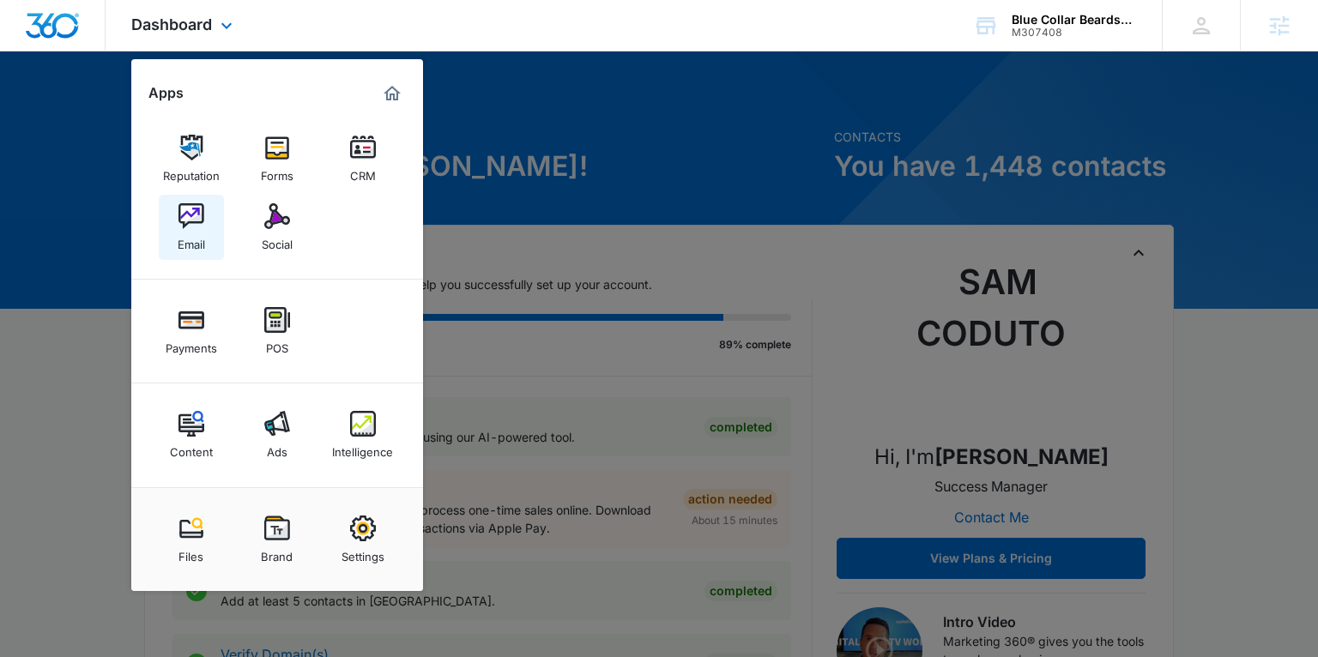
click at [191, 209] on img at bounding box center [191, 216] width 26 height 26
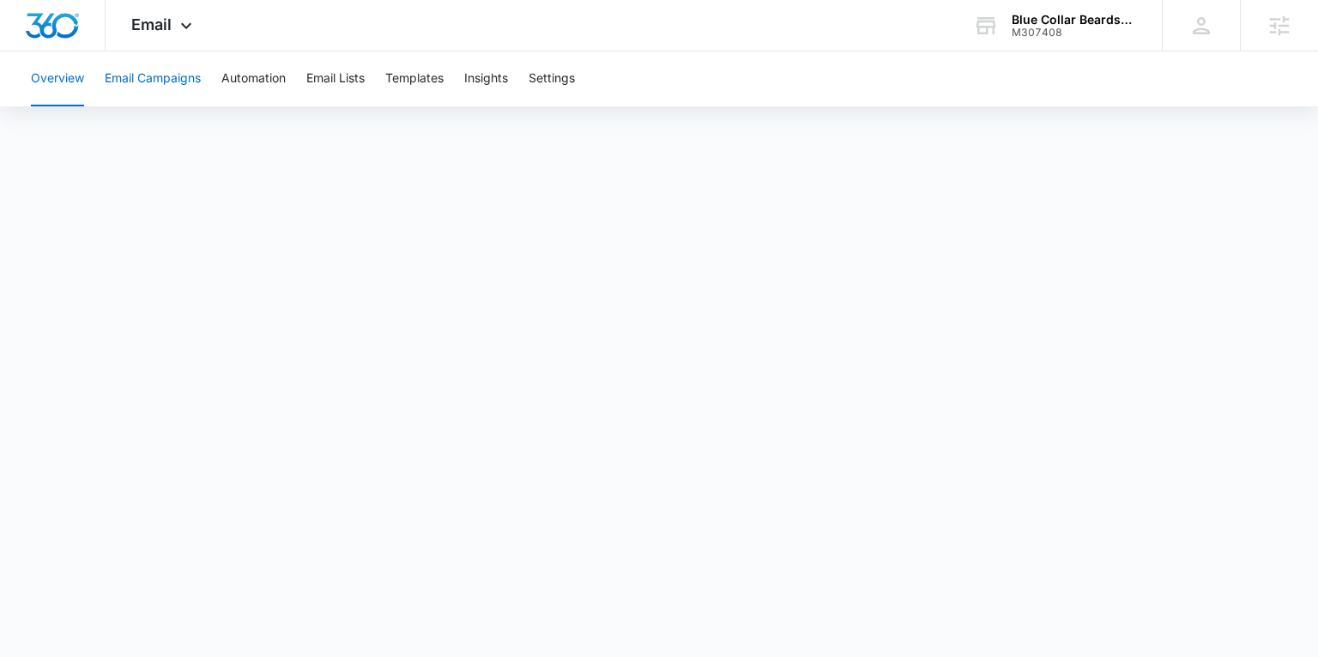
click at [172, 82] on button "Email Campaigns" at bounding box center [153, 78] width 96 height 55
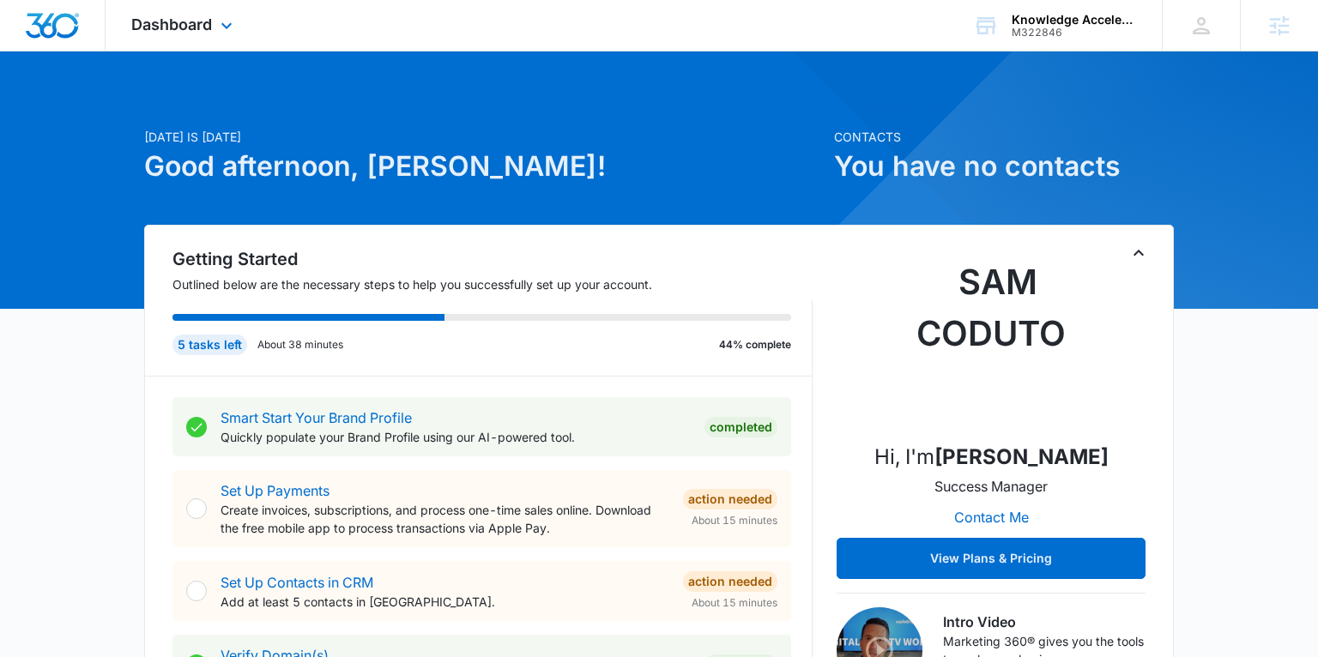
click at [212, 21] on div "Dashboard Apps Reputation Forms CRM Email Social Payments POS Content Ads Intel…" at bounding box center [184, 25] width 157 height 51
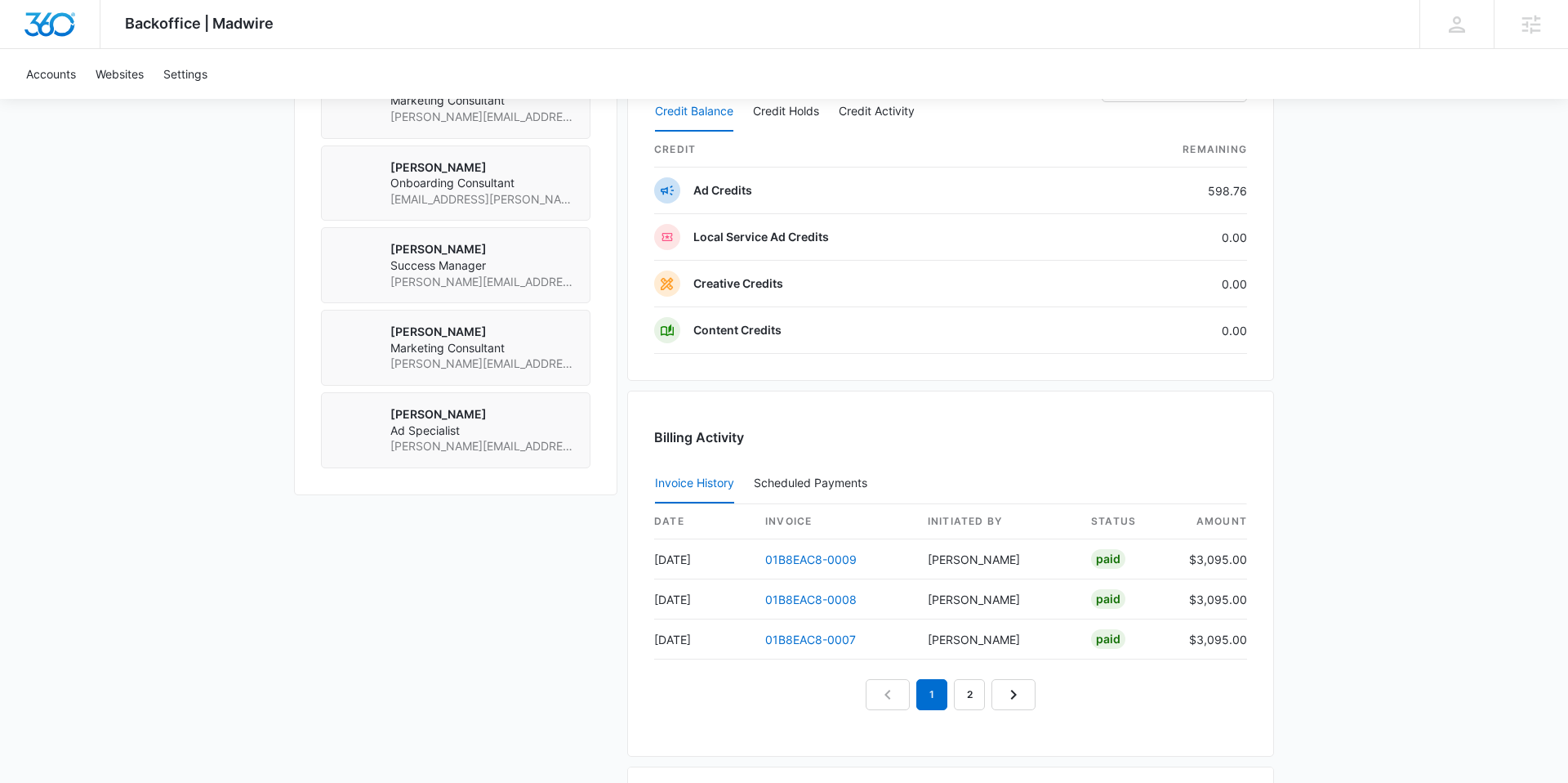
scroll to position [1322, 0]
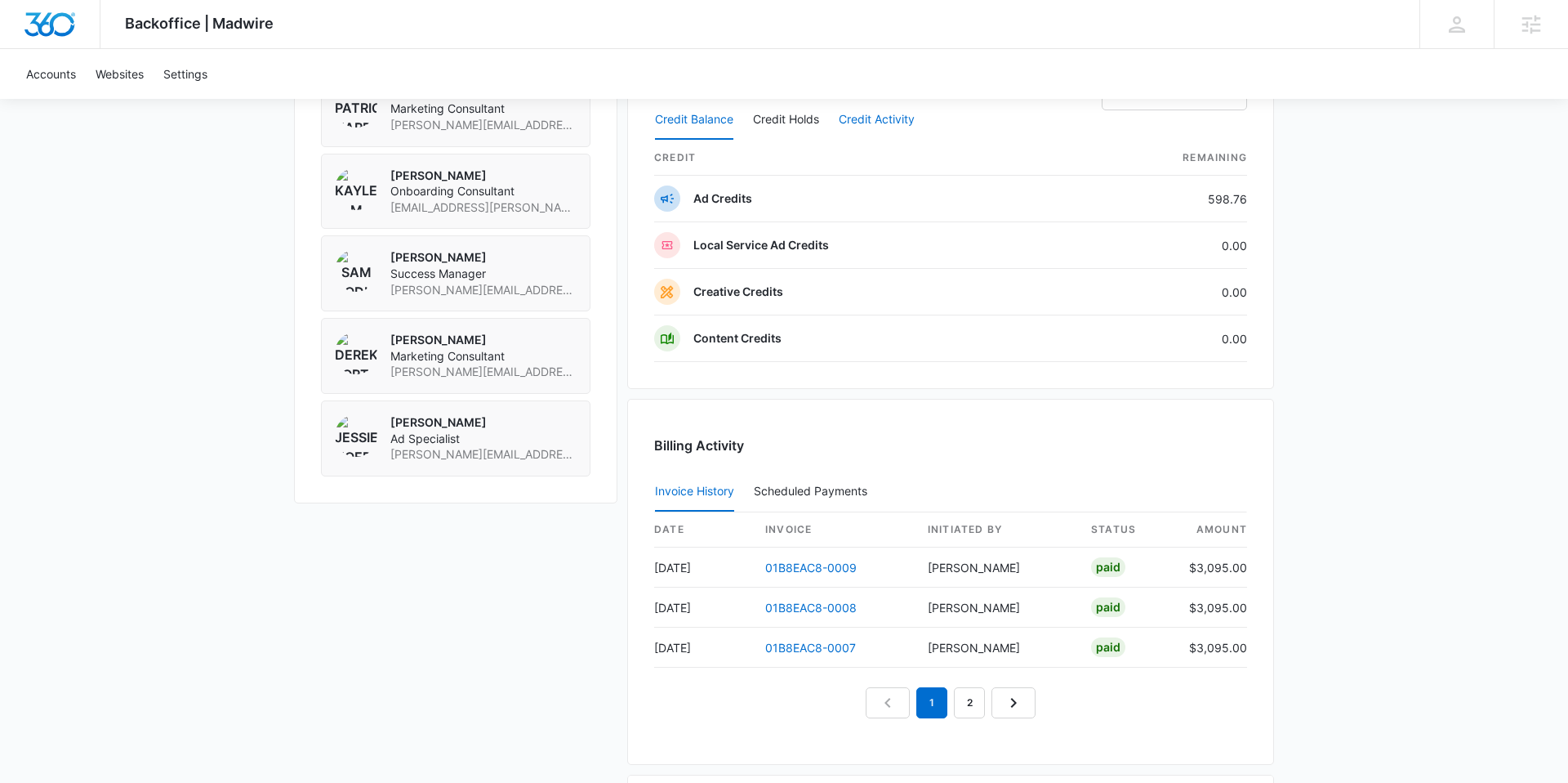
click at [854, 120] on button "Credit Activity" at bounding box center [877, 120] width 76 height 39
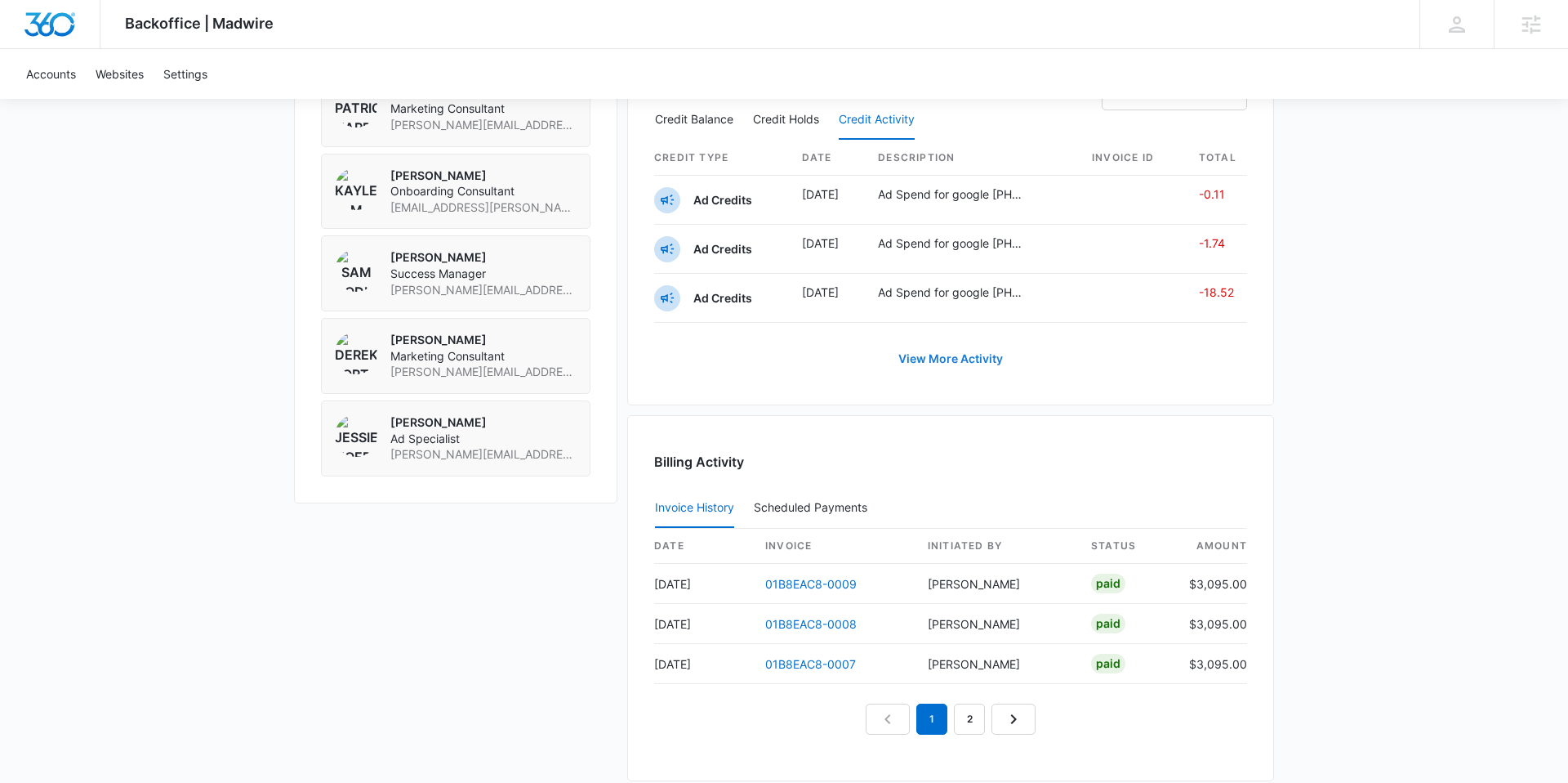
click at [941, 356] on link "View More Activity" at bounding box center [951, 358] width 137 height 39
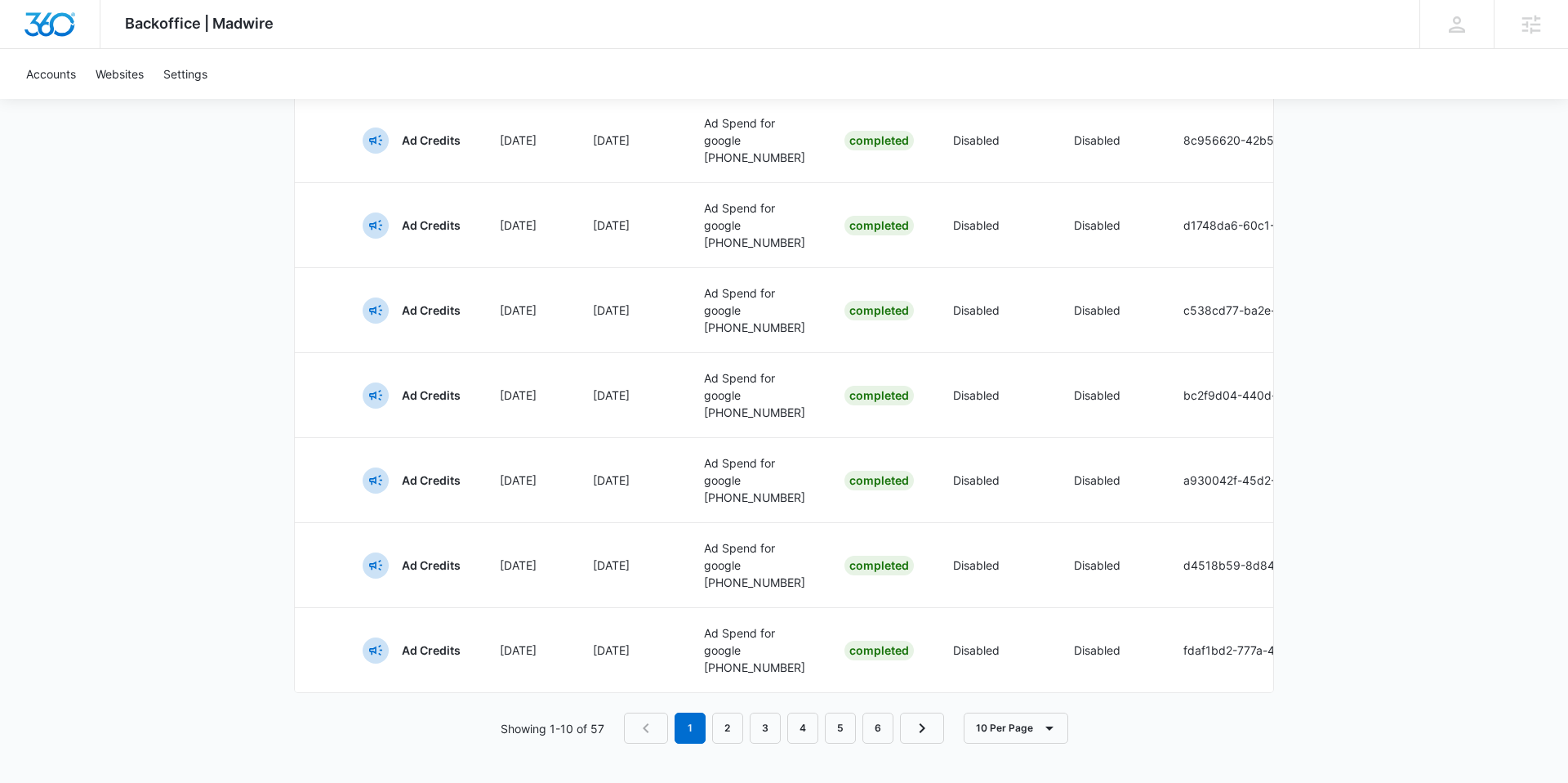
scroll to position [955, 0]
click at [721, 721] on link "2" at bounding box center [727, 728] width 31 height 31
click at [768, 718] on link "3" at bounding box center [768, 728] width 31 height 31
click at [801, 726] on link "4" at bounding box center [806, 728] width 31 height 31
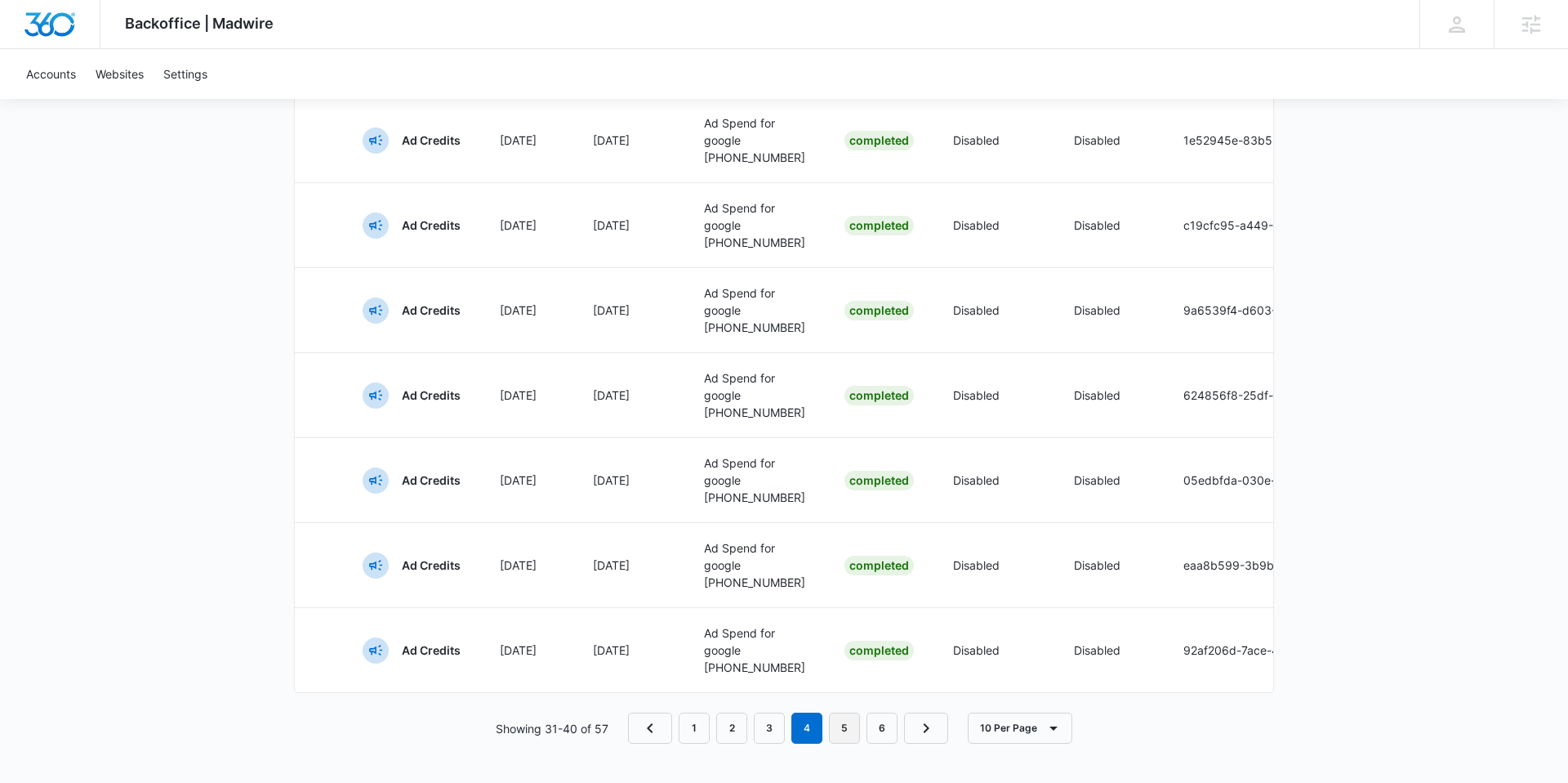
click at [833, 723] on link "5" at bounding box center [844, 728] width 31 height 31
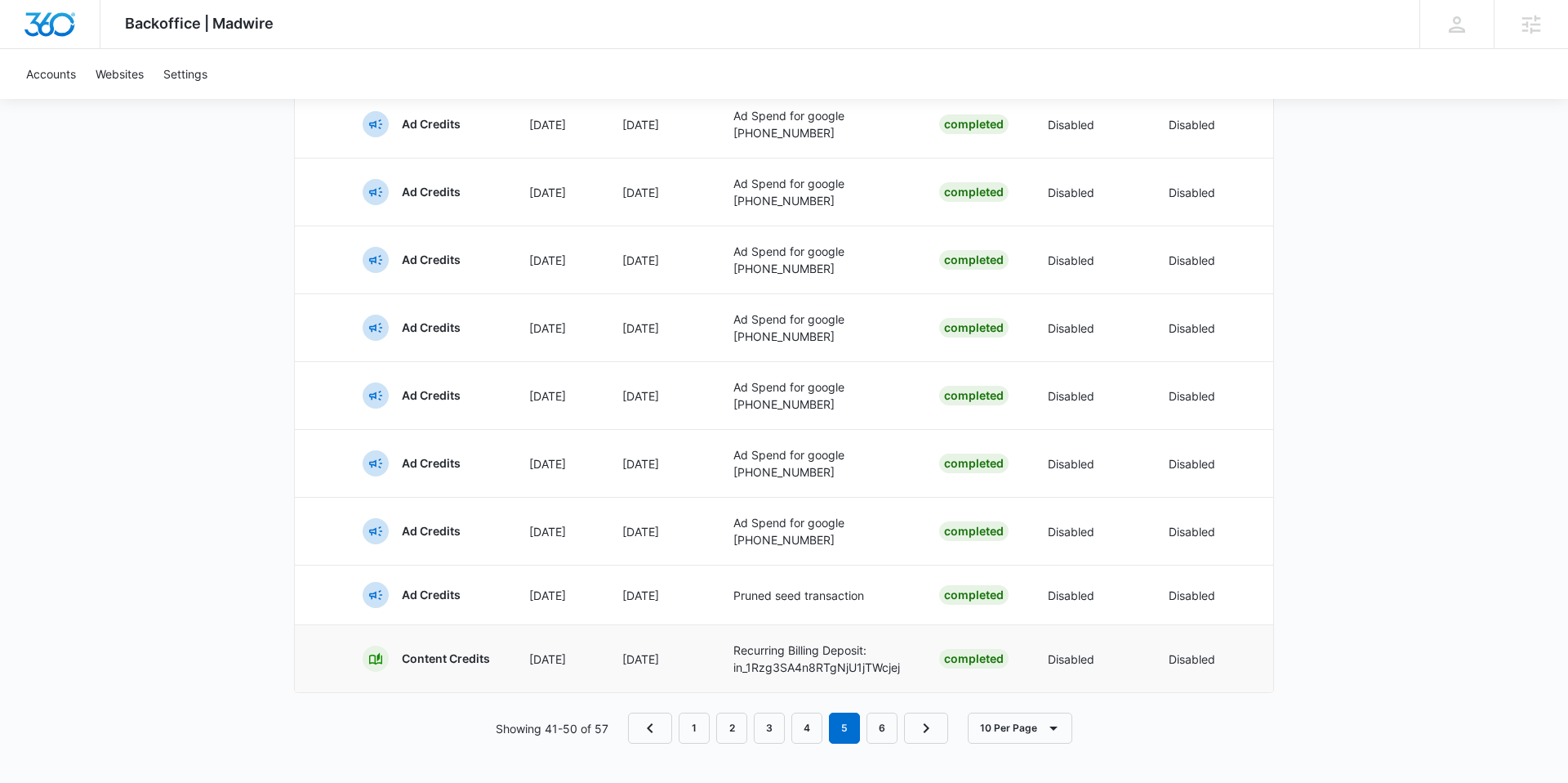
scroll to position [0, 0]
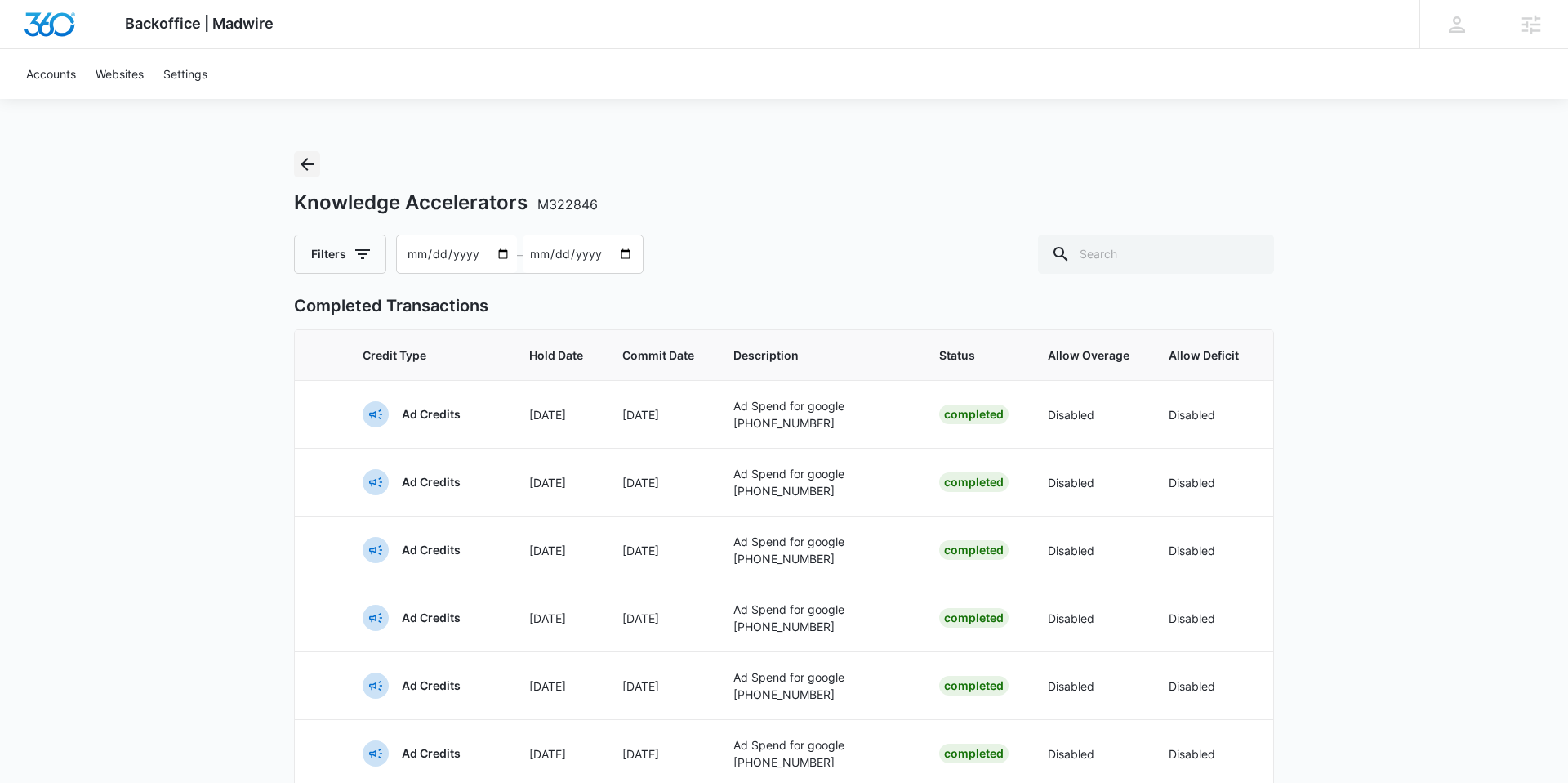
click at [313, 171] on icon "Back" at bounding box center [307, 164] width 20 height 20
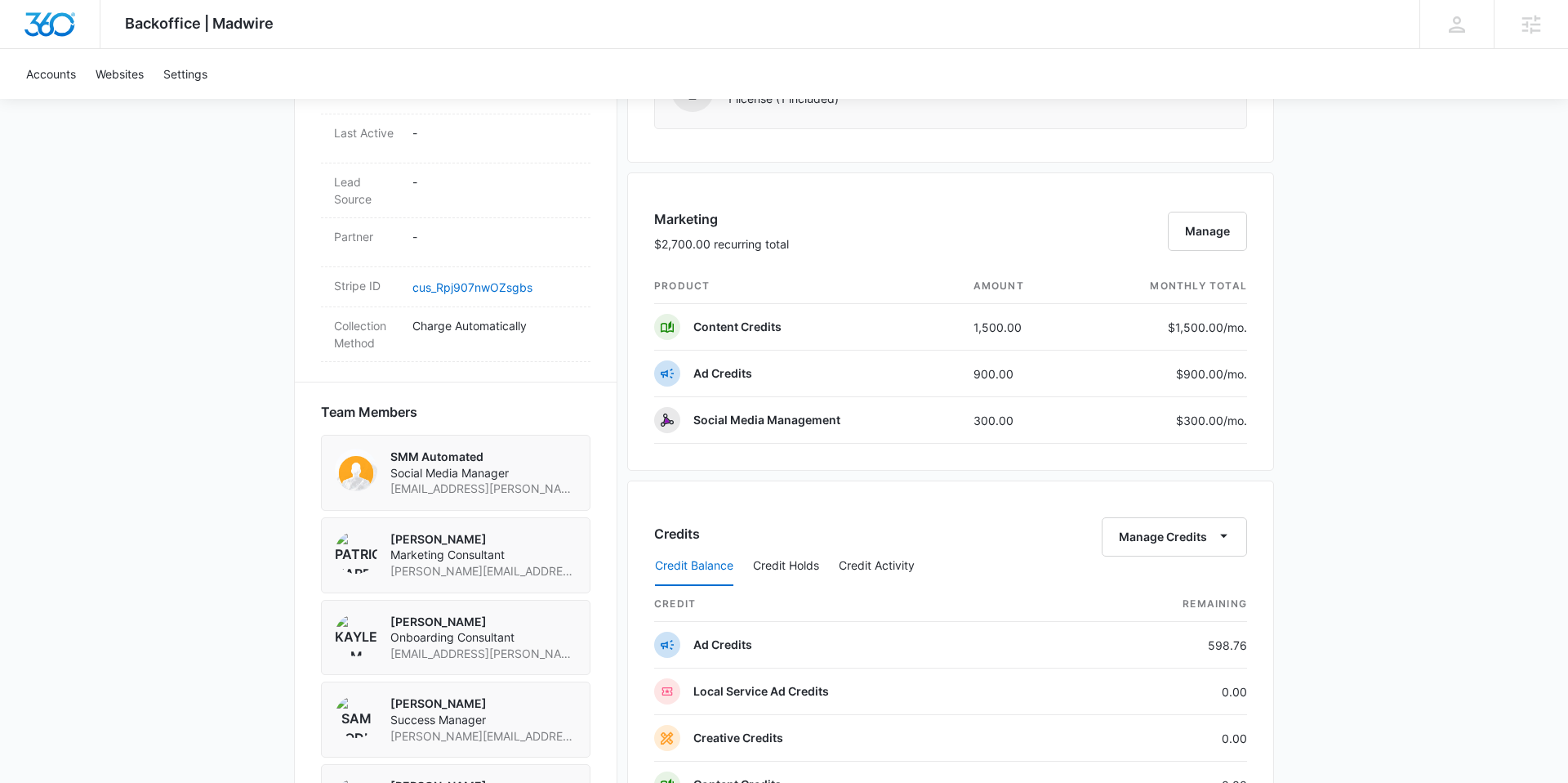
scroll to position [887, 0]
